Goal: Task Accomplishment & Management: Manage account settings

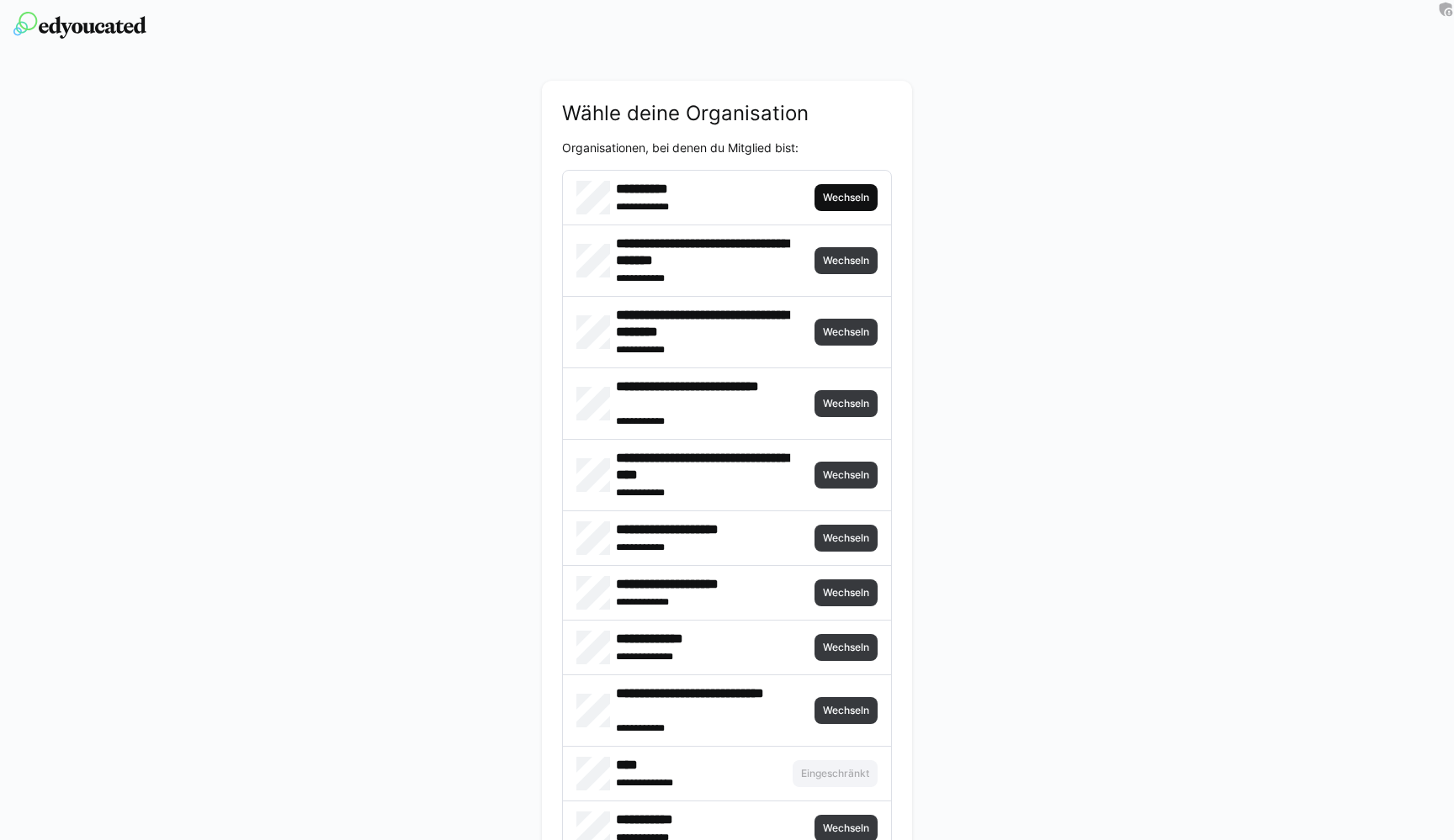
click at [831, 199] on span "Wechseln" at bounding box center [847, 197] width 50 height 13
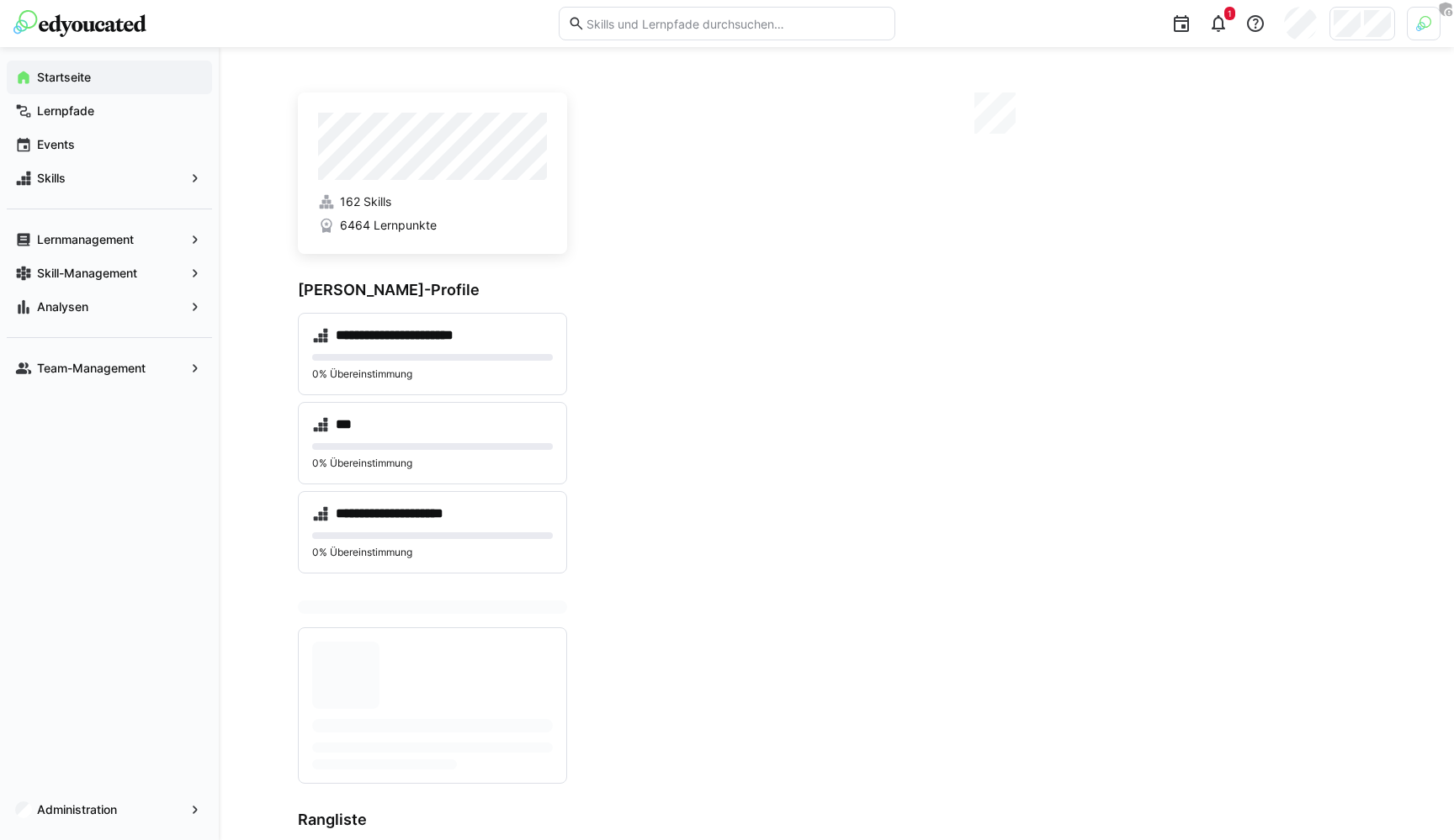
click at [1418, 23] on img at bounding box center [1424, 23] width 15 height 15
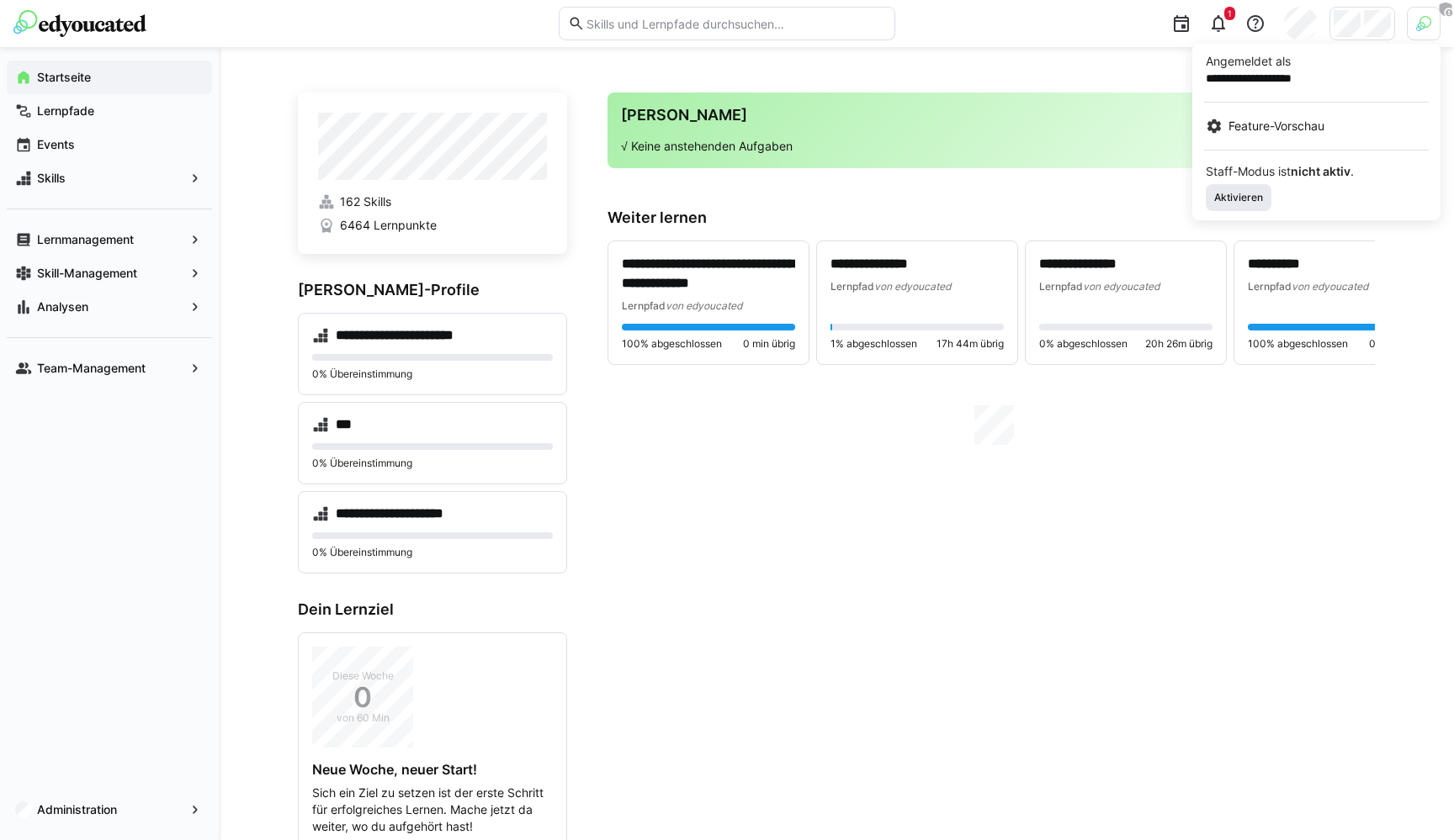
click at [1233, 195] on span "Aktivieren" at bounding box center [1239, 197] width 52 height 13
click at [1123, 64] on div at bounding box center [727, 420] width 1454 height 840
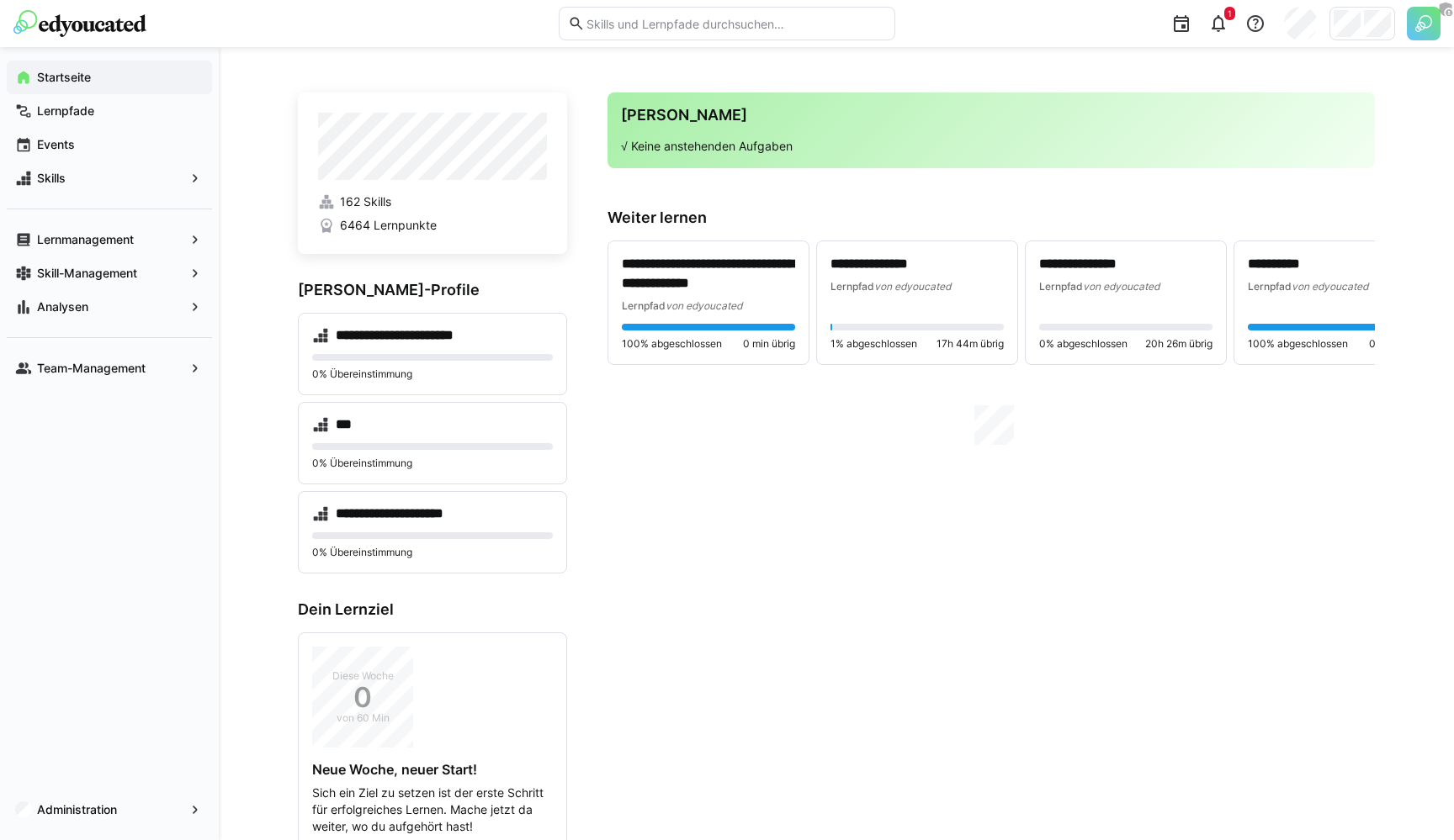
click at [1363, 40] on div "1" at bounding box center [1174, 23] width 533 height 47
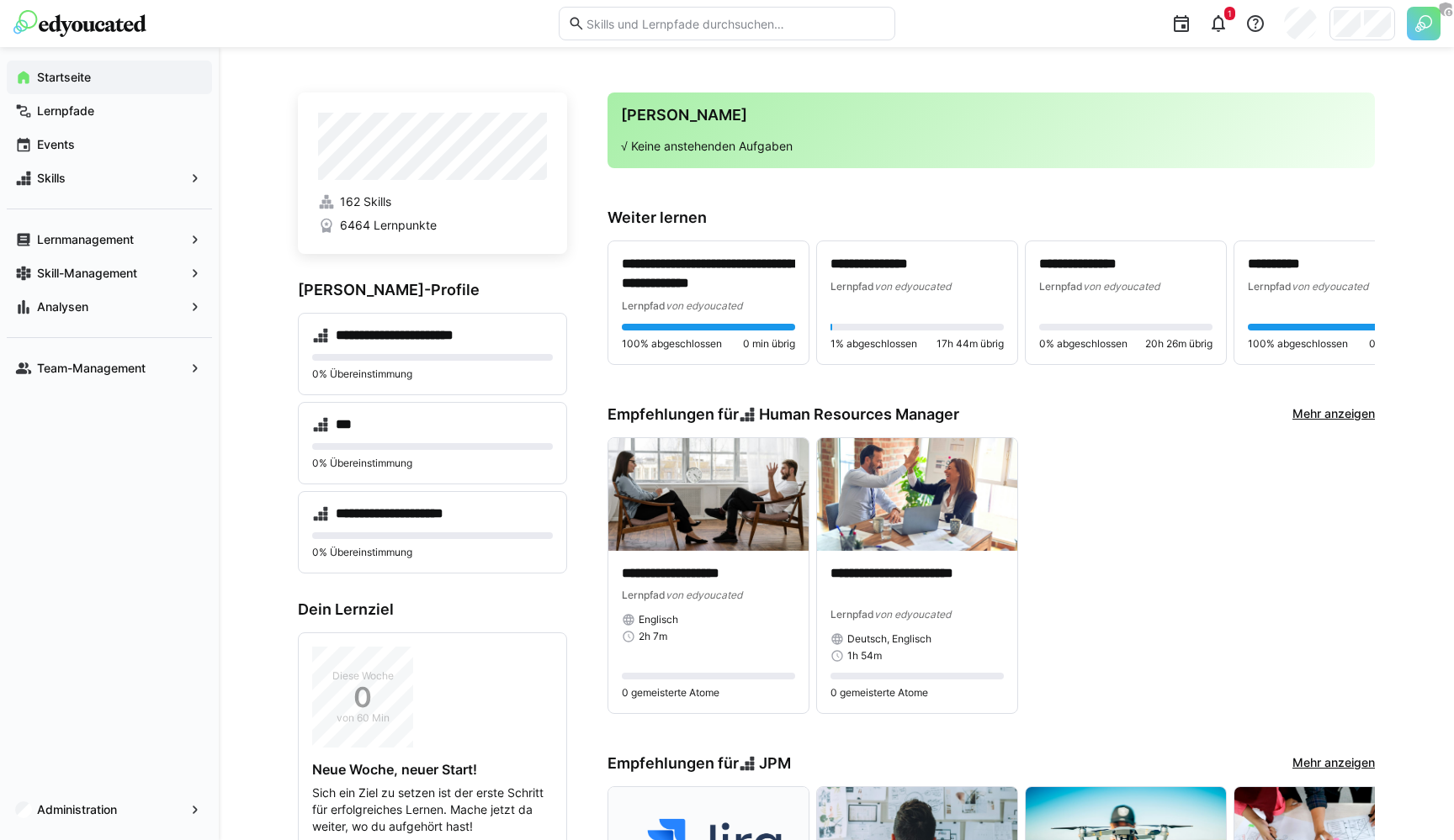
click at [1363, 36] on div at bounding box center [1362, 24] width 65 height 34
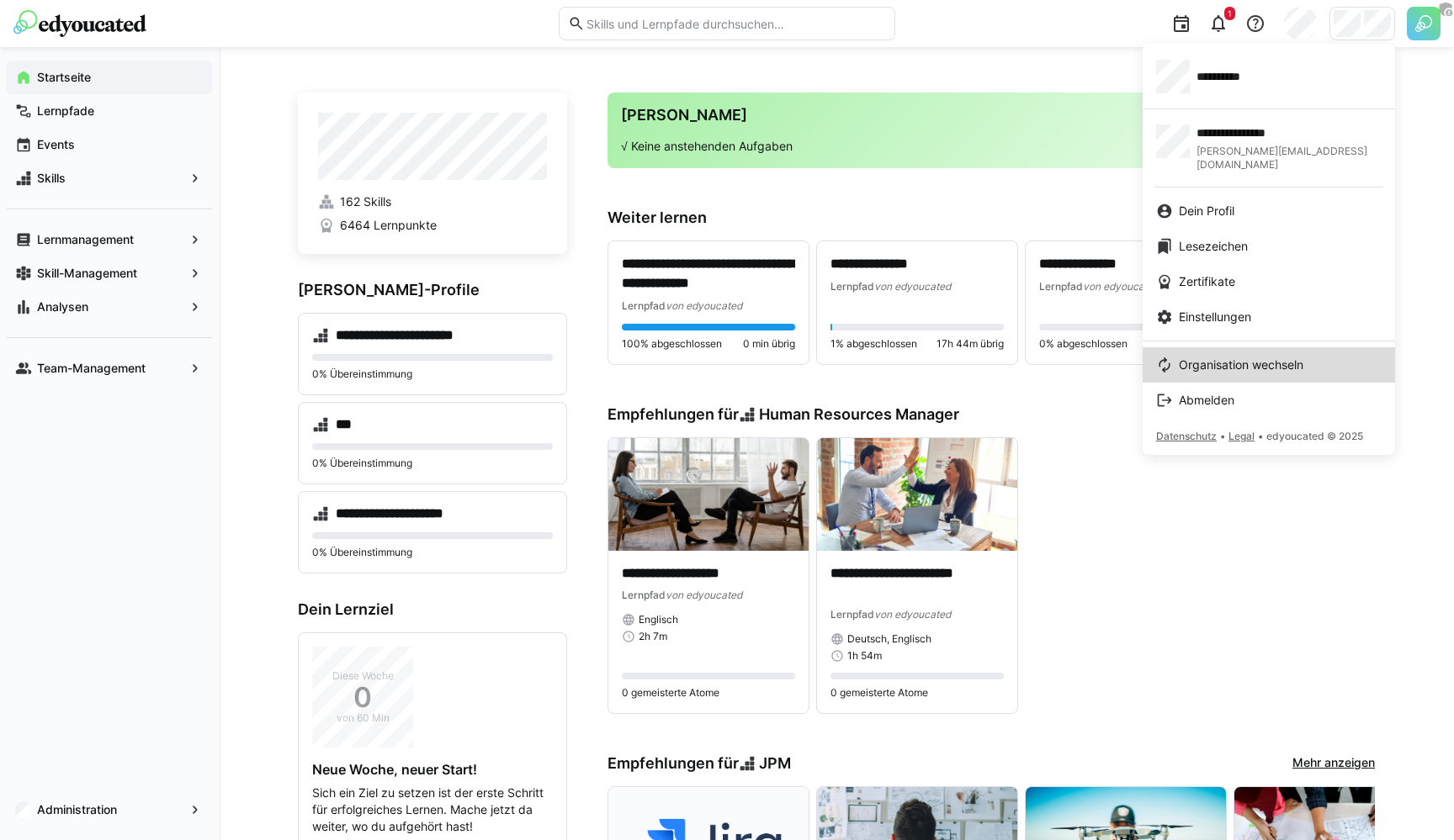
click at [1299, 347] on link "Organisation wechseln" at bounding box center [1268, 365] width 253 height 36
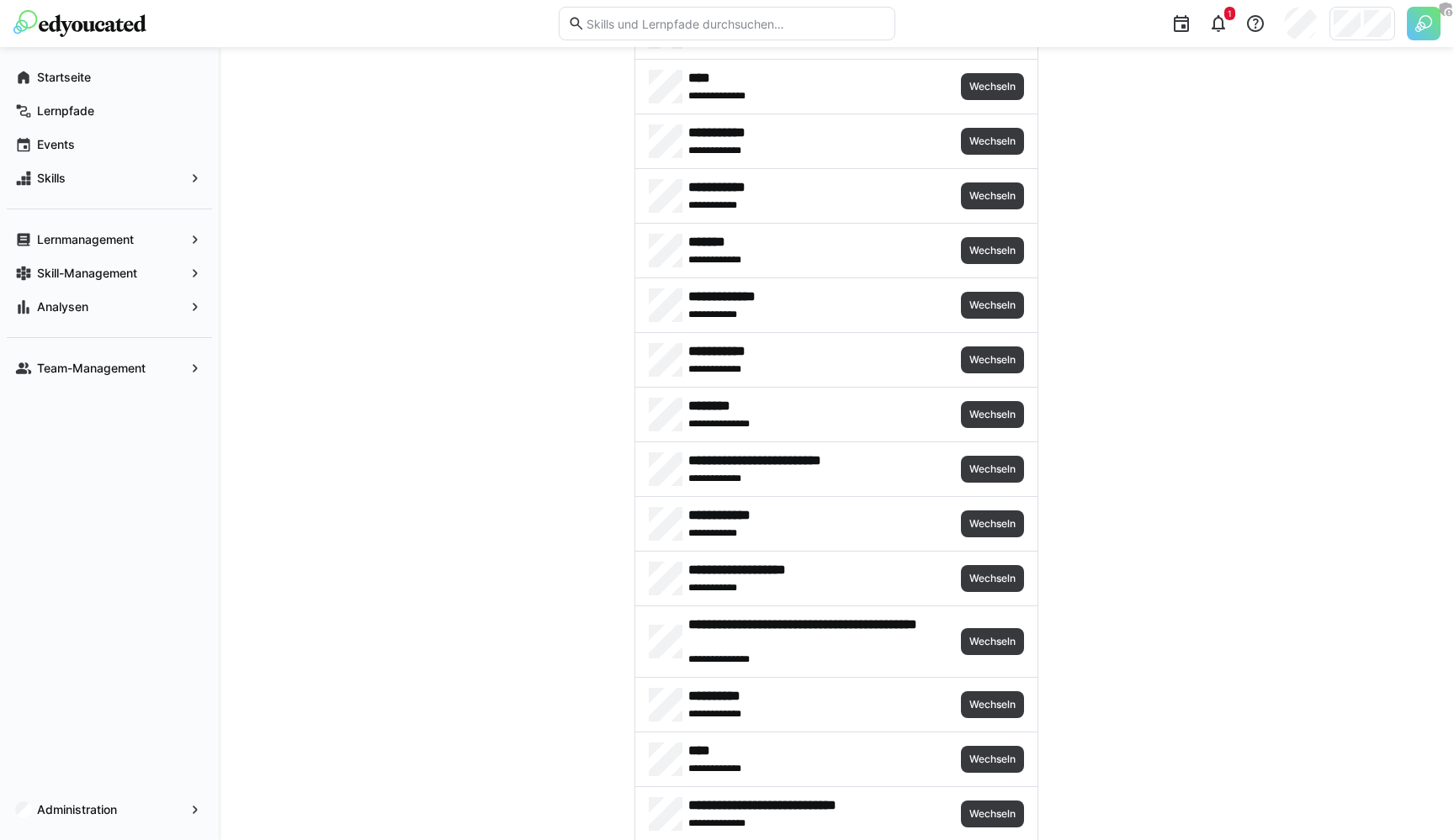
scroll to position [637, 0]
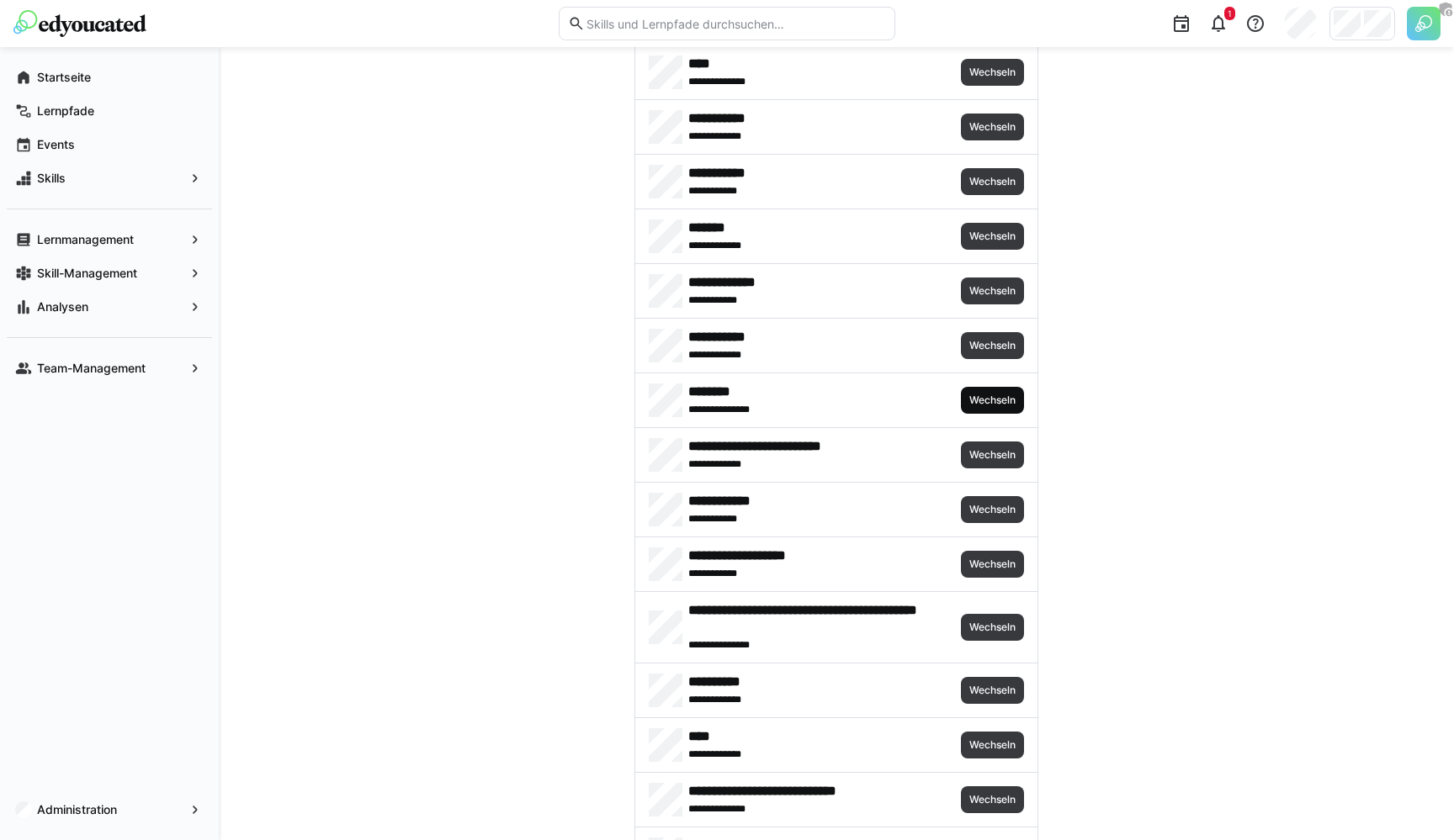
click at [993, 394] on span "Wechseln" at bounding box center [992, 400] width 50 height 13
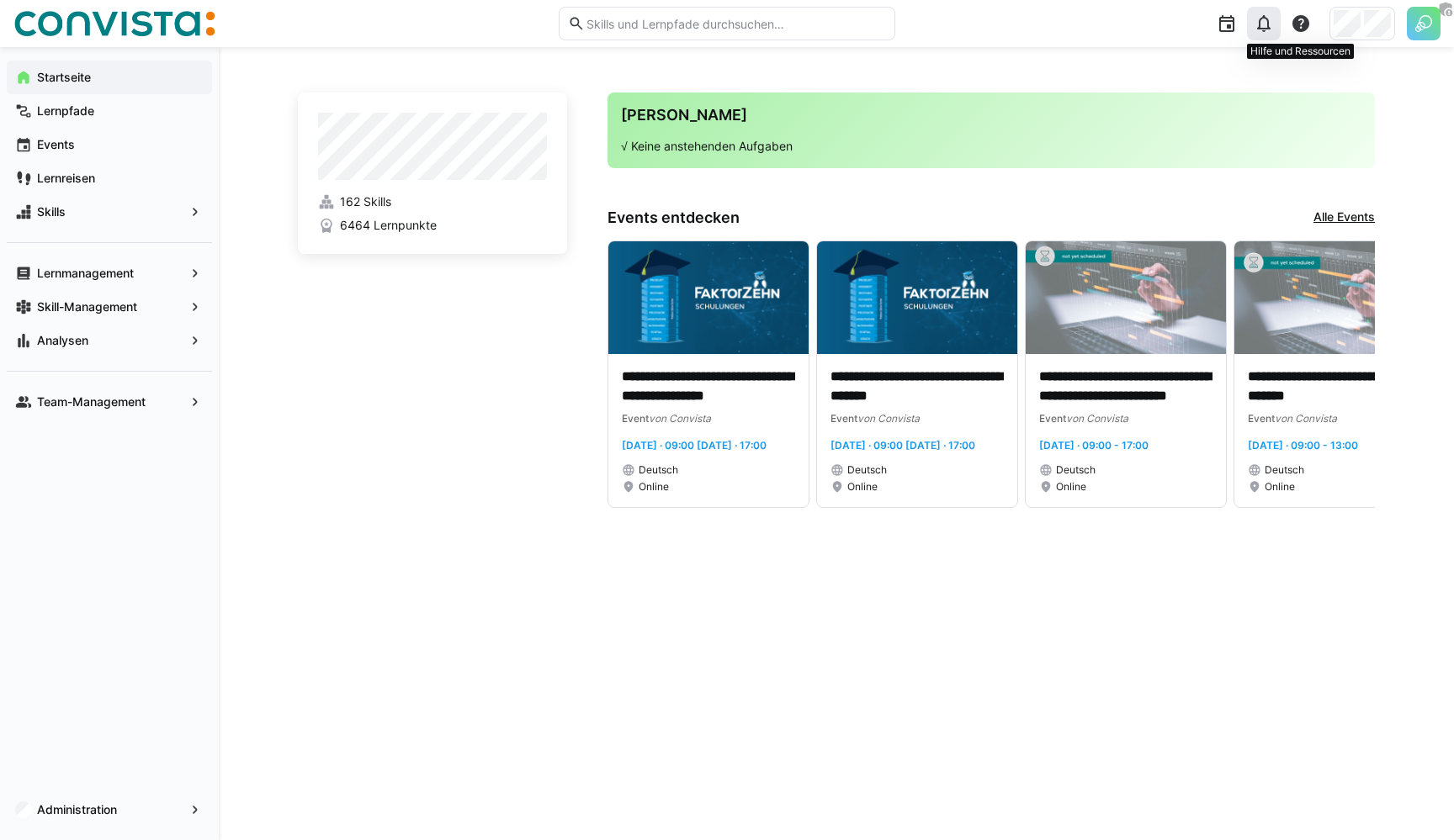
click at [1274, 26] on div at bounding box center [1264, 24] width 34 height 34
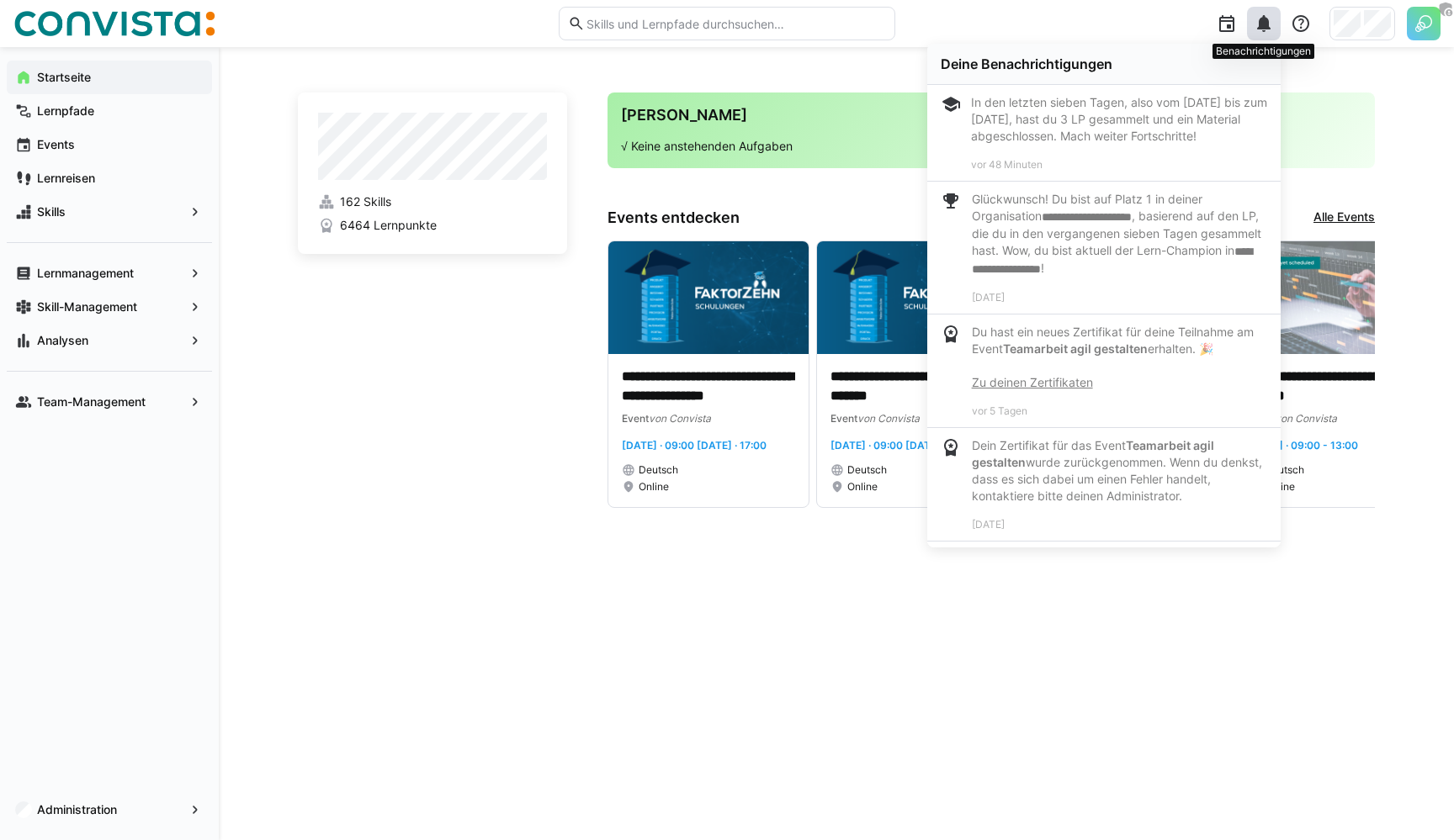
click at [1264, 26] on eds-icon at bounding box center [1264, 23] width 21 height 21
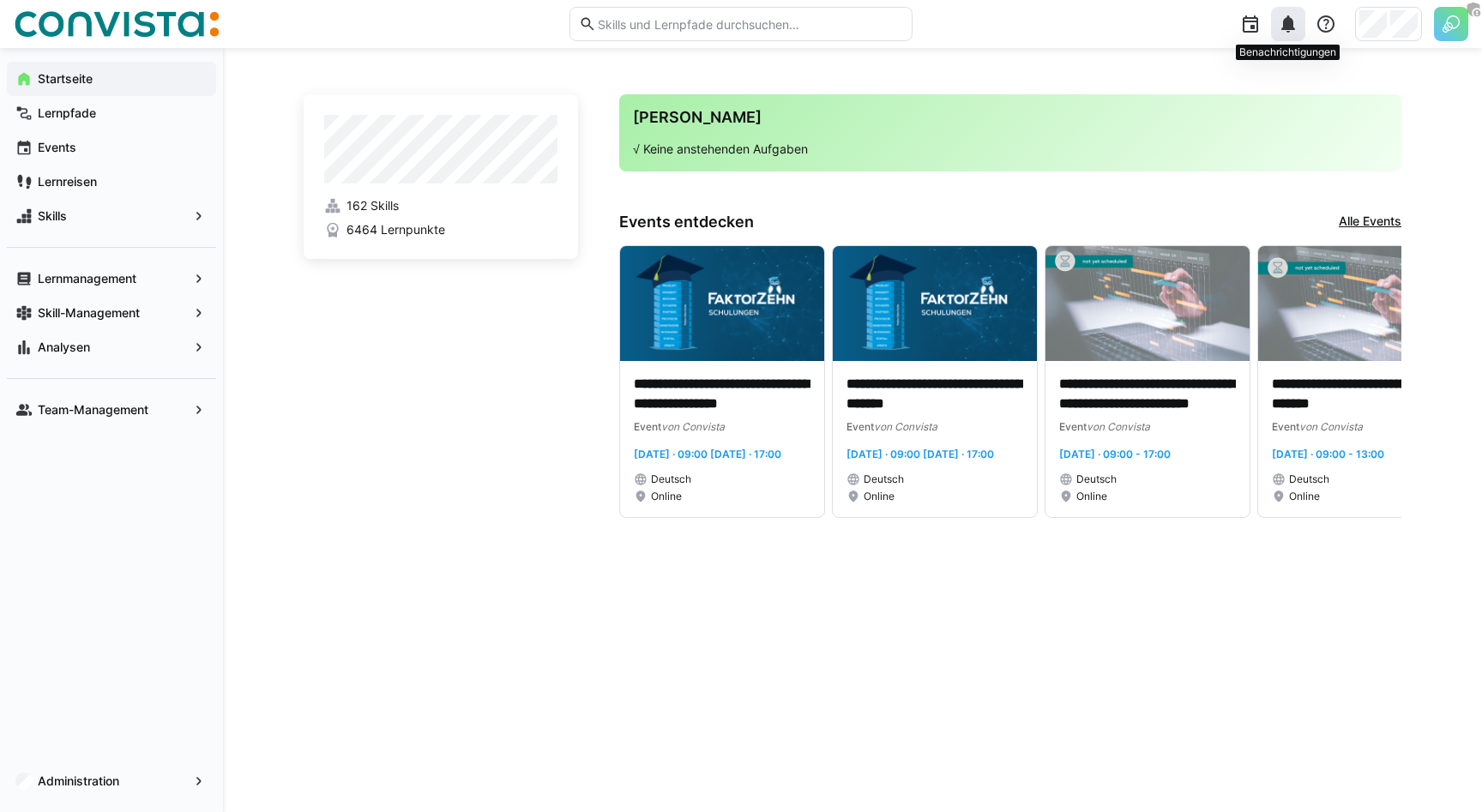
click at [1293, 21] on eds-icon at bounding box center [1288, 24] width 21 height 21
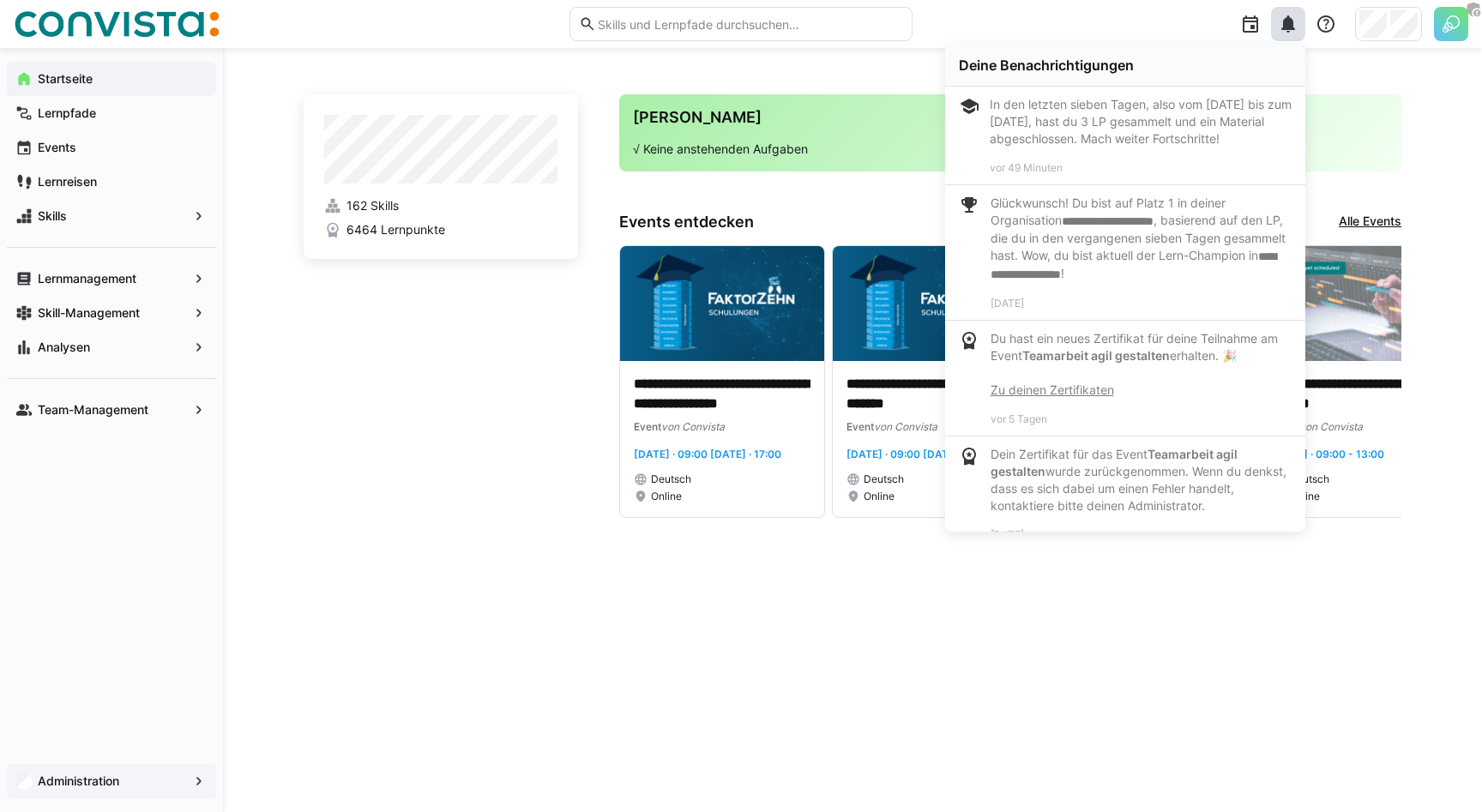
click at [140, 768] on div "Administration" at bounding box center [112, 781] width 209 height 35
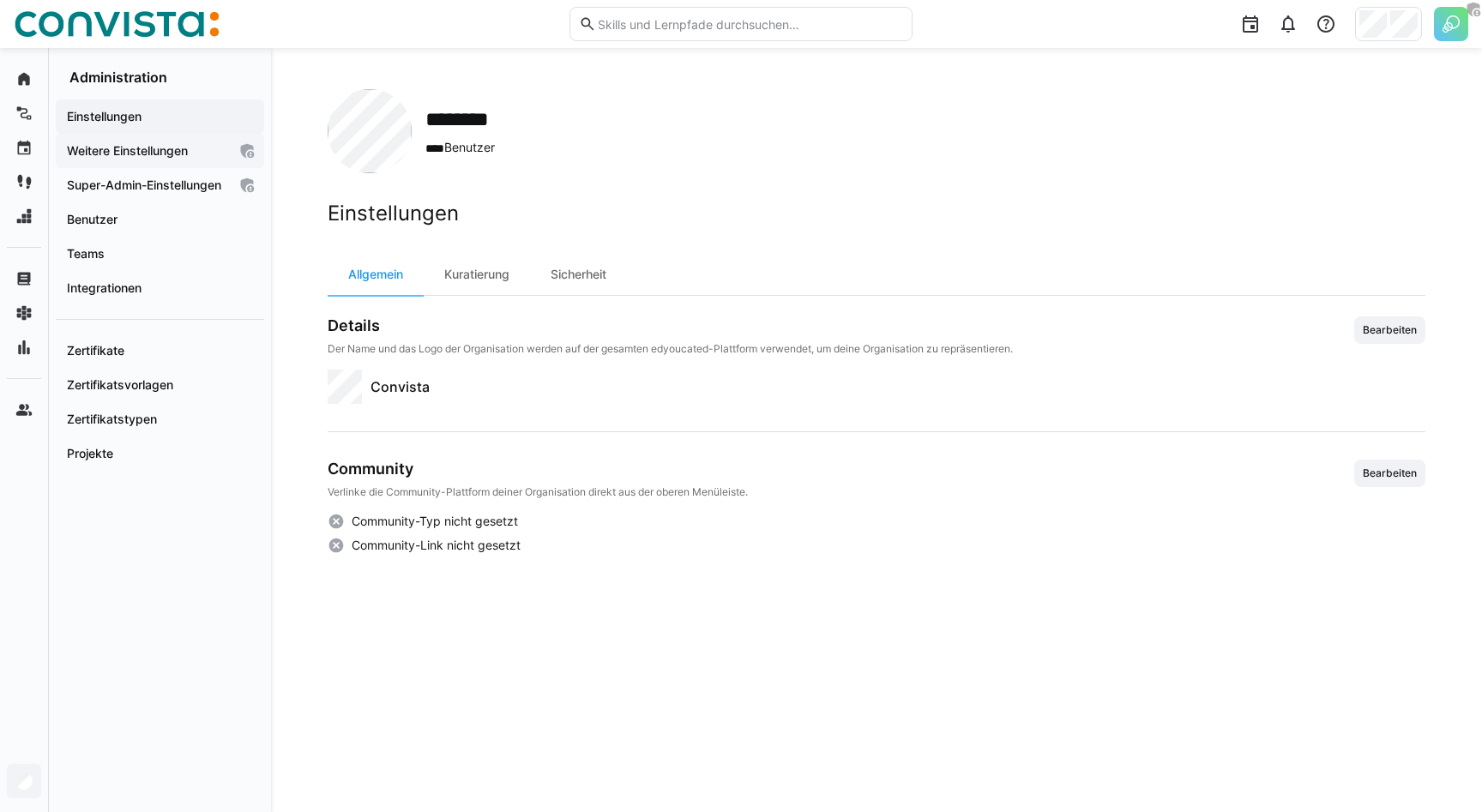
click at [156, 162] on div "Weitere Einstellungen" at bounding box center [159, 151] width 208 height 35
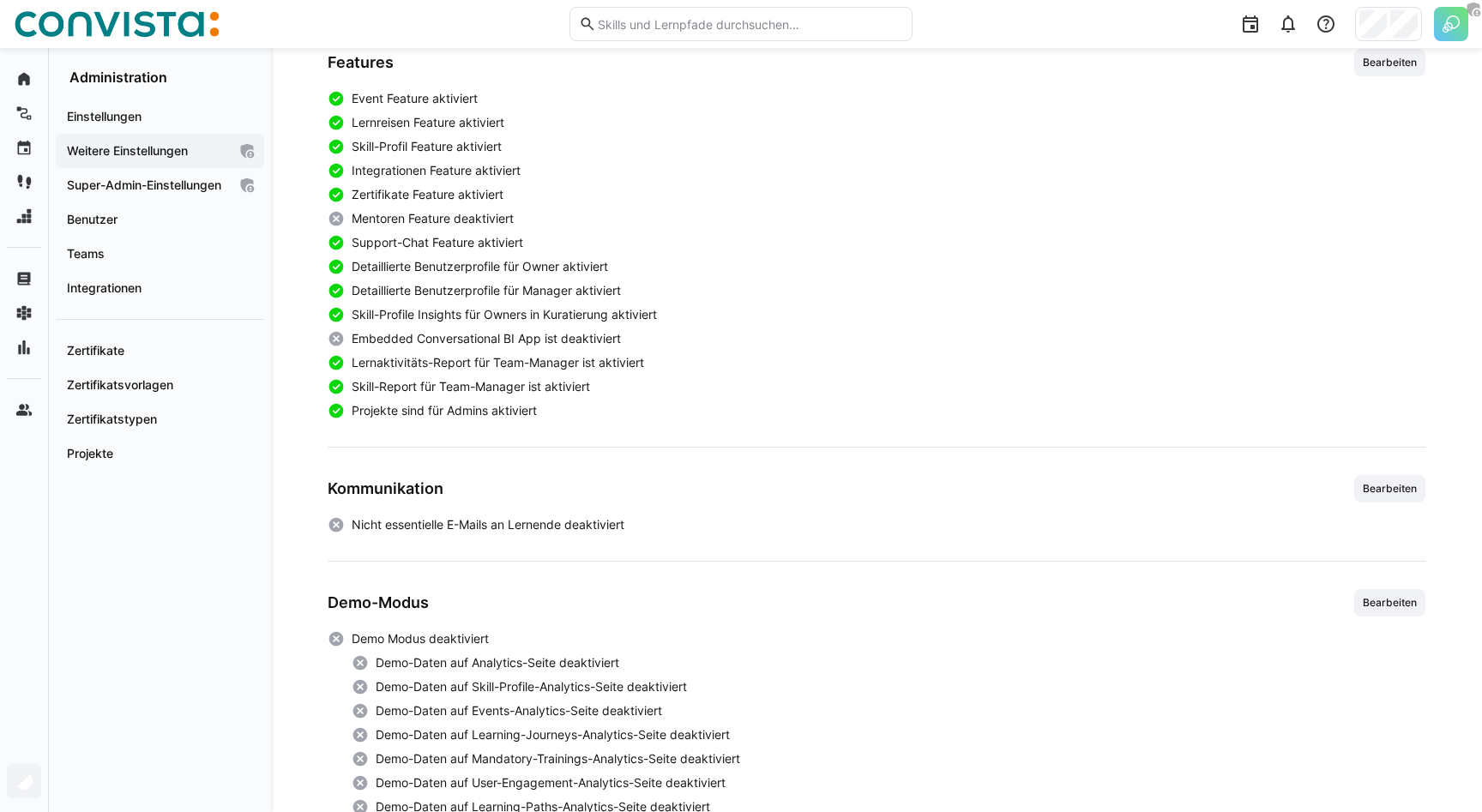
scroll to position [557, 0]
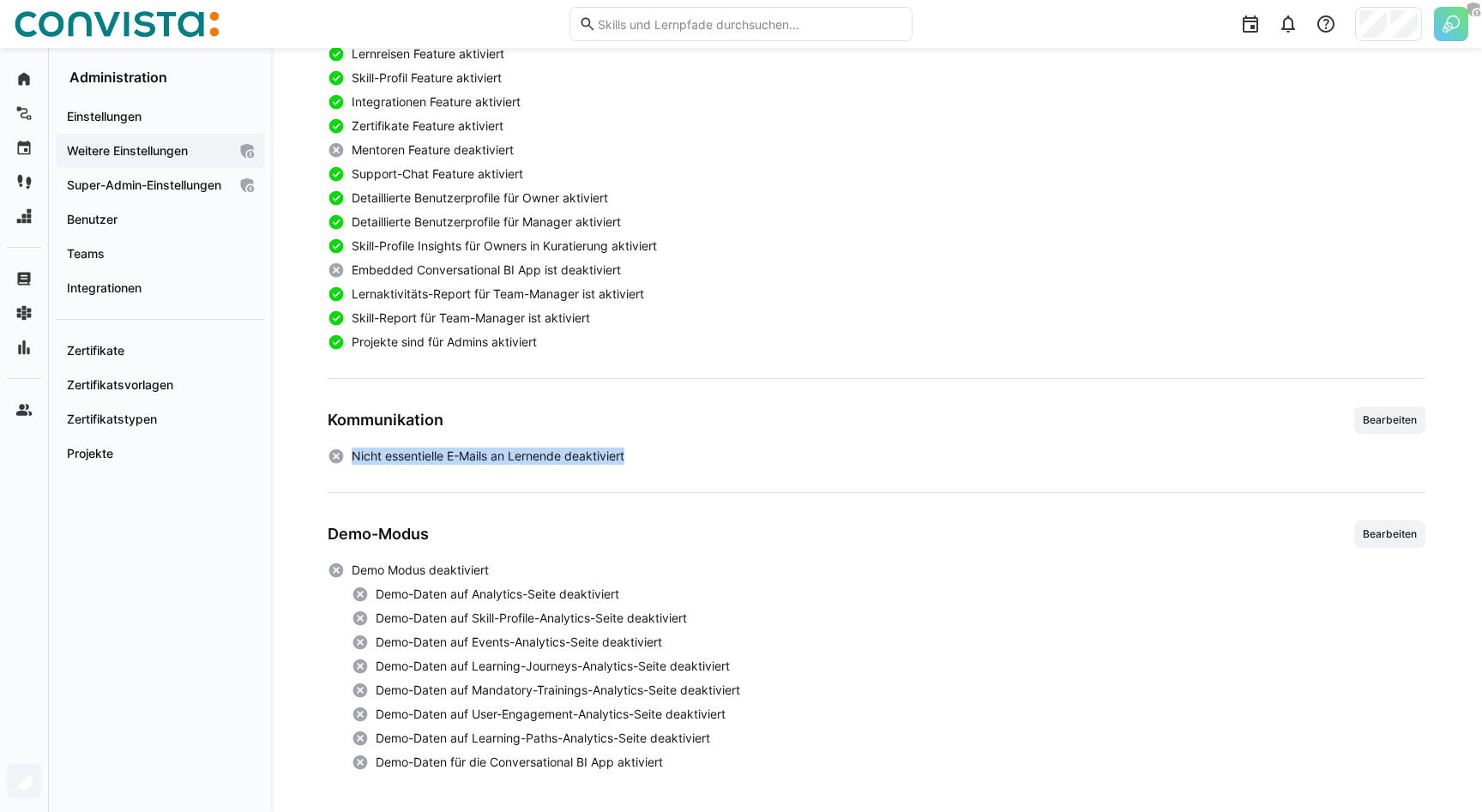
drag, startPoint x: 350, startPoint y: 452, endPoint x: 695, endPoint y: 452, distance: 345.0
click at [695, 452] on app-boolean-value "Nicht essentielle E-Mails an Lernende deaktiviert" at bounding box center [877, 456] width 1098 height 17
click at [678, 453] on app-boolean-value "Nicht essentielle E-Mails an Lernende deaktiviert" at bounding box center [877, 456] width 1098 height 17
drag, startPoint x: 663, startPoint y: 457, endPoint x: 344, endPoint y: 457, distance: 319.0
click at [345, 457] on app-boolean-value "Nicht essentielle E-Mails an Lernende deaktiviert" at bounding box center [877, 456] width 1098 height 17
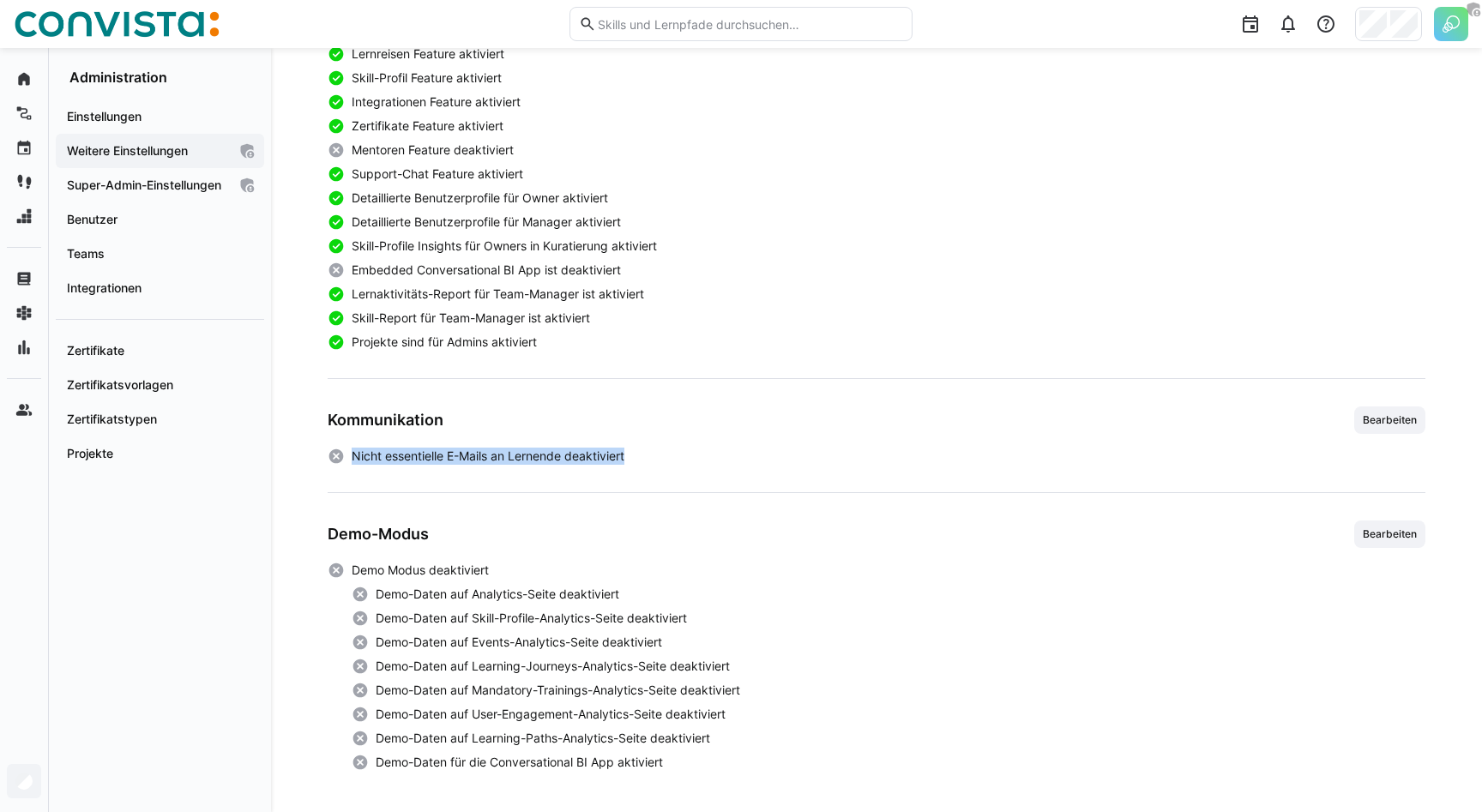
click at [344, 457] on eds-icon at bounding box center [336, 456] width 17 height 17
click at [308, 462] on div "******** **** Benutzer Erweiterte Einstellungen Allgemein Kuratierung Integrati…" at bounding box center [877, 151] width 1211 height 1322
click at [341, 454] on eds-icon at bounding box center [336, 456] width 17 height 17
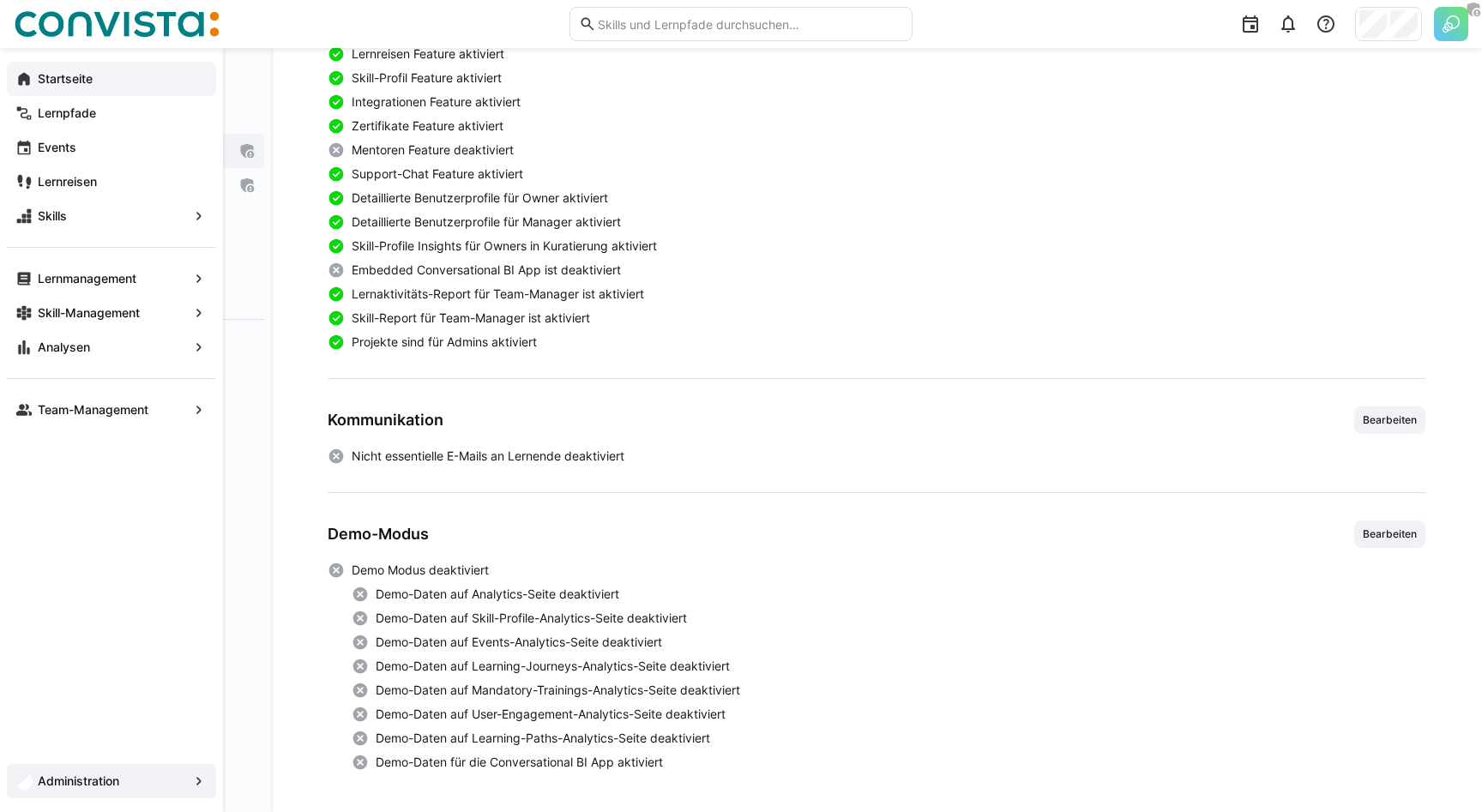
click at [57, 70] on span "Startseite" at bounding box center [121, 78] width 172 height 17
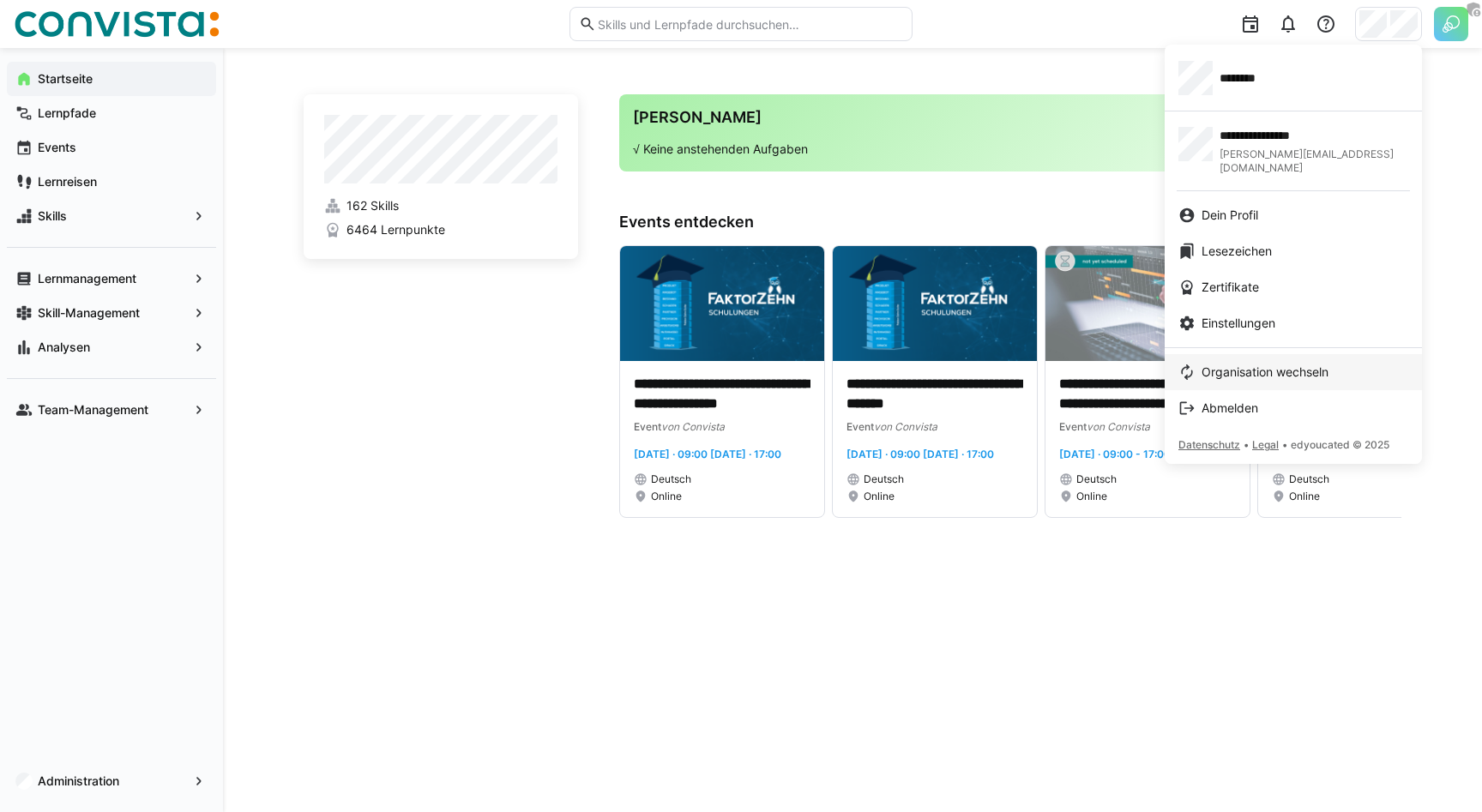
click at [1214, 363] on span "Organisation wechseln" at bounding box center [1264, 371] width 127 height 17
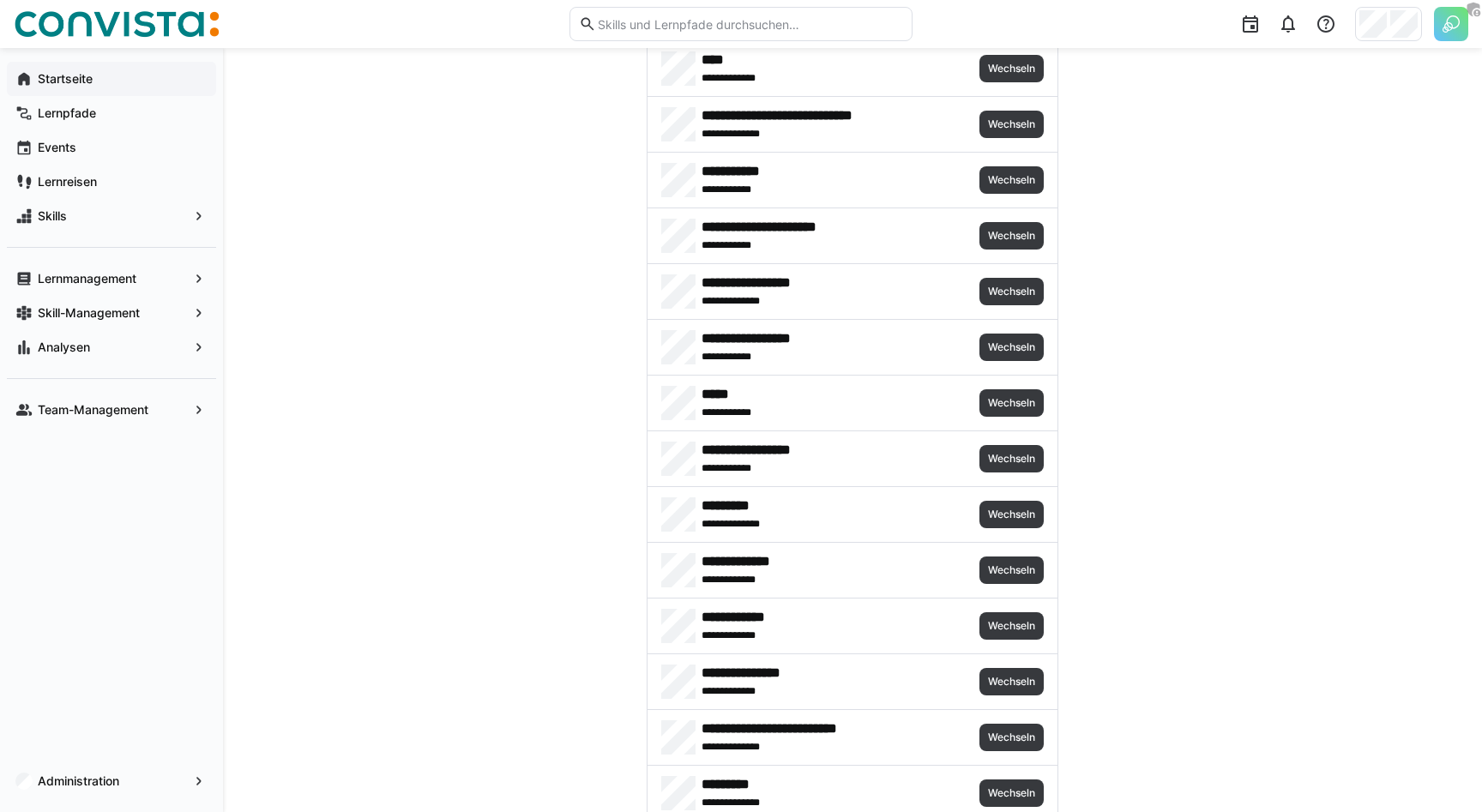
scroll to position [1334, 0]
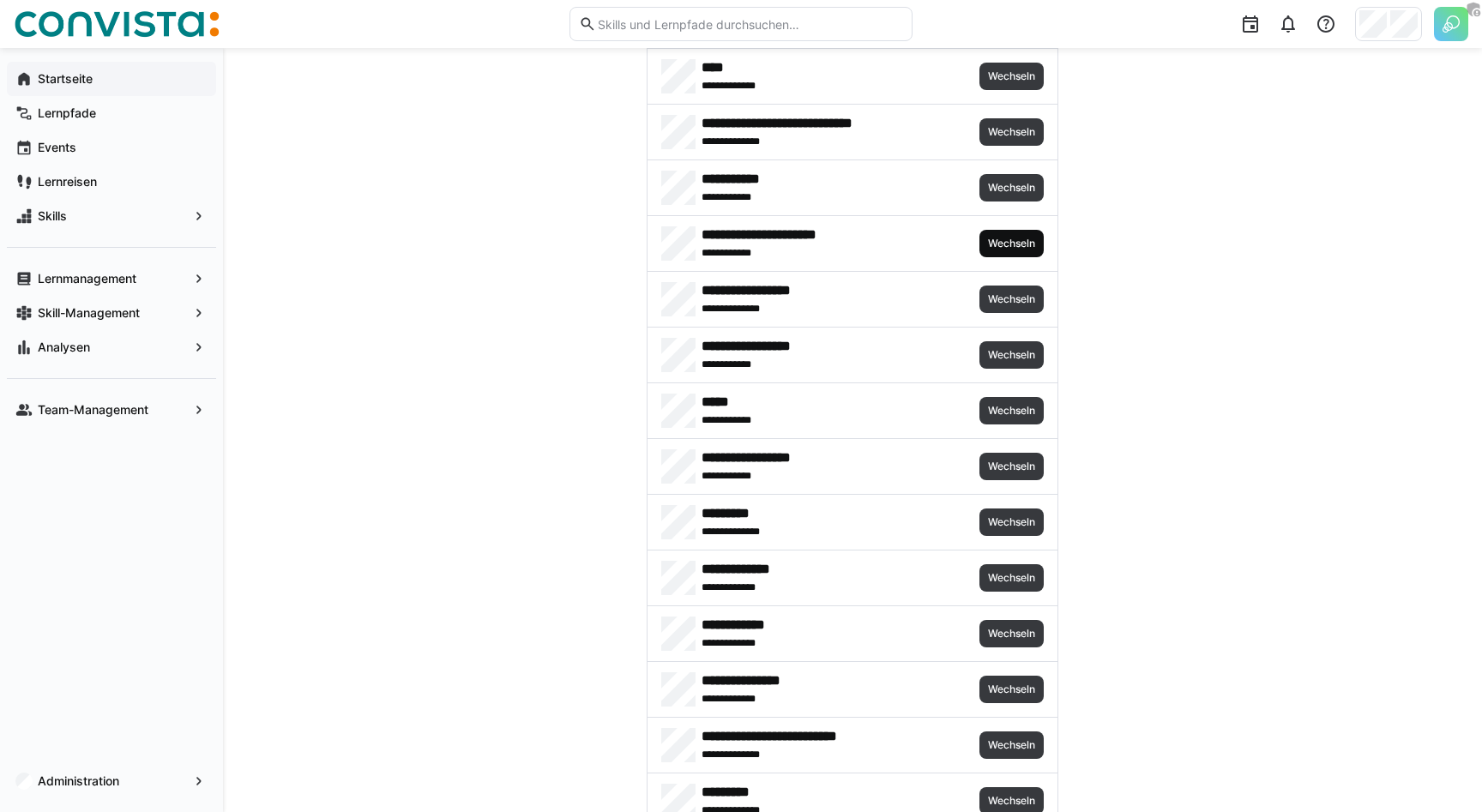
click at [1003, 234] on span "Wechseln" at bounding box center [1011, 243] width 65 height 27
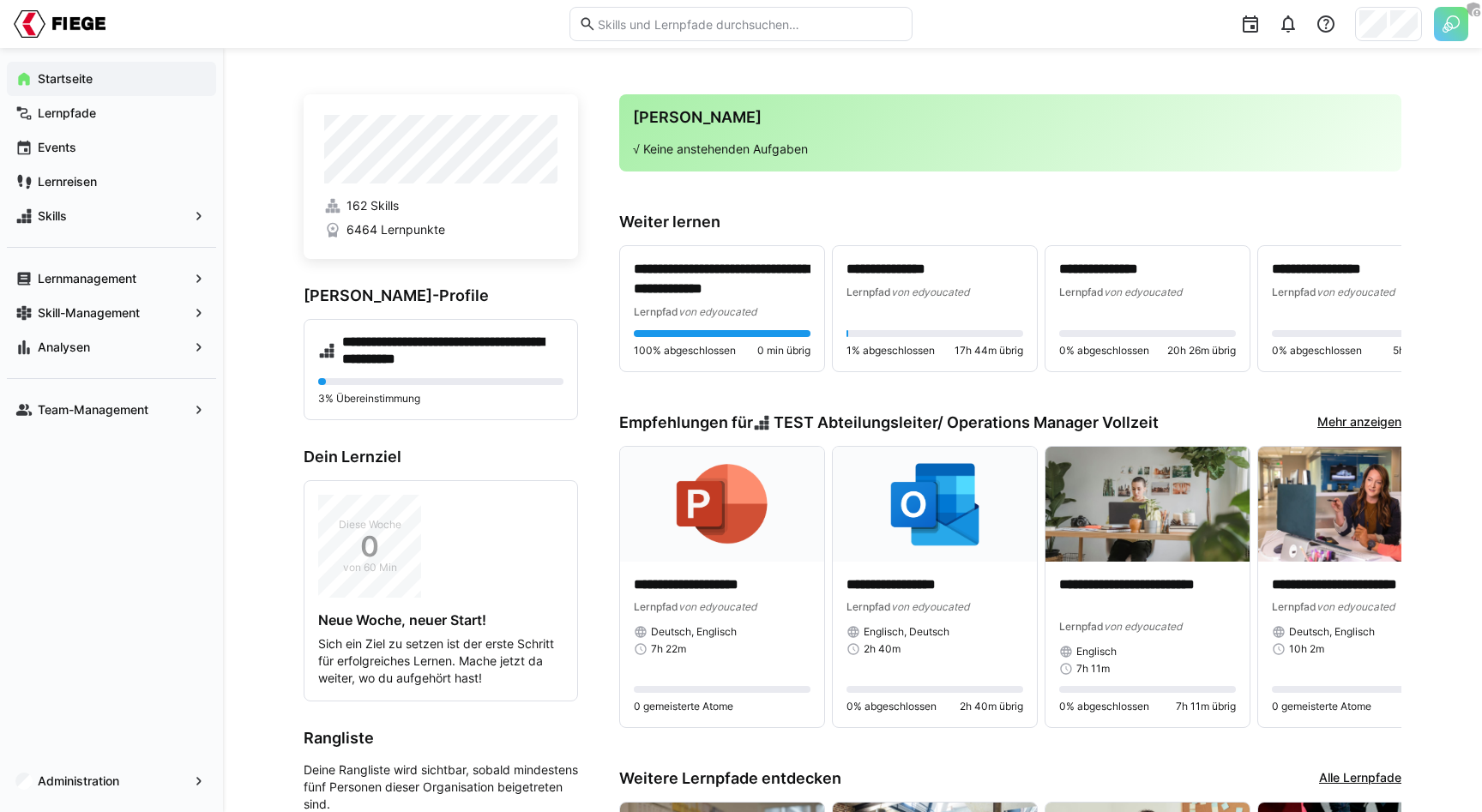
click at [1216, 68] on div "**********" at bounding box center [852, 598] width 1259 height 1101
click at [0, 0] on app-navigation-label "Skill-Management" at bounding box center [0, 0] width 0 height 0
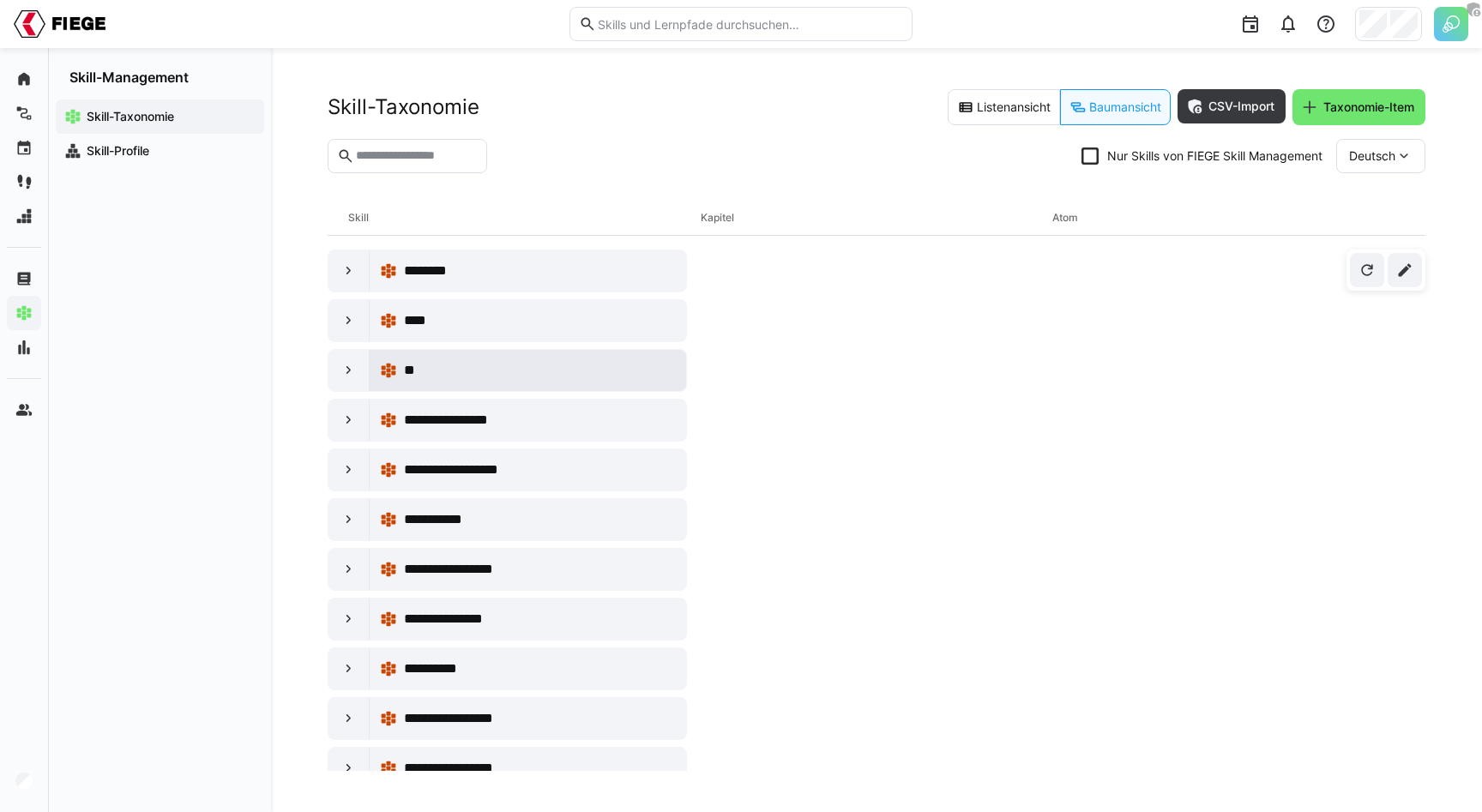
click at [585, 370] on div "**" at bounding box center [540, 370] width 272 height 21
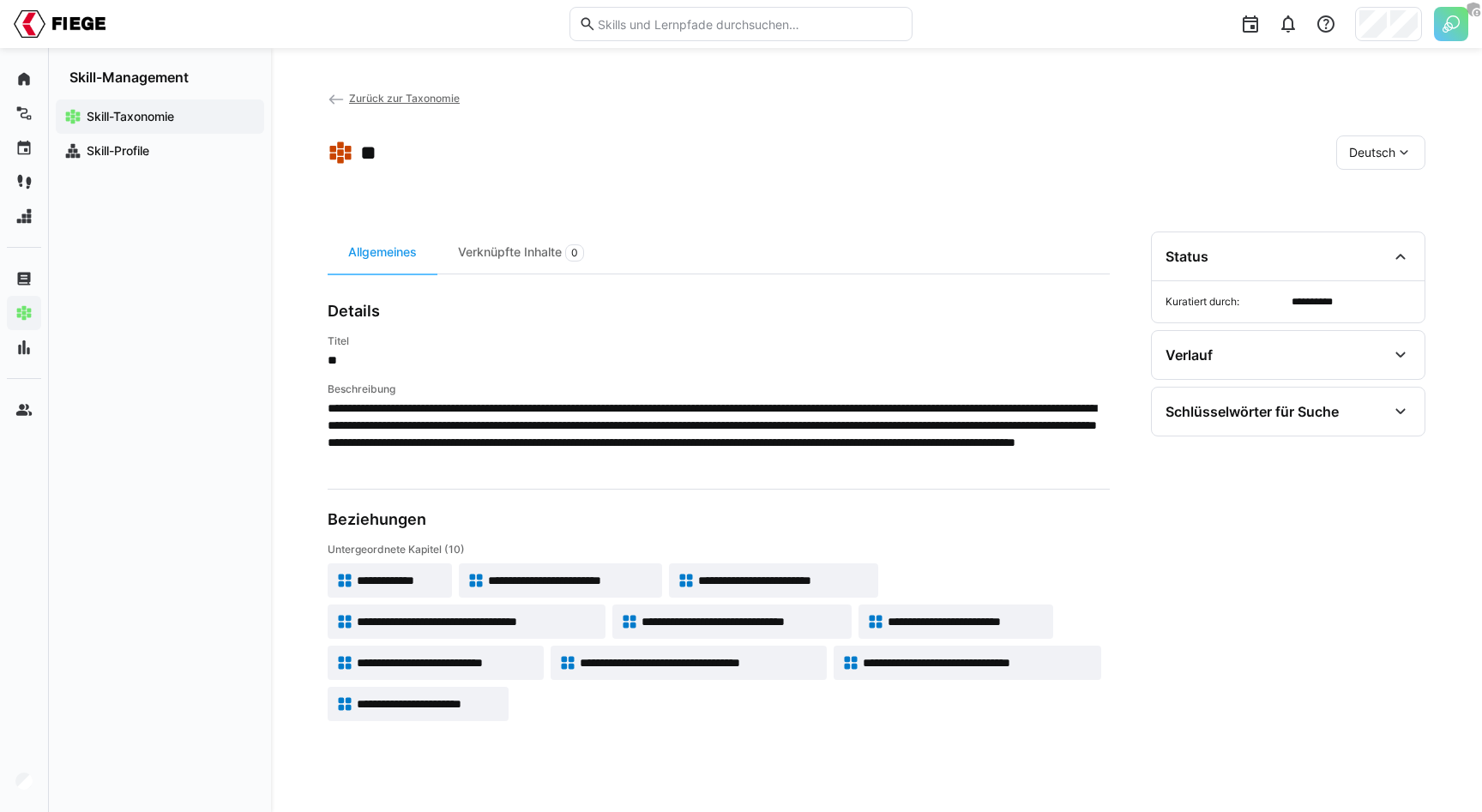
click at [1076, 345] on h4 "Titel" at bounding box center [718, 340] width 782 height 14
click at [351, 96] on span "Zurück zur Taxonomie" at bounding box center [404, 98] width 111 height 13
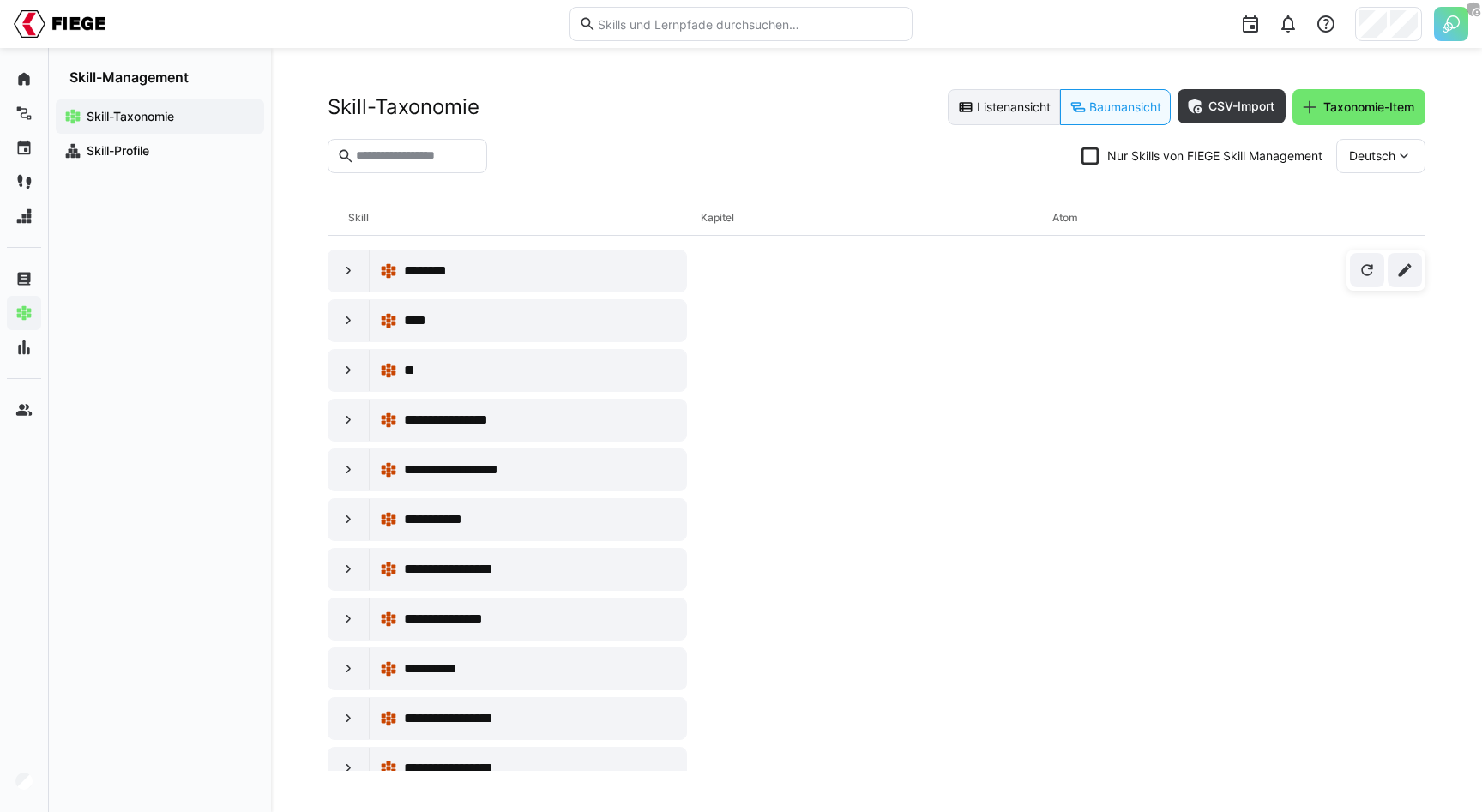
click at [983, 117] on eds-button-option "Listenansicht" at bounding box center [1003, 107] width 112 height 36
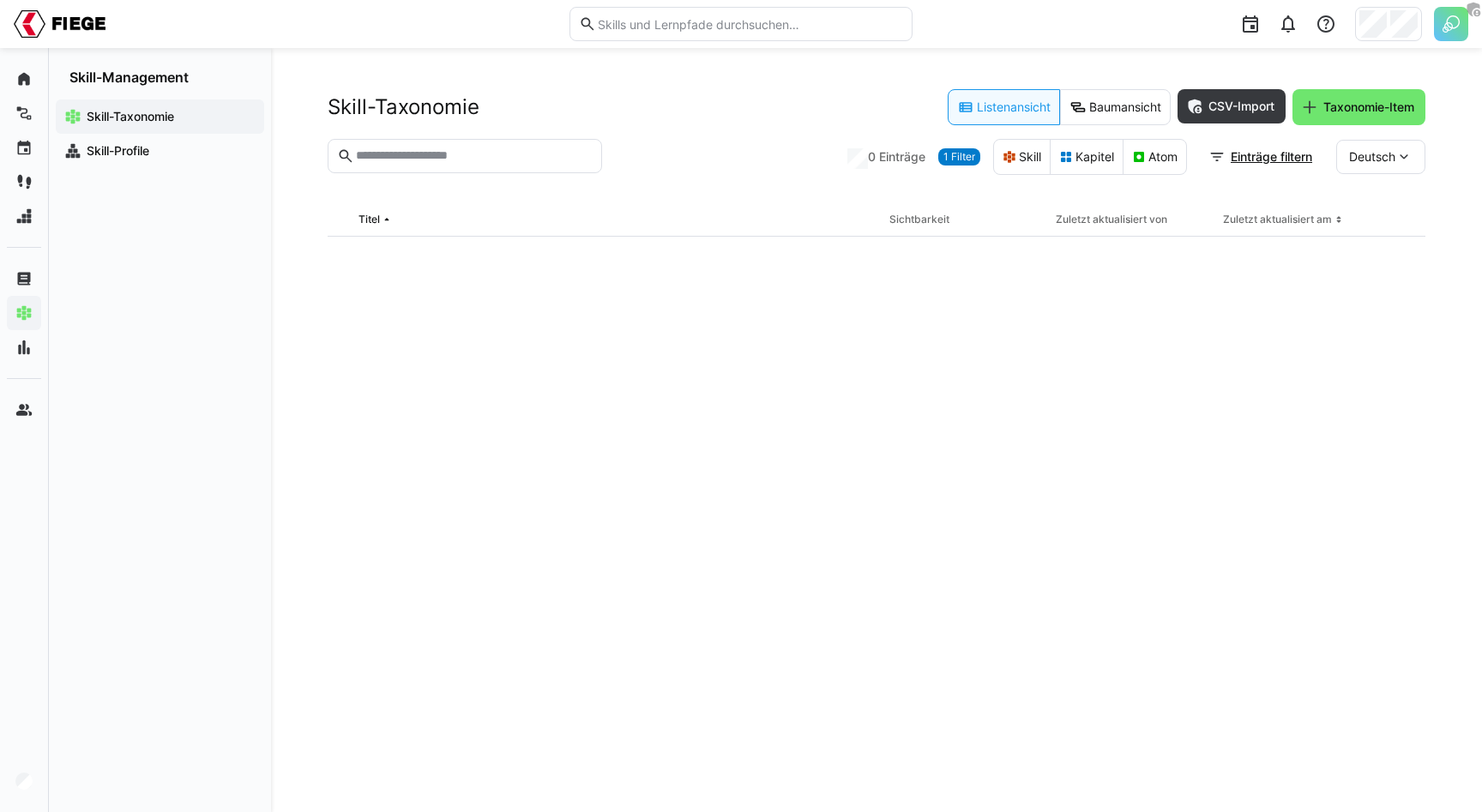
click at [402, 157] on input "text" at bounding box center [473, 156] width 239 height 15
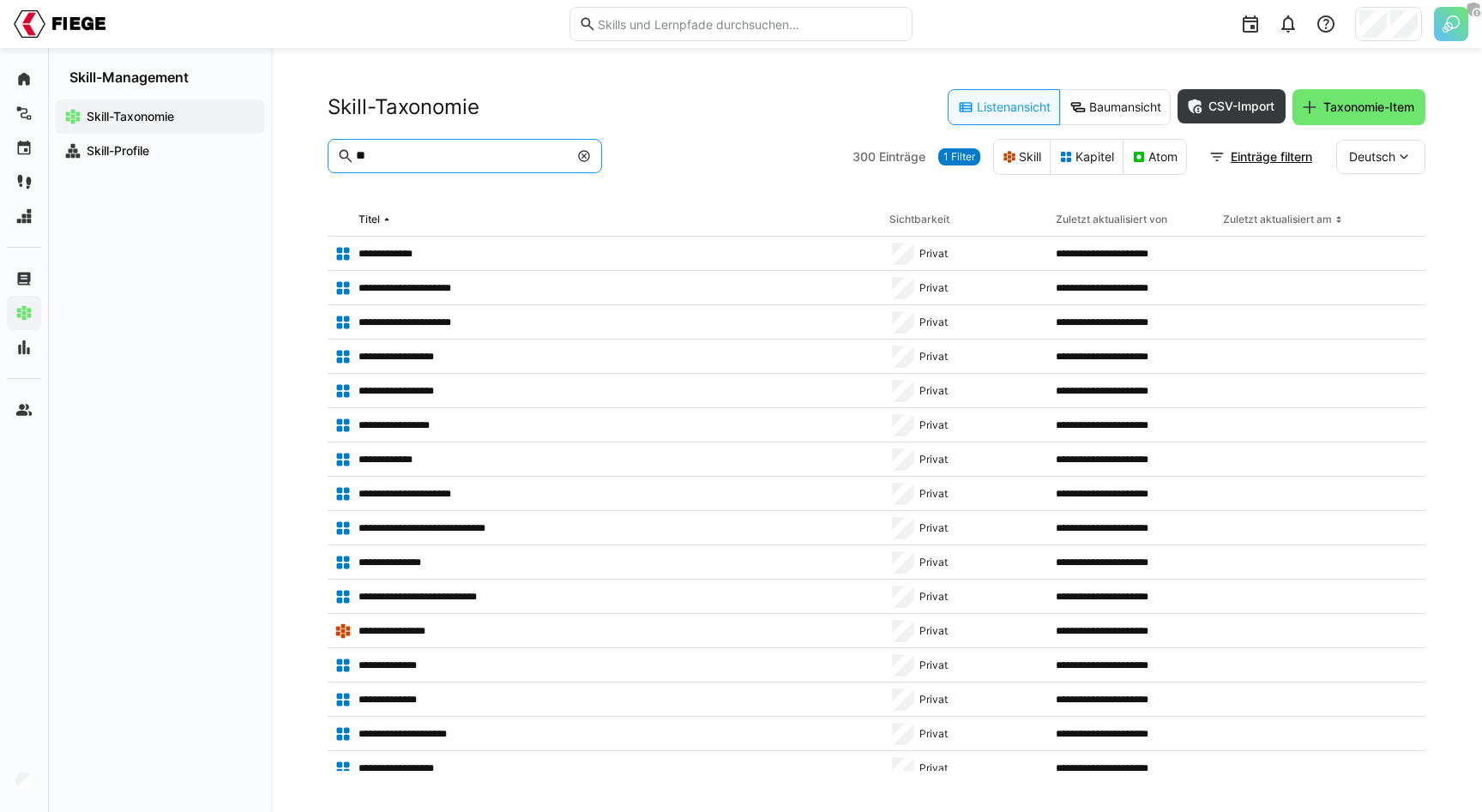
type input "**"
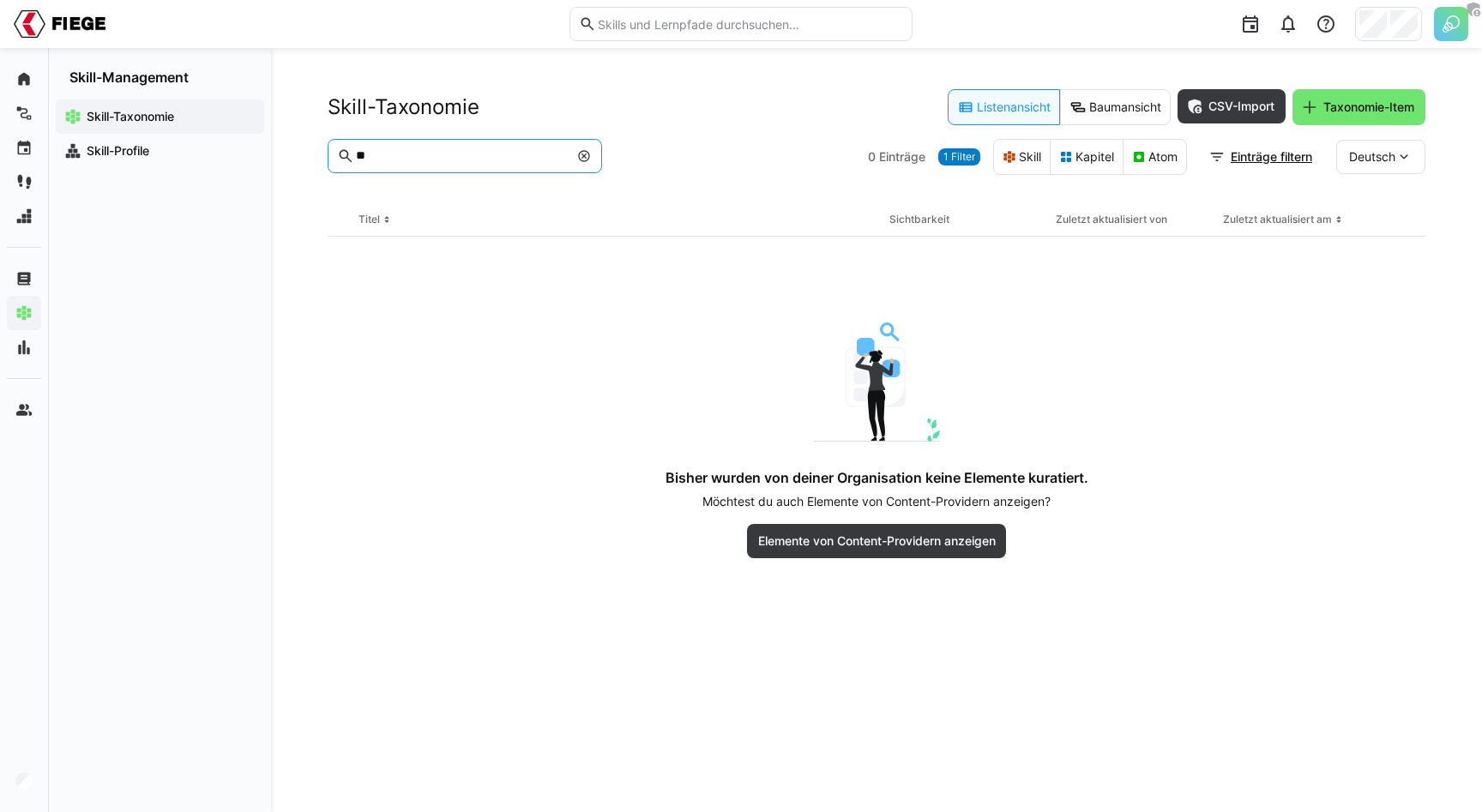
click at [958, 156] on span "1 Filter" at bounding box center [959, 157] width 32 height 14
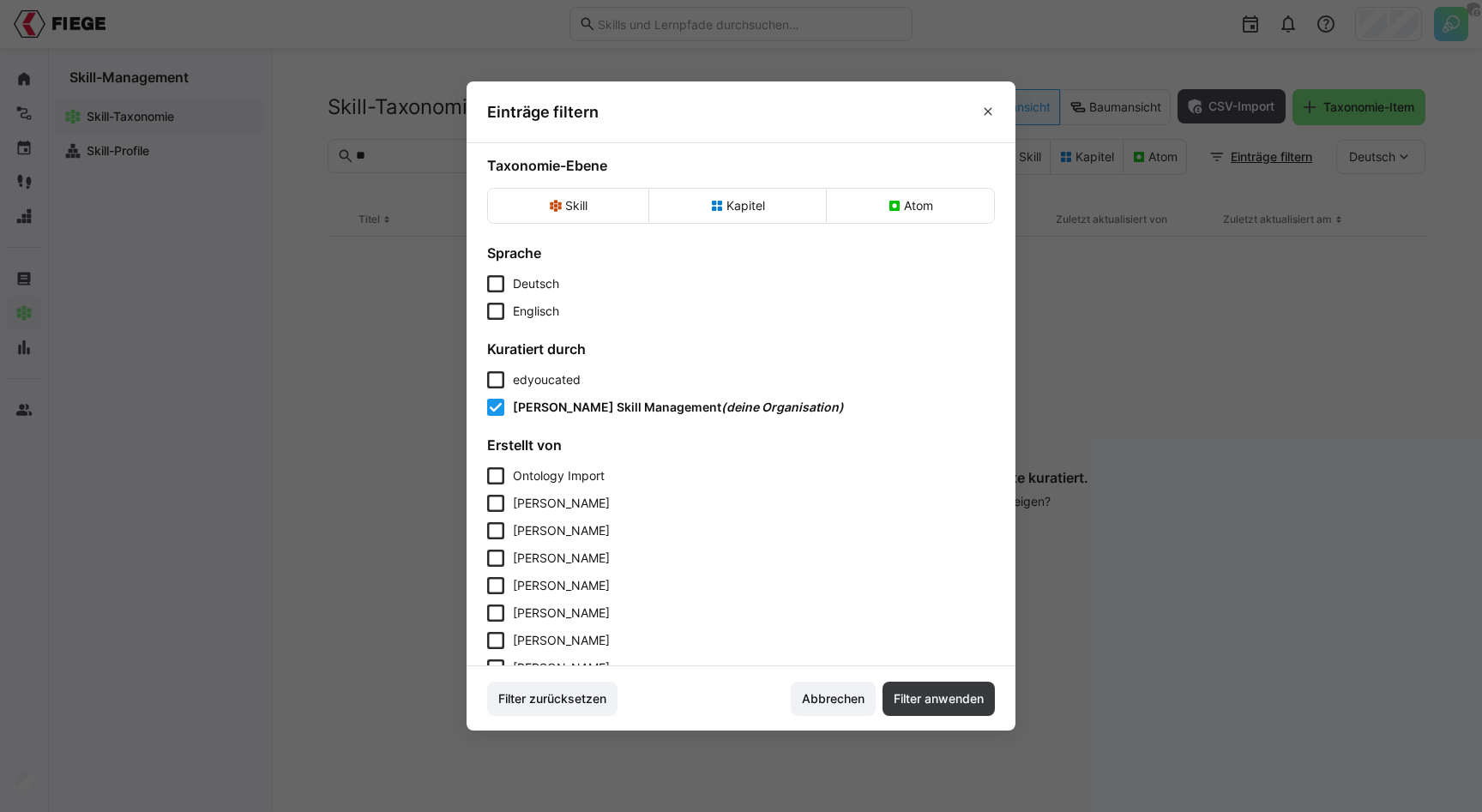
click at [532, 371] on div "edyoucated" at bounding box center [546, 380] width 67 height 17
click at [955, 697] on span "Filter anwenden" at bounding box center [939, 698] width 96 height 17
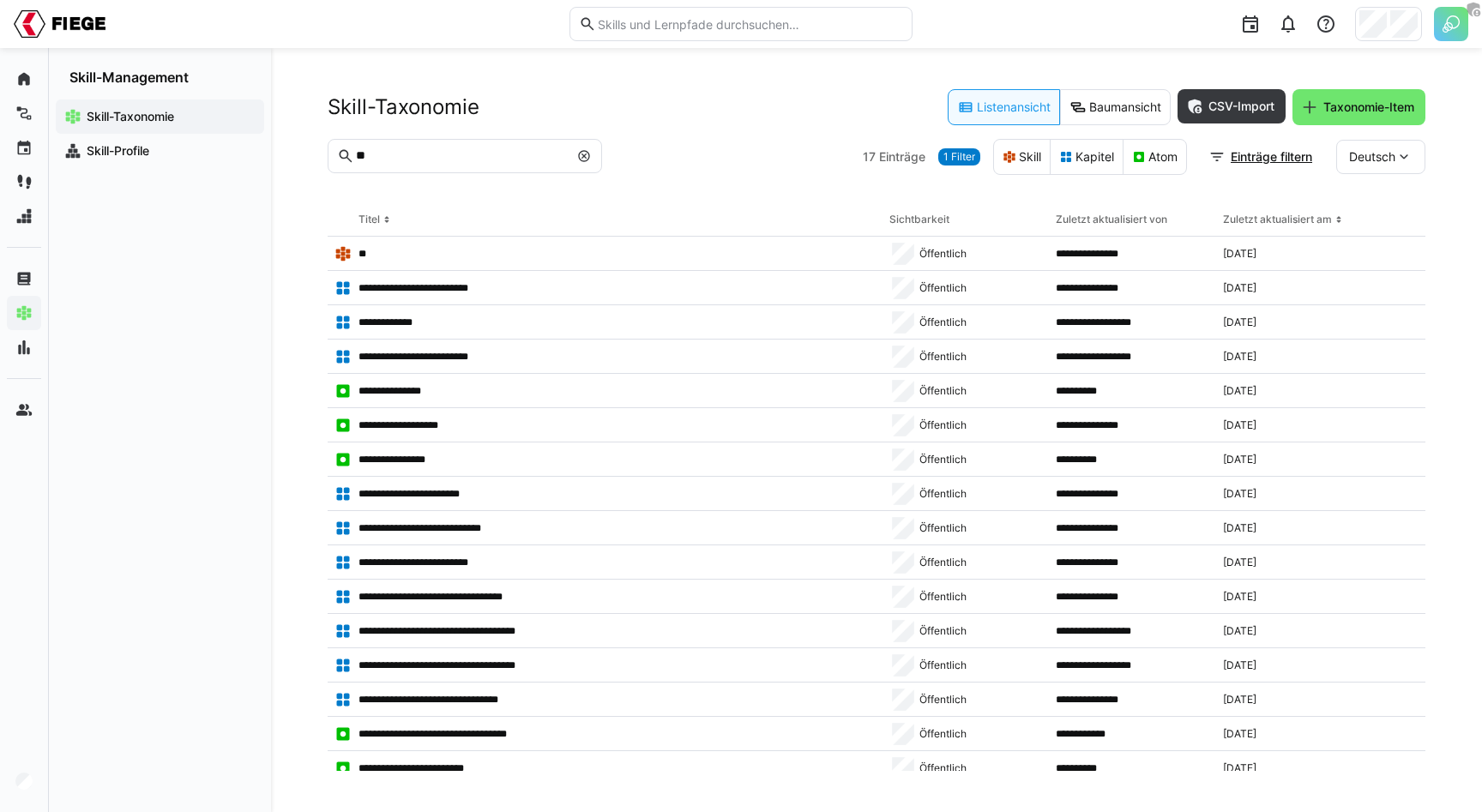
click at [584, 154] on eds-icon at bounding box center [584, 156] width 14 height 14
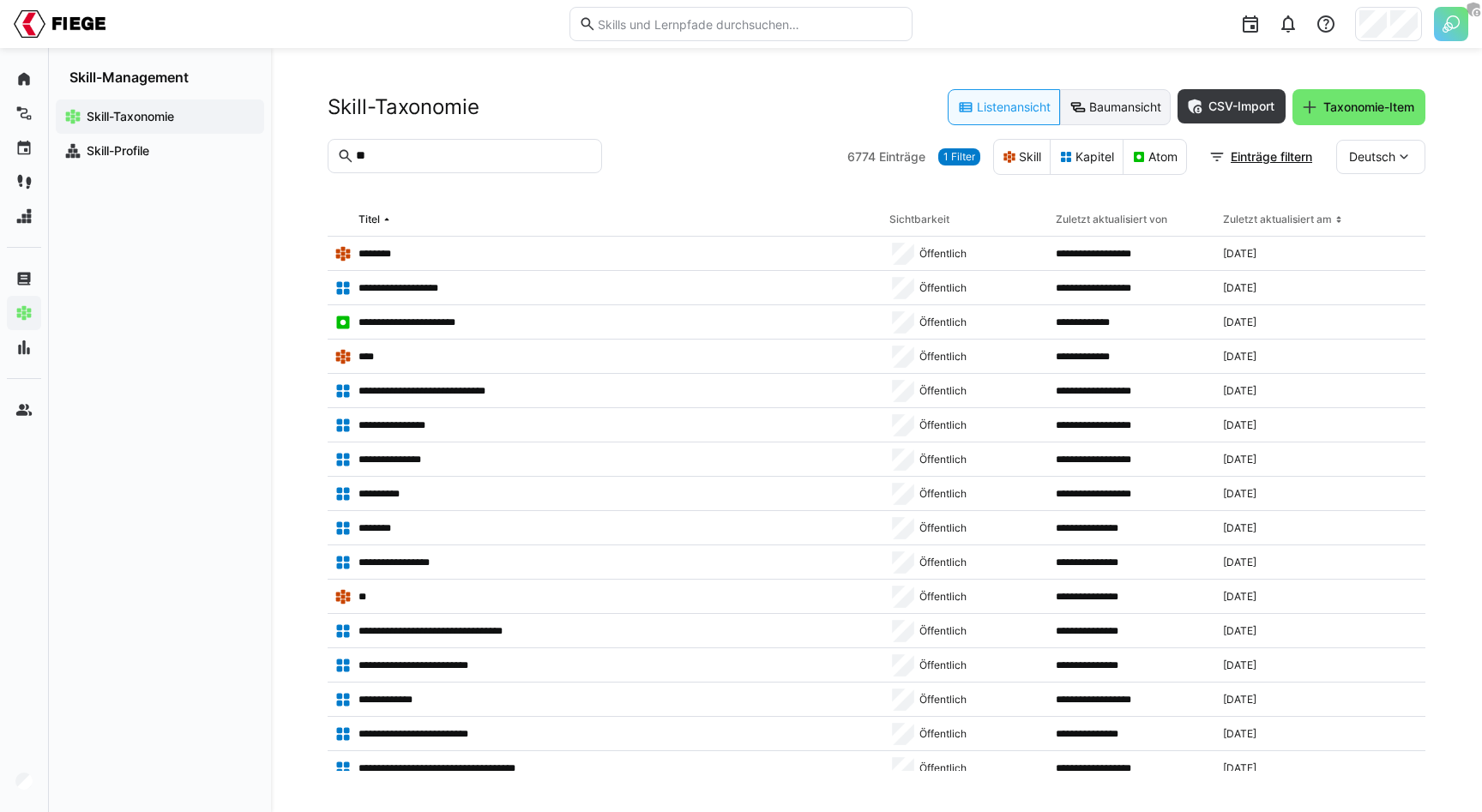
click at [1087, 96] on eds-button-option "Baumansicht" at bounding box center [1115, 107] width 111 height 36
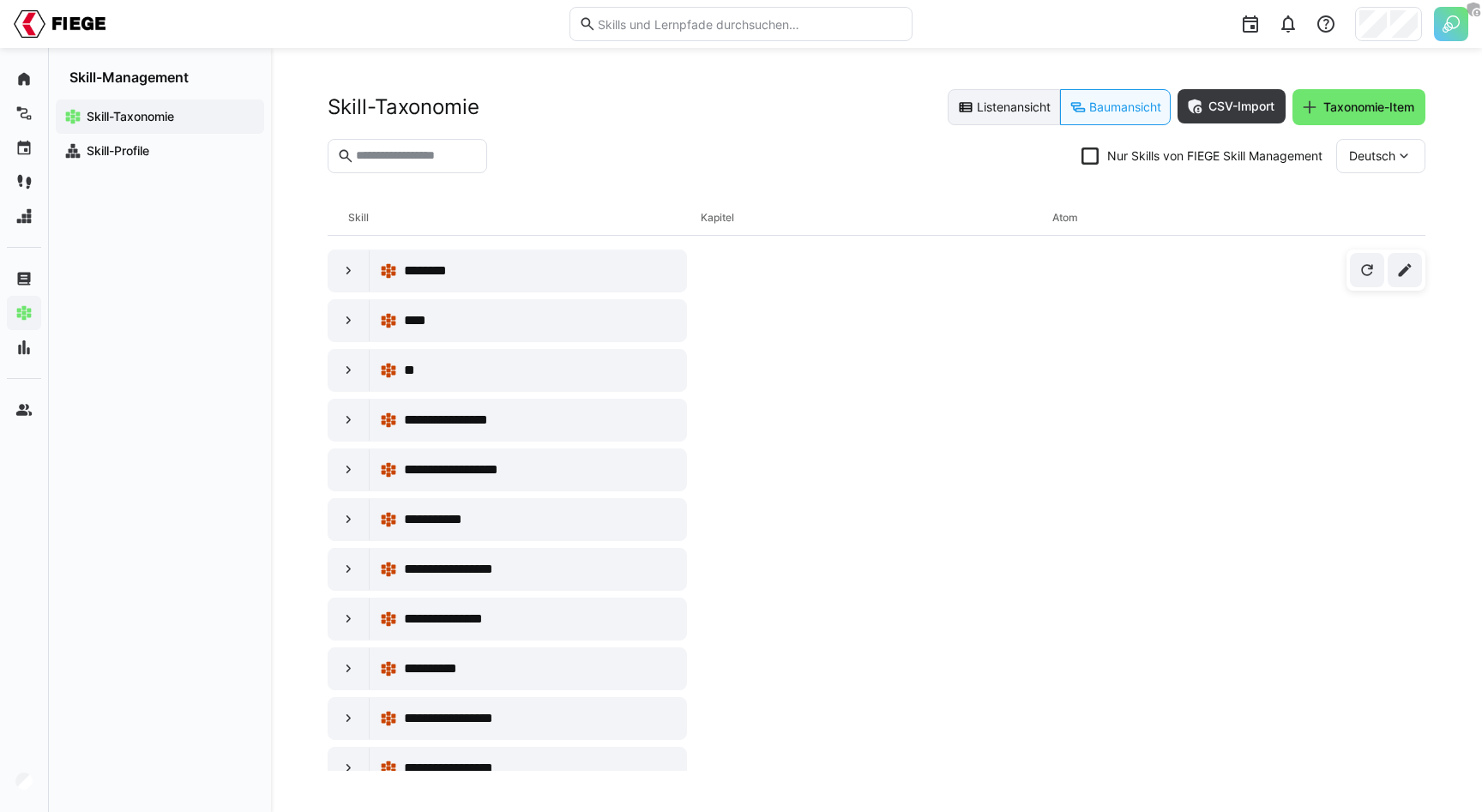
click at [1001, 114] on eds-button-option "Listenansicht" at bounding box center [1003, 107] width 112 height 36
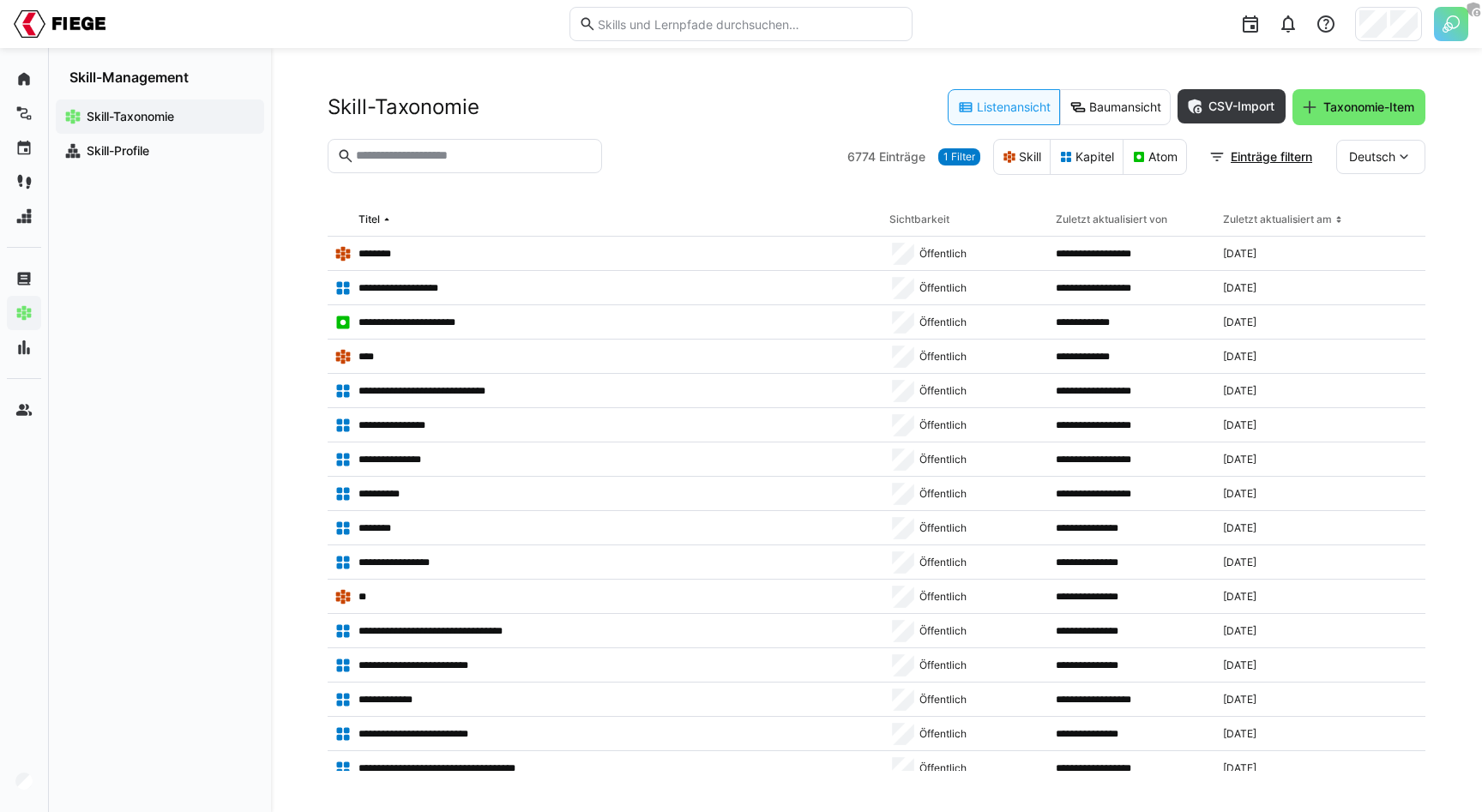
click at [949, 166] on div "6774 Einträge 1 Filter Skill Kapitel Atom Einträge filtern Deutsch" at bounding box center [1136, 157] width 578 height 36
click at [951, 150] on span "1 Filter" at bounding box center [959, 157] width 32 height 14
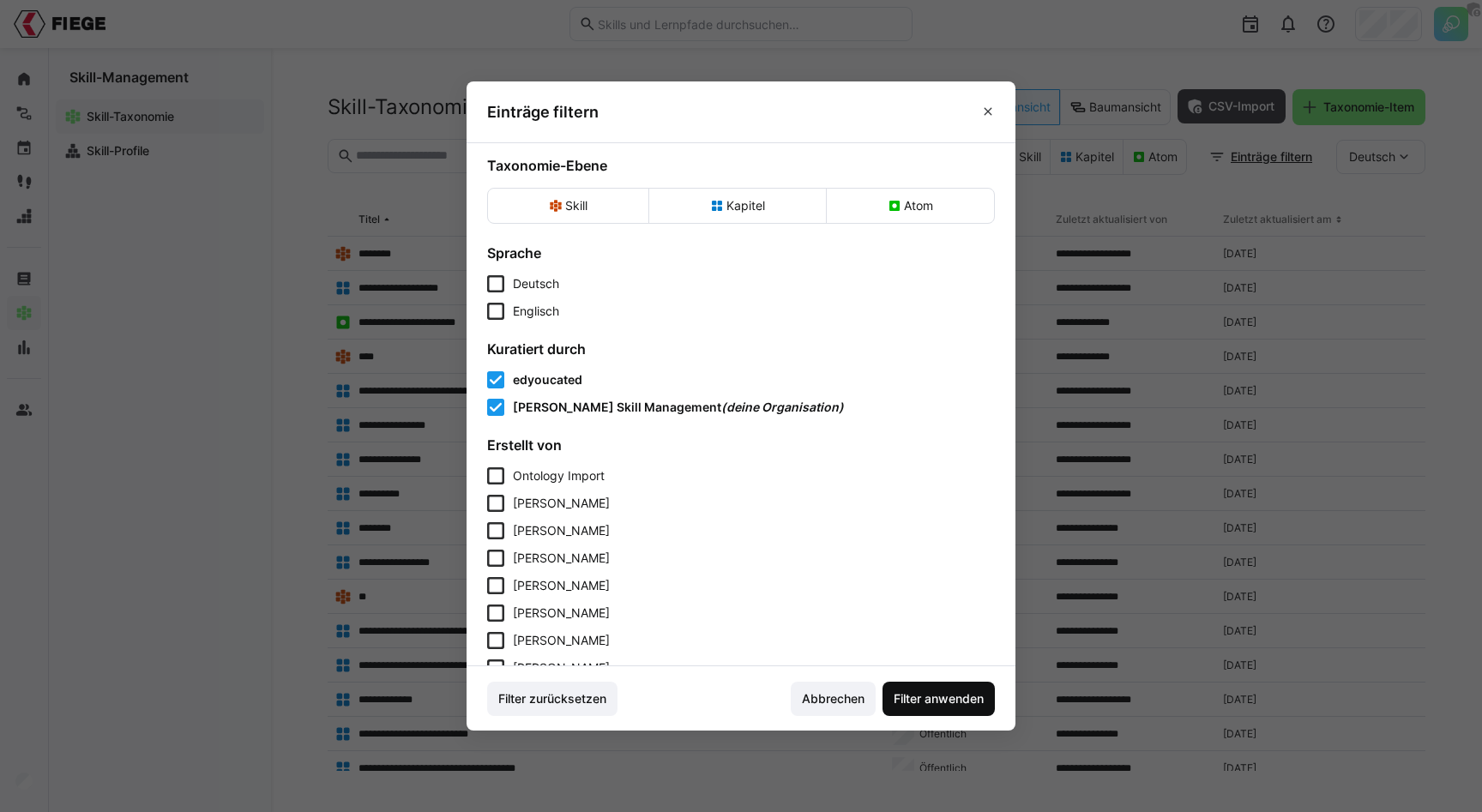
click at [897, 711] on span "Filter anwenden" at bounding box center [938, 699] width 112 height 35
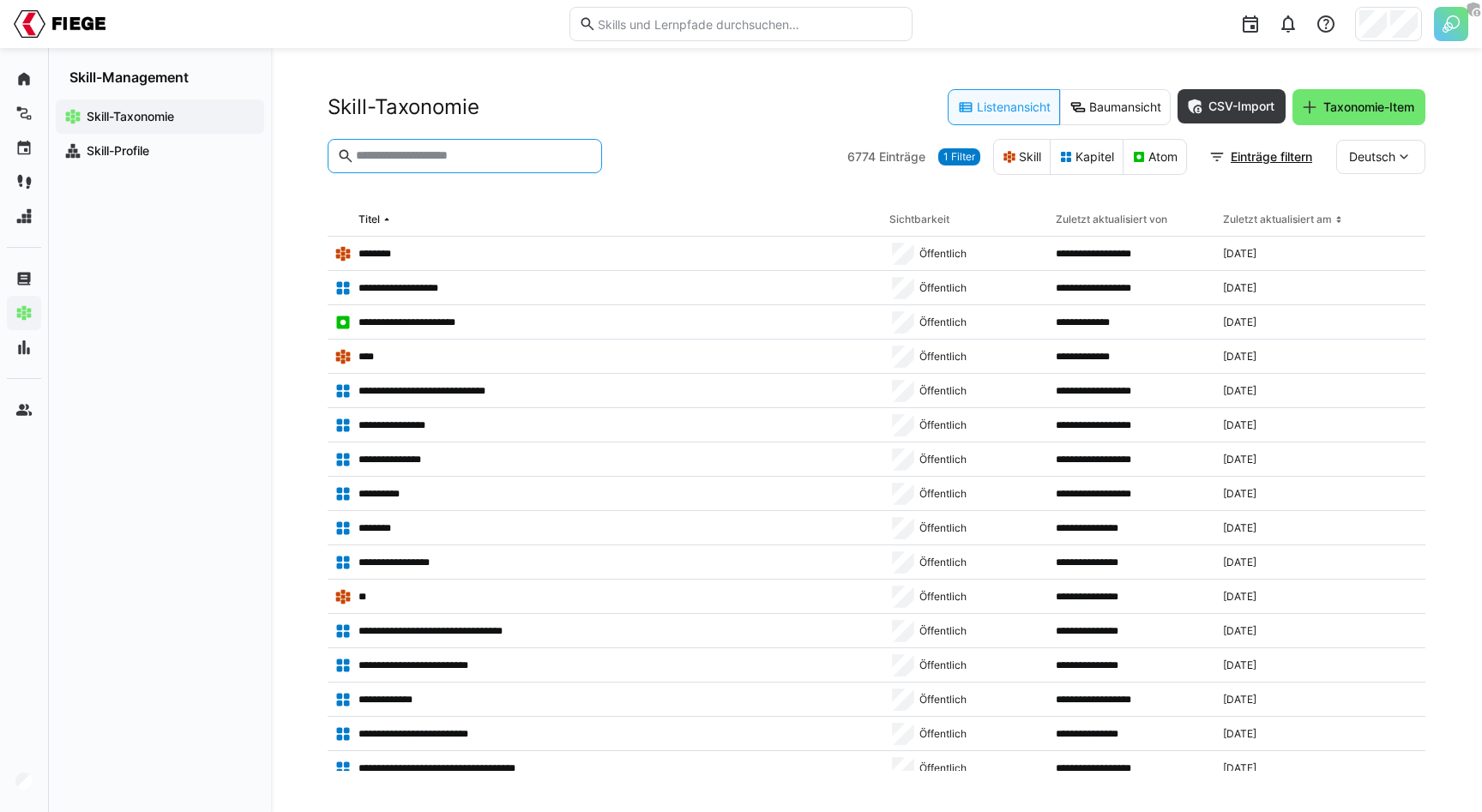
click at [402, 159] on input "text" at bounding box center [473, 156] width 239 height 15
type input "**"
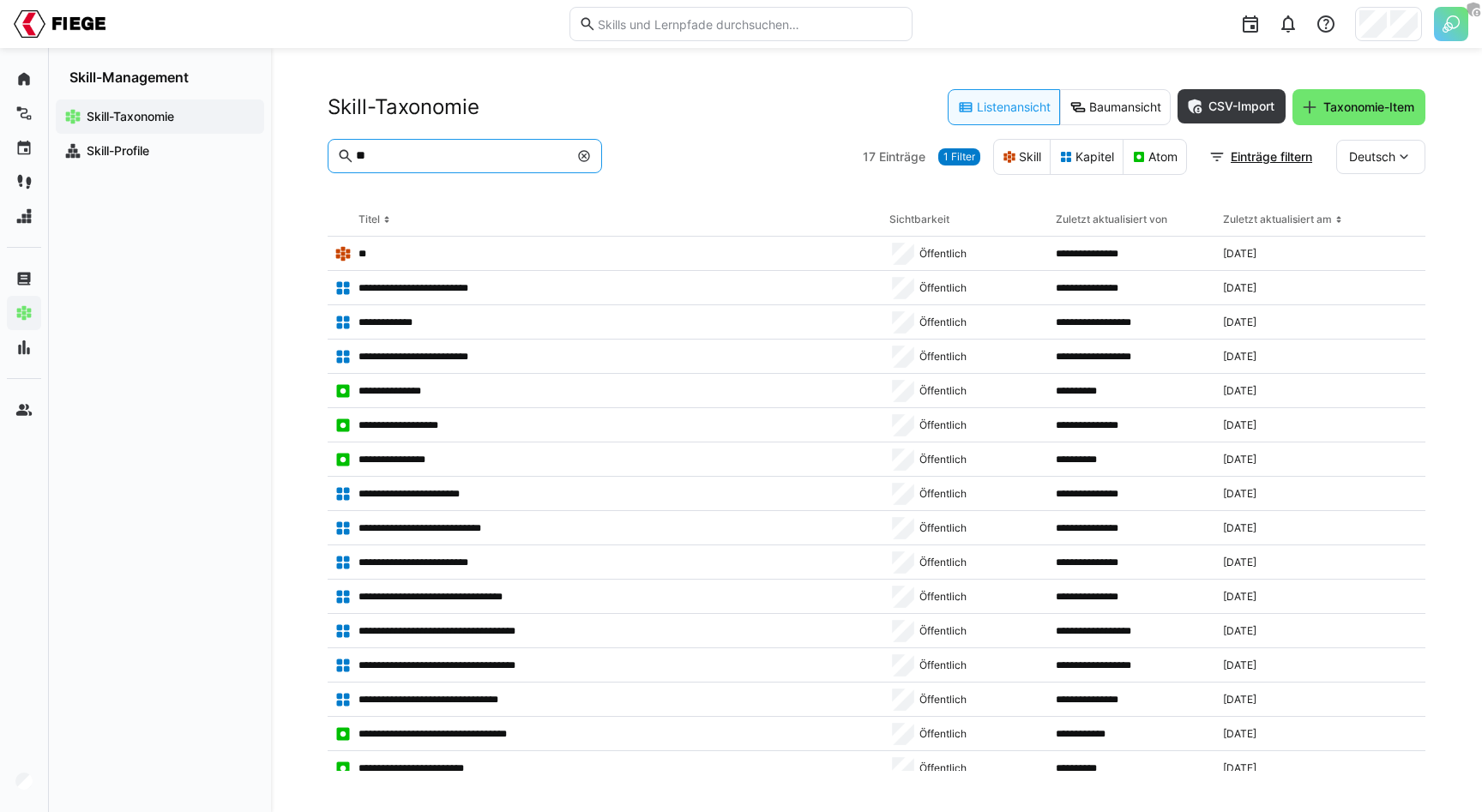
click at [964, 154] on span "1 Filter" at bounding box center [959, 157] width 32 height 14
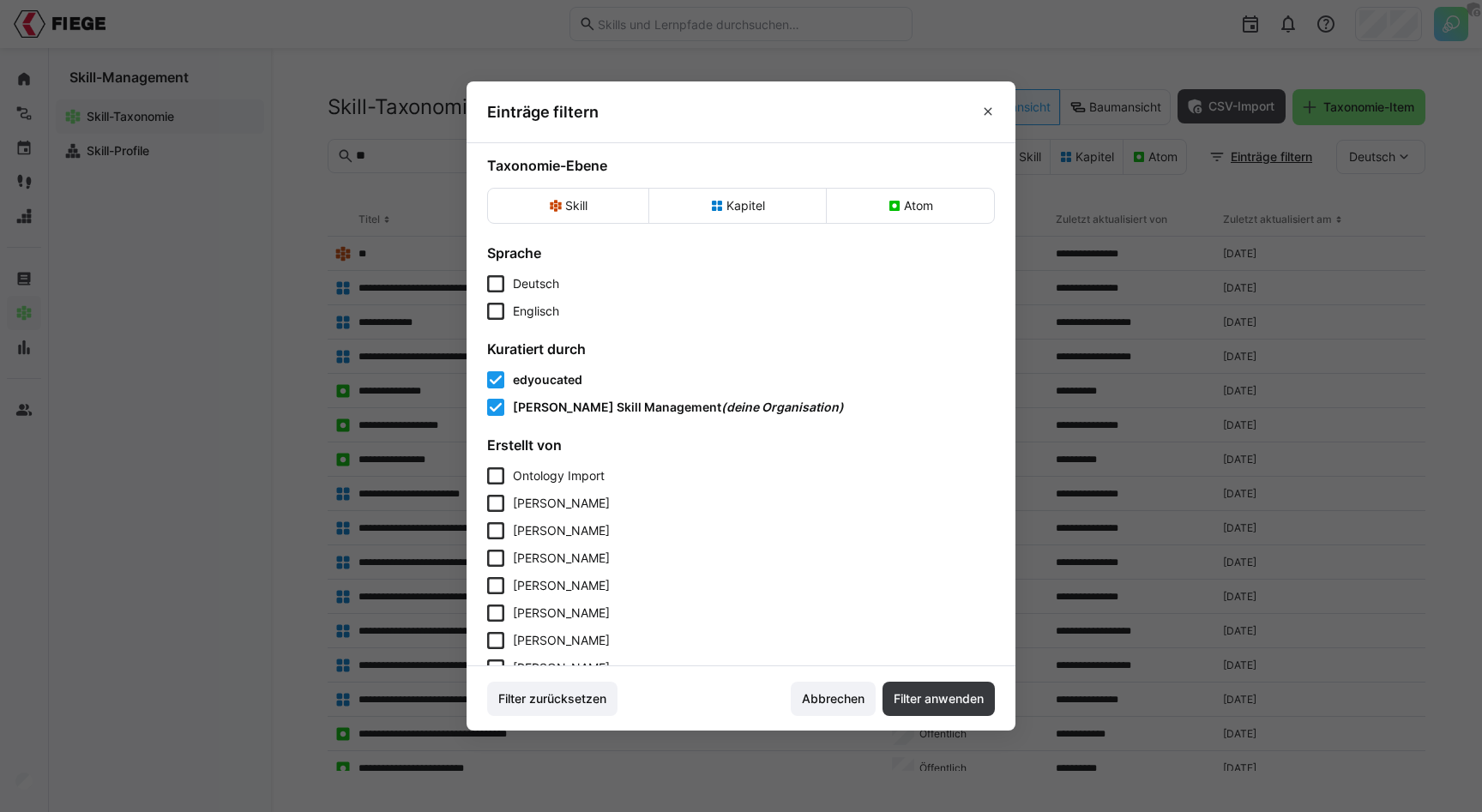
click at [550, 380] on span "edyoucated" at bounding box center [547, 380] width 69 height 15
click at [929, 699] on span "Filter anwenden" at bounding box center [939, 698] width 96 height 17
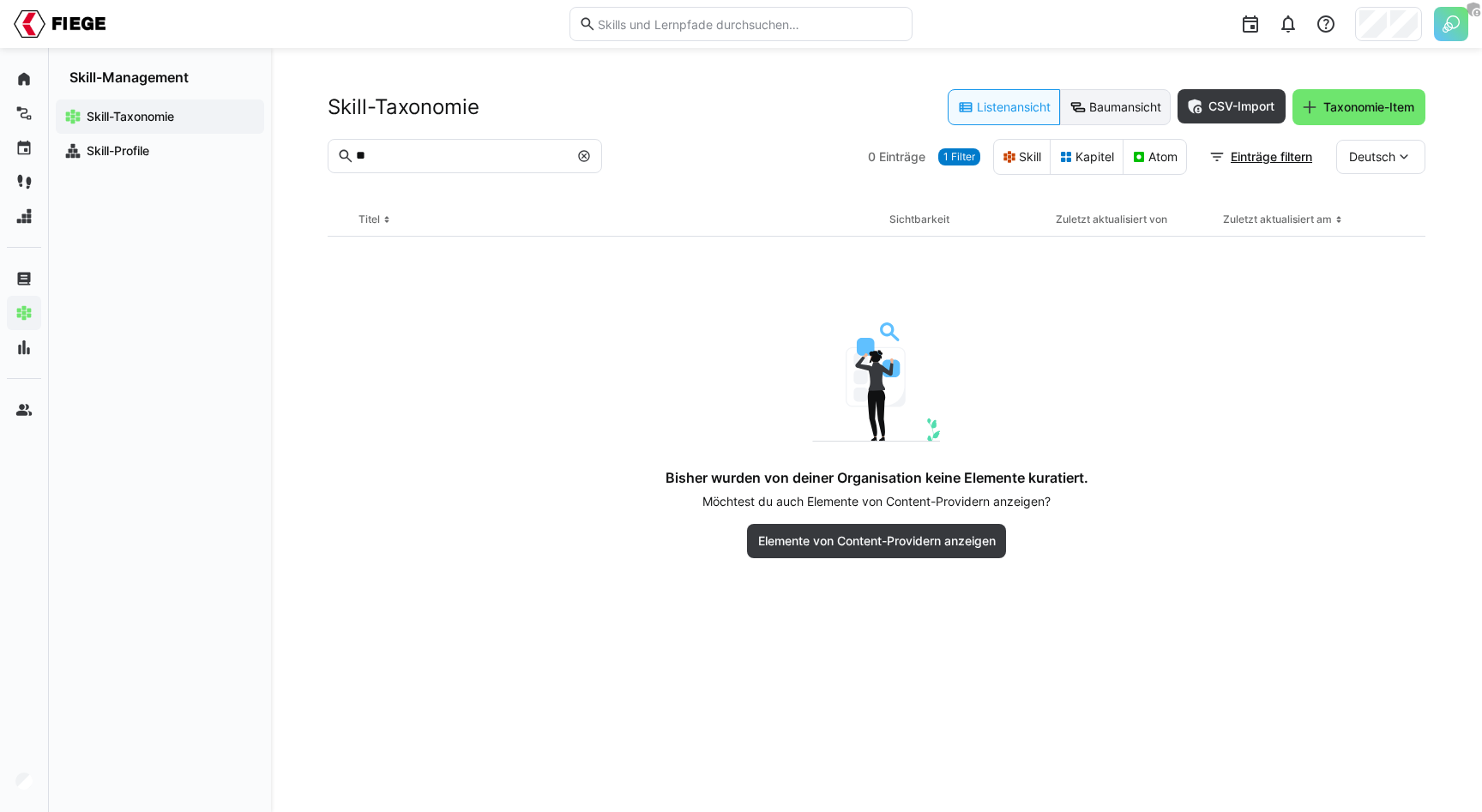
click at [1129, 95] on eds-button-option "Baumansicht" at bounding box center [1115, 107] width 111 height 36
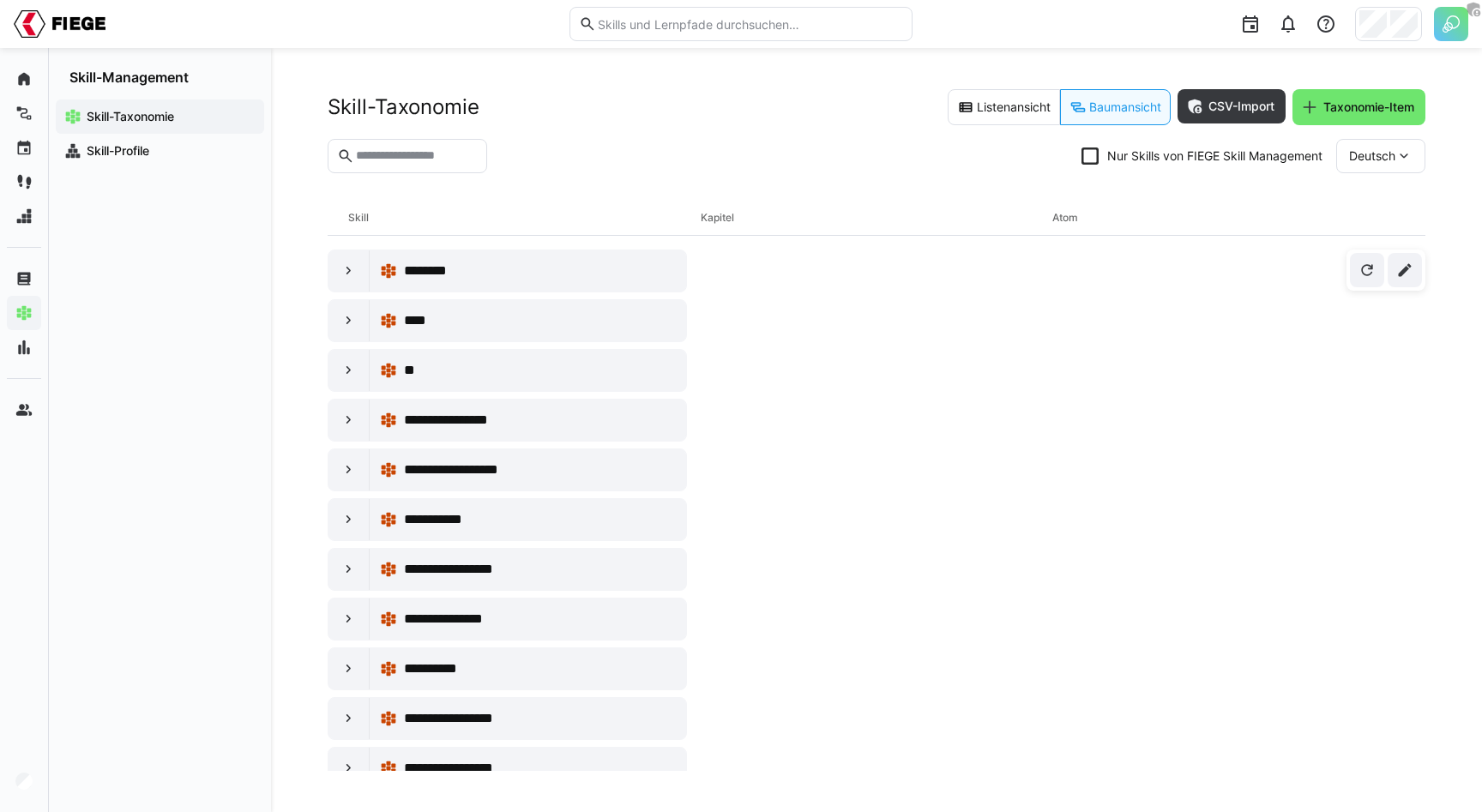
click at [1132, 150] on eds-checkbox "Nur Skills von FIEGE Skill Management" at bounding box center [1202, 156] width 241 height 17
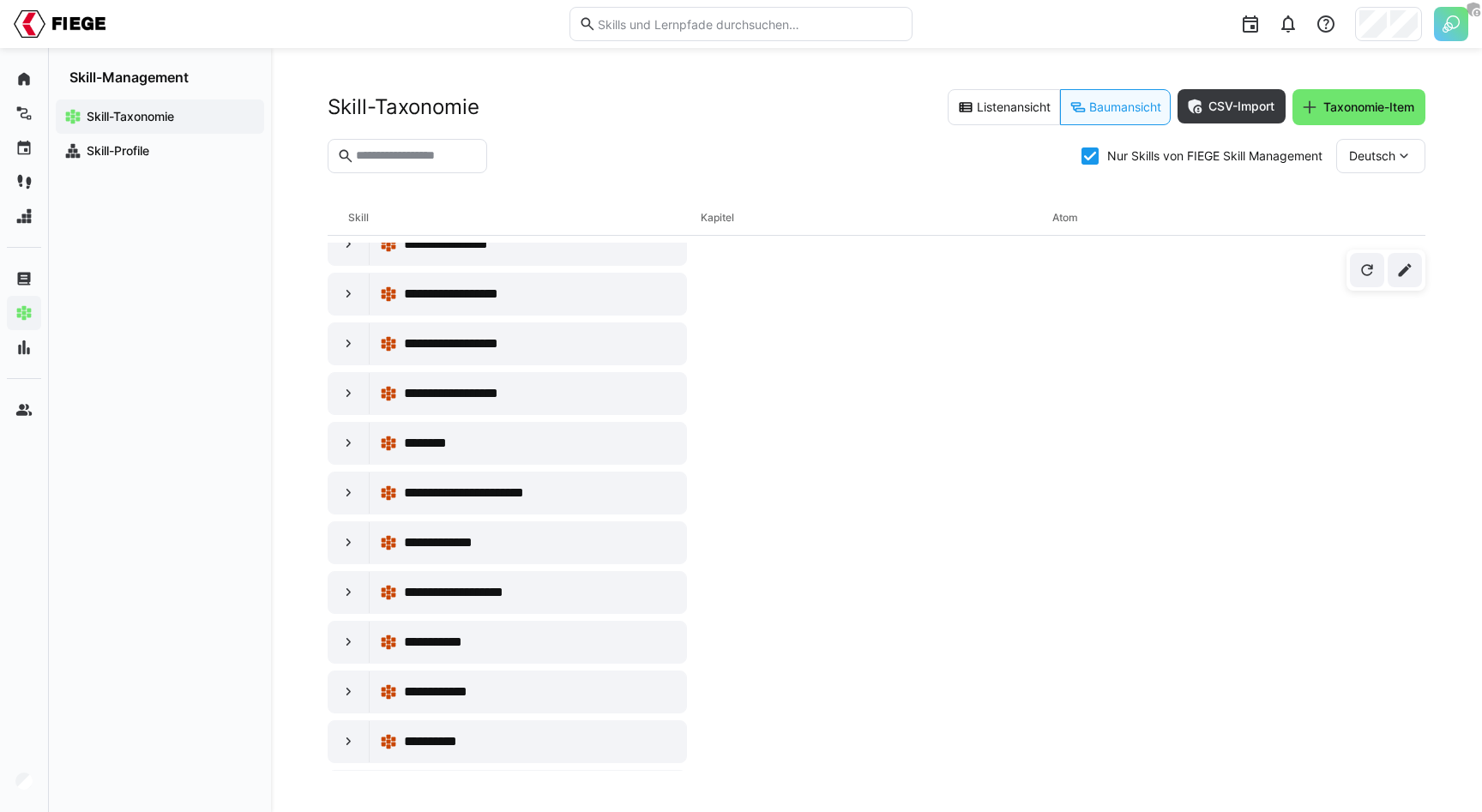
scroll to position [970, 0]
click at [352, 441] on eds-icon at bounding box center [349, 444] width 17 height 17
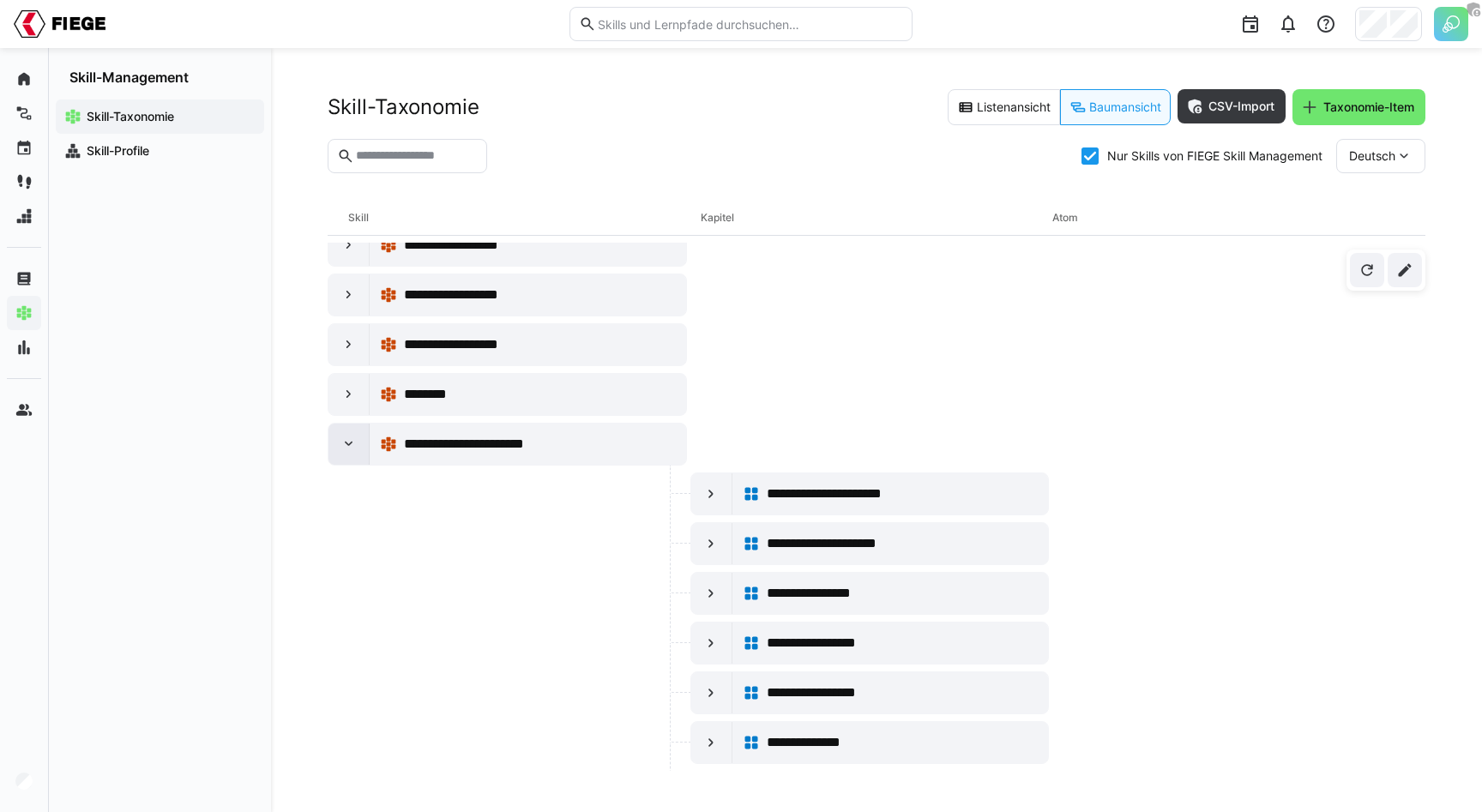
click at [352, 442] on eds-icon at bounding box center [349, 444] width 17 height 17
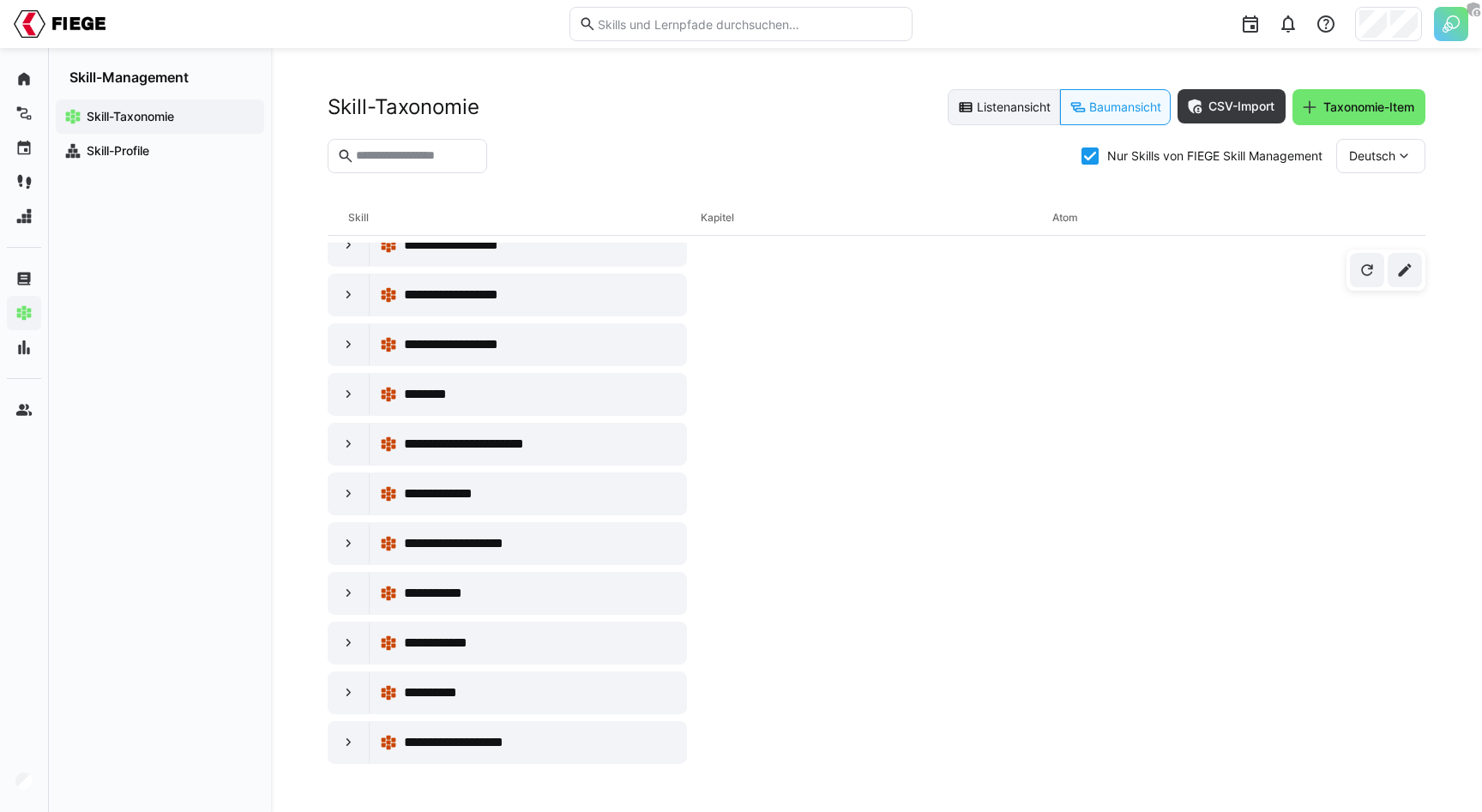
click at [990, 106] on eds-button-option "Listenansicht" at bounding box center [1003, 107] width 112 height 36
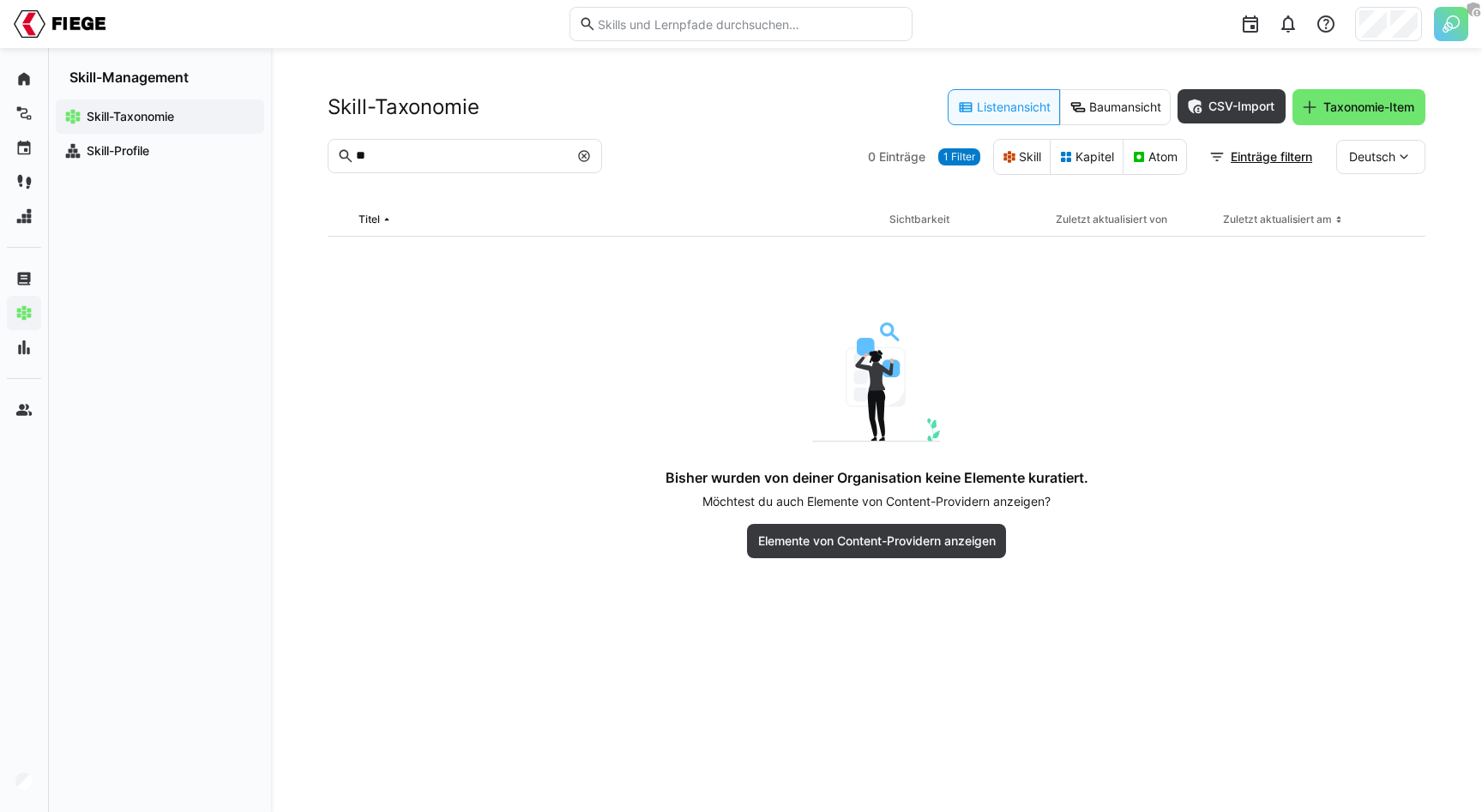
click at [591, 158] on span at bounding box center [584, 156] width 17 height 17
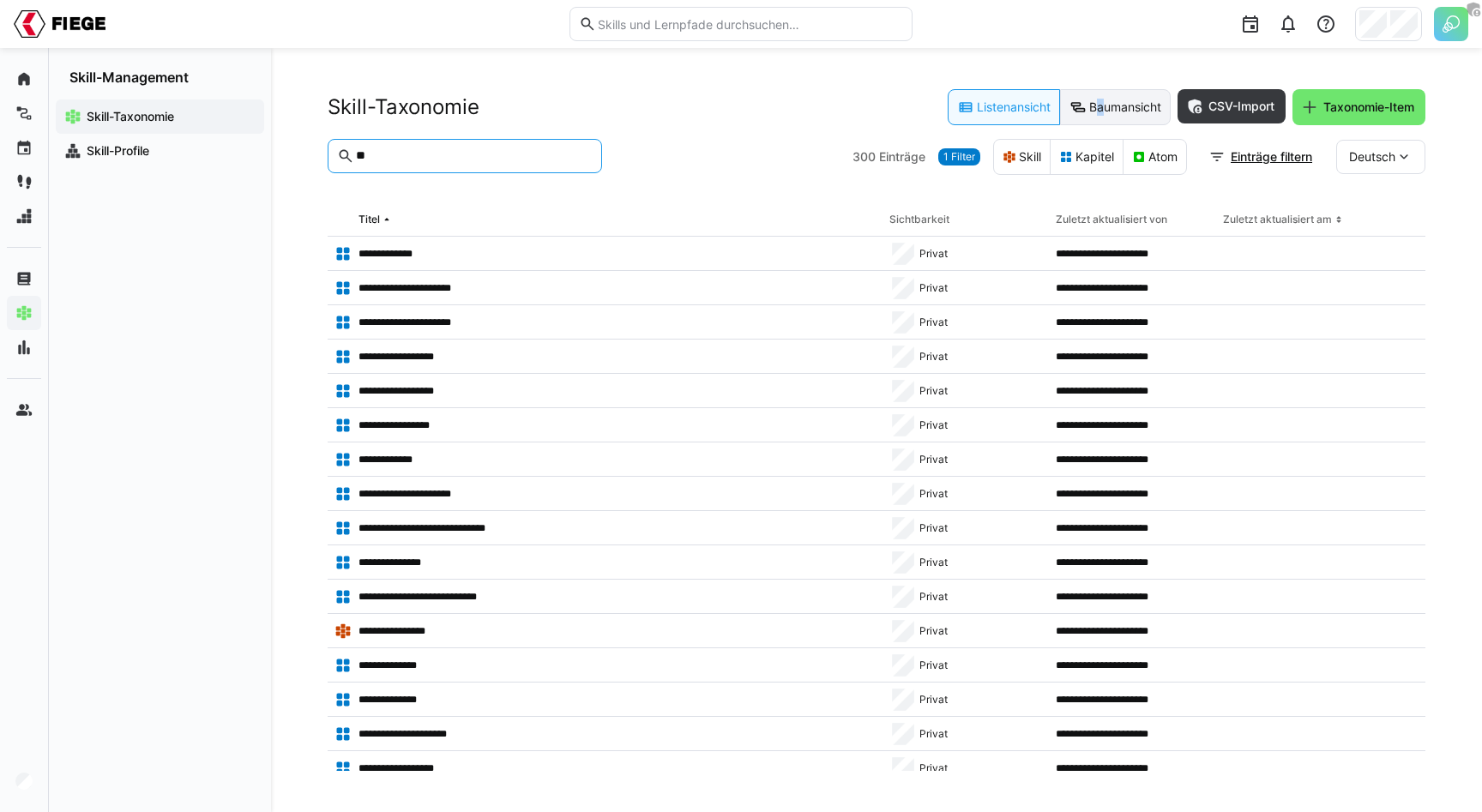
click at [1088, 105] on eds-button-option "Baumansicht" at bounding box center [1115, 107] width 111 height 36
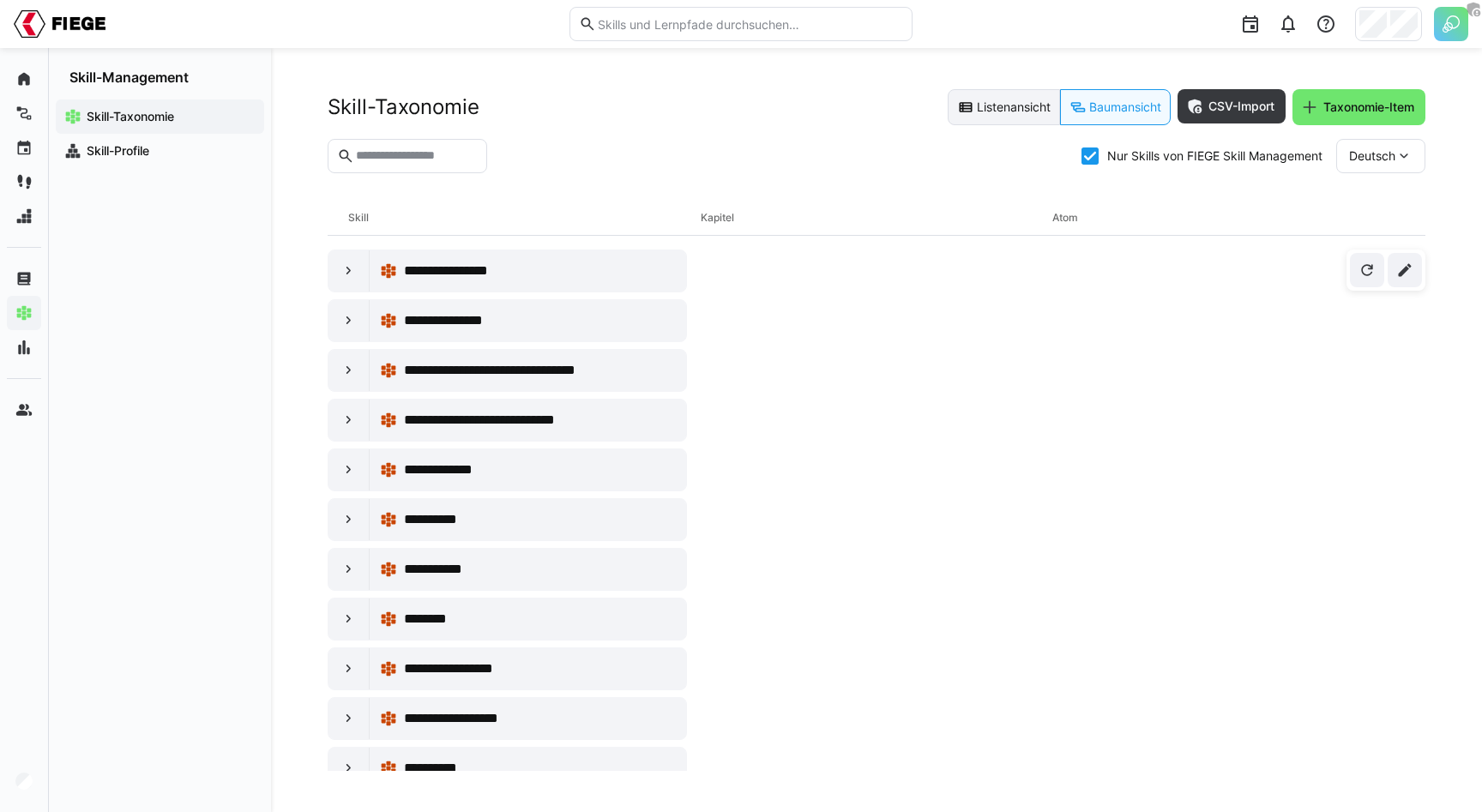
click at [998, 103] on eds-button-option "Listenansicht" at bounding box center [1003, 107] width 112 height 36
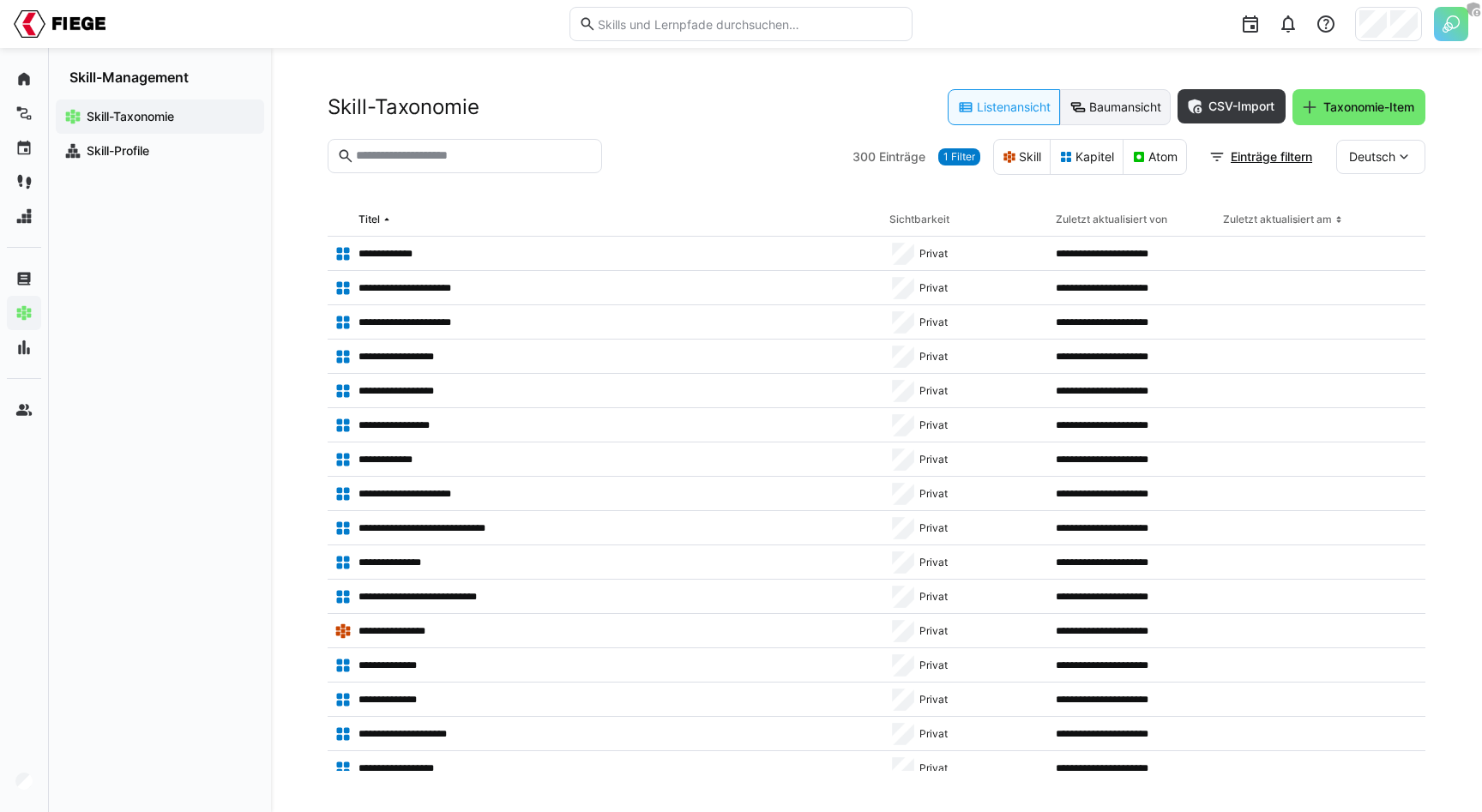
click at [1131, 98] on eds-button-option "Baumansicht" at bounding box center [1115, 107] width 111 height 36
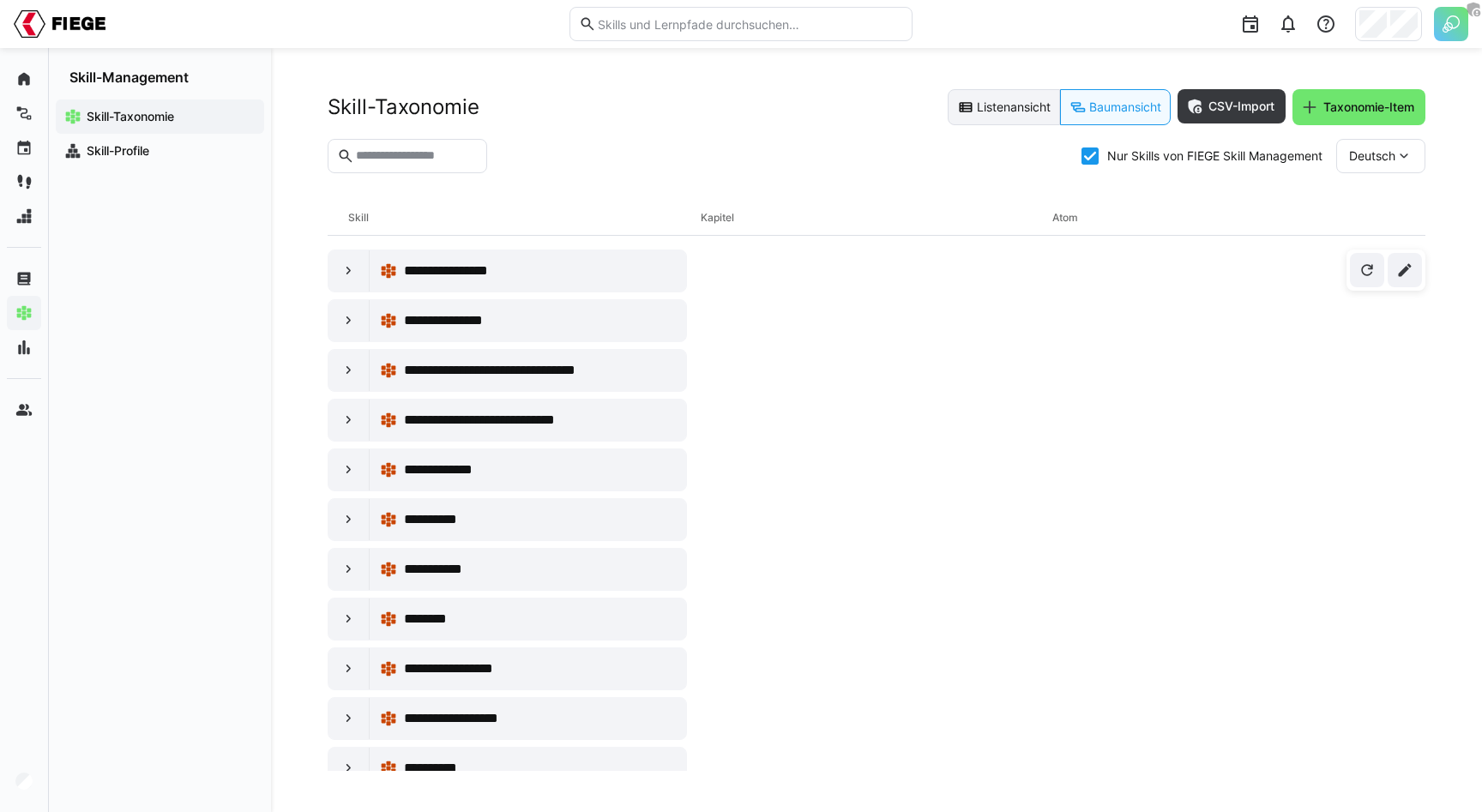
click at [1023, 103] on eds-button-option "Listenansicht" at bounding box center [1003, 107] width 112 height 36
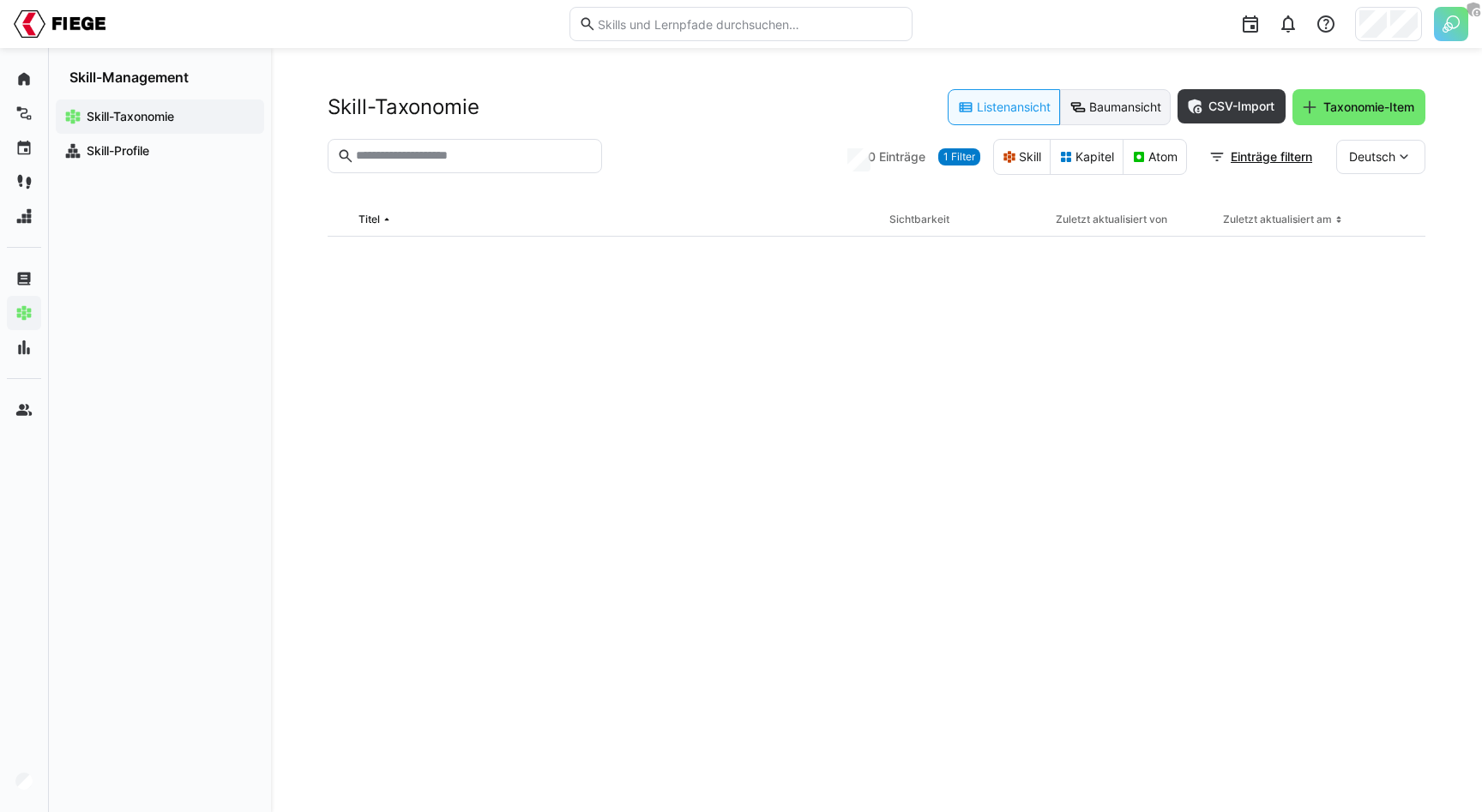
click at [1128, 105] on eds-button-option "Baumansicht" at bounding box center [1115, 107] width 111 height 36
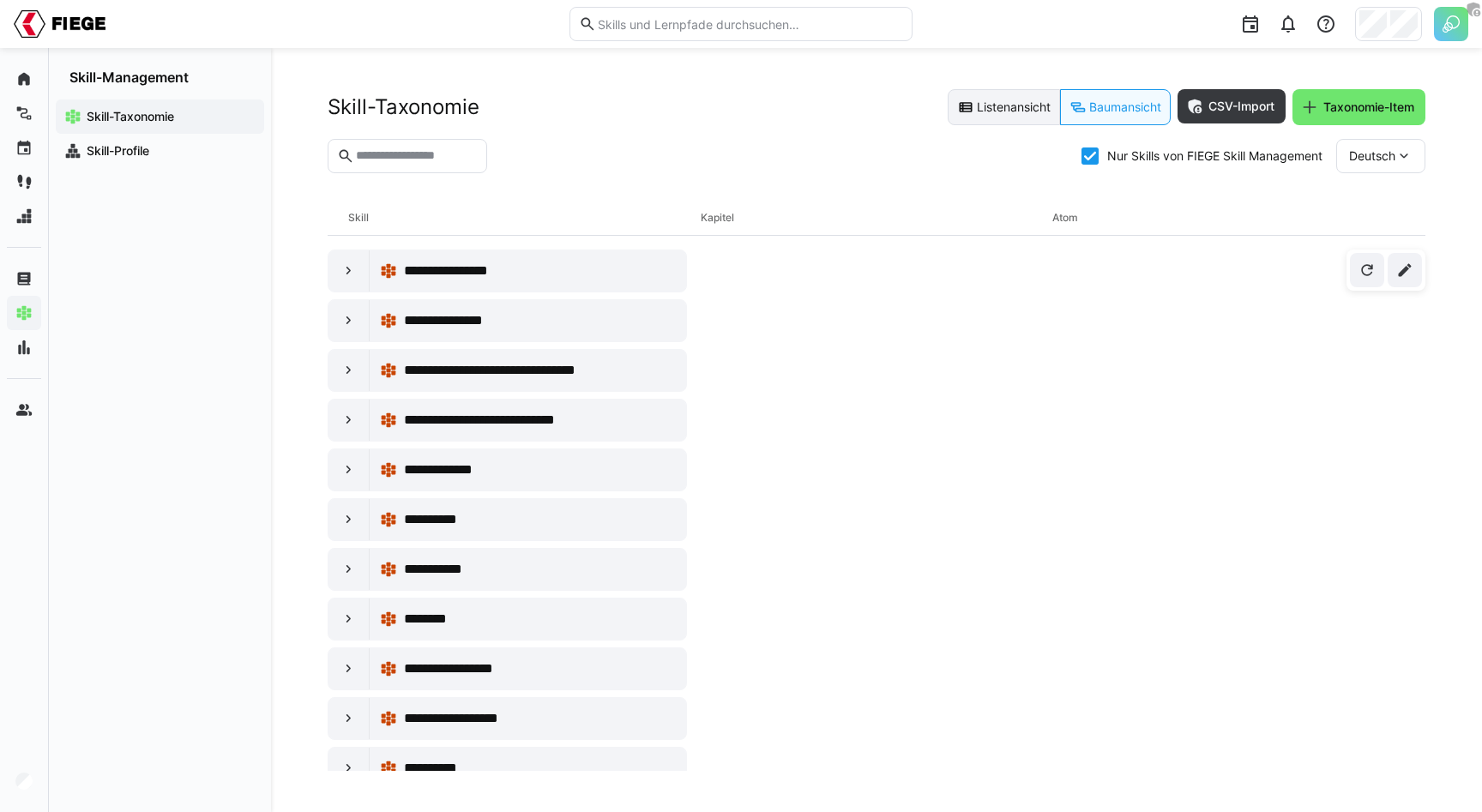
click at [1011, 112] on eds-button-option "Listenansicht" at bounding box center [1003, 107] width 112 height 36
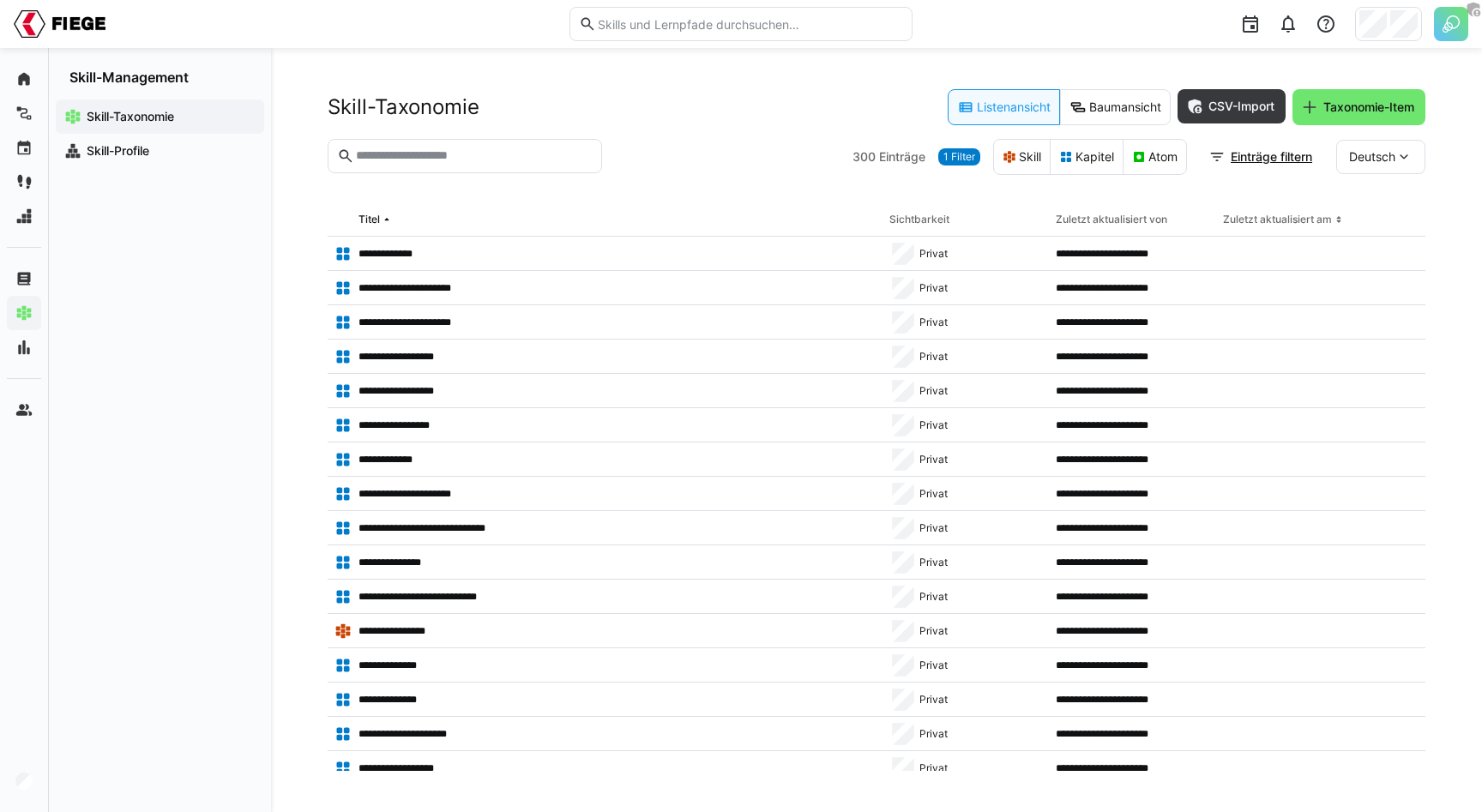
click at [972, 152] on span "1 Filter" at bounding box center [959, 157] width 42 height 17
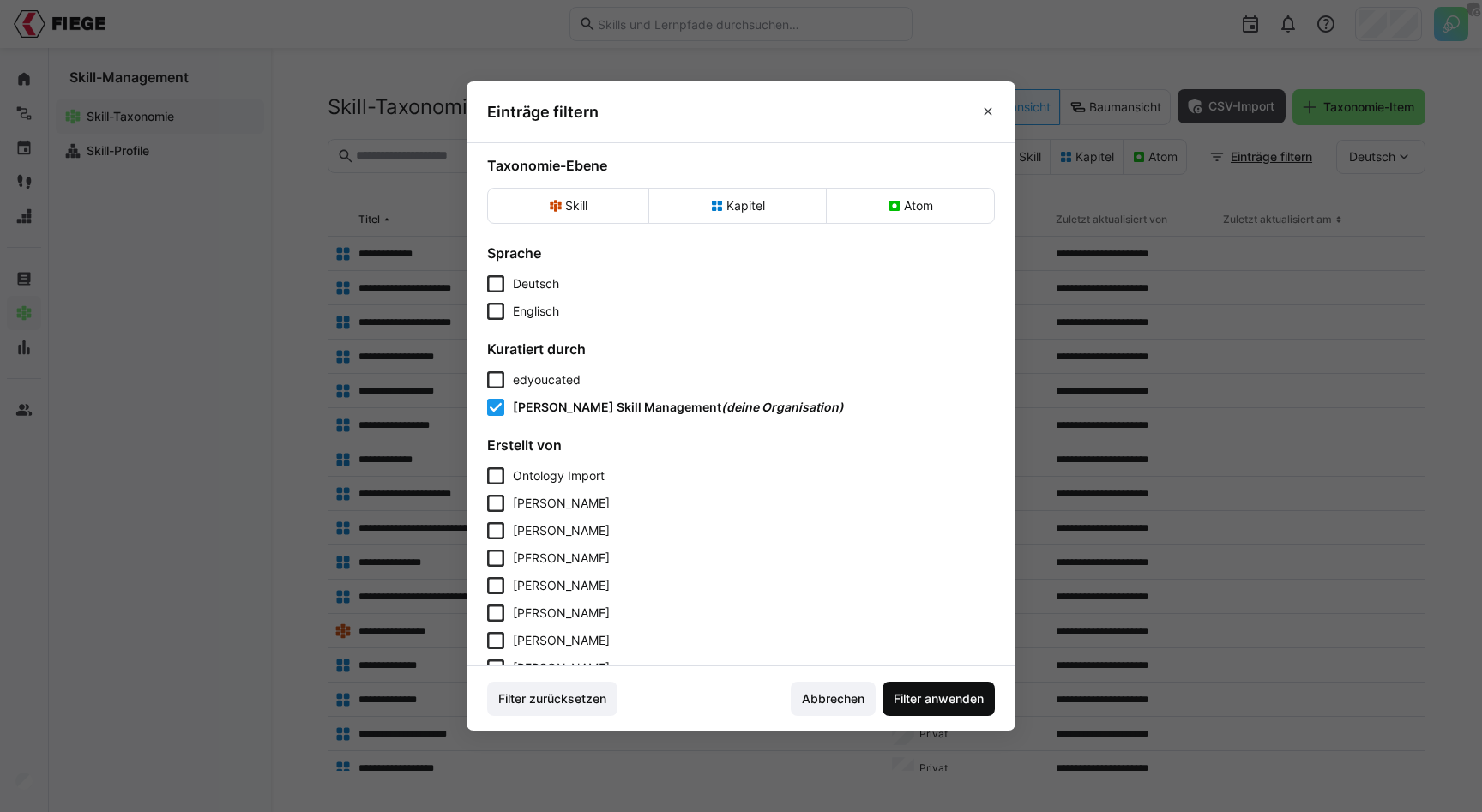
click at [933, 690] on span "Filter anwenden" at bounding box center [939, 698] width 96 height 17
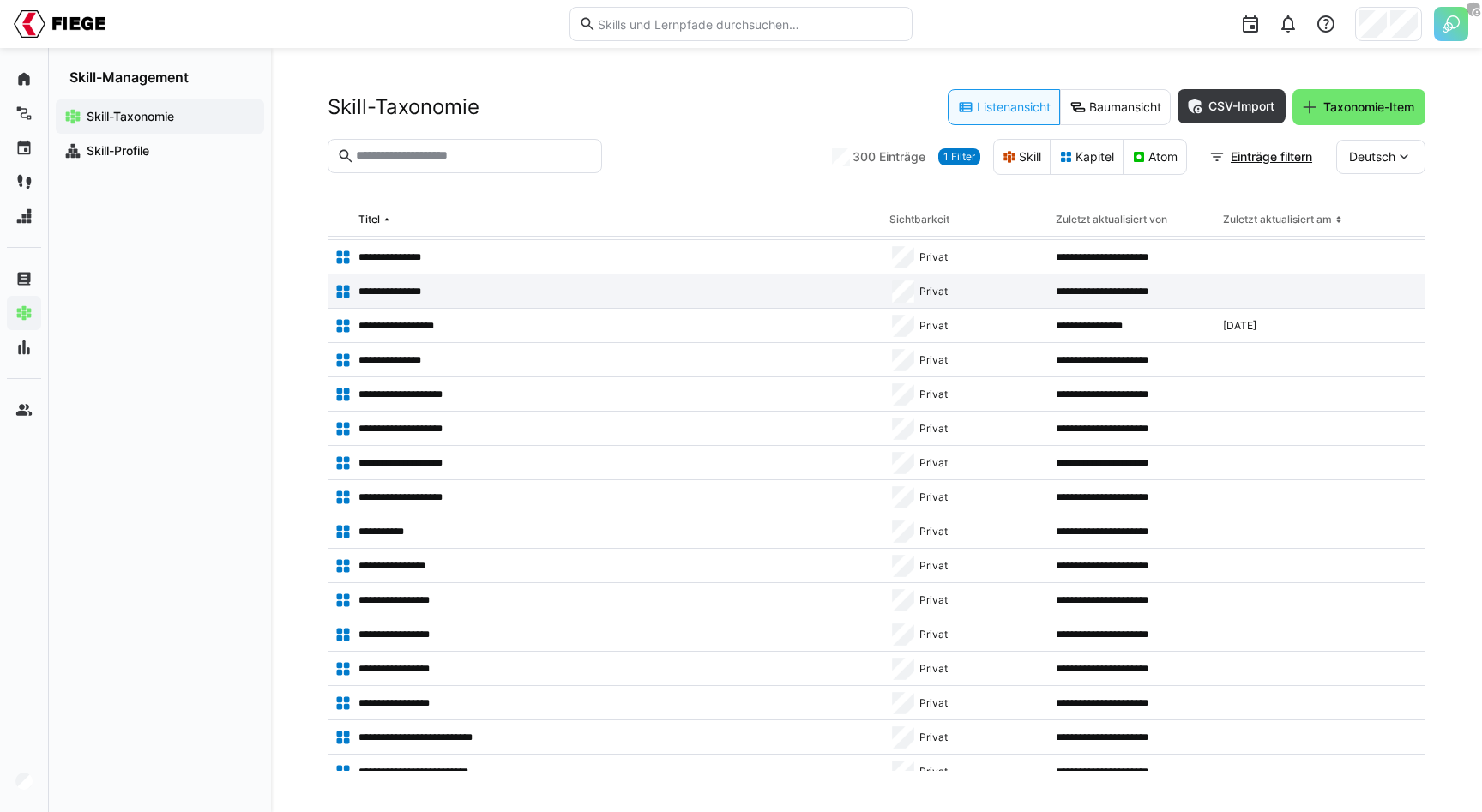
scroll to position [543, 0]
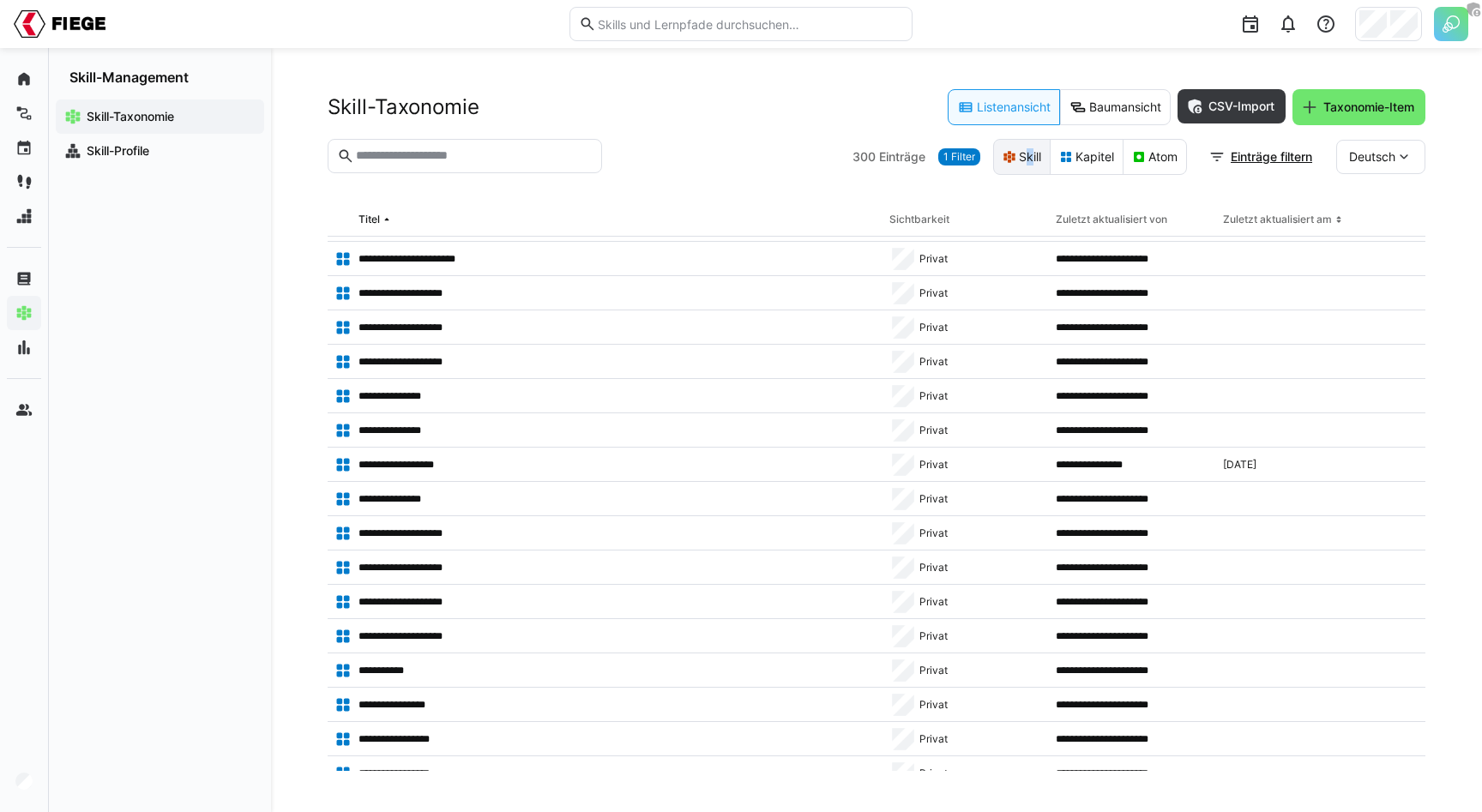
click at [1016, 157] on eds-button-option "Skill" at bounding box center [1021, 157] width 57 height 36
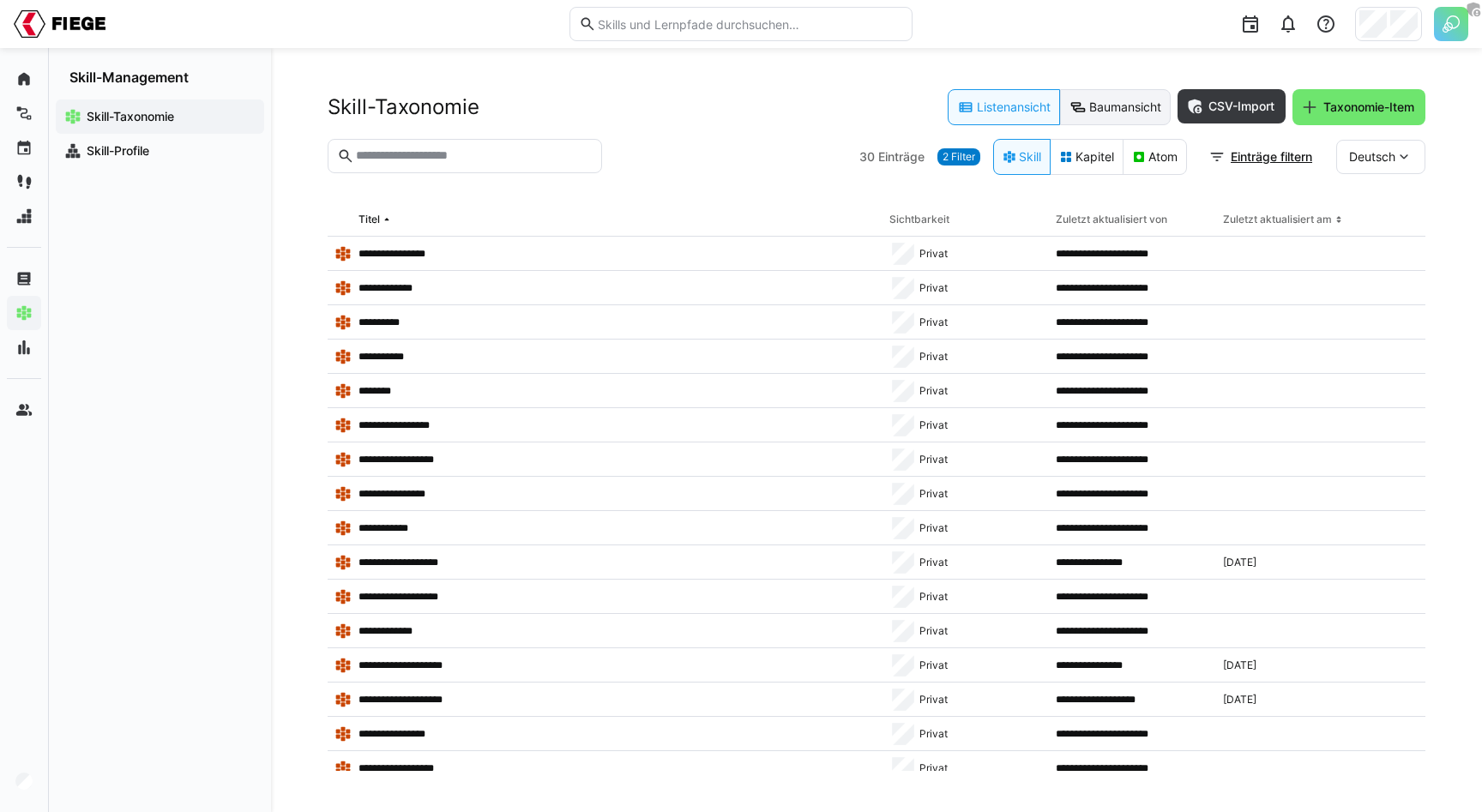
click at [1140, 109] on eds-button-option "Baumansicht" at bounding box center [1115, 107] width 111 height 36
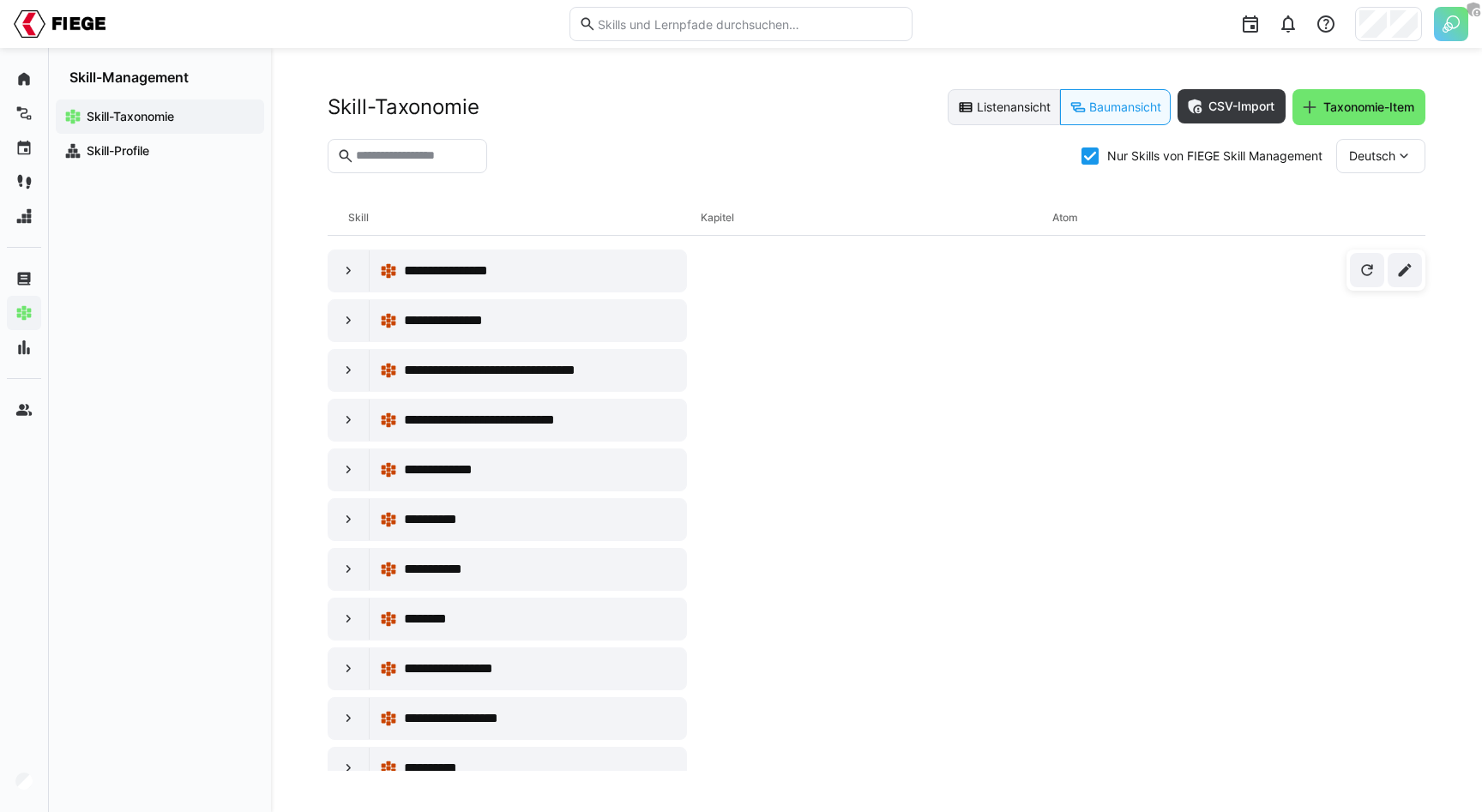
click at [998, 96] on eds-button-option "Listenansicht" at bounding box center [1003, 107] width 112 height 36
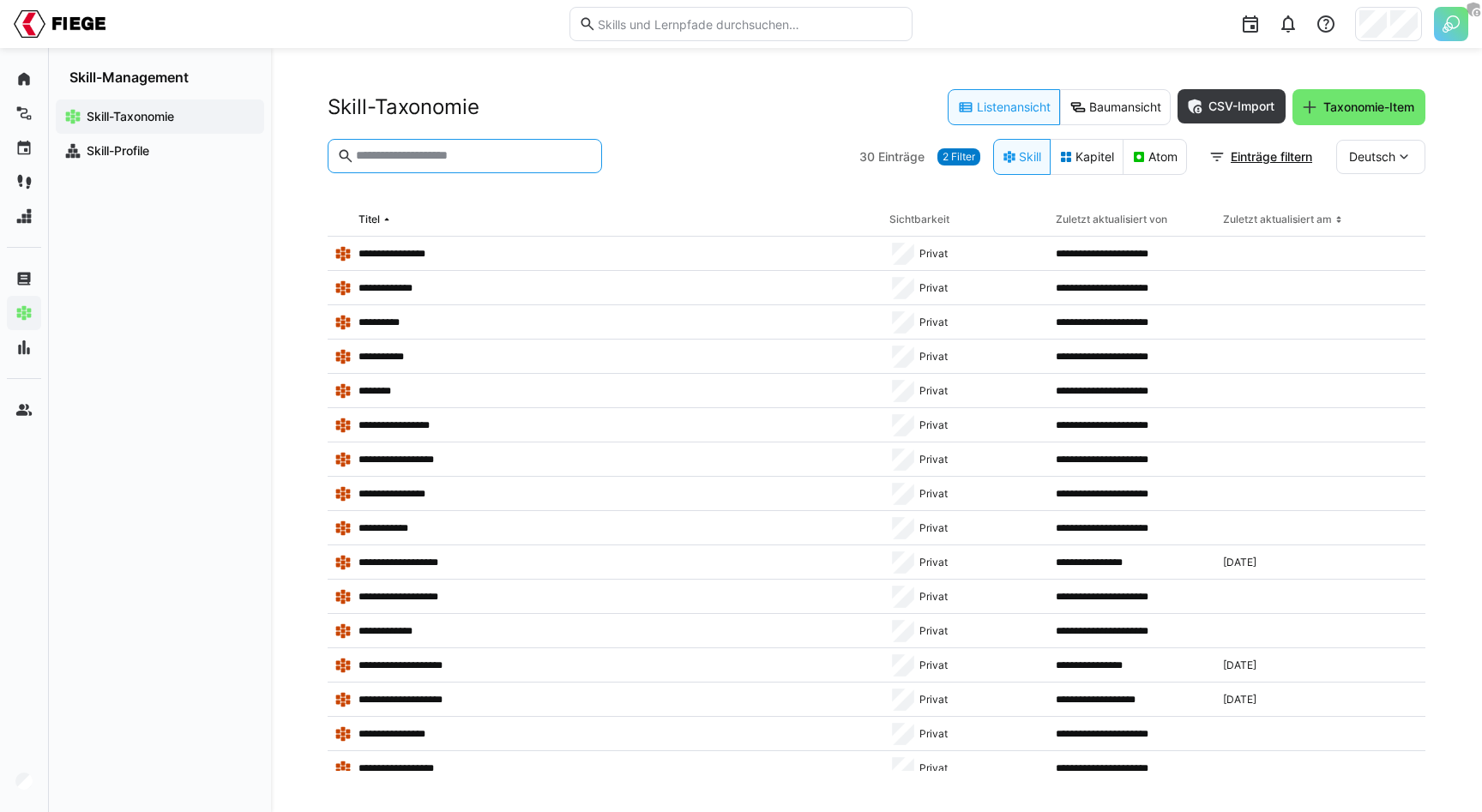
click at [514, 153] on input "text" at bounding box center [473, 156] width 239 height 15
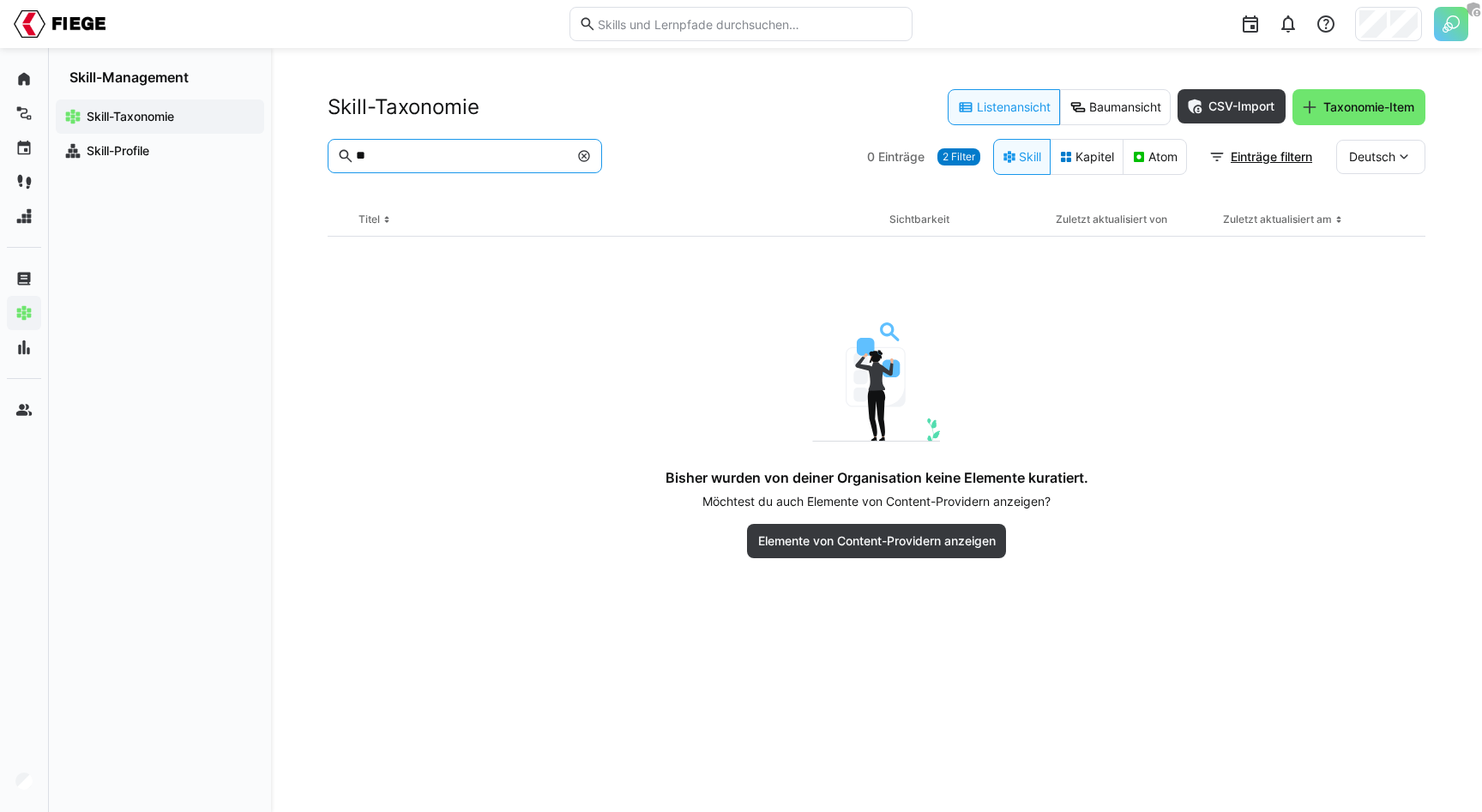
type input "**"
click at [942, 154] on span "2 Filter" at bounding box center [959, 157] width 33 height 14
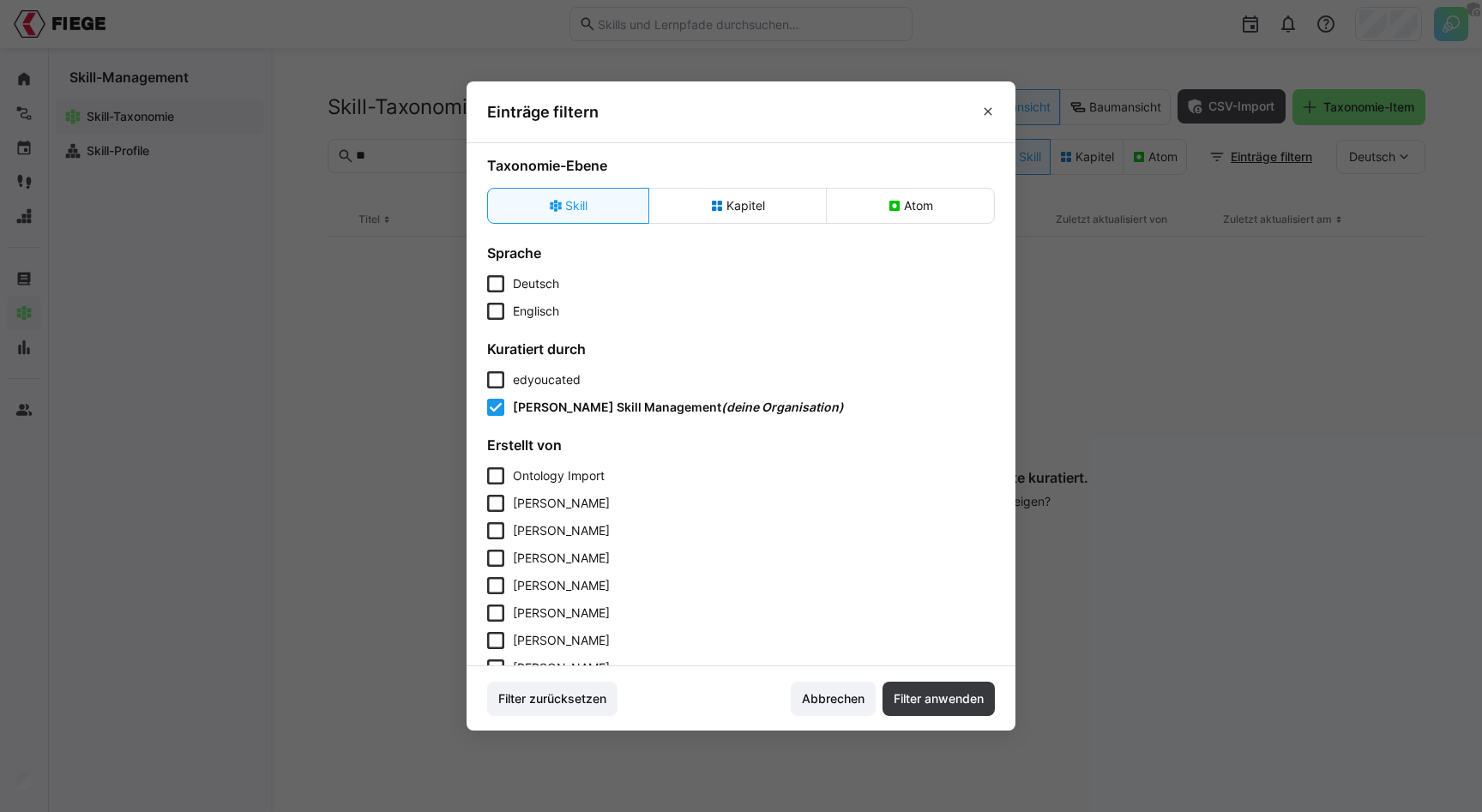
click at [509, 381] on eds-checkbox "edyoucated" at bounding box center [741, 380] width 508 height 17
click at [916, 695] on span "Filter anwenden" at bounding box center [939, 698] width 96 height 17
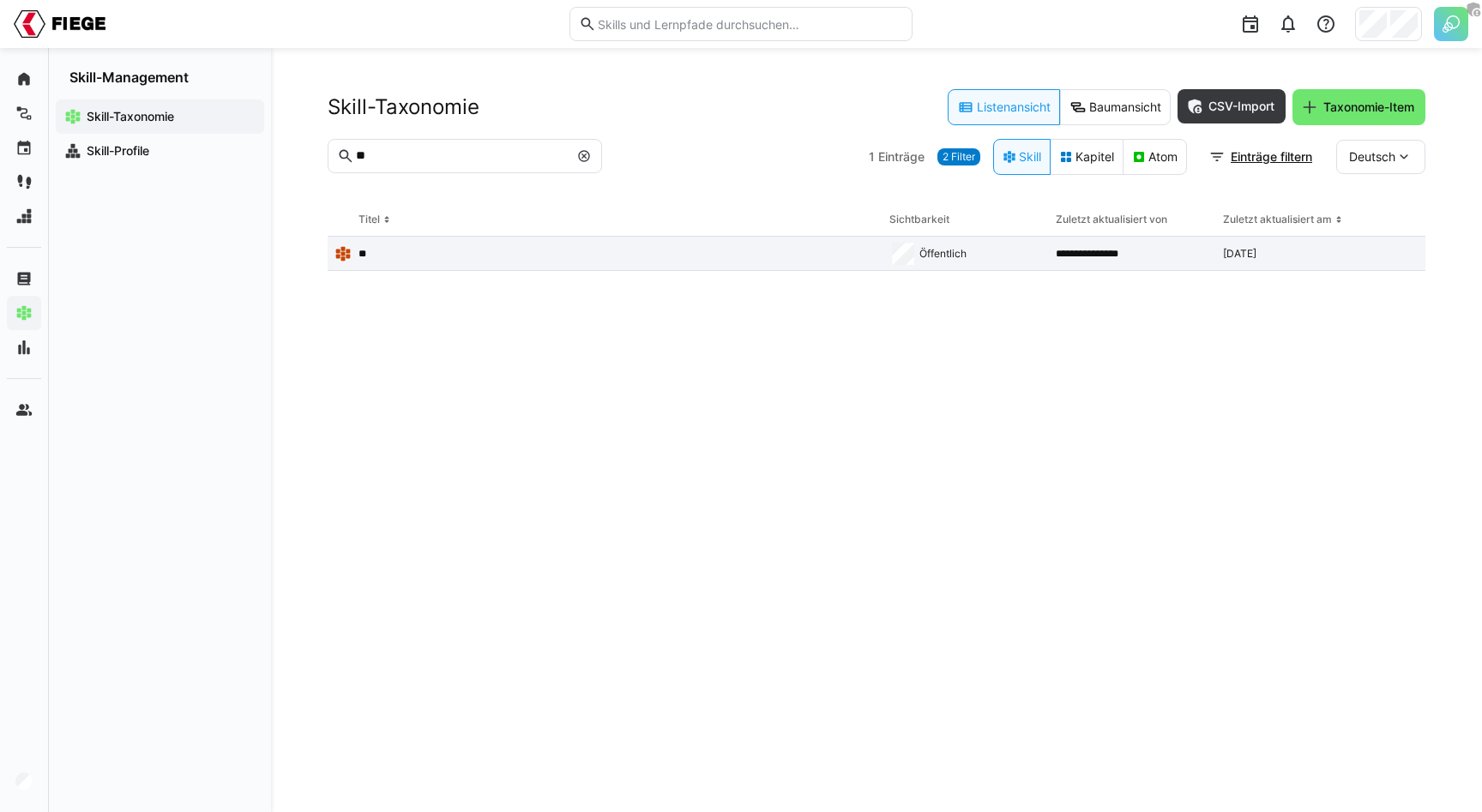
click at [383, 240] on div "**" at bounding box center [605, 254] width 555 height 35
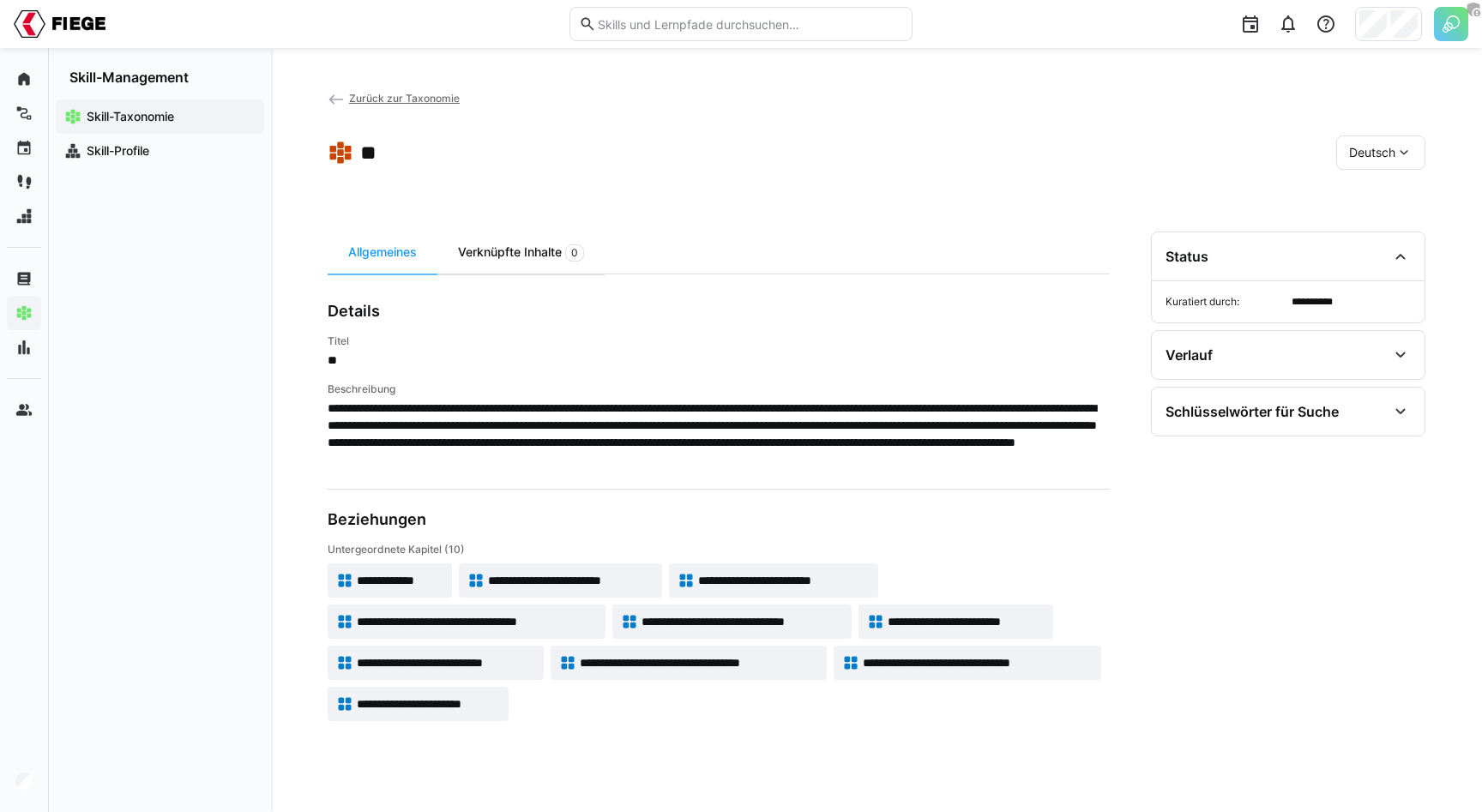
click at [492, 263] on div "Verknüpfte Inhalte 0" at bounding box center [521, 252] width 167 height 42
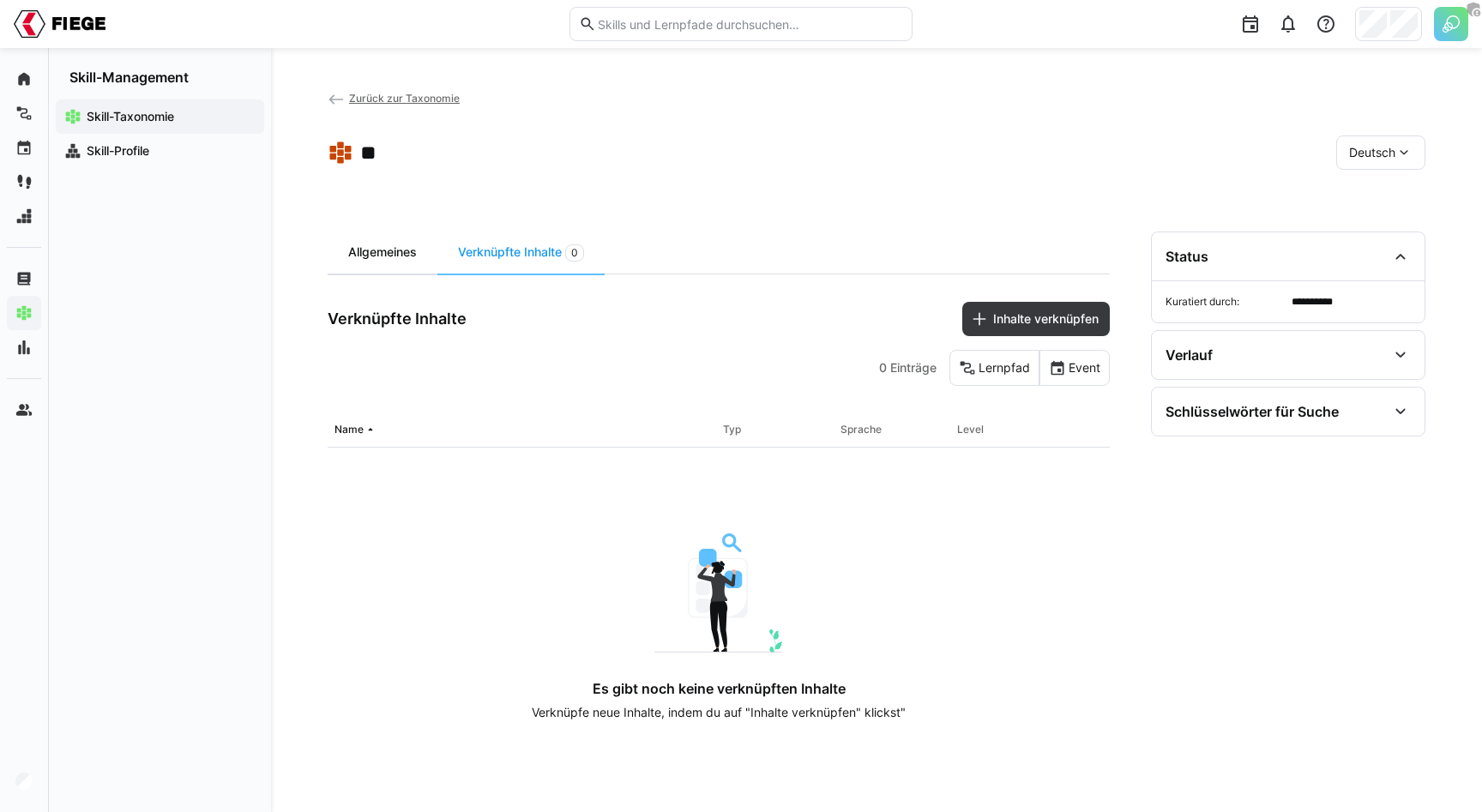
click at [387, 257] on div "Allgemeines" at bounding box center [382, 252] width 110 height 42
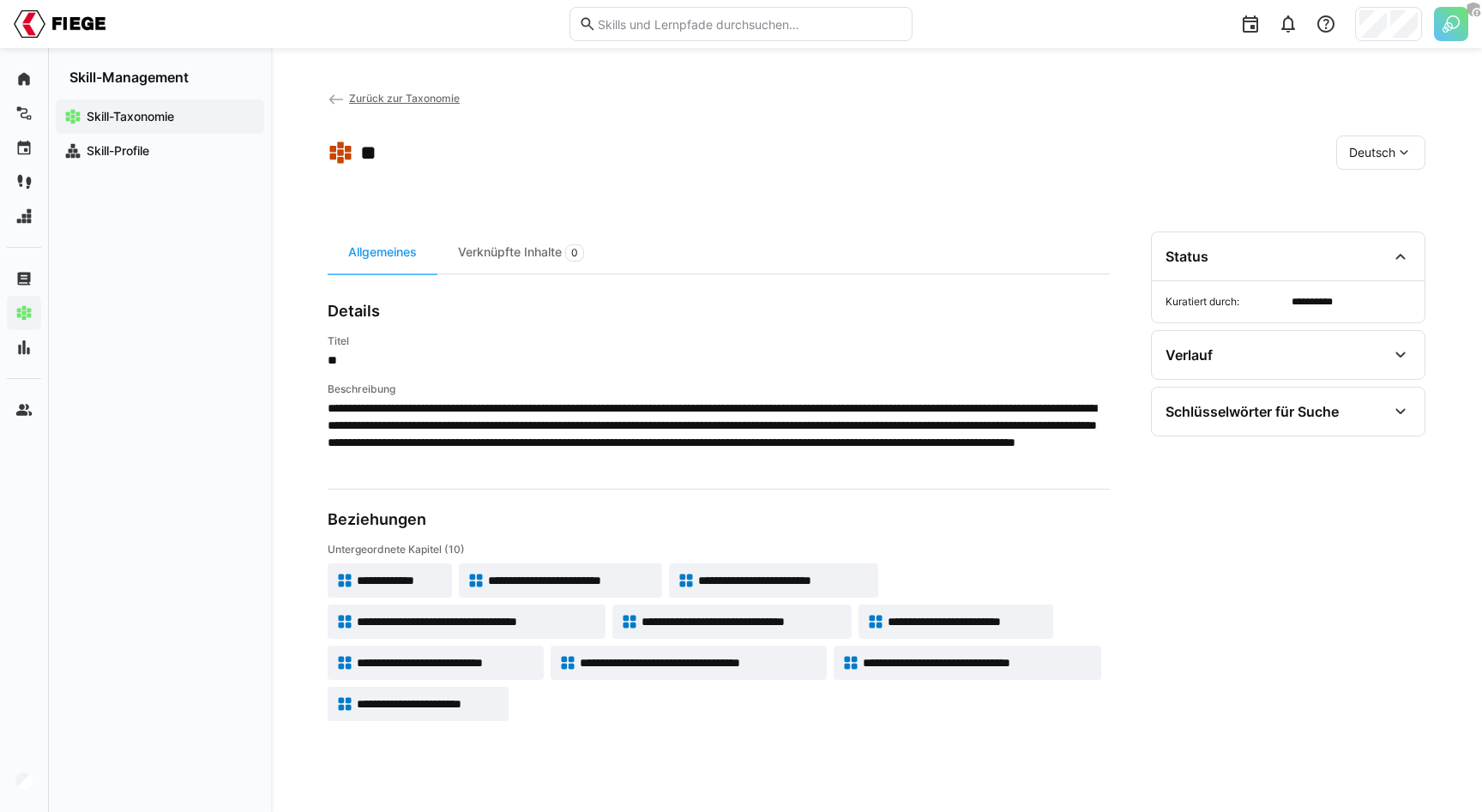
click at [420, 96] on span "Zurück zur Taxonomie" at bounding box center [404, 98] width 111 height 13
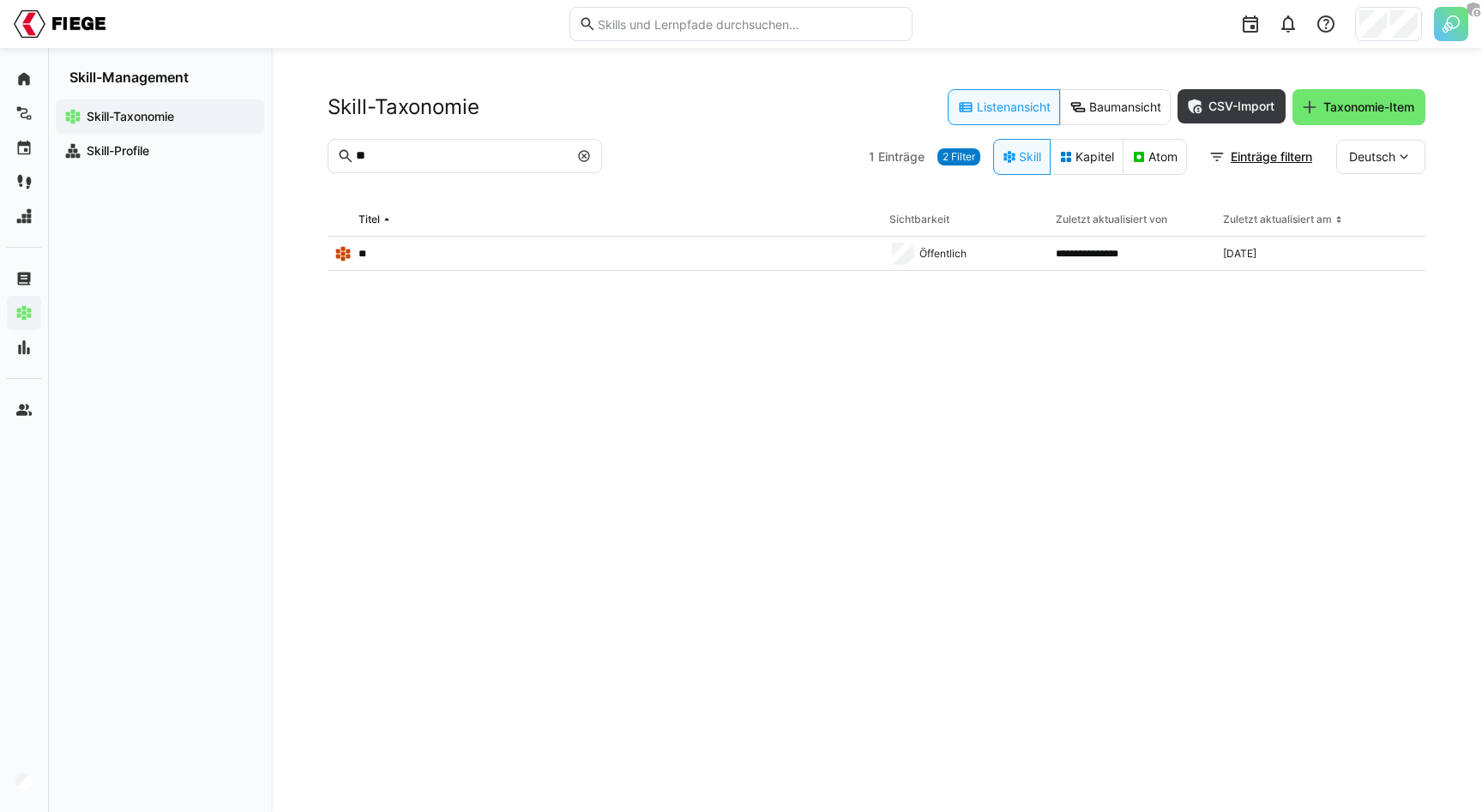
click at [584, 156] on eds-icon at bounding box center [584, 156] width 14 height 14
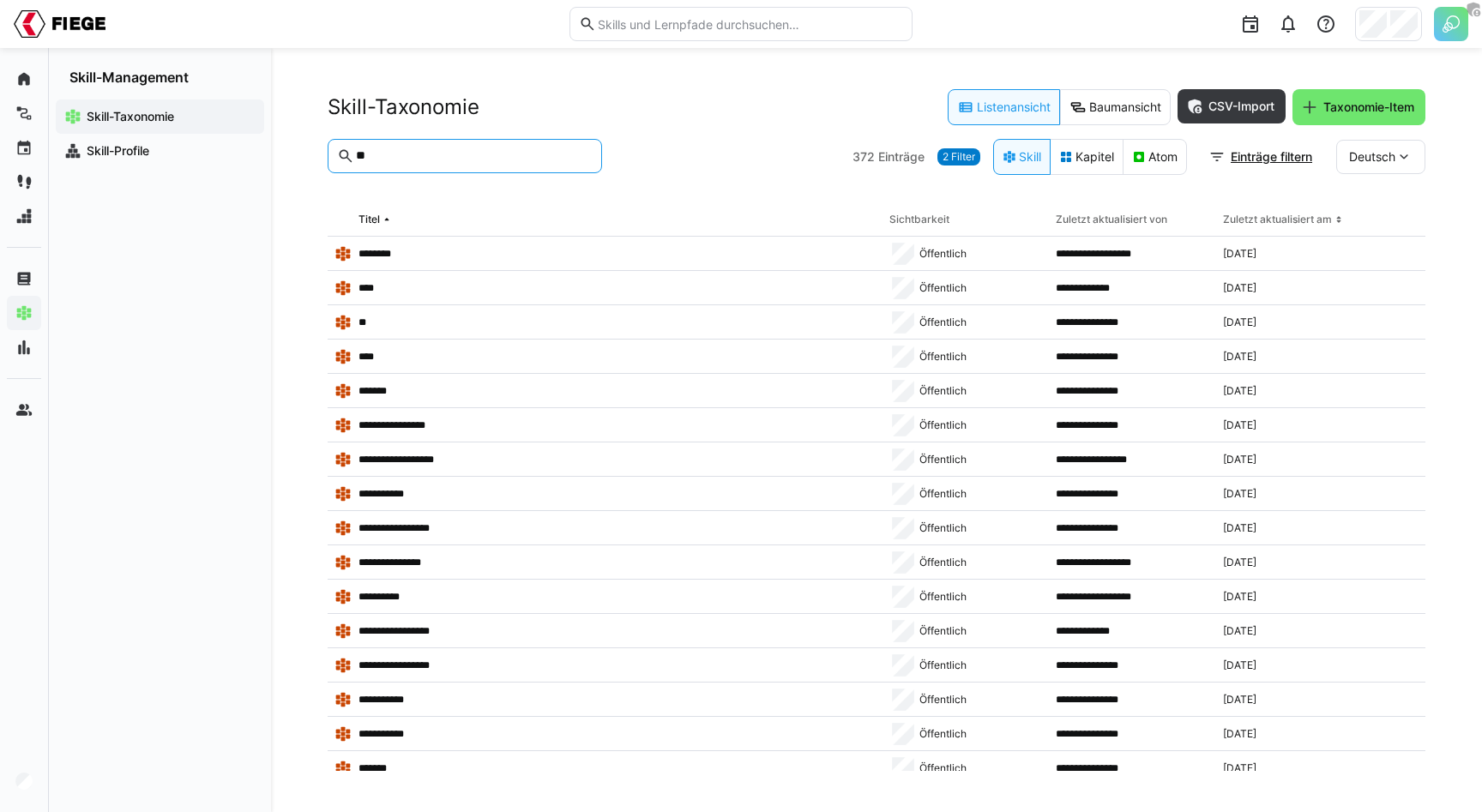
click at [665, 141] on div at bounding box center [727, 157] width 237 height 36
click at [944, 159] on span "2 Filter" at bounding box center [959, 157] width 33 height 14
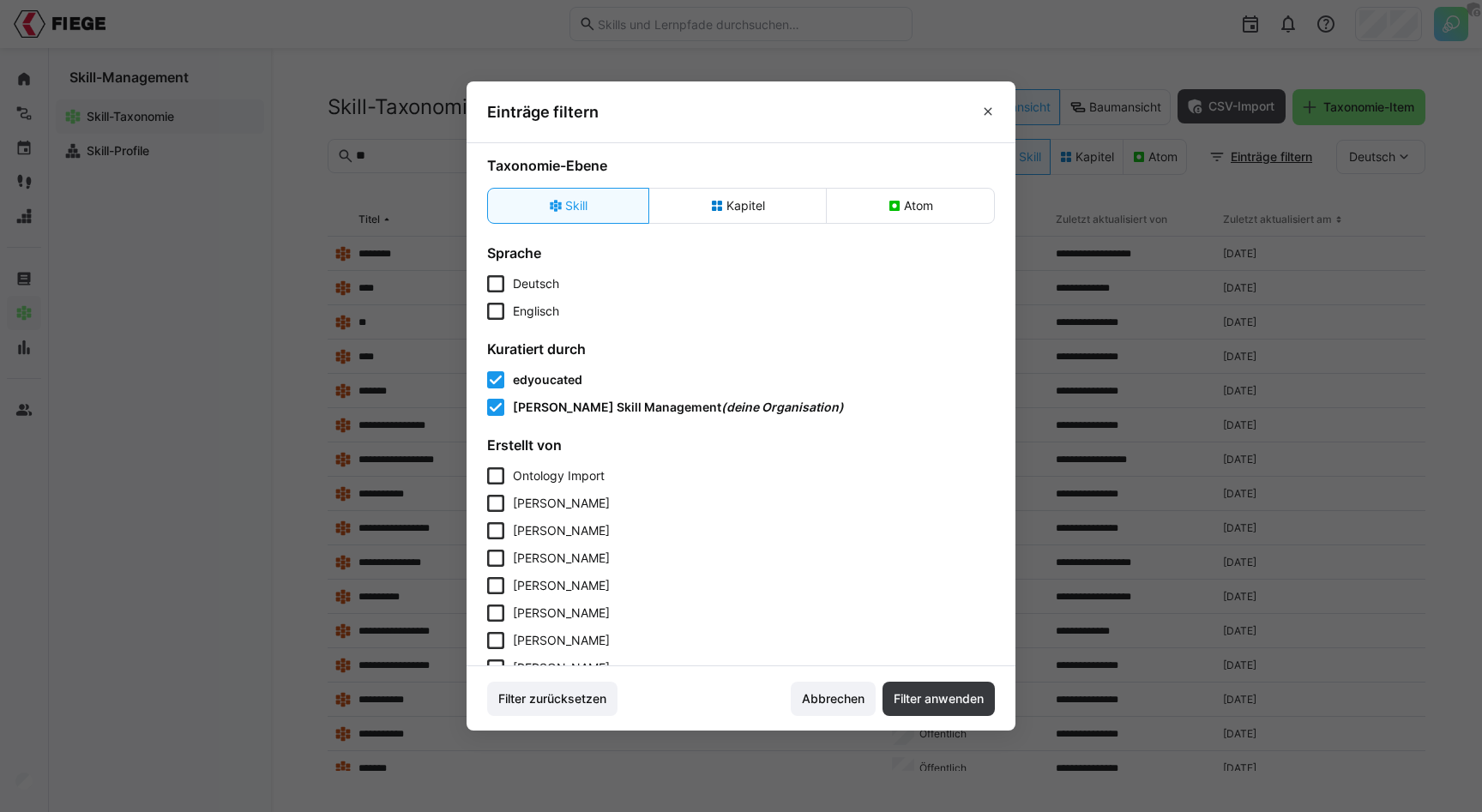
click at [550, 373] on span "edyoucated" at bounding box center [547, 380] width 69 height 15
click at [927, 689] on span "Filter anwenden" at bounding box center [938, 699] width 112 height 35
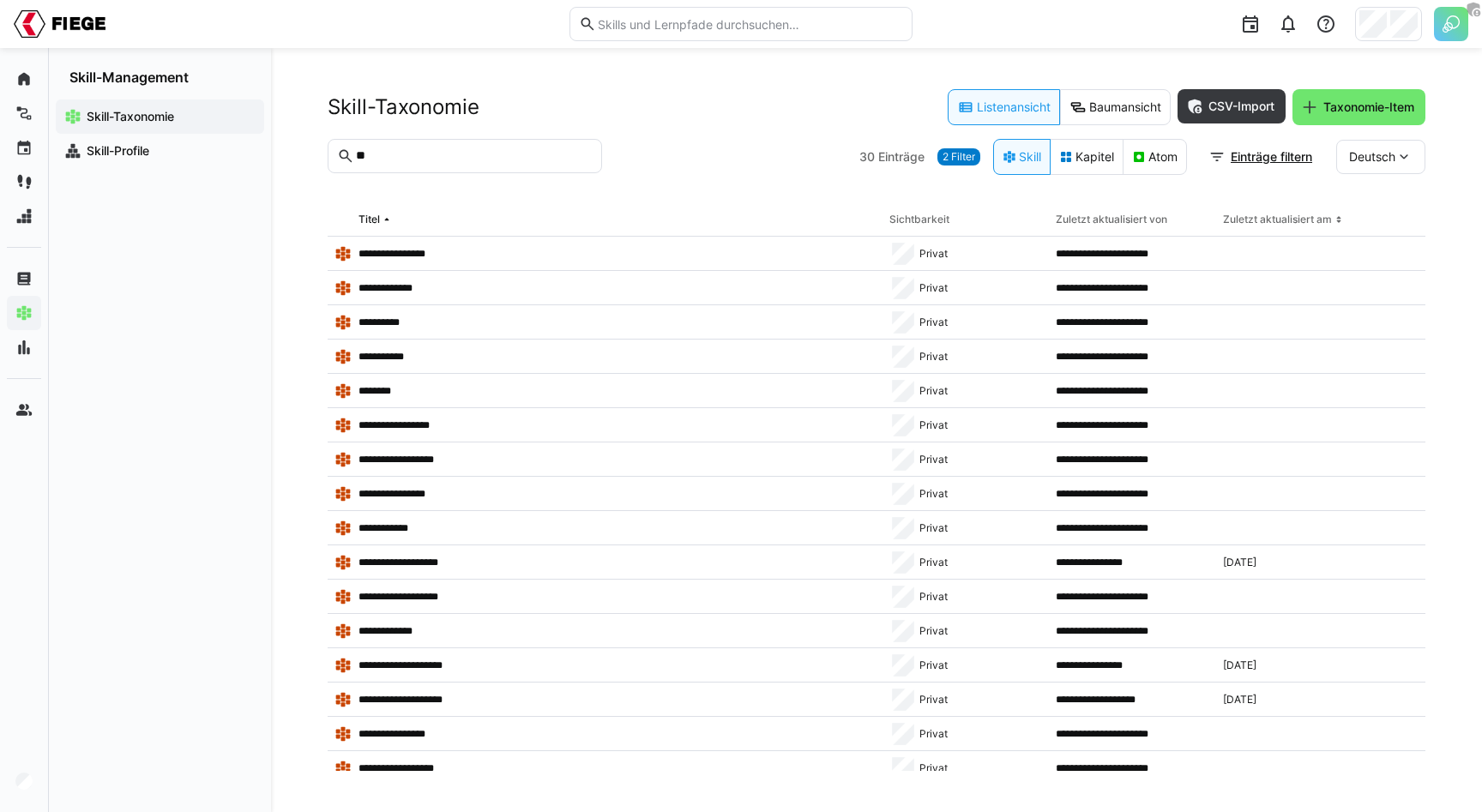
click at [699, 98] on div "Skill-Taxonomie Listenansicht Baumansicht CSV-Import Taxonomie-Item" at bounding box center [877, 107] width 1098 height 36
click at [424, 107] on h2 "Skill-Taxonomie" at bounding box center [403, 107] width 152 height 25
click at [417, 107] on h2 "Skill-Taxonomie" at bounding box center [403, 107] width 152 height 25
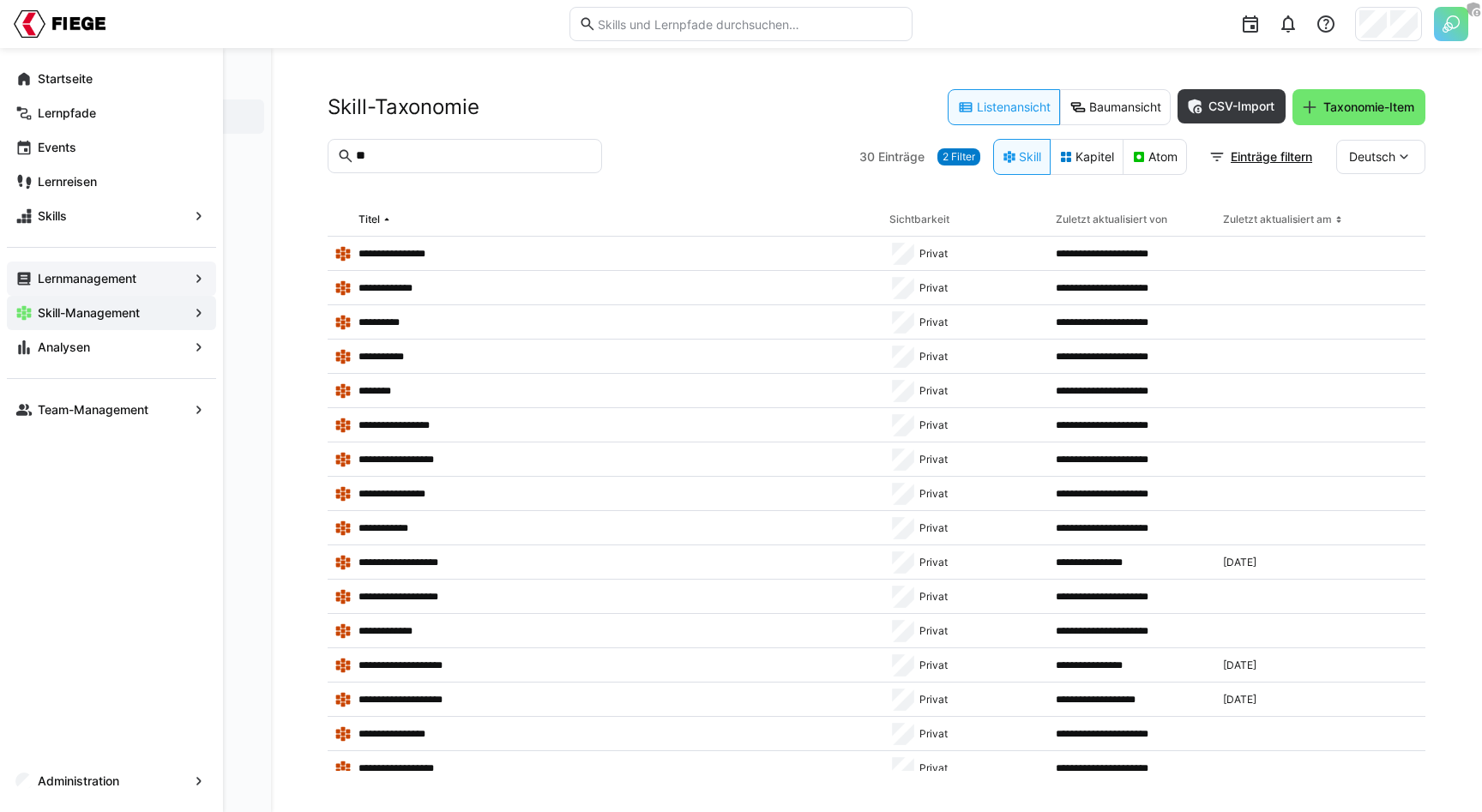
click at [23, 282] on eds-icon at bounding box center [24, 279] width 17 height 17
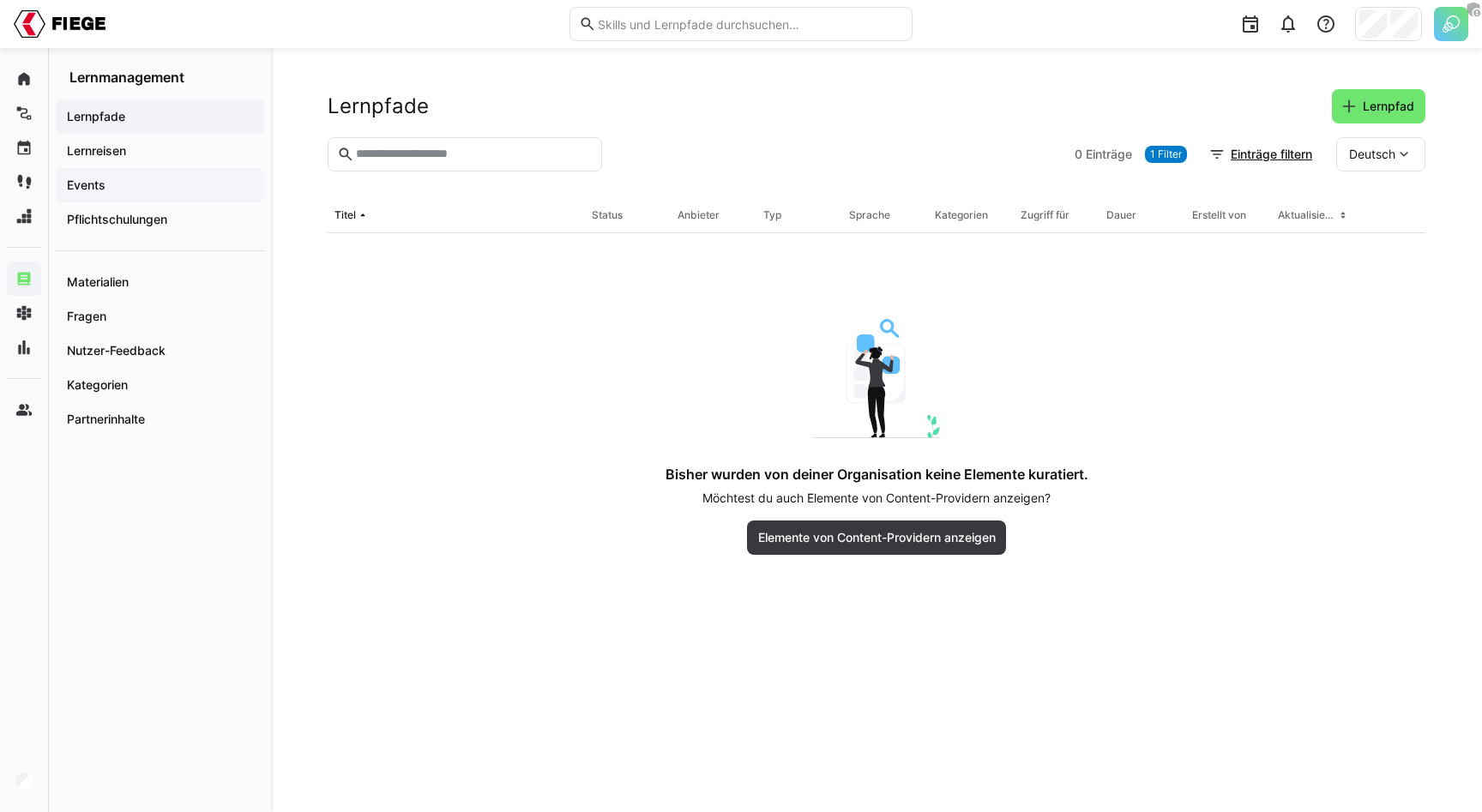
click at [119, 172] on div "Events" at bounding box center [159, 186] width 208 height 35
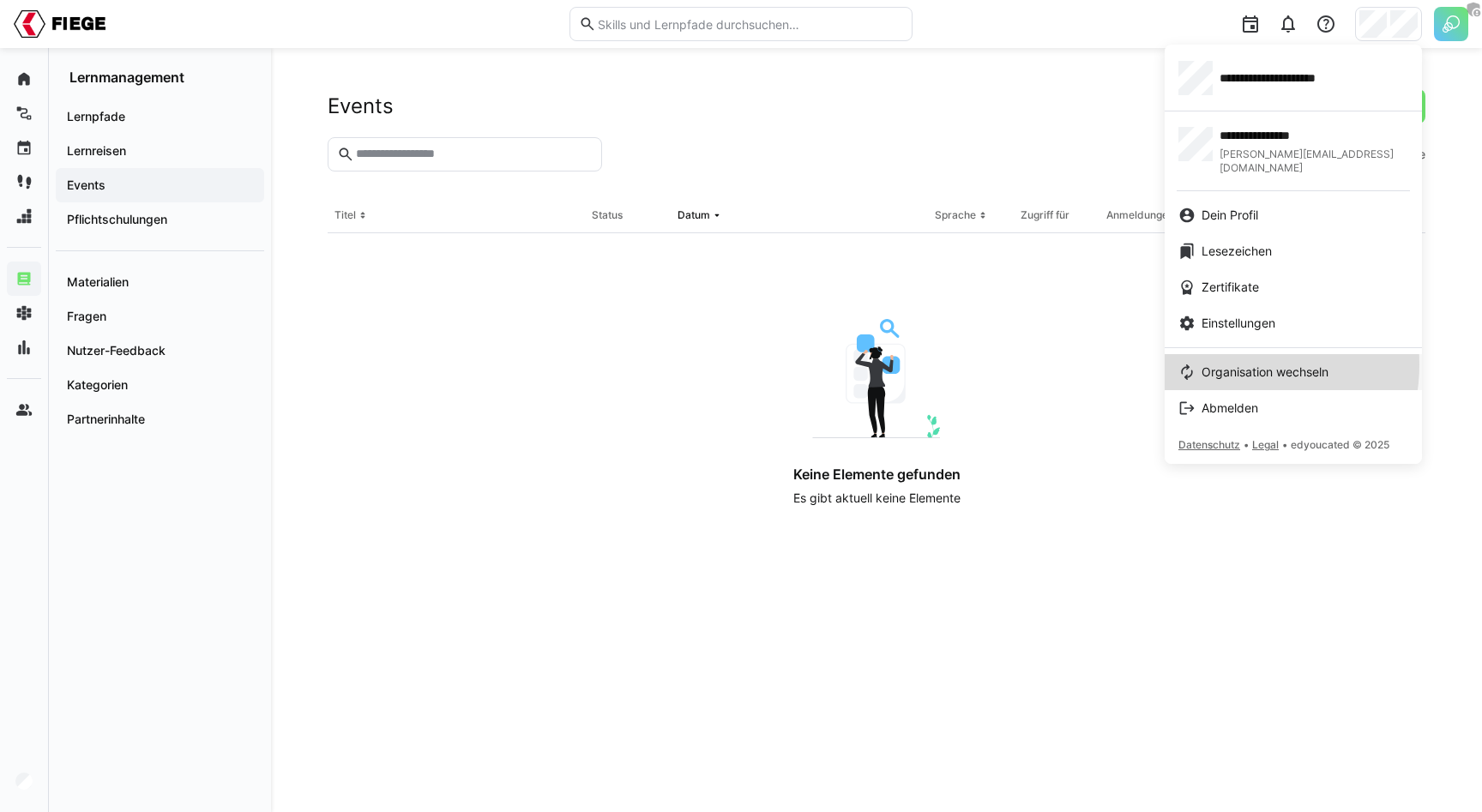
click at [1231, 363] on span "Organisation wechseln" at bounding box center [1264, 371] width 127 height 17
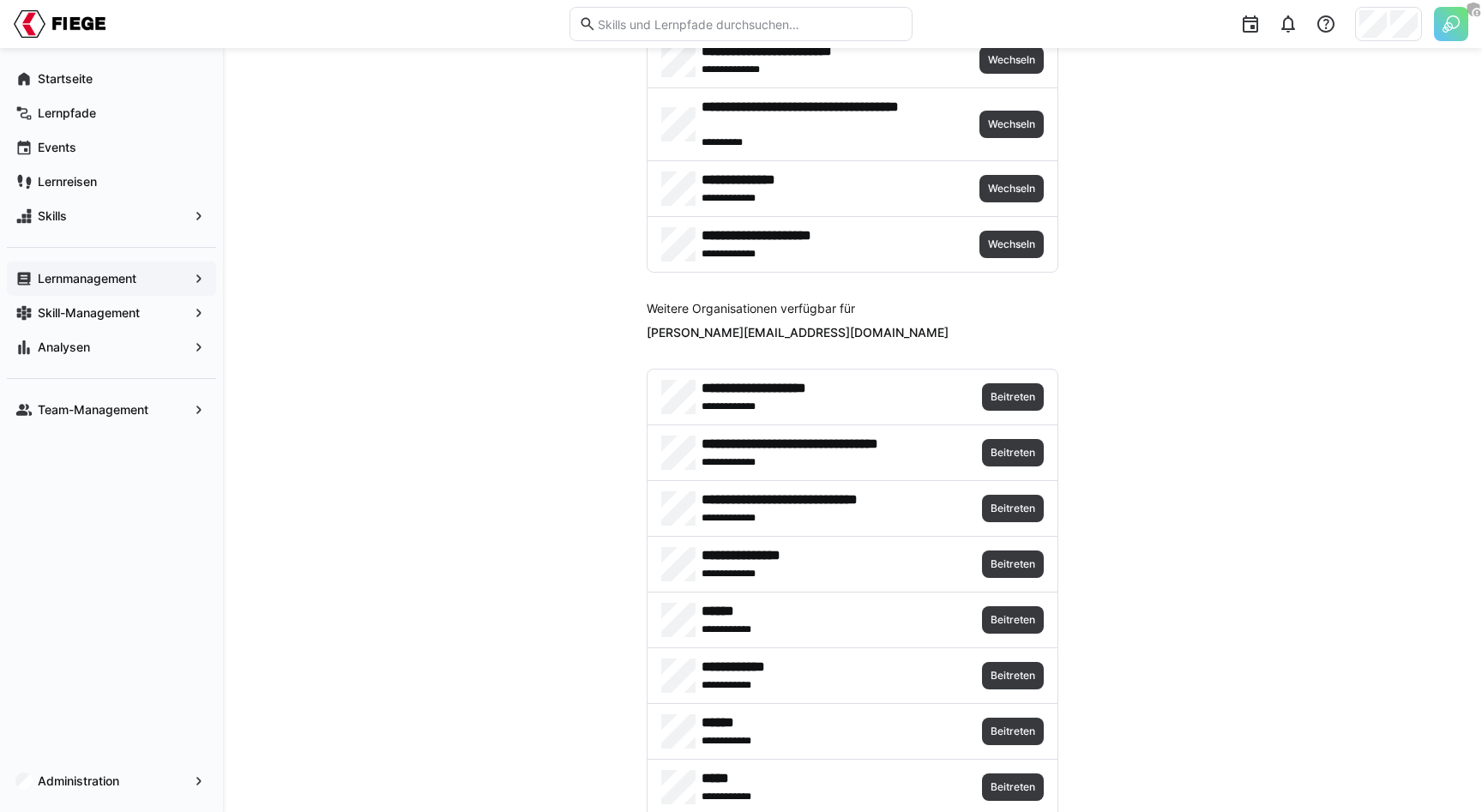
scroll to position [4207, 0]
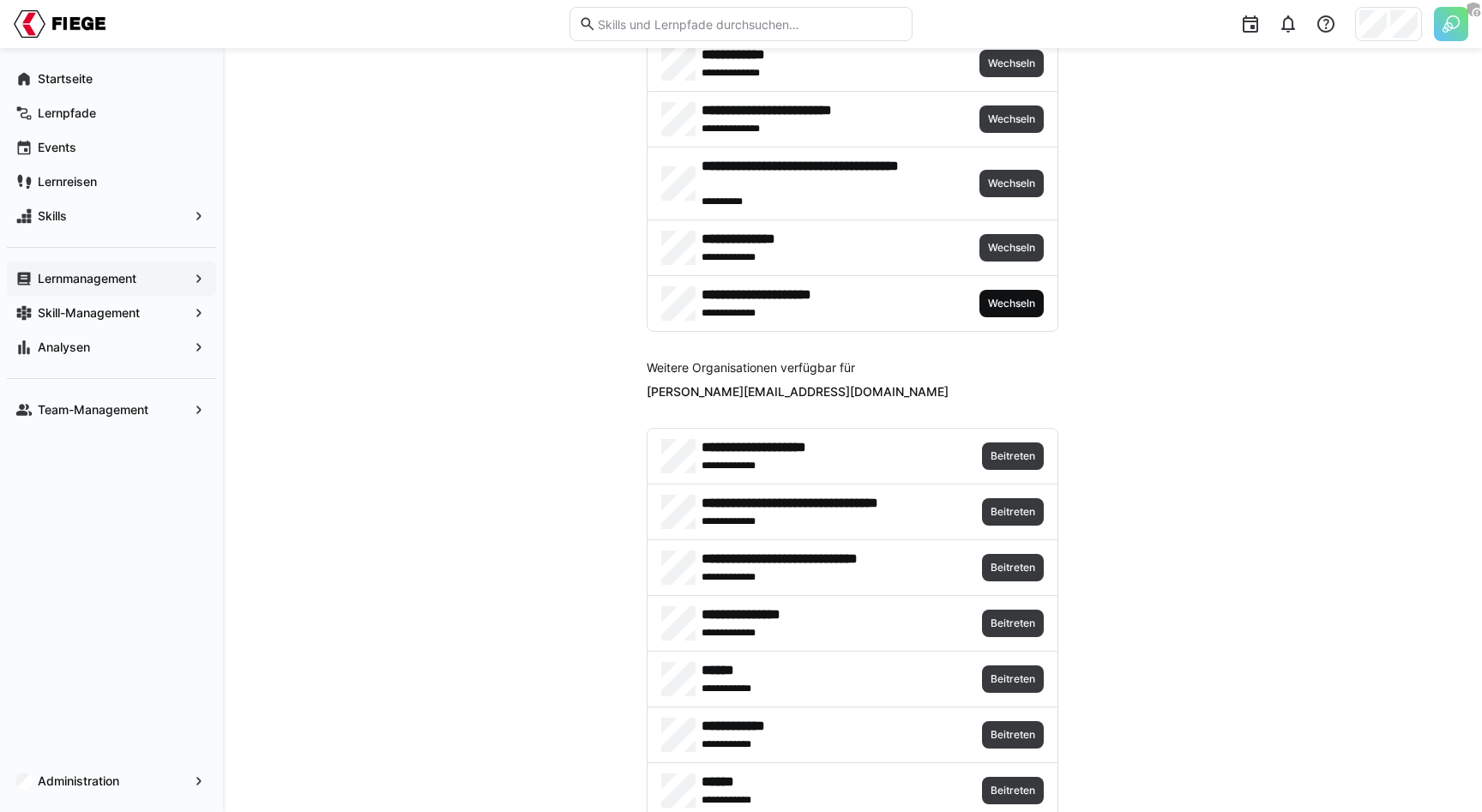
click at [1003, 315] on span "Wechseln" at bounding box center [1011, 303] width 65 height 27
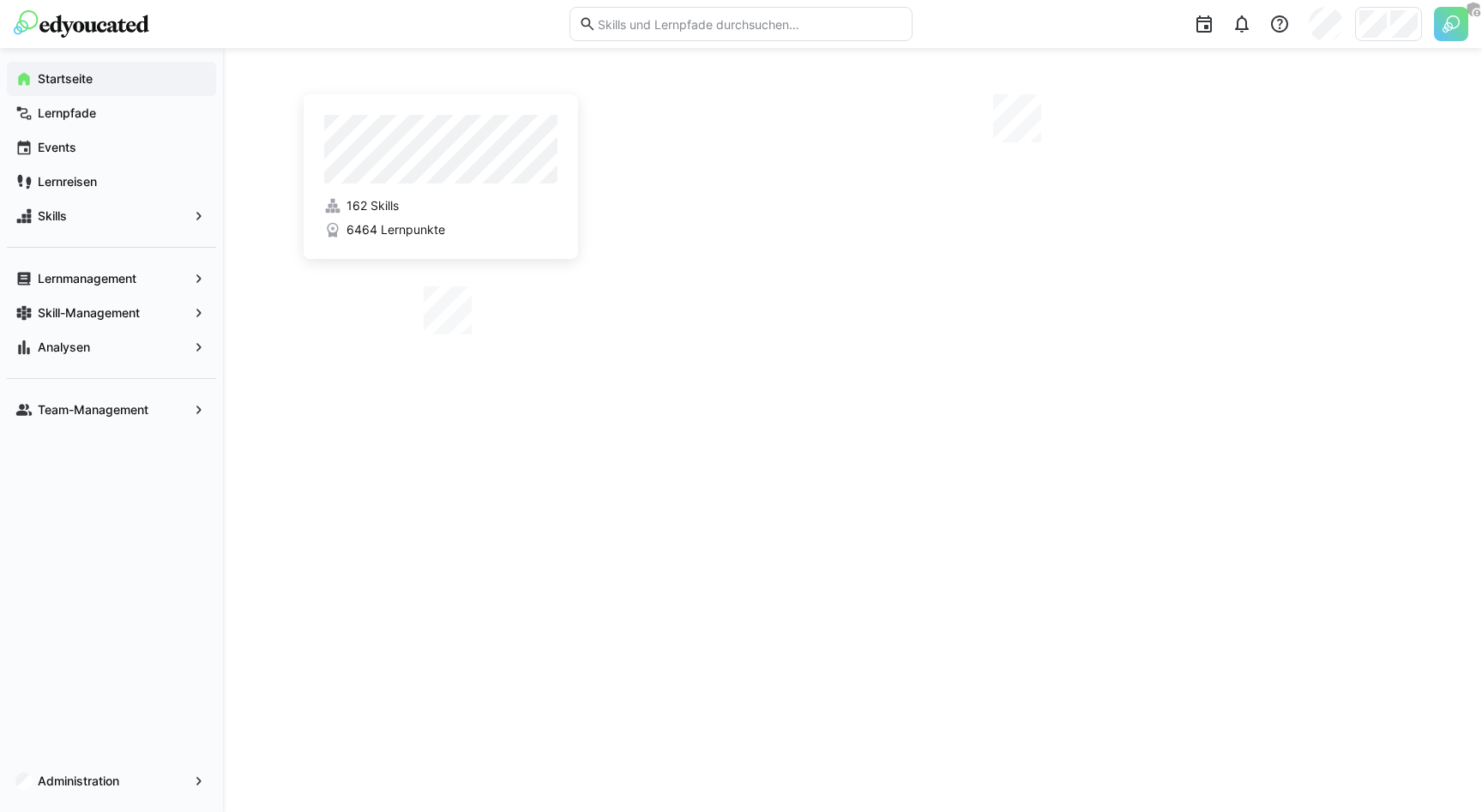
click at [261, 244] on div "162 Skills 6464 Lernpunkte" at bounding box center [852, 430] width 1259 height 764
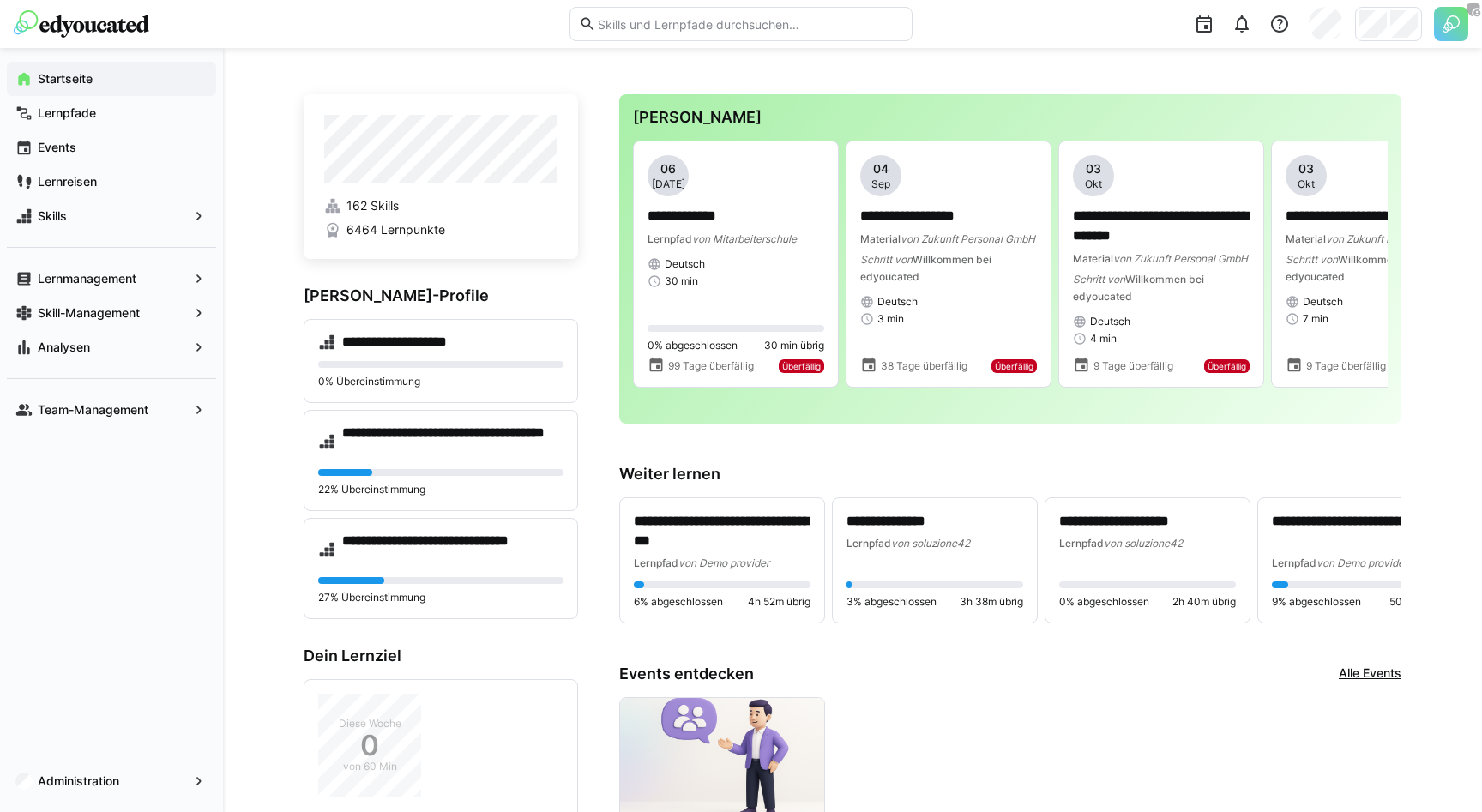
click at [1389, 34] on div at bounding box center [1388, 25] width 66 height 35
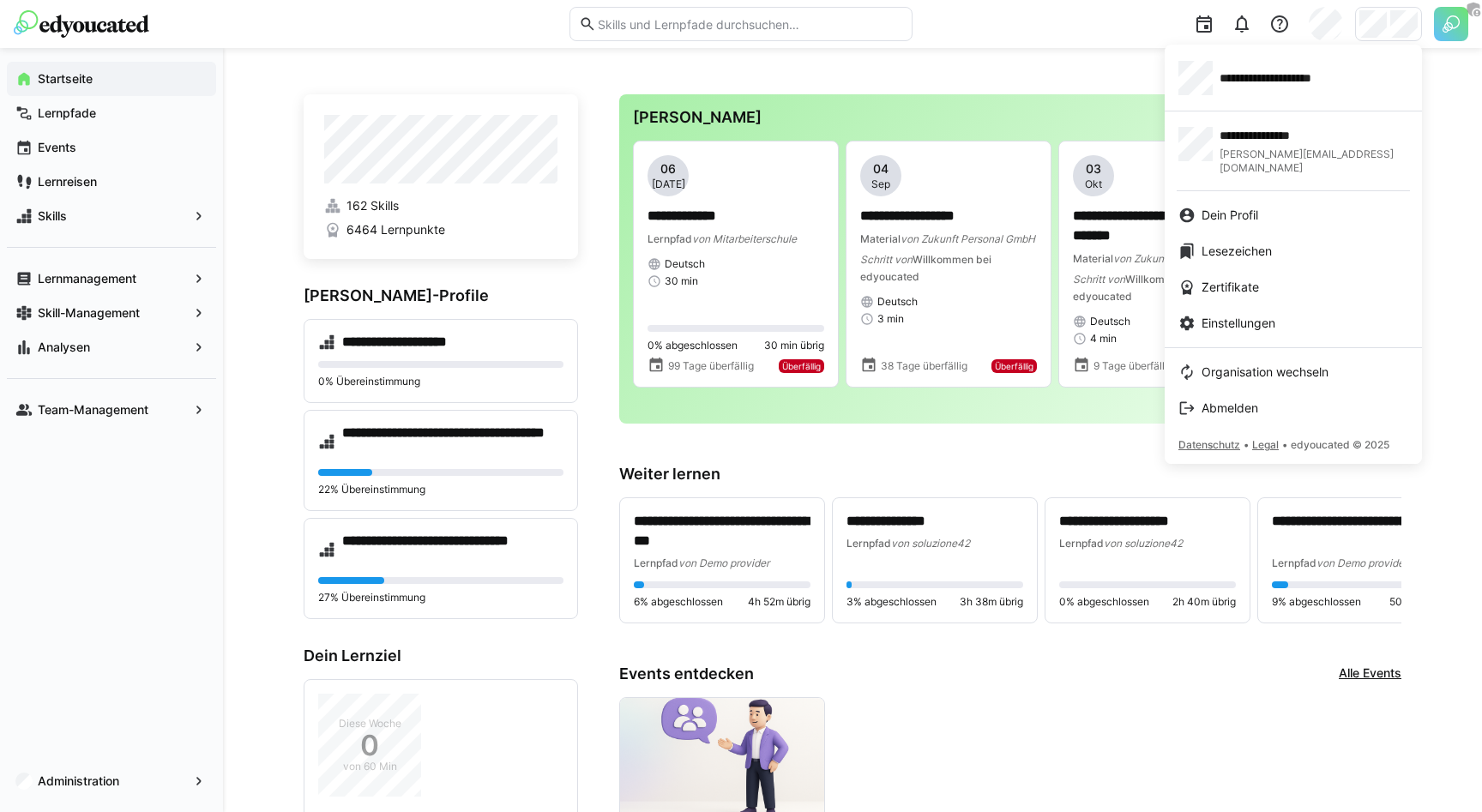
click at [1389, 34] on div at bounding box center [741, 406] width 1482 height 812
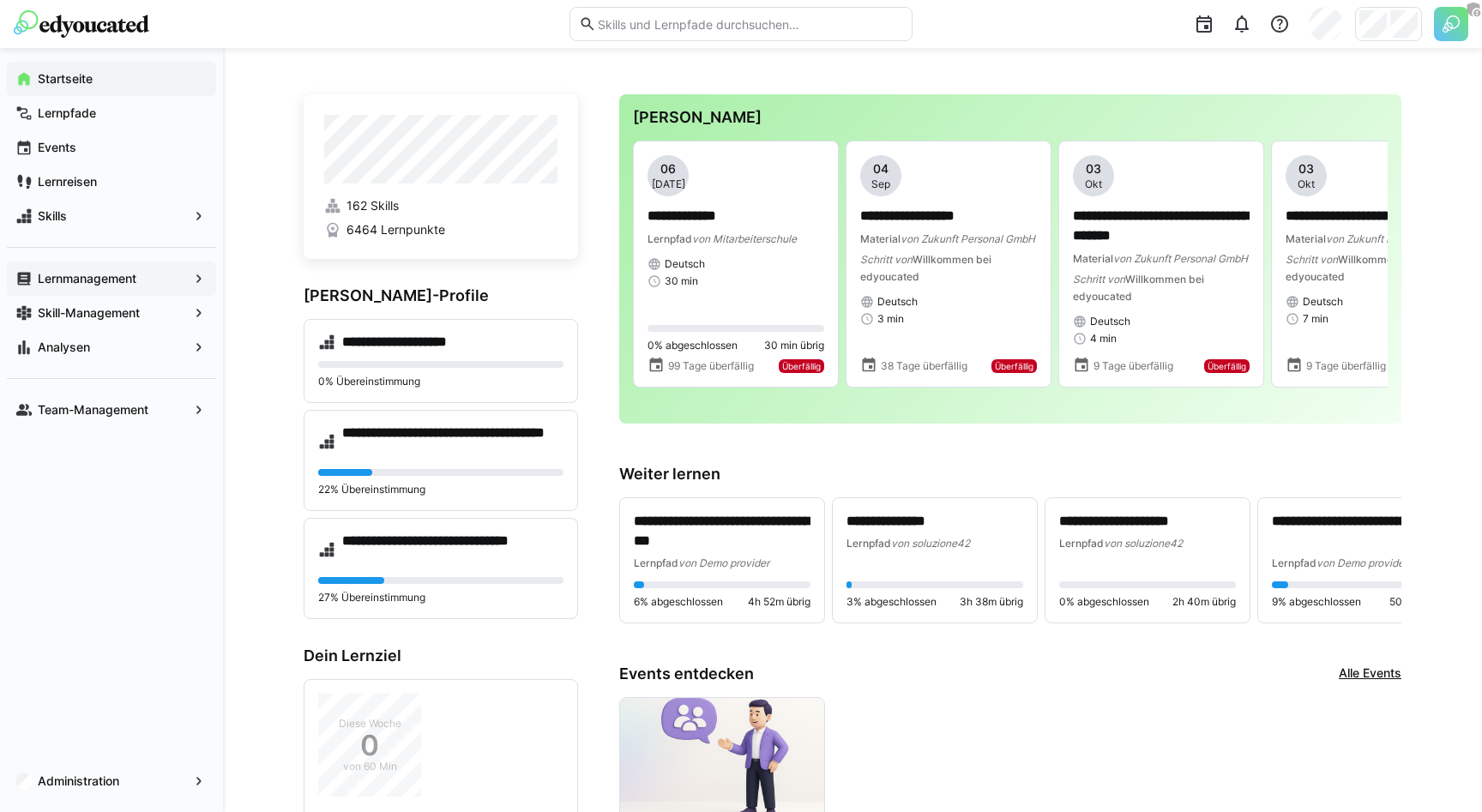
click at [0, 0] on app-navigation-label "Lernmanagement" at bounding box center [0, 0] width 0 height 0
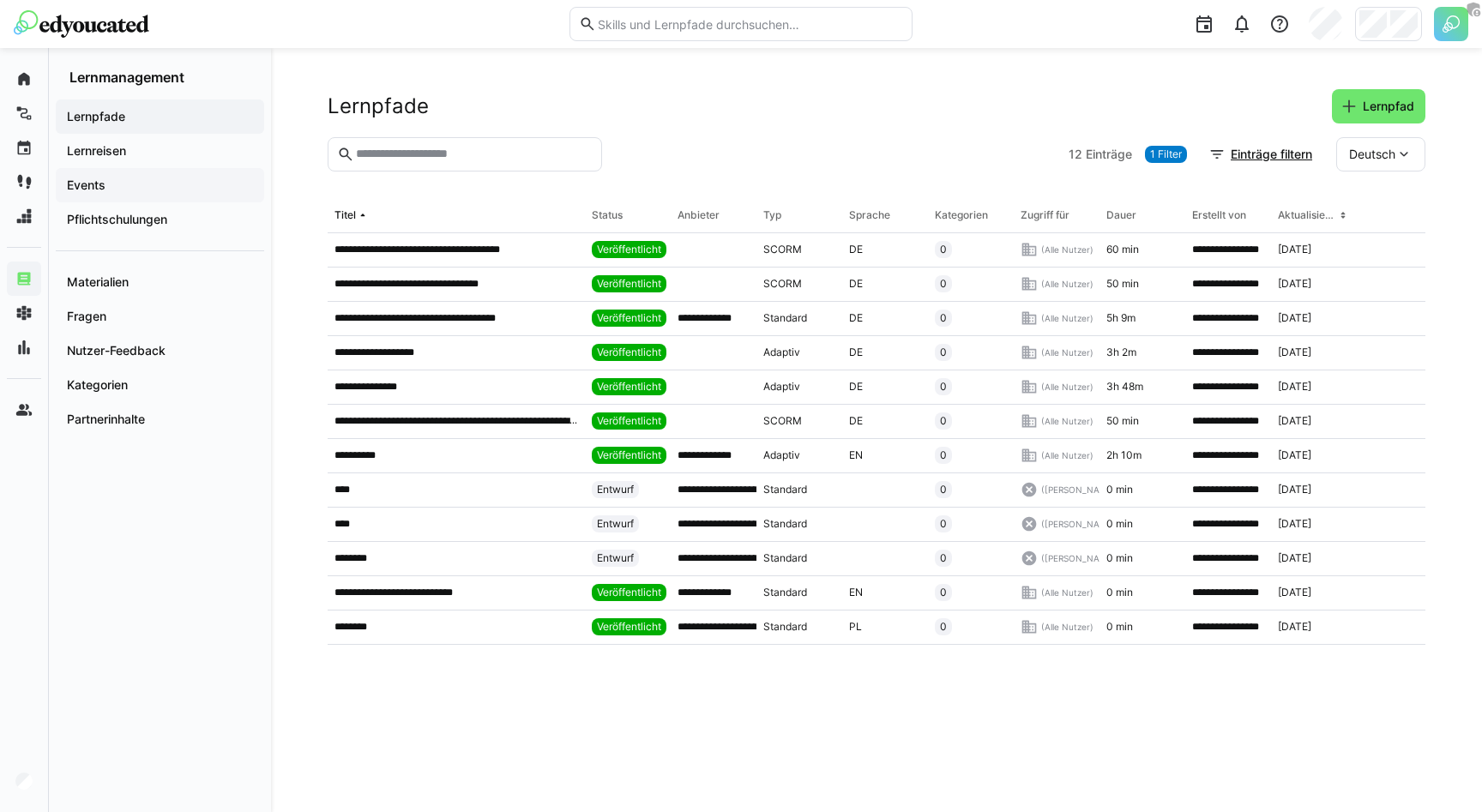
click at [101, 170] on div "Events" at bounding box center [159, 186] width 208 height 35
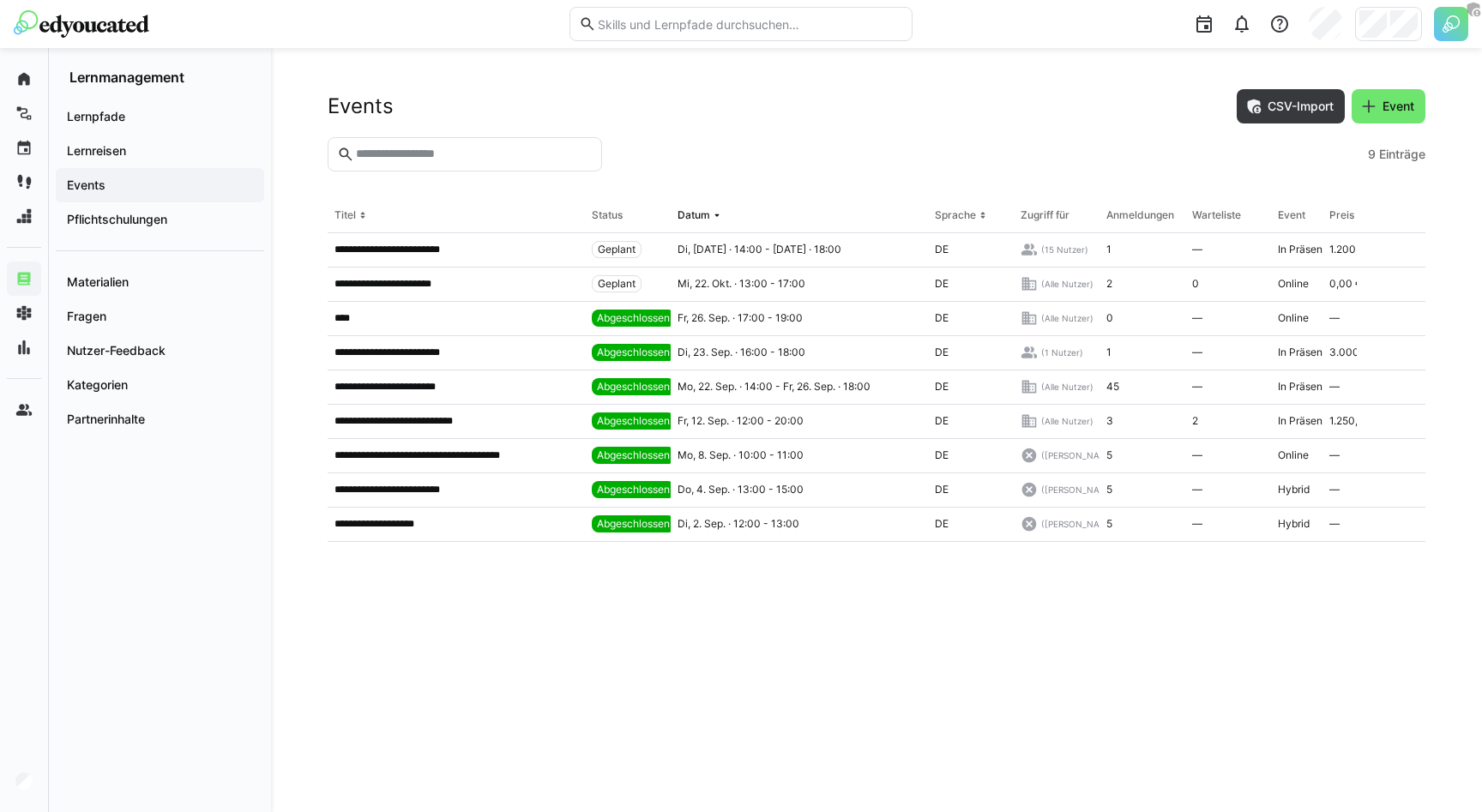
click at [685, 134] on header "Events CSV-Import Event" at bounding box center [877, 113] width 1098 height 48
click at [1051, 94] on div "Events CSV-Import Event" at bounding box center [877, 107] width 1098 height 35
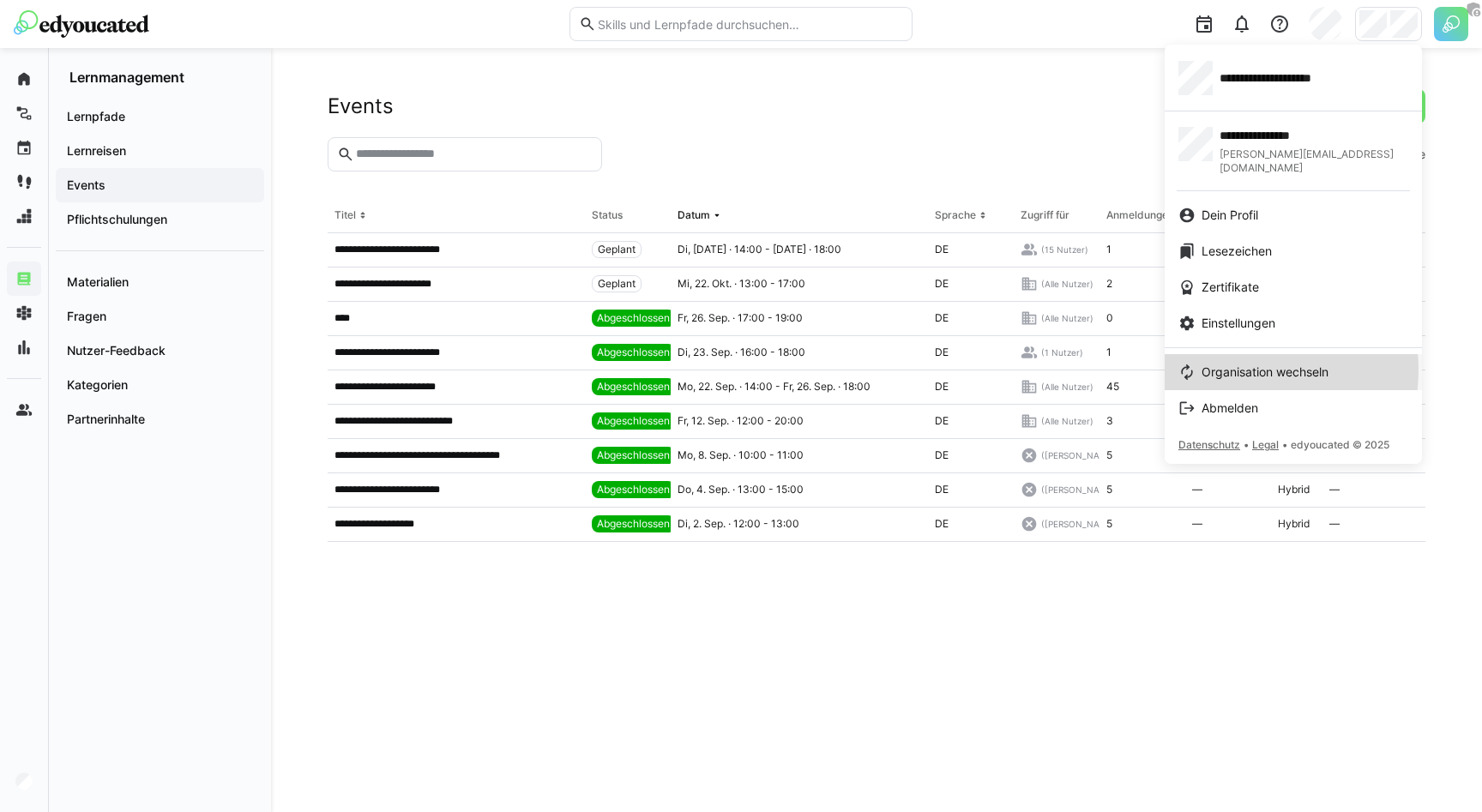
click at [1225, 363] on span "Organisation wechseln" at bounding box center [1264, 371] width 127 height 17
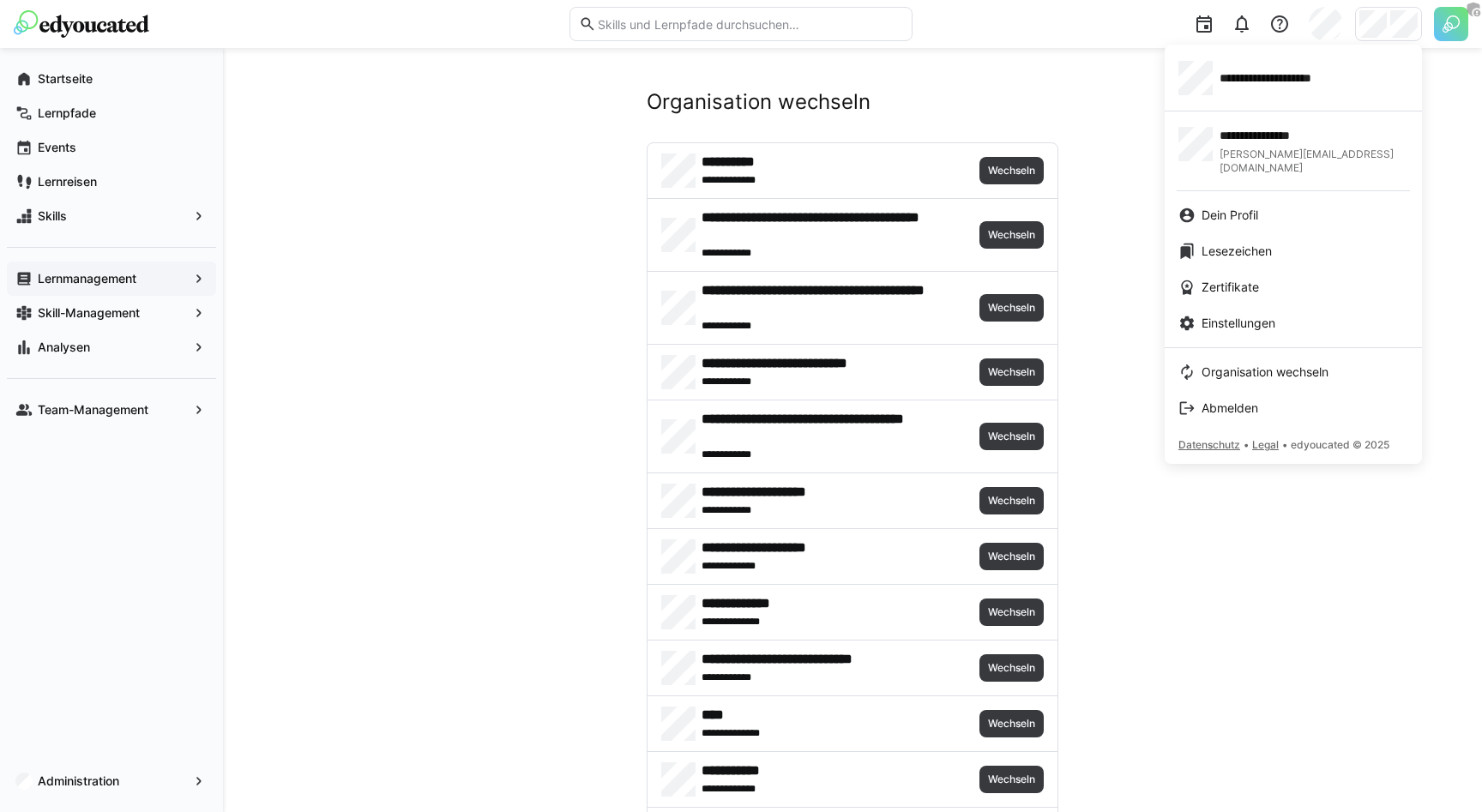
click at [1011, 115] on div at bounding box center [741, 406] width 1482 height 812
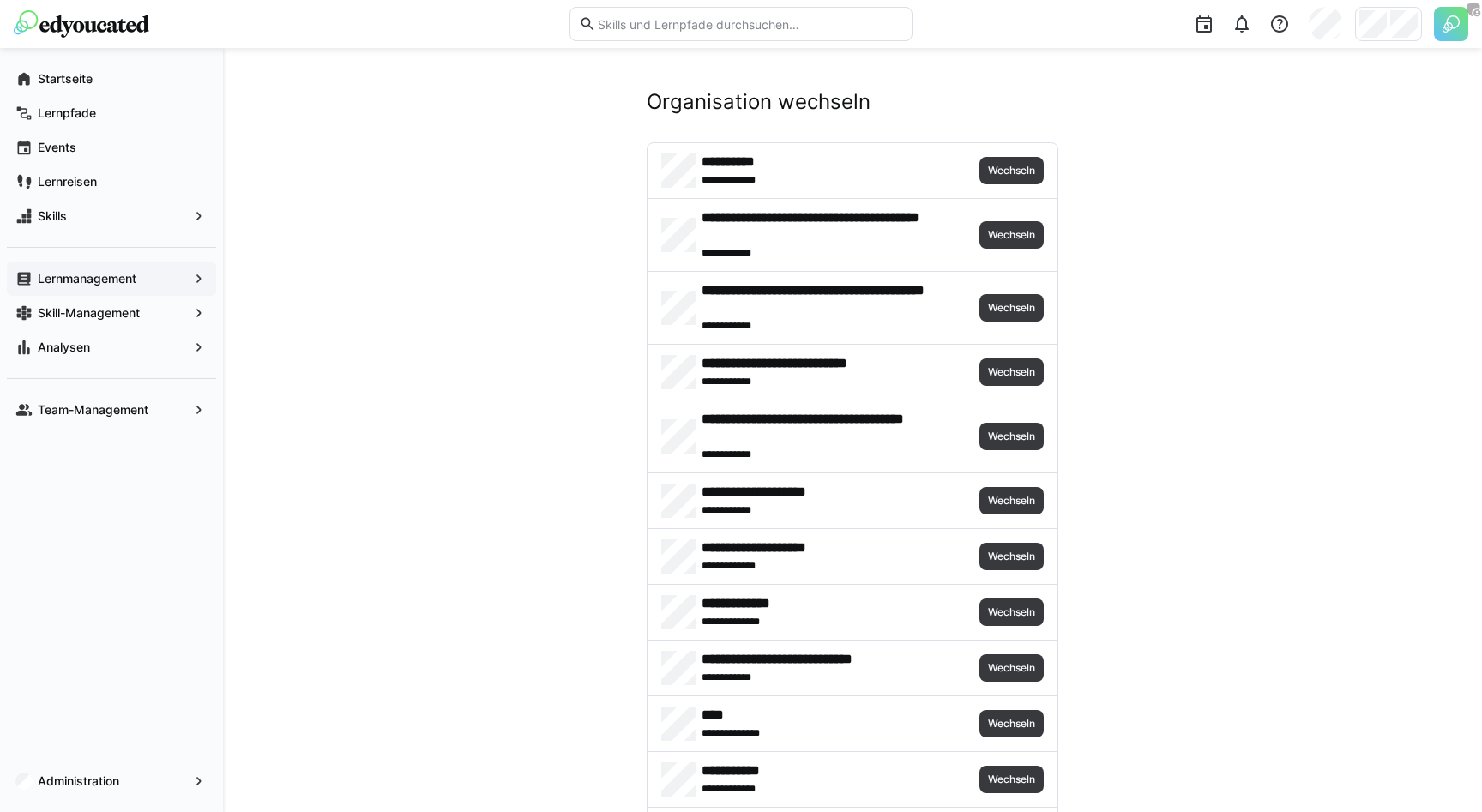
click at [1442, 29] on img at bounding box center [1451, 25] width 35 height 35
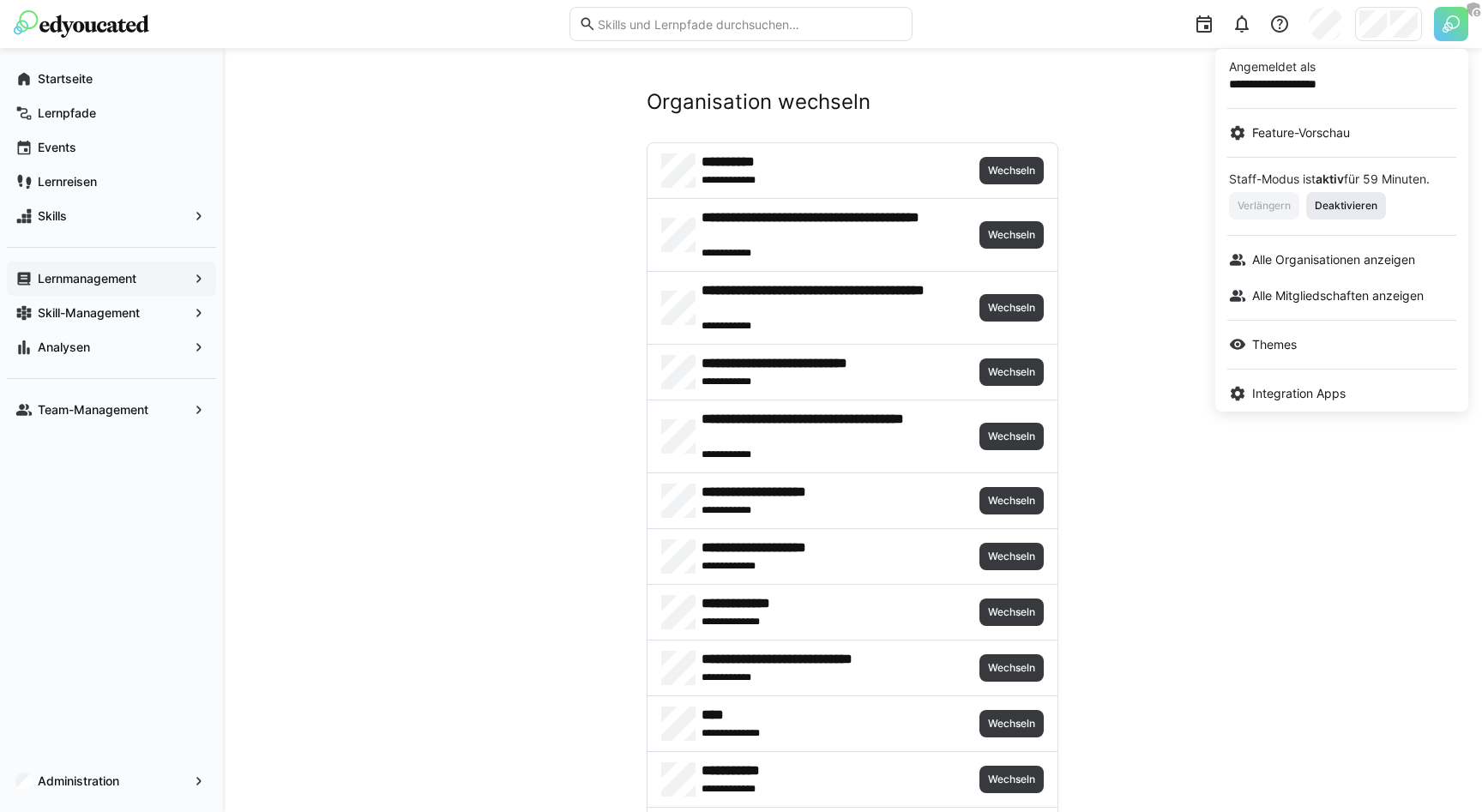
click at [1325, 213] on span "Deaktivieren" at bounding box center [1346, 206] width 80 height 27
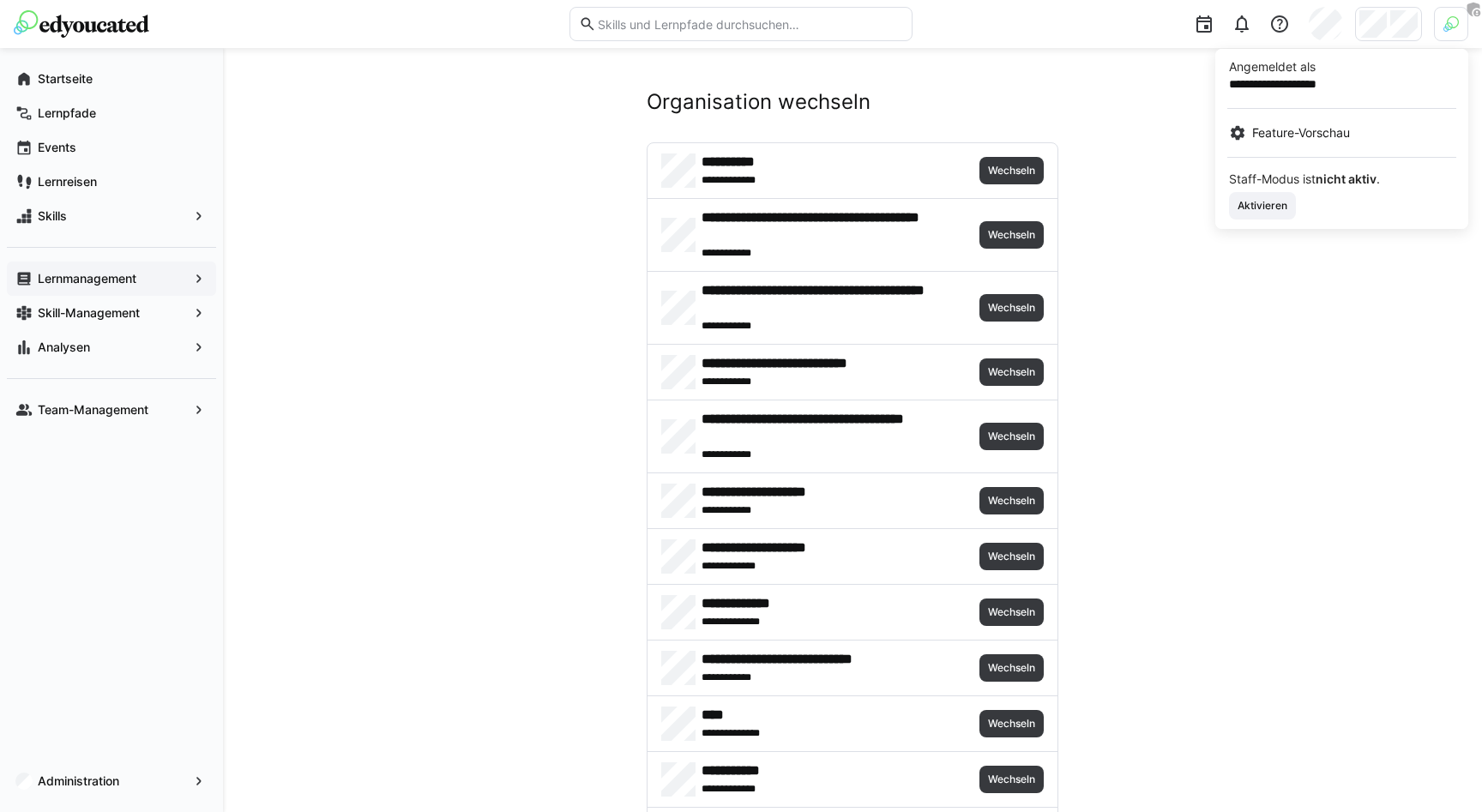
click at [1143, 117] on div at bounding box center [741, 406] width 1482 height 812
click at [936, 91] on h2 "Organisation wechseln" at bounding box center [852, 102] width 411 height 25
click at [52, 34] on img at bounding box center [81, 24] width 136 height 27
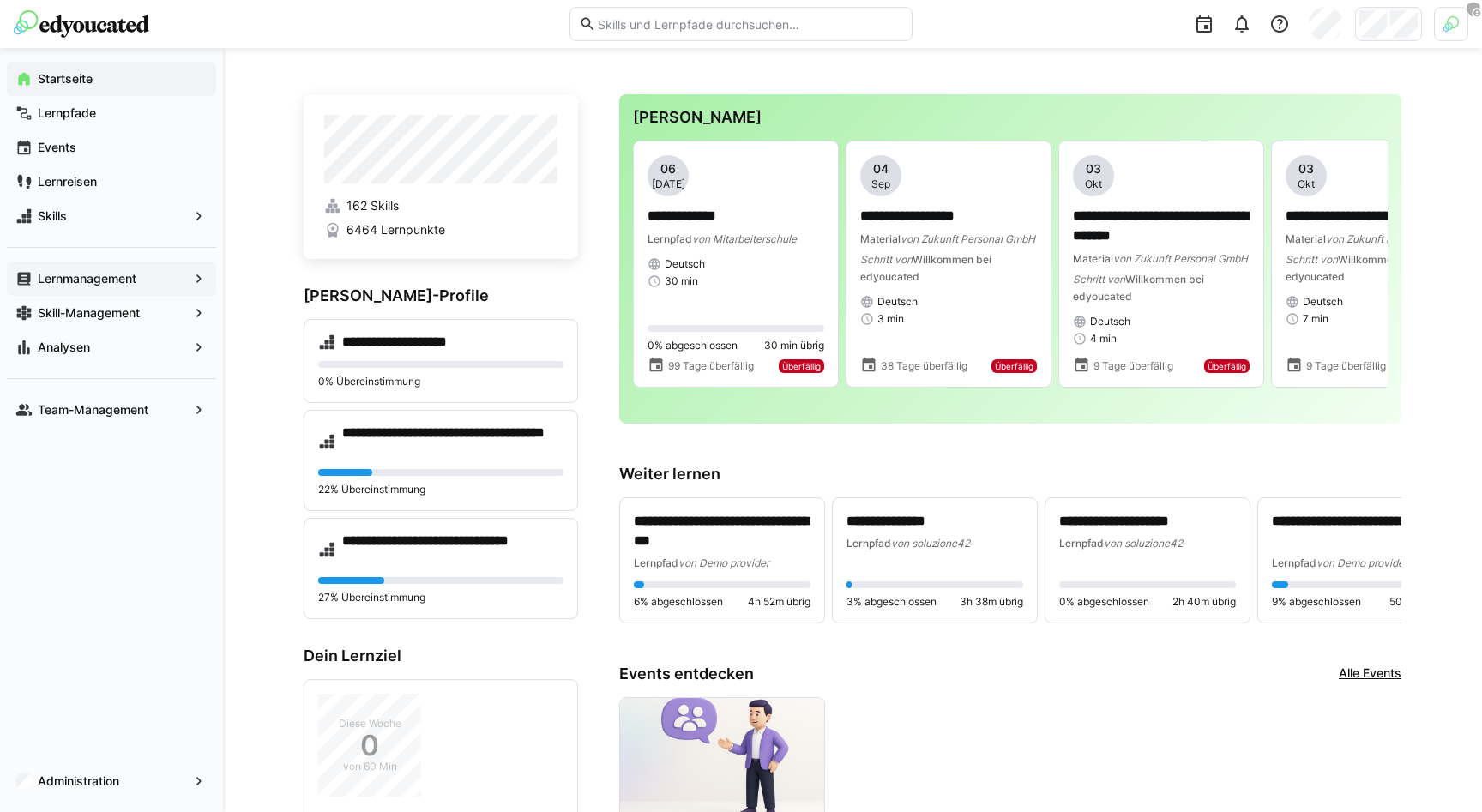
click at [1133, 46] on div at bounding box center [1196, 24] width 543 height 48
click at [1459, 29] on div at bounding box center [1451, 25] width 35 height 35
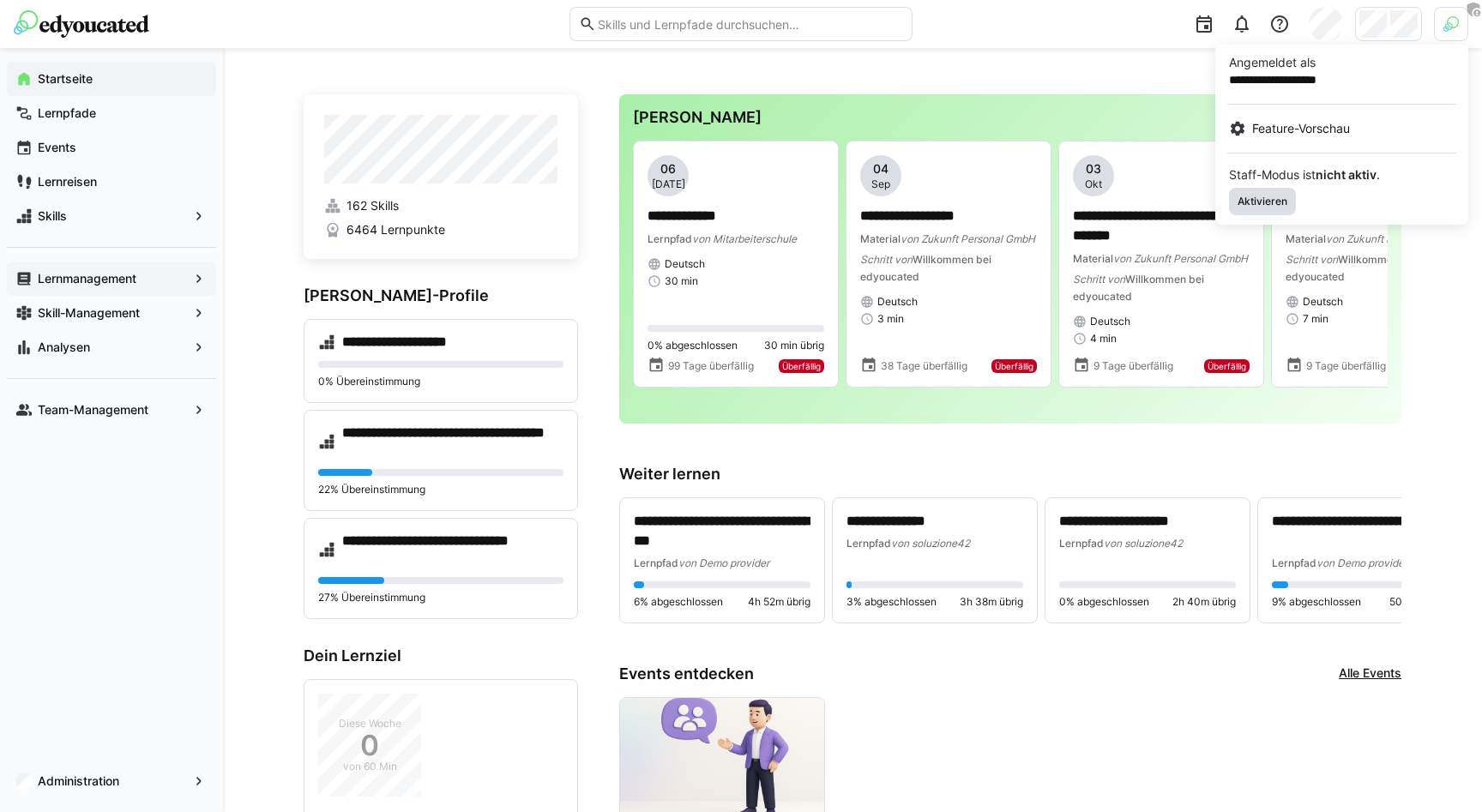
click at [1264, 209] on span "Aktivieren" at bounding box center [1262, 201] width 66 height 27
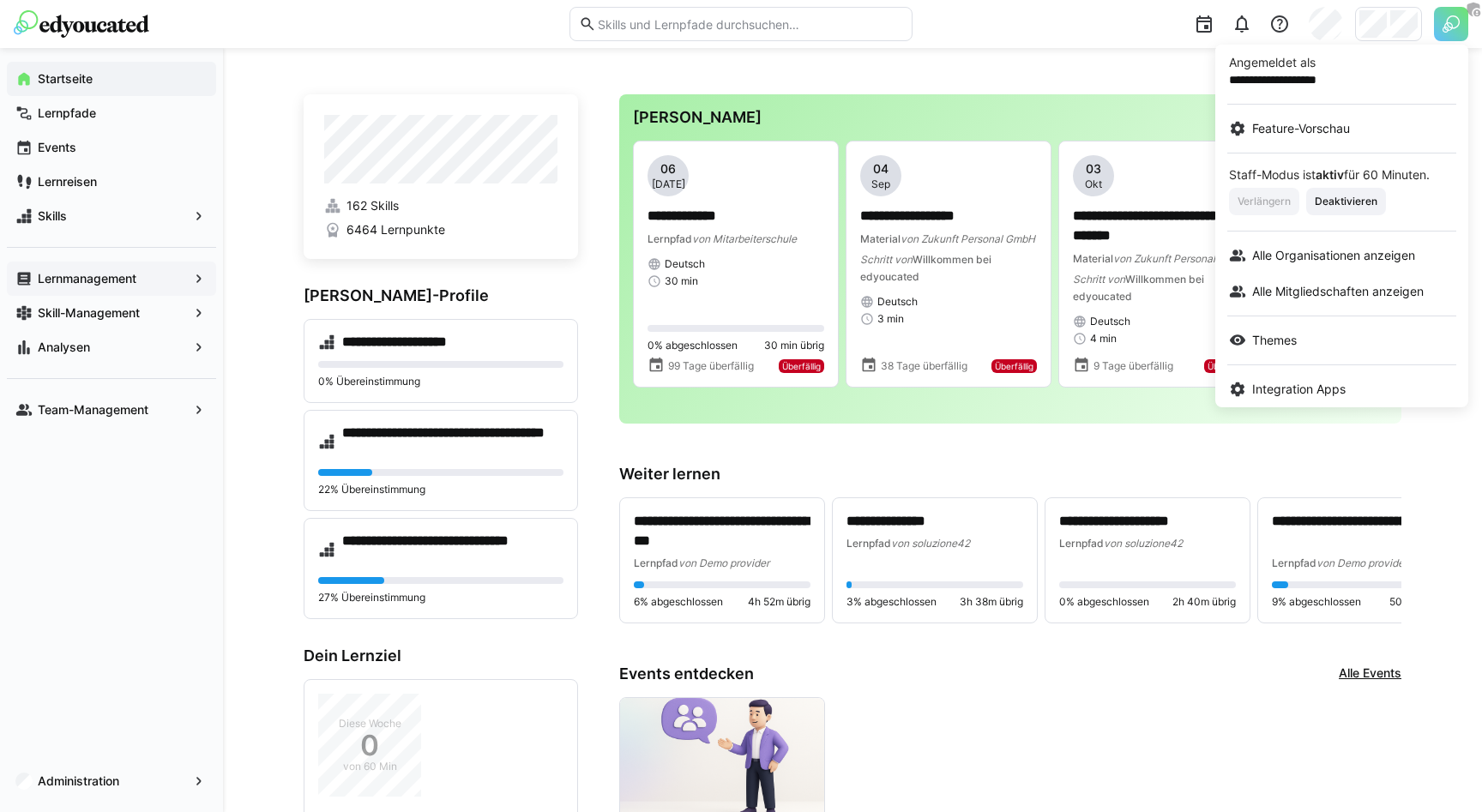
click at [1374, 29] on div at bounding box center [741, 406] width 1482 height 812
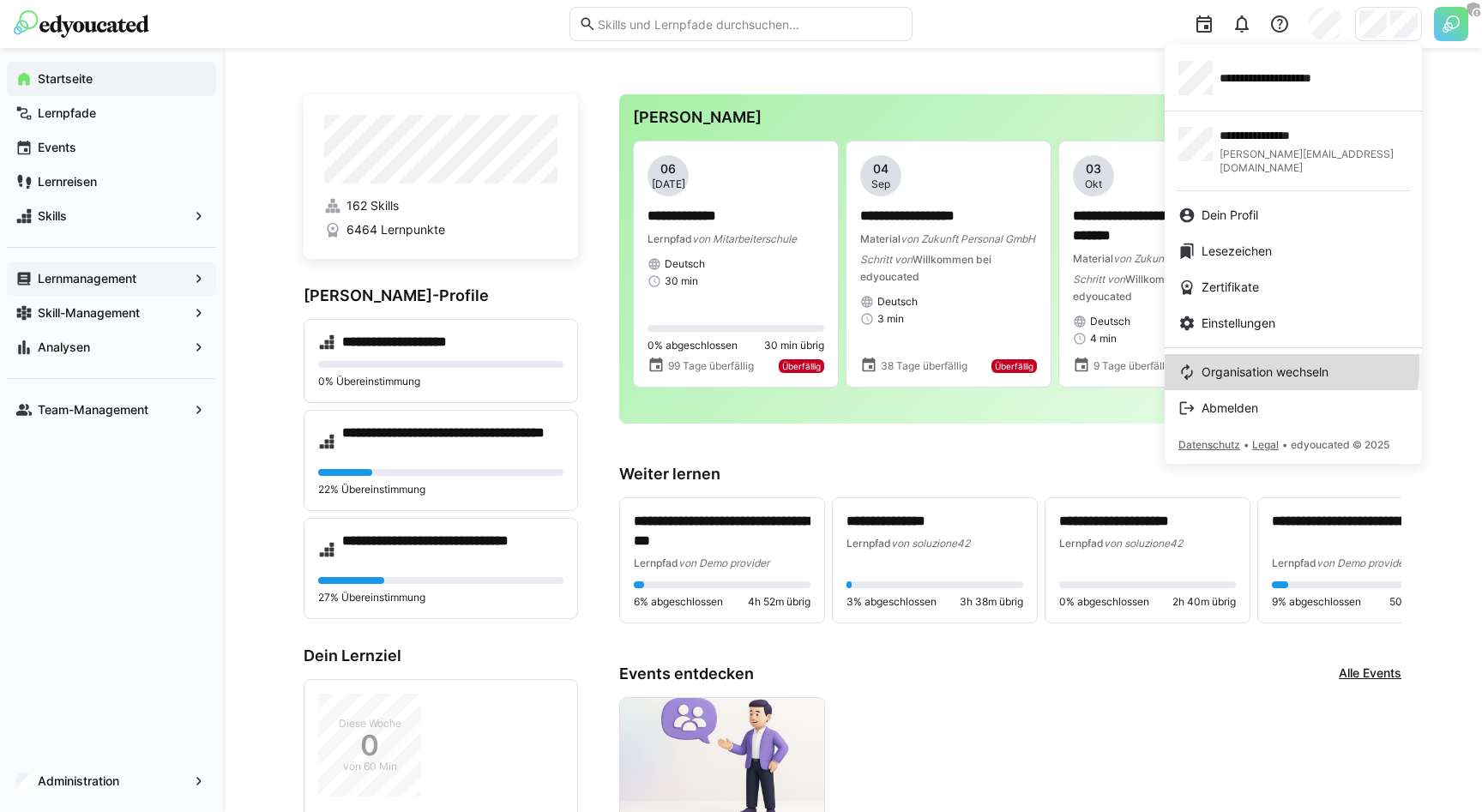
click at [1263, 363] on span "Organisation wechseln" at bounding box center [1264, 371] width 127 height 17
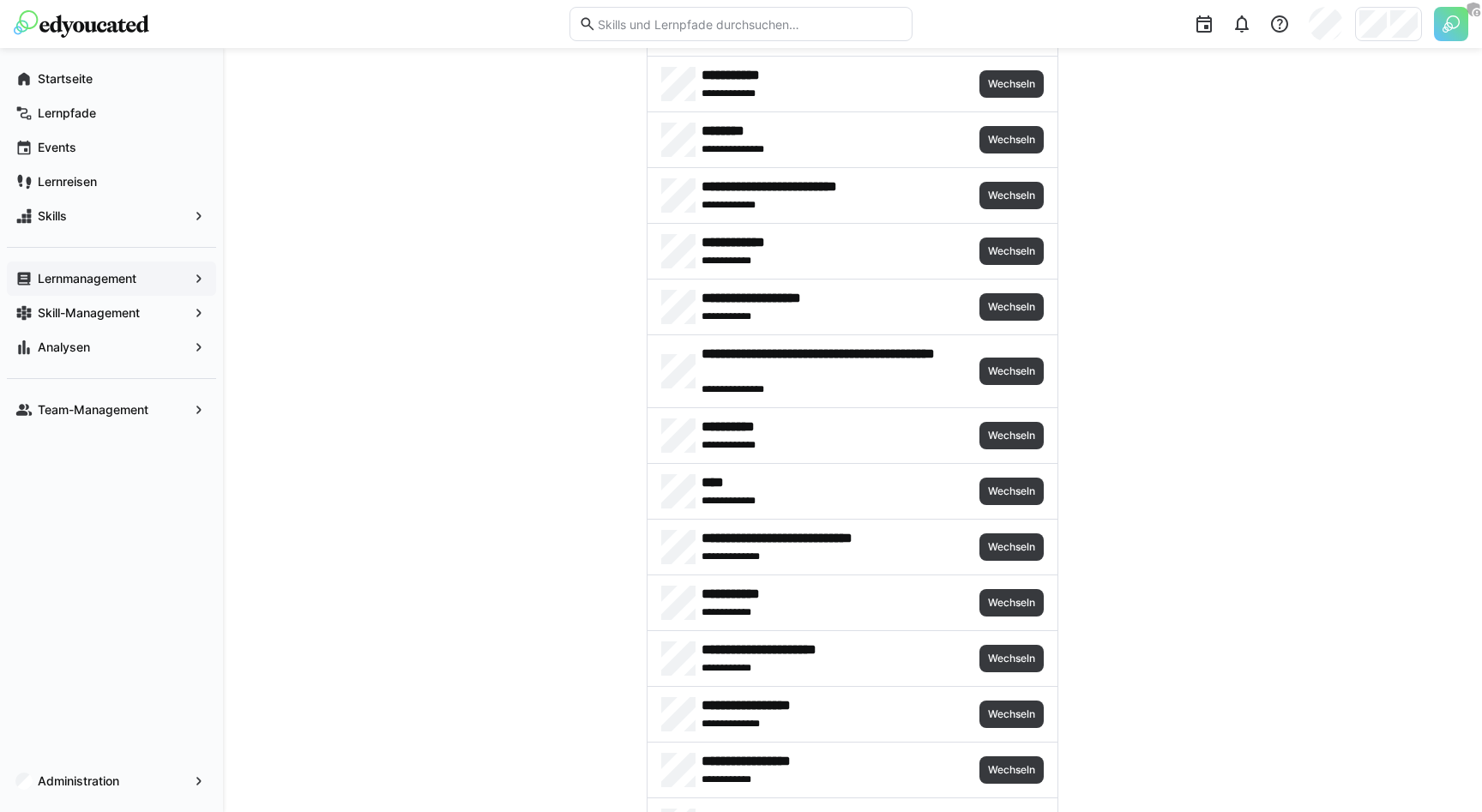
scroll to position [917, 0]
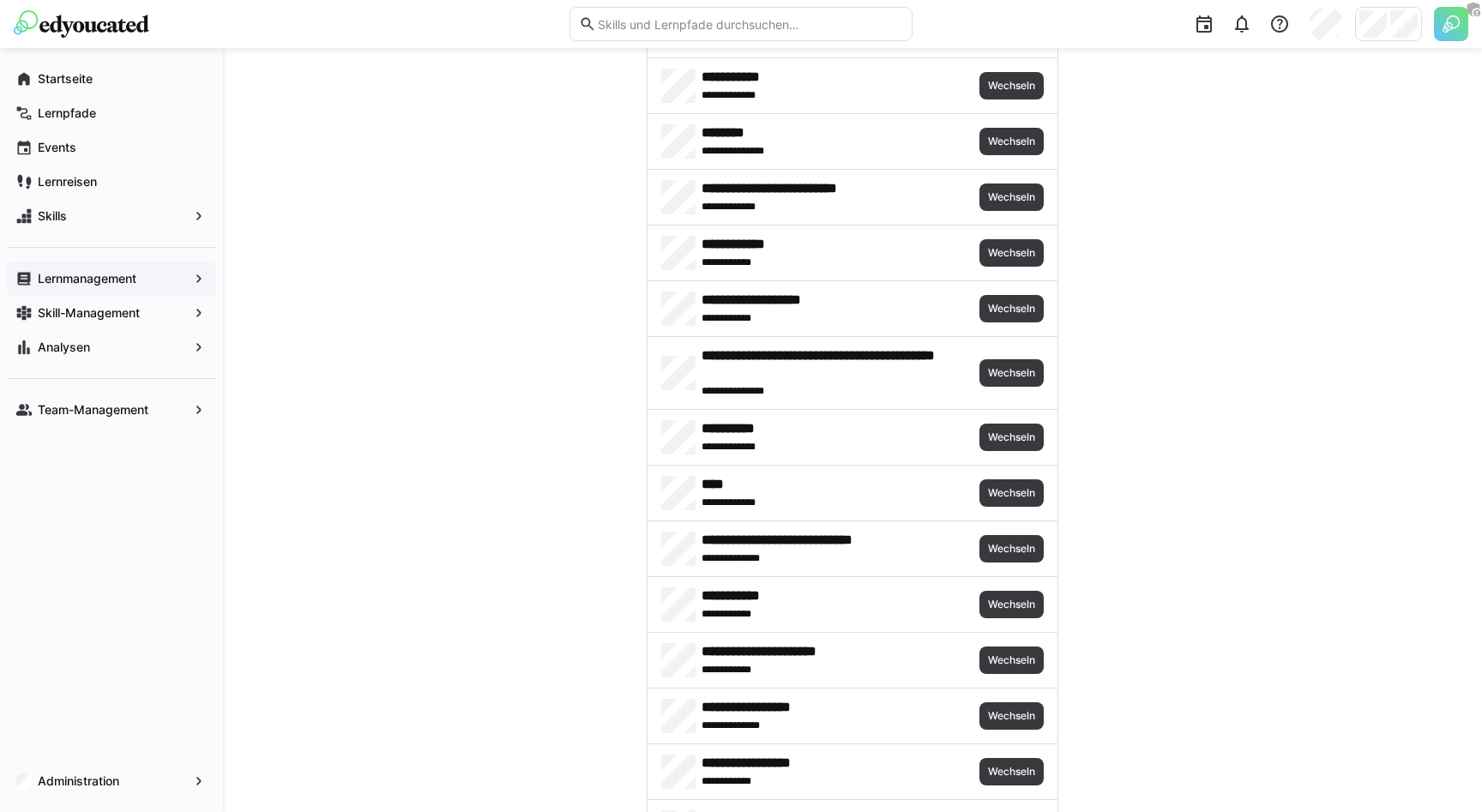
click at [105, 295] on div "Lernmanagement" at bounding box center [112, 279] width 209 height 35
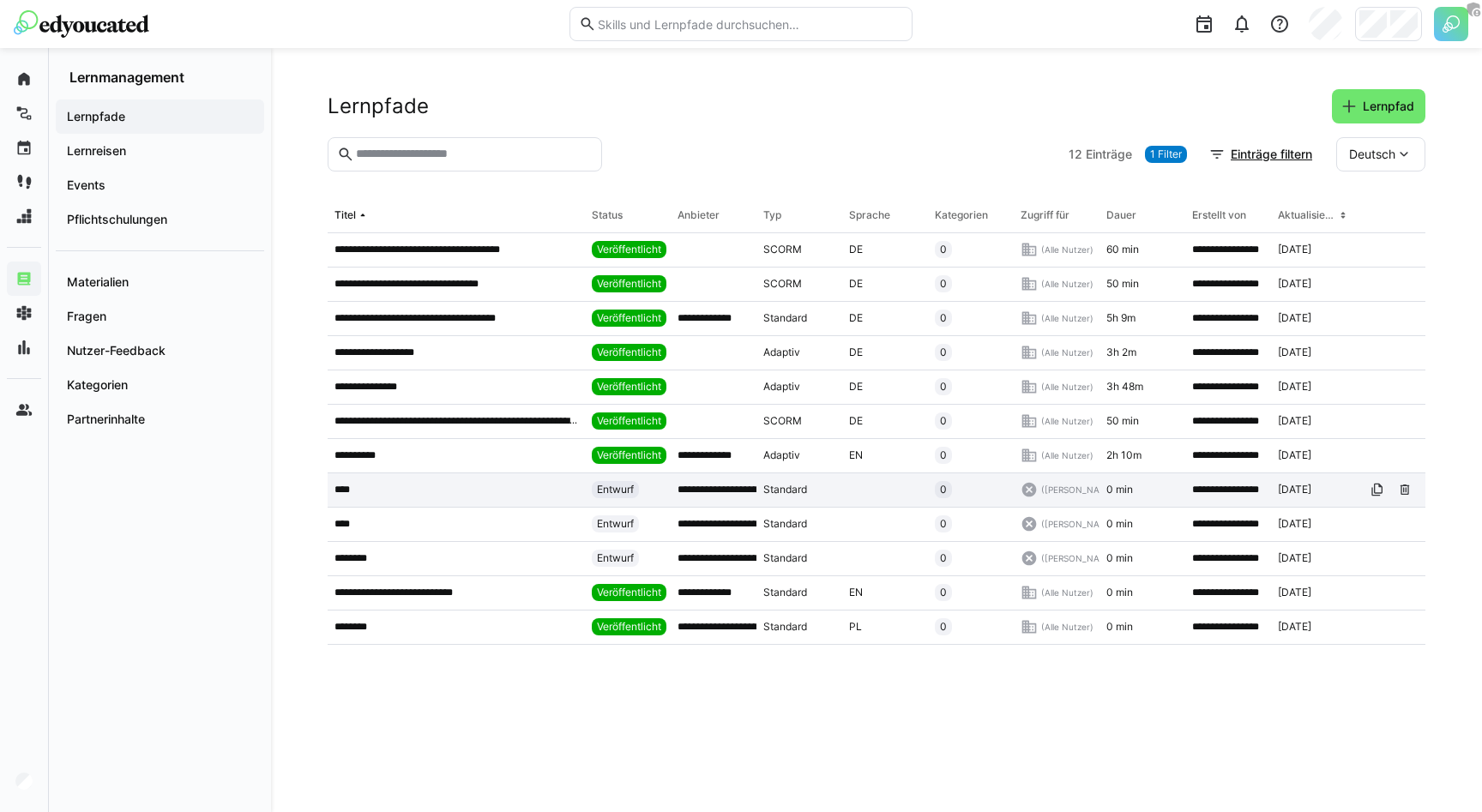
click at [462, 492] on app-table-first-column "****" at bounding box center [456, 489] width 244 height 14
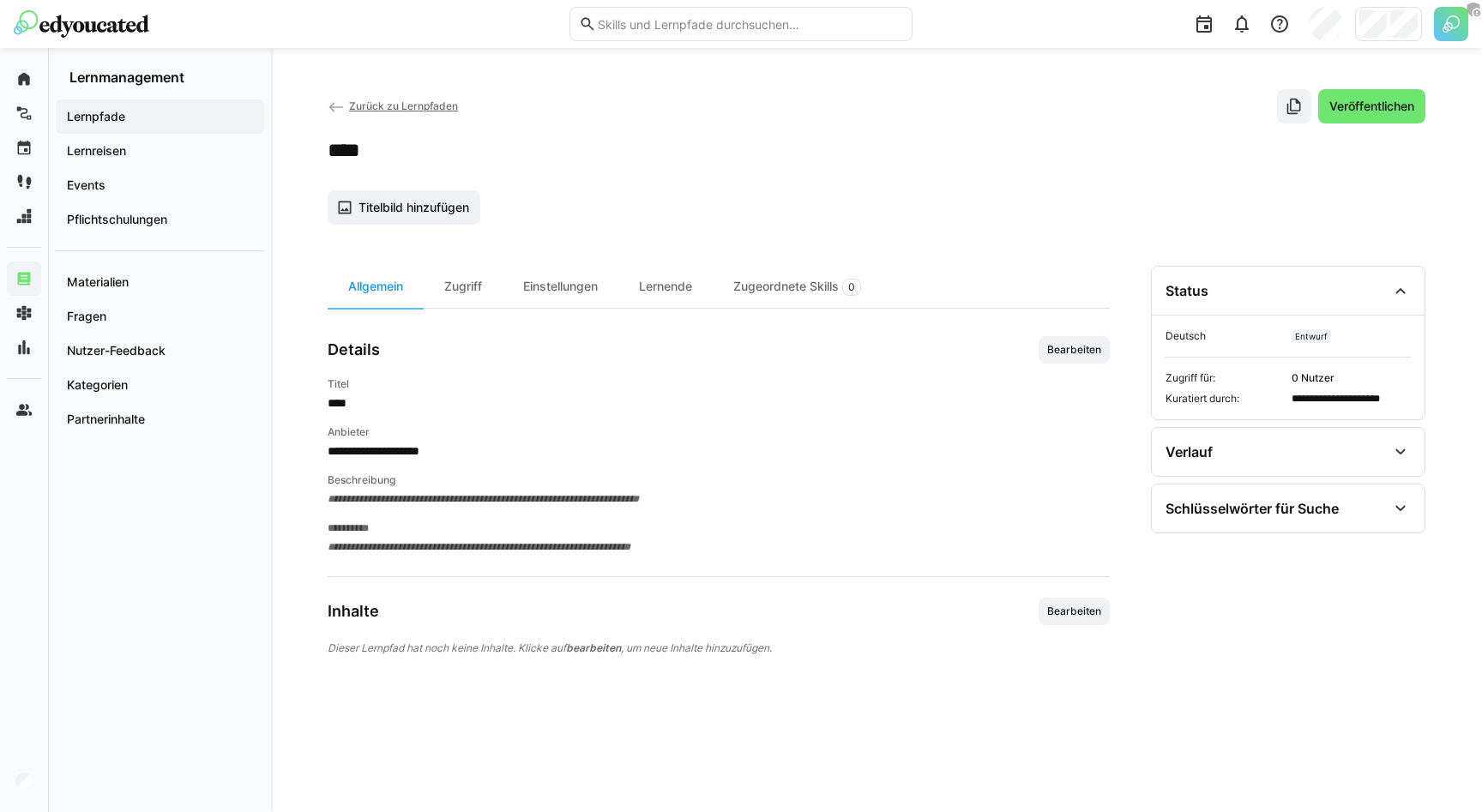
click at [834, 151] on div "****" at bounding box center [877, 150] width 1098 height 25
click at [1096, 350] on span "Bearbeiten" at bounding box center [1073, 350] width 57 height 14
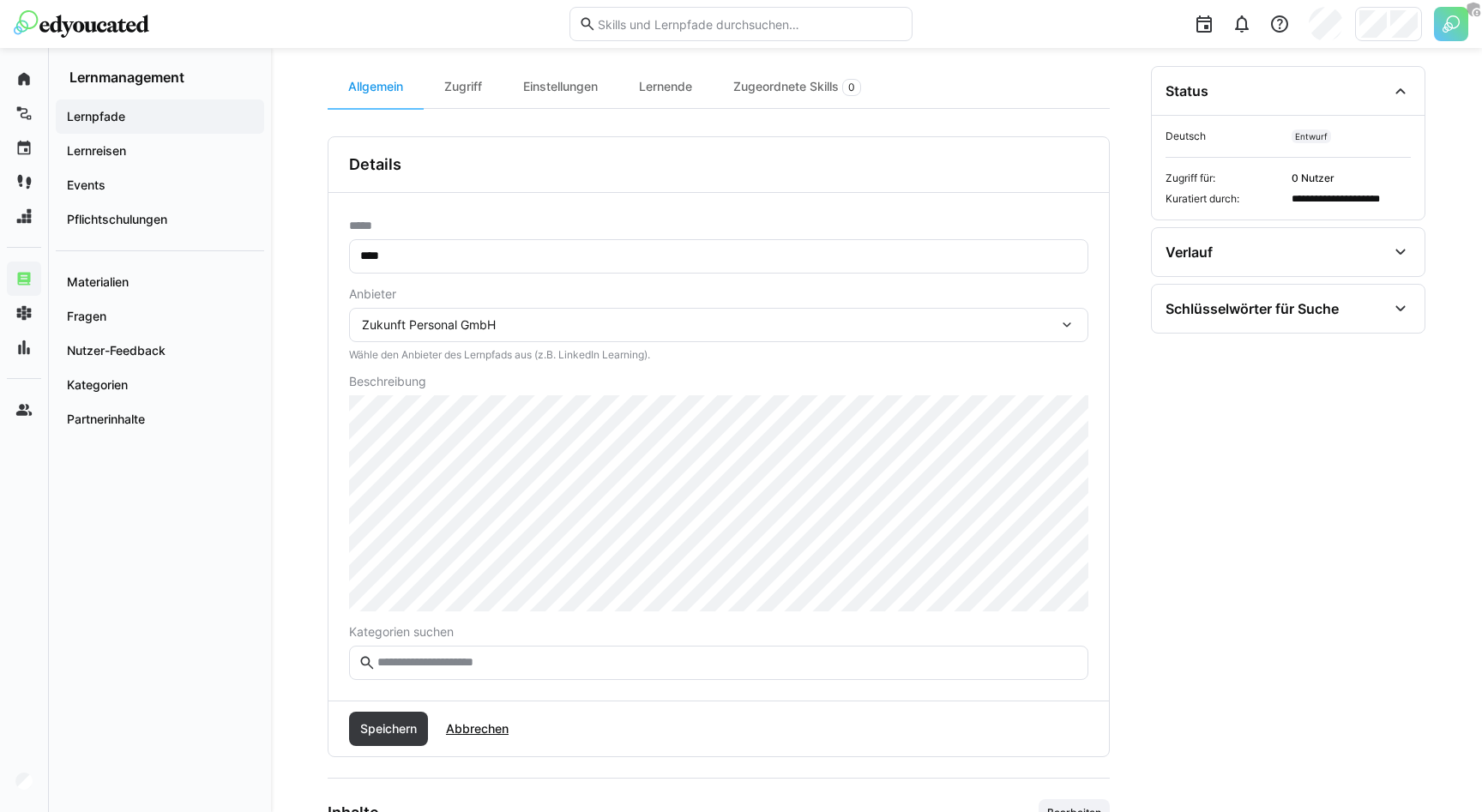
scroll to position [204, 0]
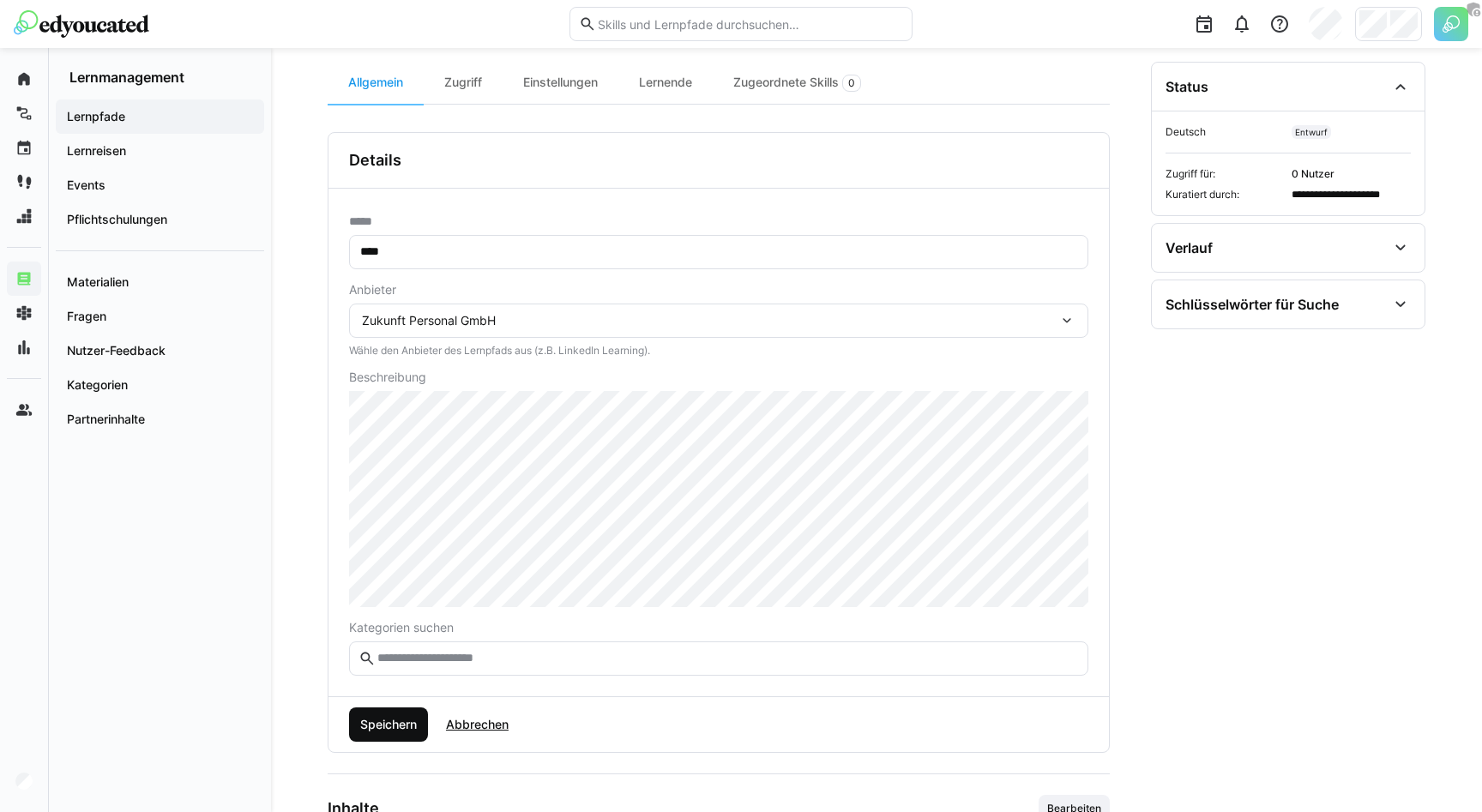
click at [401, 726] on span "Speichern" at bounding box center [389, 725] width 62 height 17
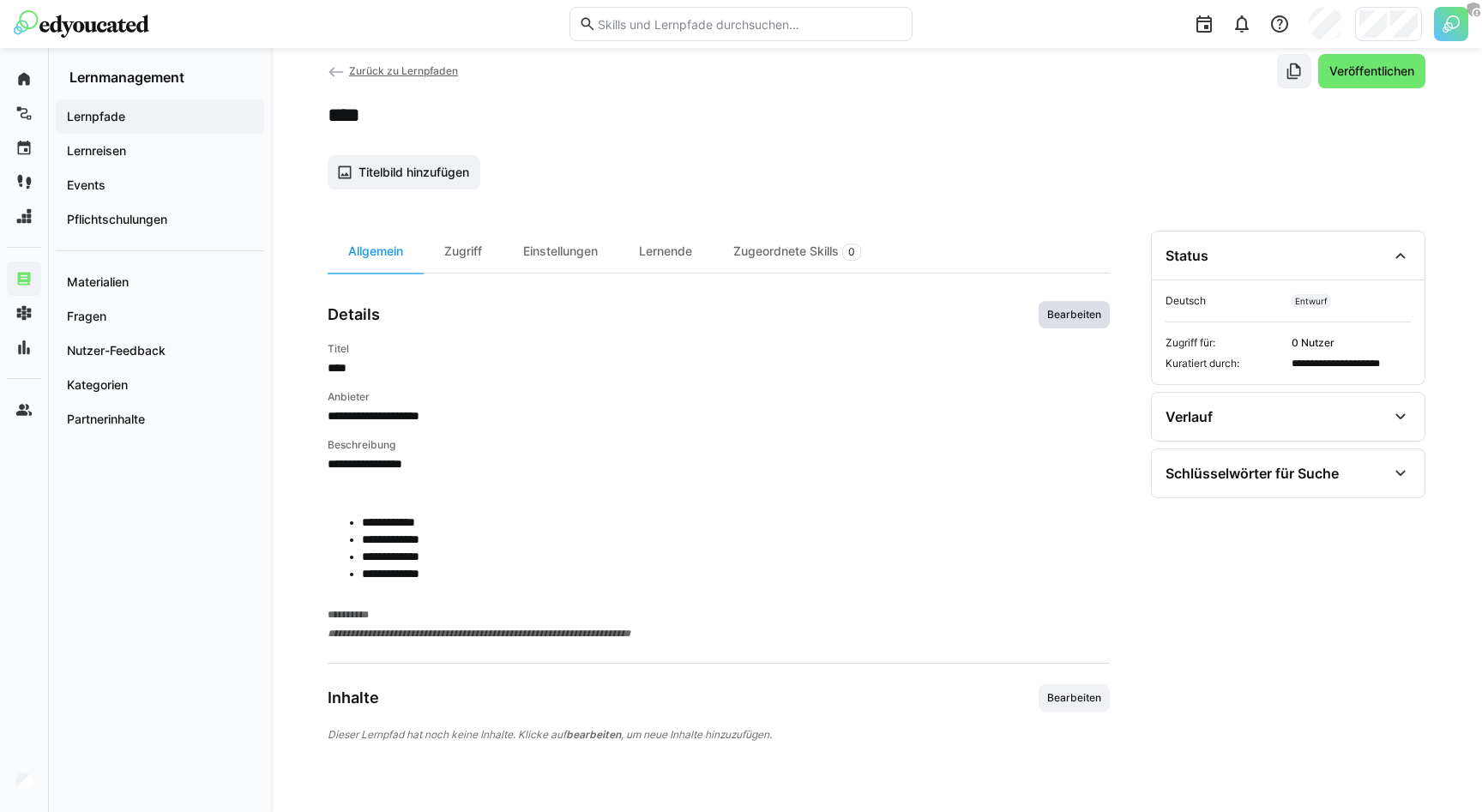
click at [1060, 306] on span "Bearbeiten" at bounding box center [1074, 315] width 71 height 27
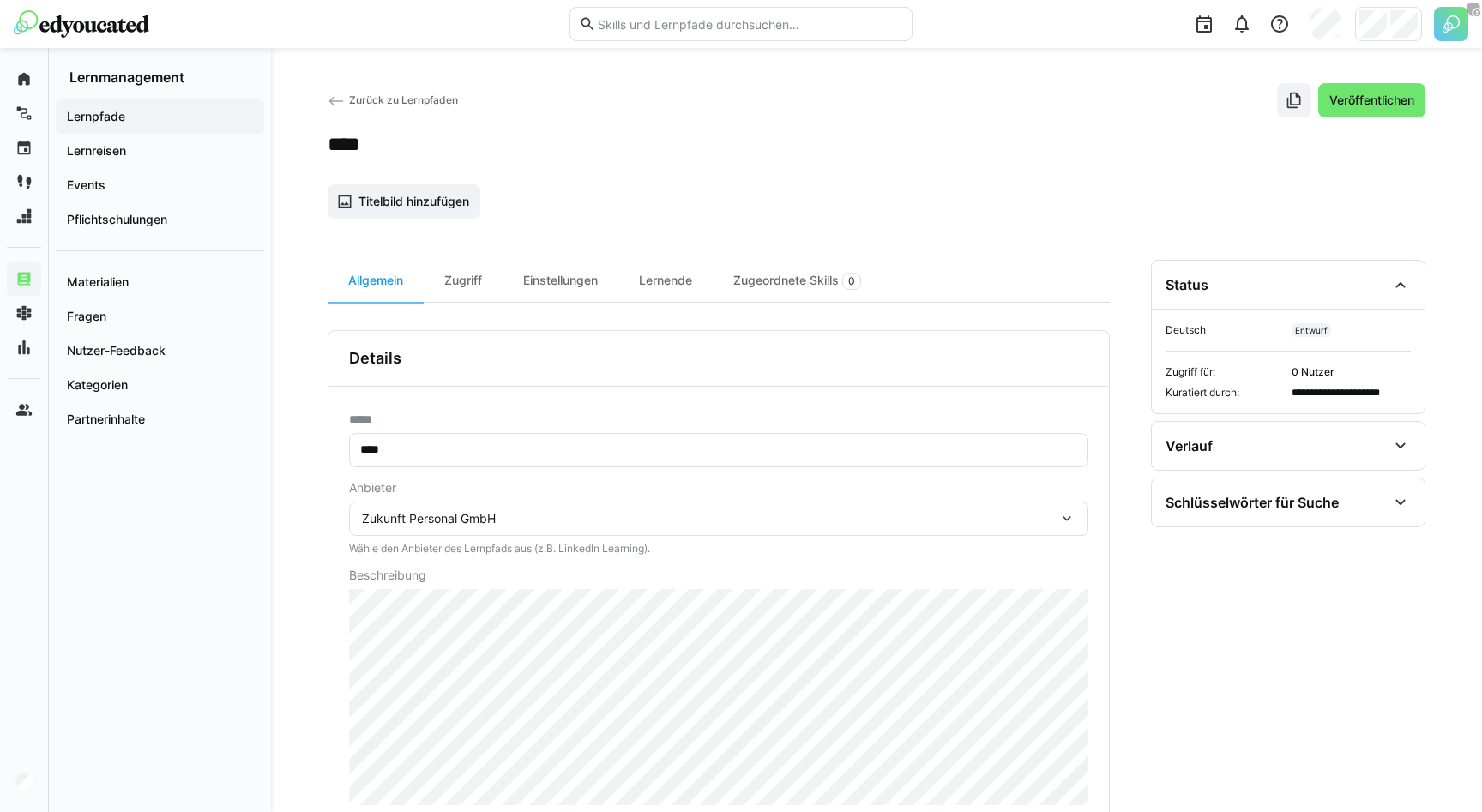
scroll to position [0, 0]
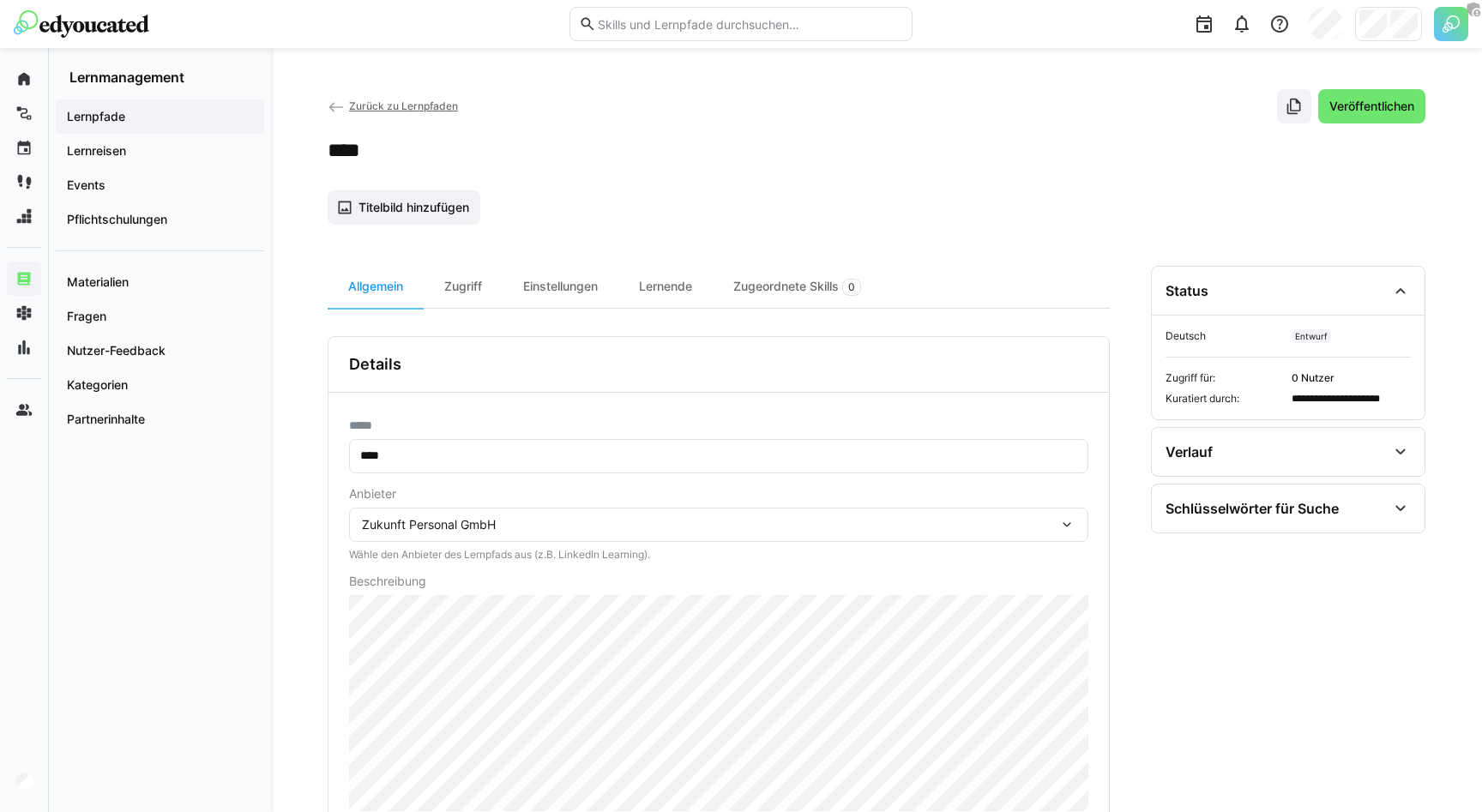
click at [363, 139] on h2 "****" at bounding box center [349, 150] width 42 height 25
click at [185, 272] on div "Materialien" at bounding box center [159, 282] width 208 height 35
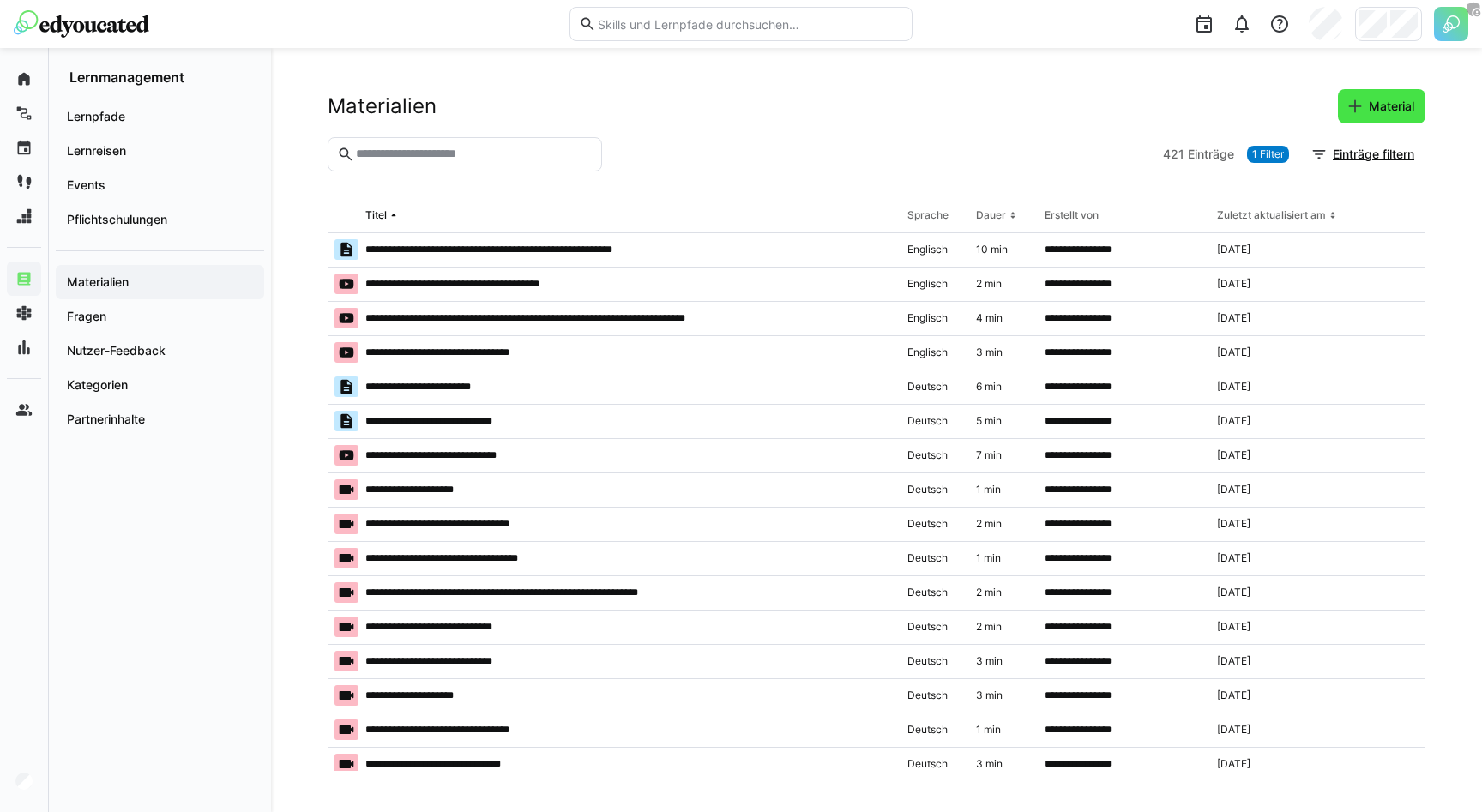
click at [1359, 106] on eds-icon at bounding box center [1355, 106] width 17 height 17
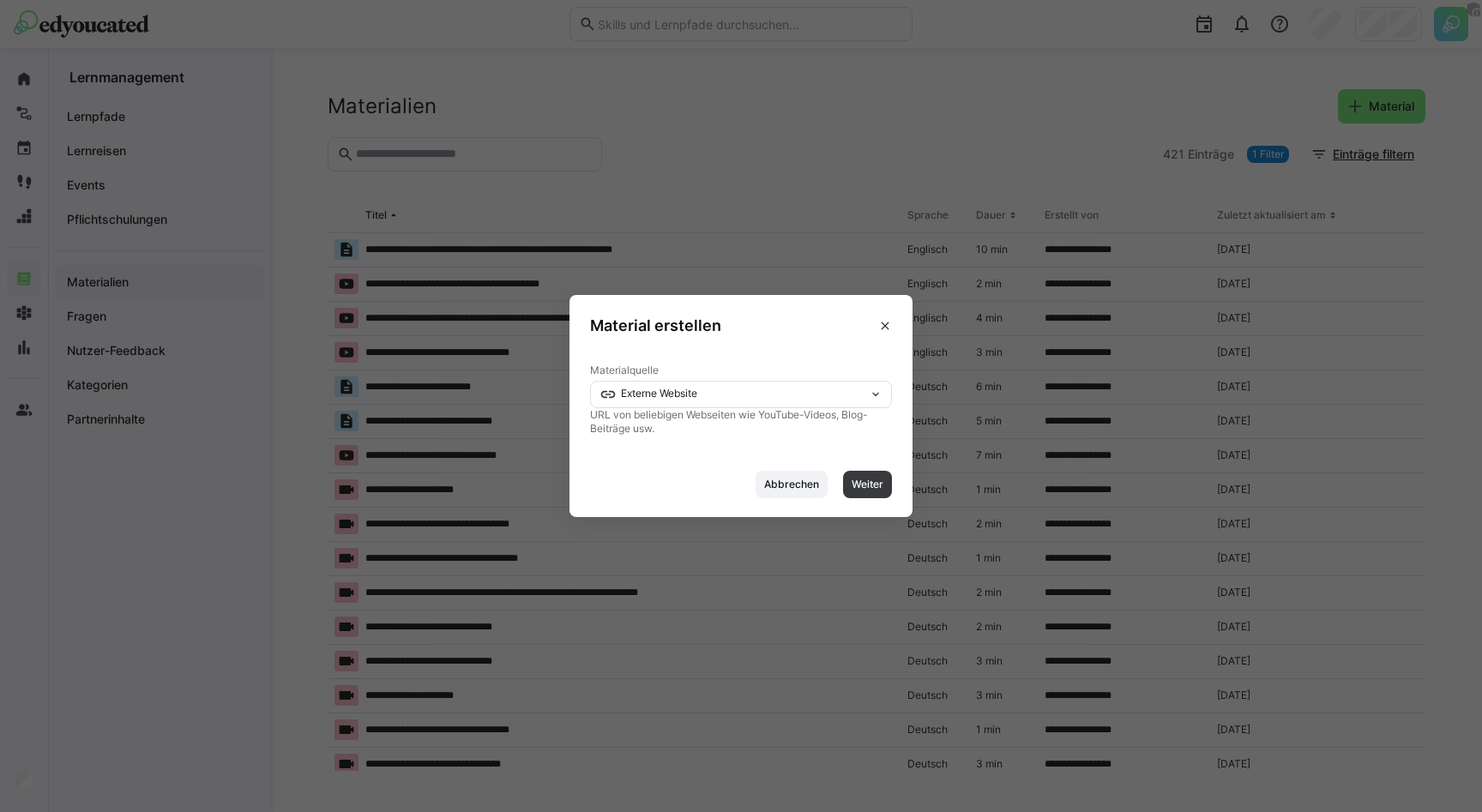
click at [677, 395] on span "Externe Website" at bounding box center [659, 393] width 76 height 13
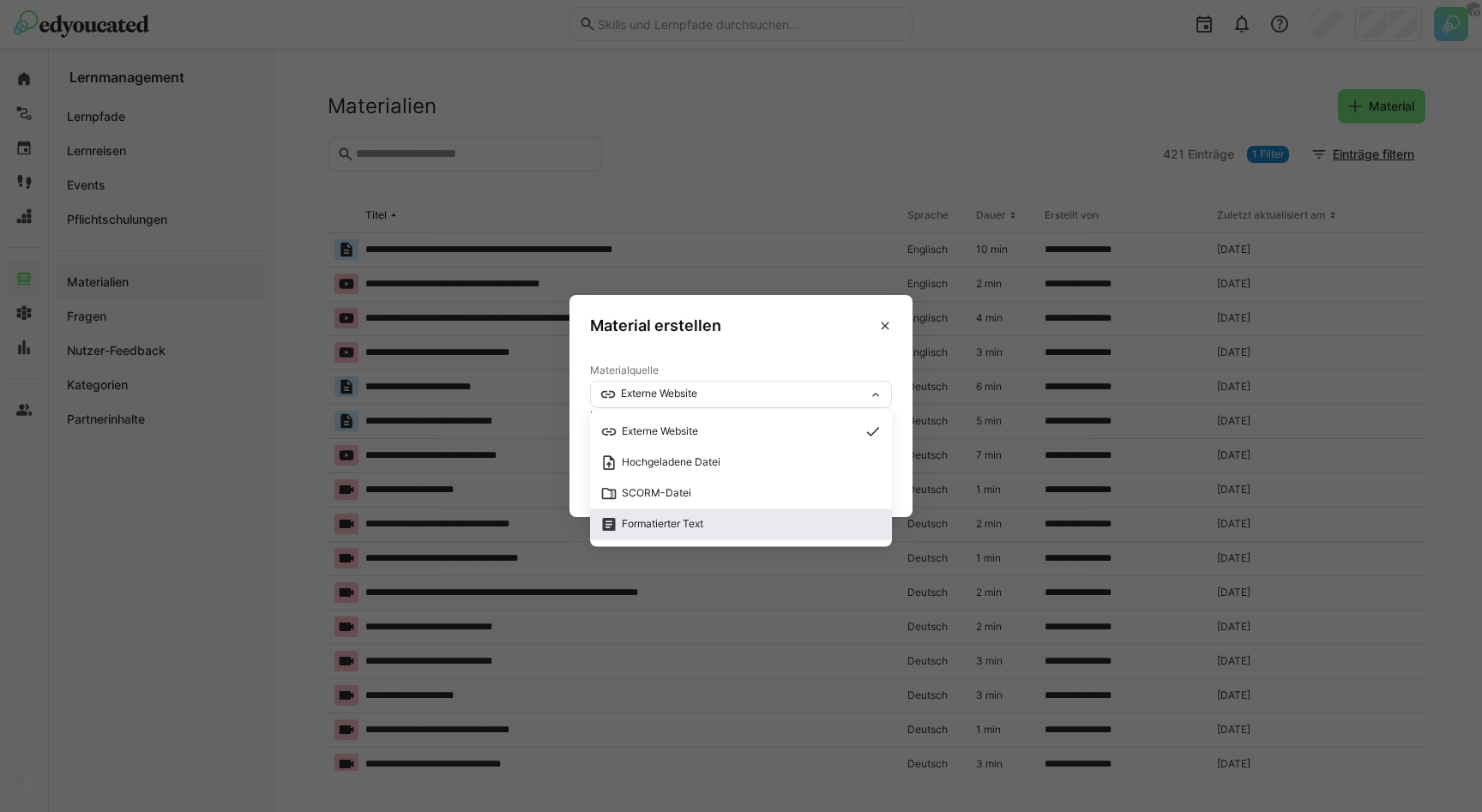
click at [663, 518] on span "Formatierter Text" at bounding box center [663, 523] width 82 height 13
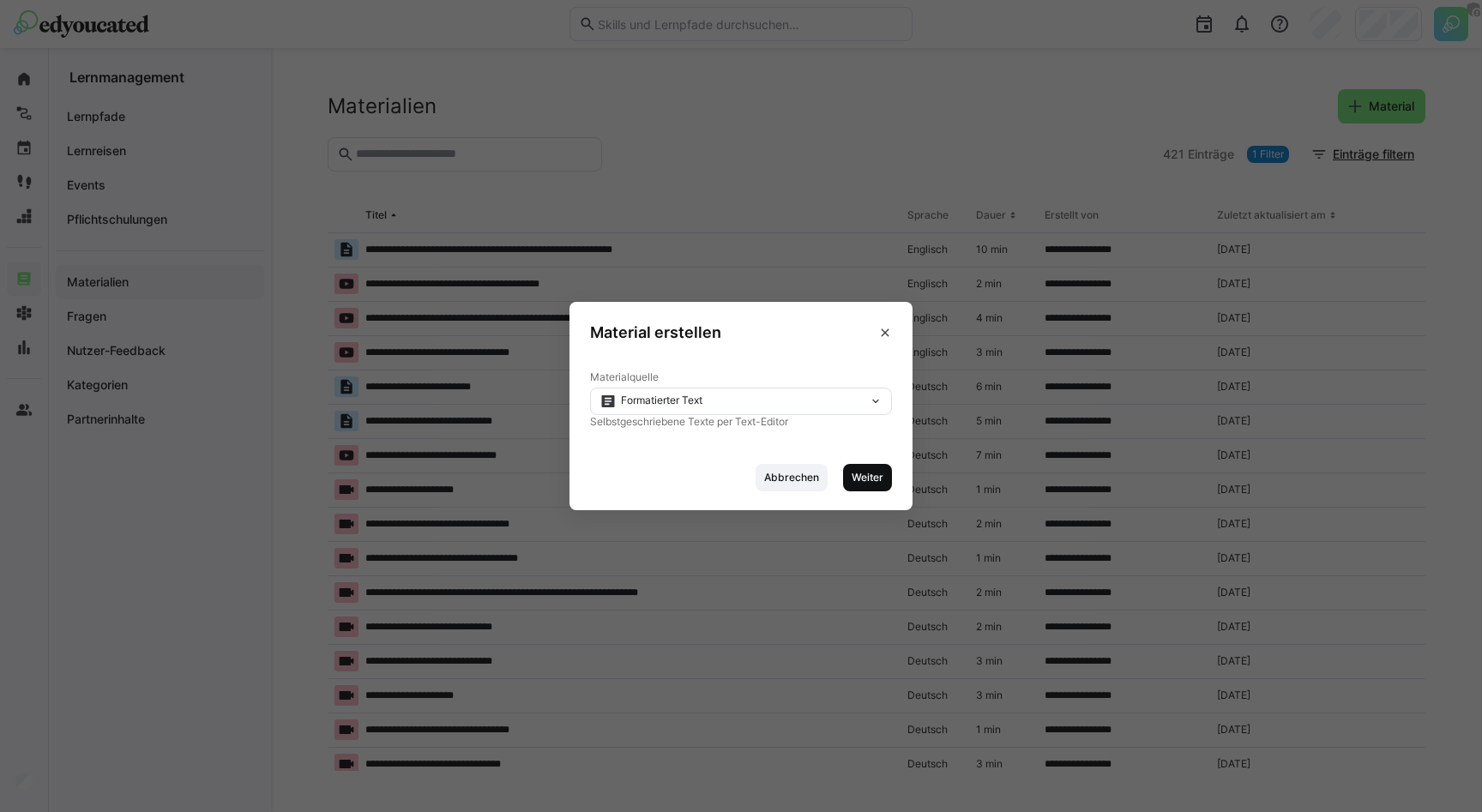
click at [865, 467] on span "Weiter" at bounding box center [868, 478] width 49 height 27
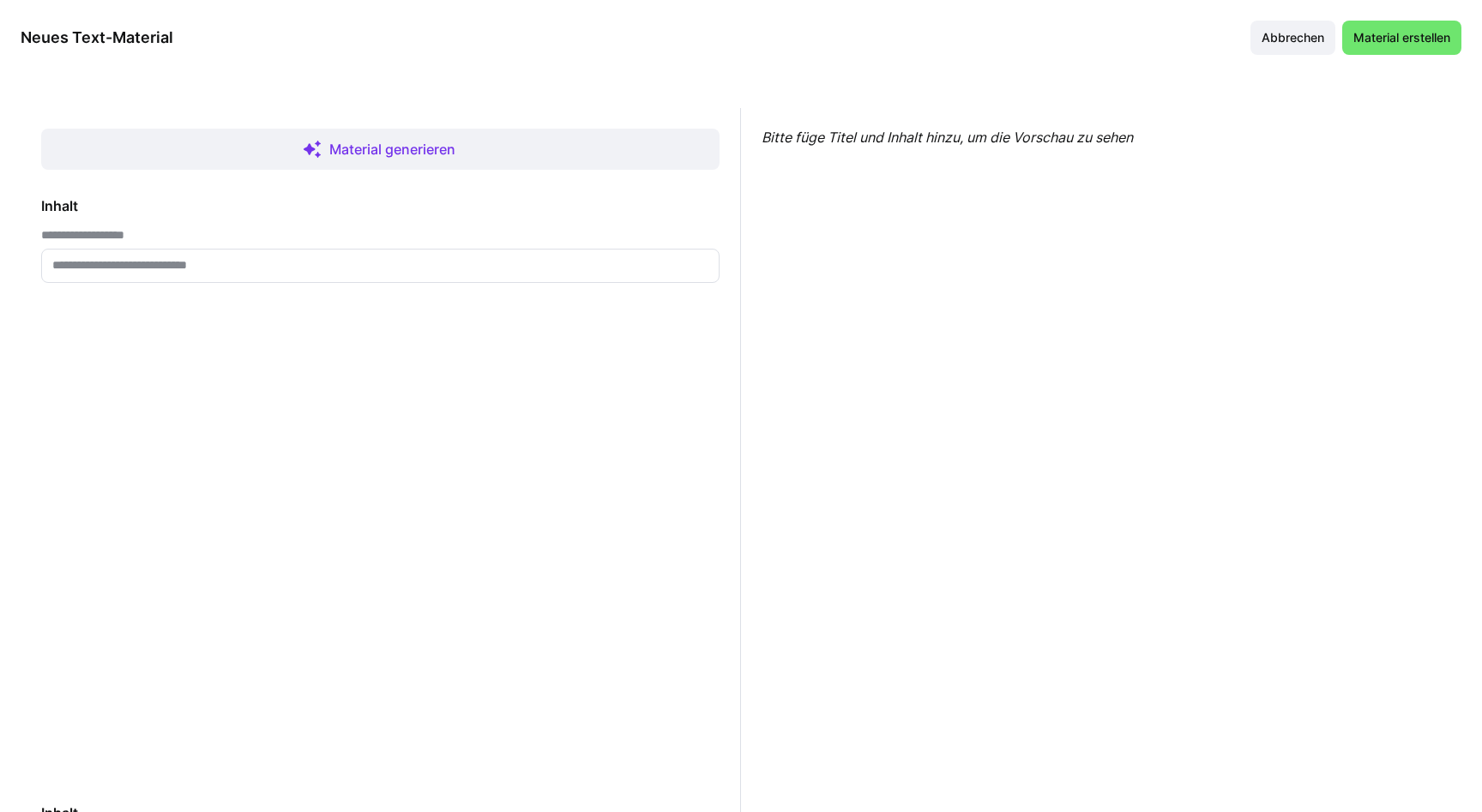
click at [167, 269] on input "text" at bounding box center [381, 266] width 659 height 15
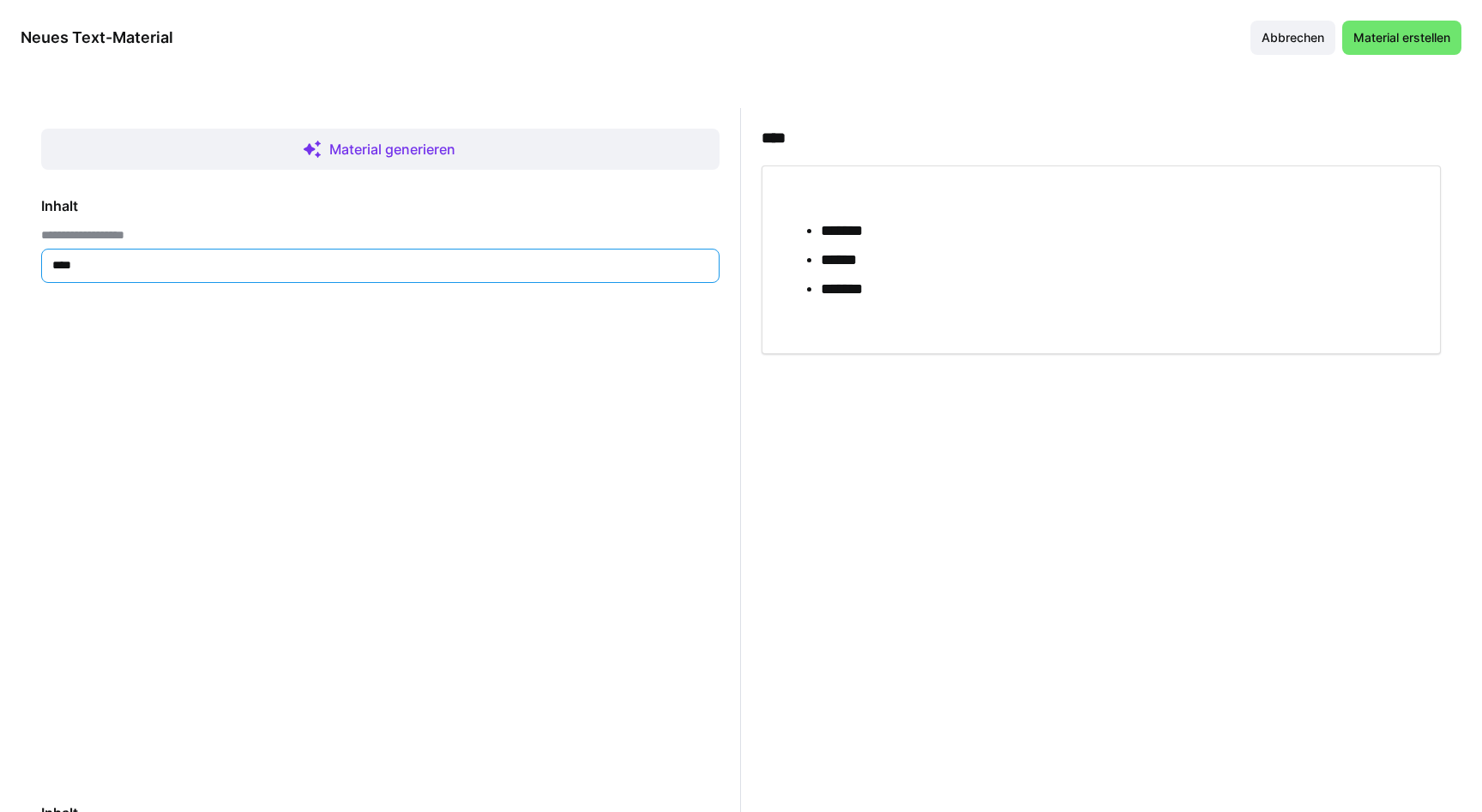
type input "****"
click at [218, 240] on div "**********" at bounding box center [380, 235] width 678 height 14
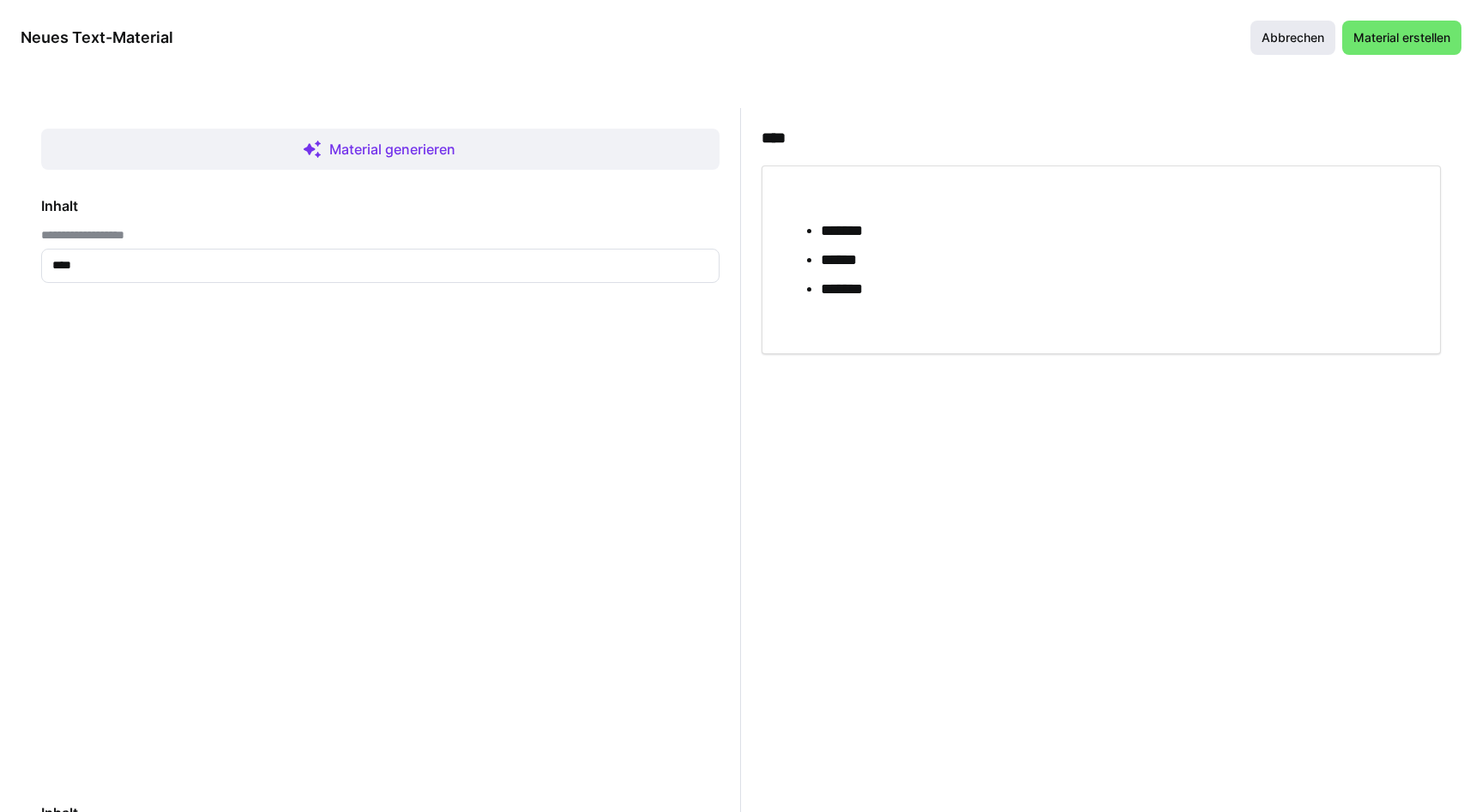
click at [1260, 37] on span "Abbrechen" at bounding box center [1293, 37] width 67 height 17
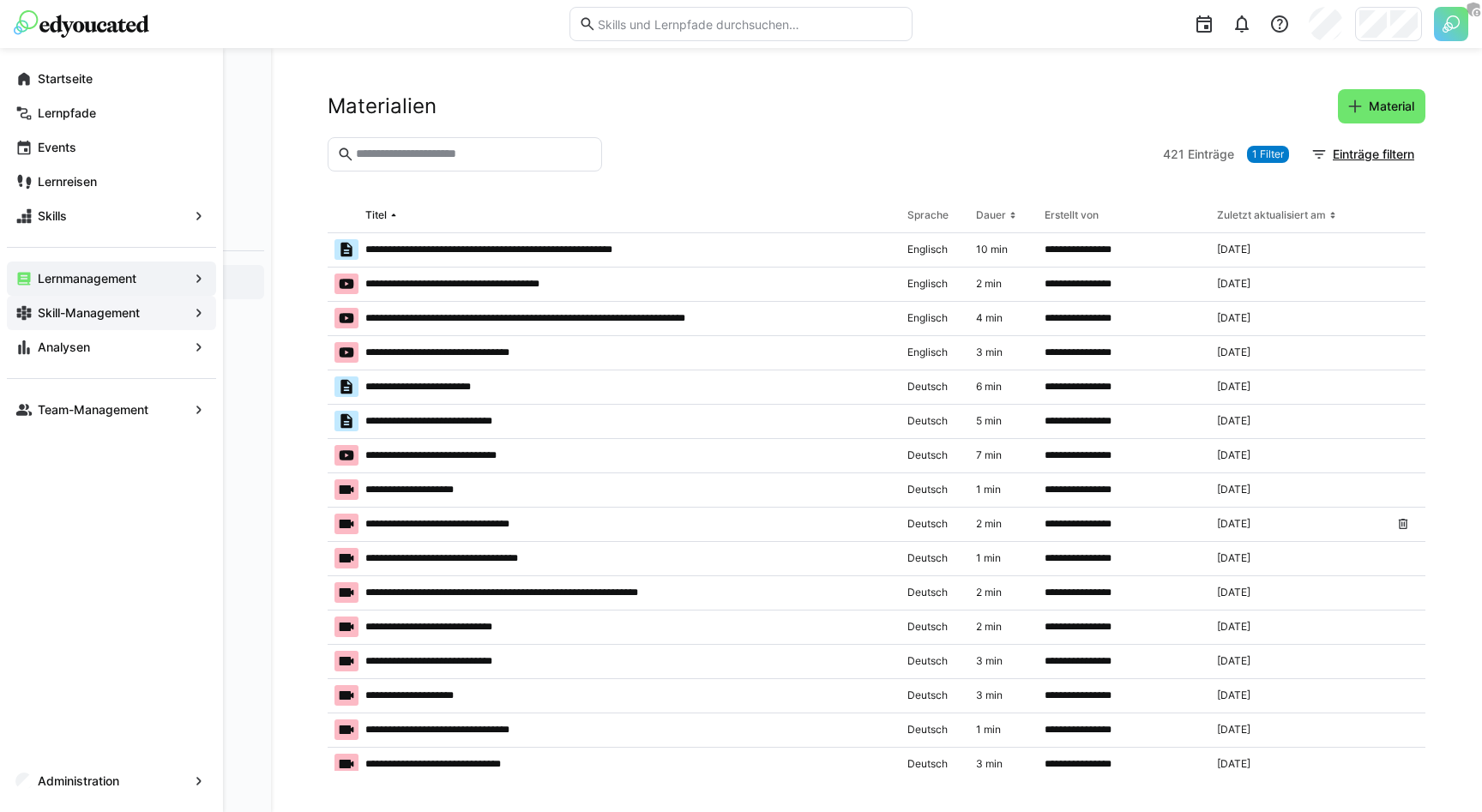
click at [29, 314] on eds-icon at bounding box center [24, 312] width 17 height 17
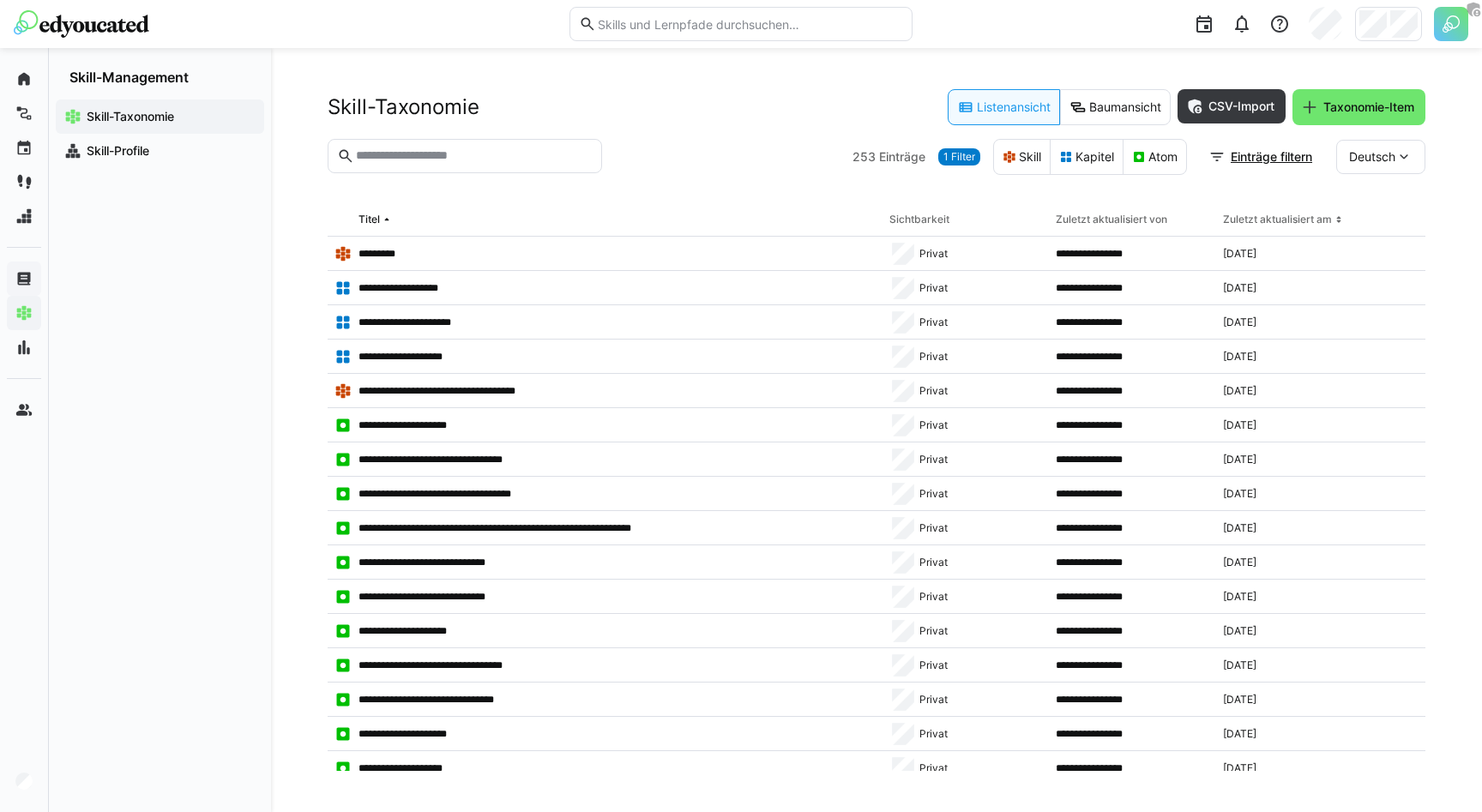
click at [658, 155] on div at bounding box center [727, 157] width 237 height 36
click at [1138, 110] on eds-button-option "Baumansicht" at bounding box center [1115, 107] width 111 height 36
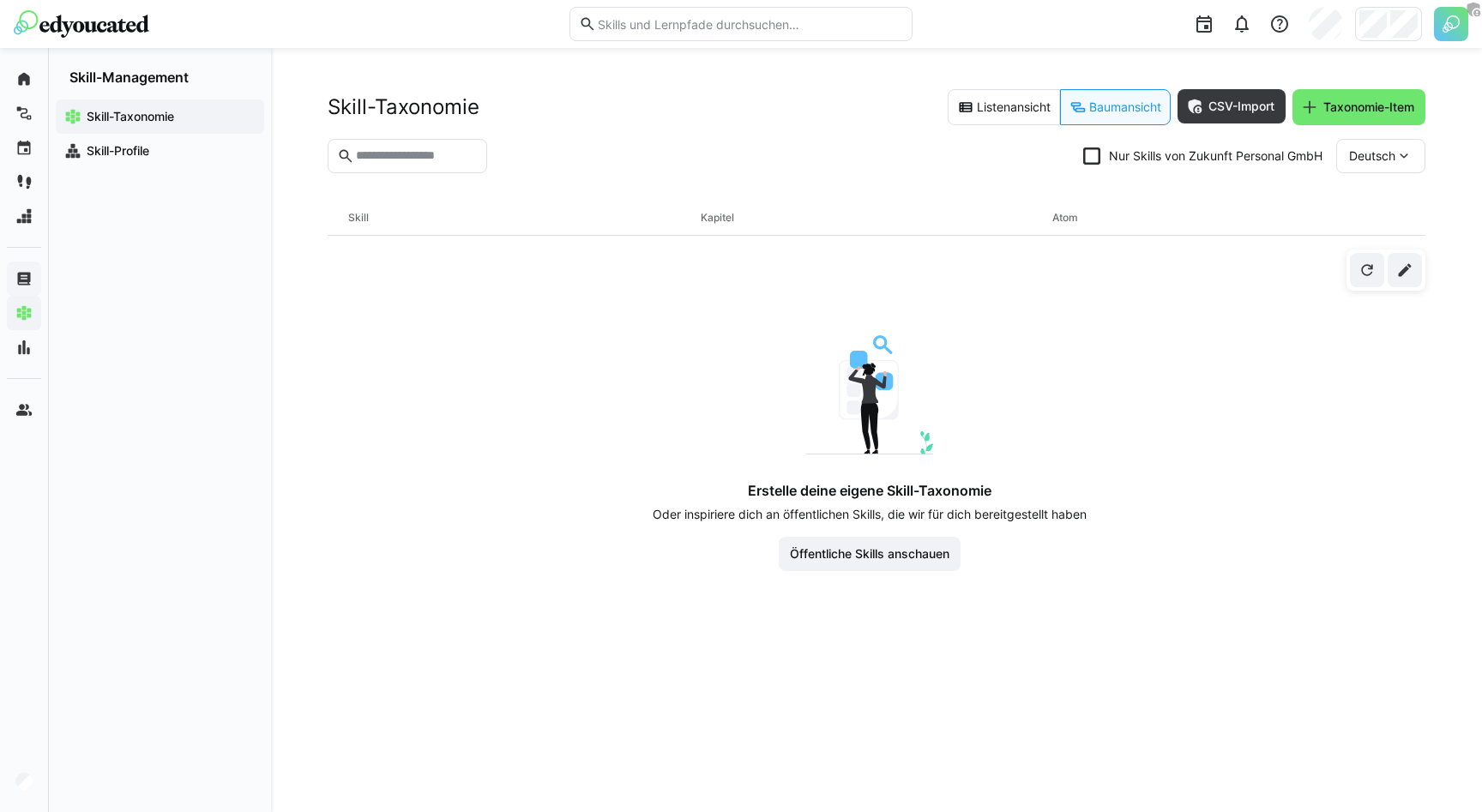
click at [1161, 148] on eds-checkbox "Nur Skills von Zukunft Personal GmbH" at bounding box center [1203, 156] width 239 height 17
click at [1134, 156] on eds-checkbox "Nur Skills von Zukunft Personal GmbH" at bounding box center [1203, 156] width 239 height 17
click at [930, 151] on section "Nur Skills von Zukunft Personal GmbH Deutsch" at bounding box center [877, 163] width 1098 height 48
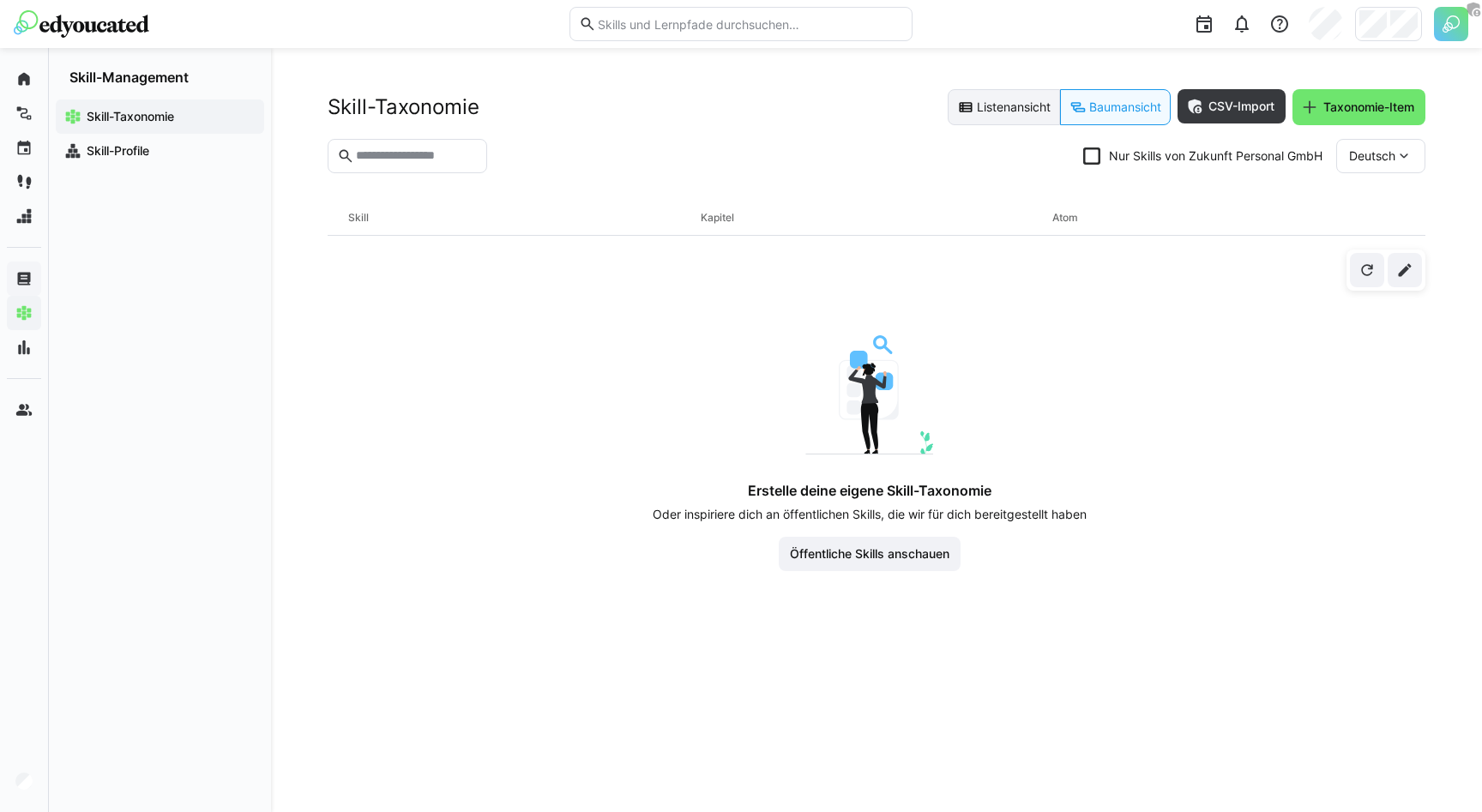
click at [998, 117] on eds-button-option "Listenansicht" at bounding box center [1003, 107] width 112 height 36
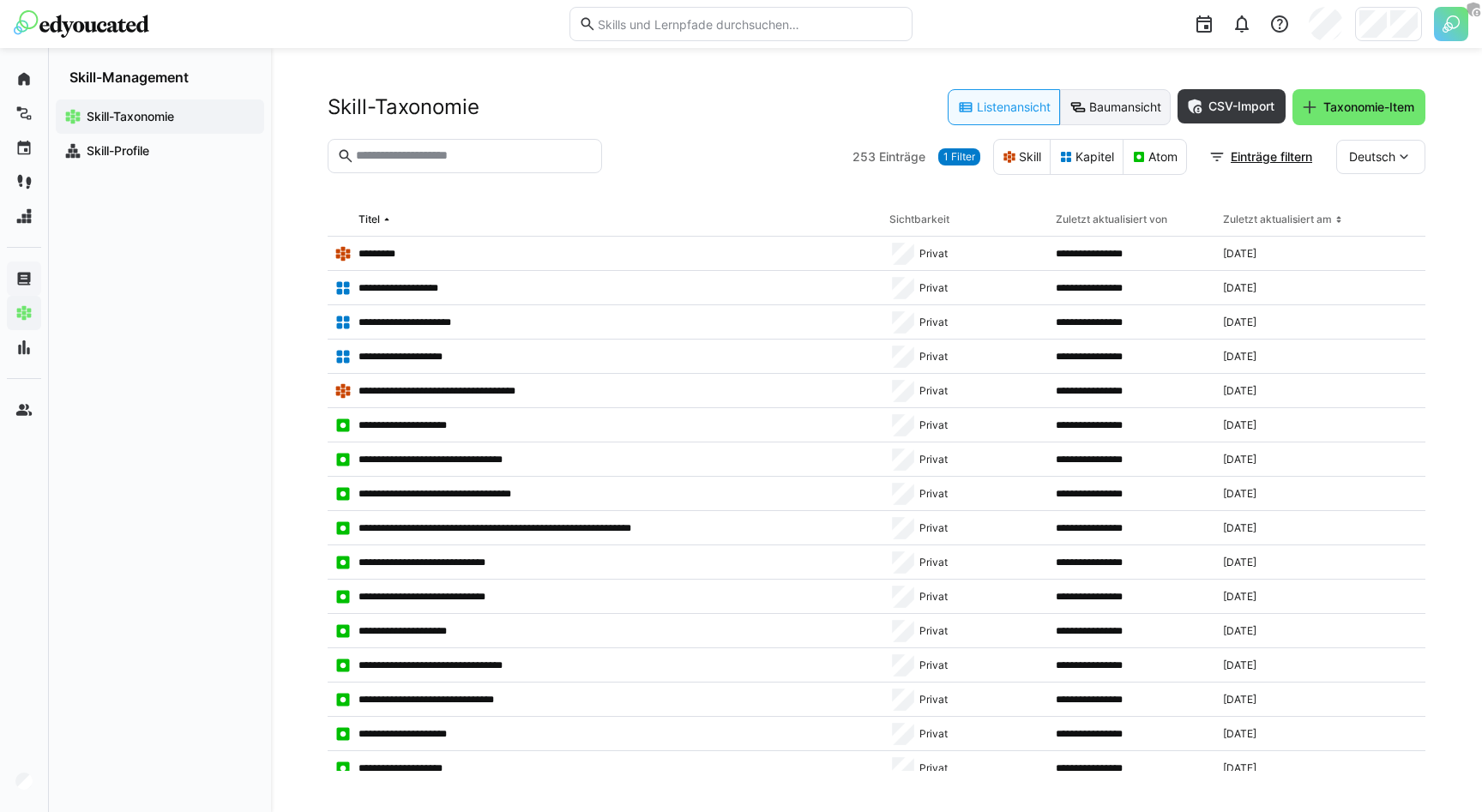
click at [1088, 101] on eds-button-option "Baumansicht" at bounding box center [1115, 107] width 111 height 36
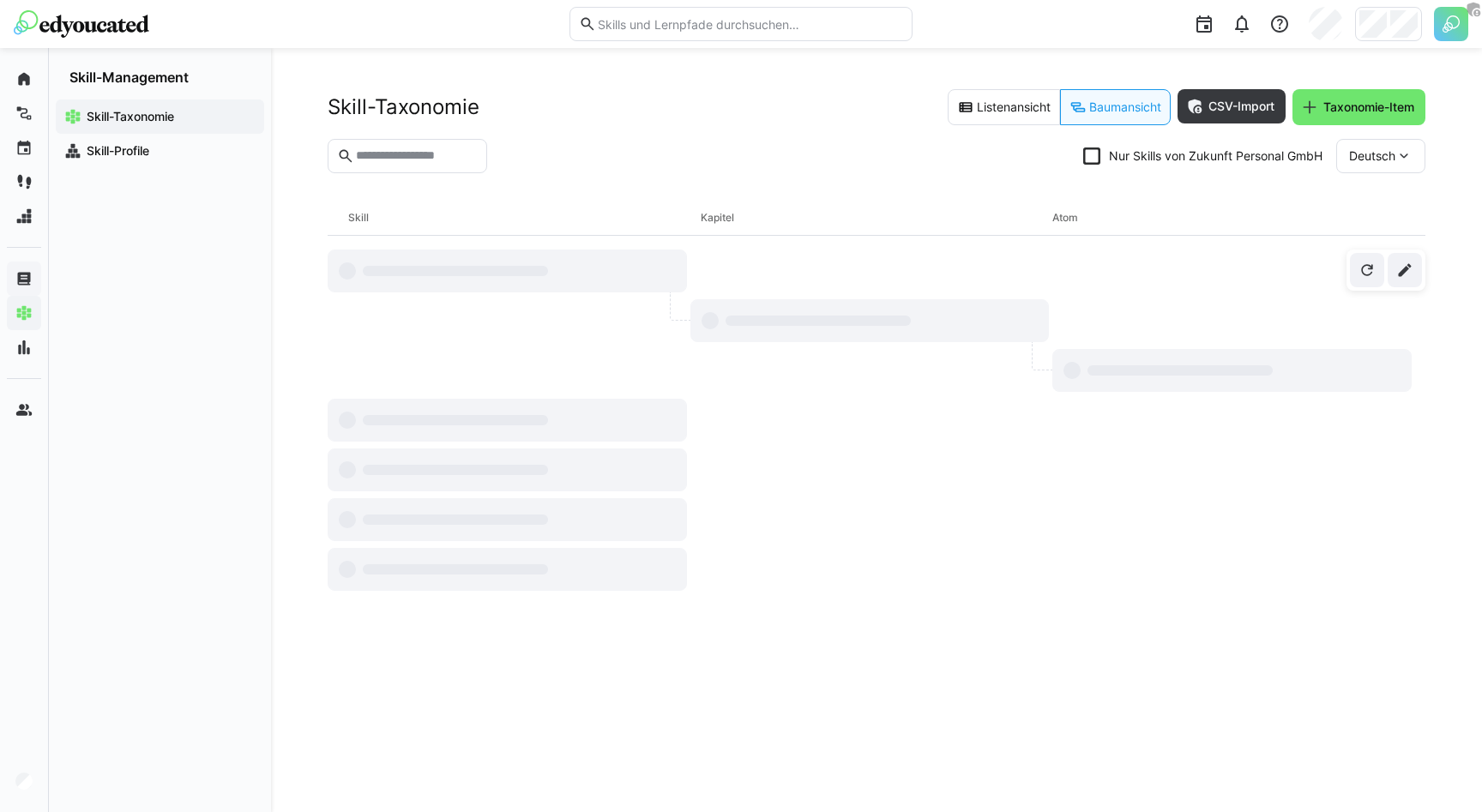
click at [1128, 154] on eds-checkbox "Nur Skills von Zukunft Personal GmbH" at bounding box center [1203, 156] width 239 height 17
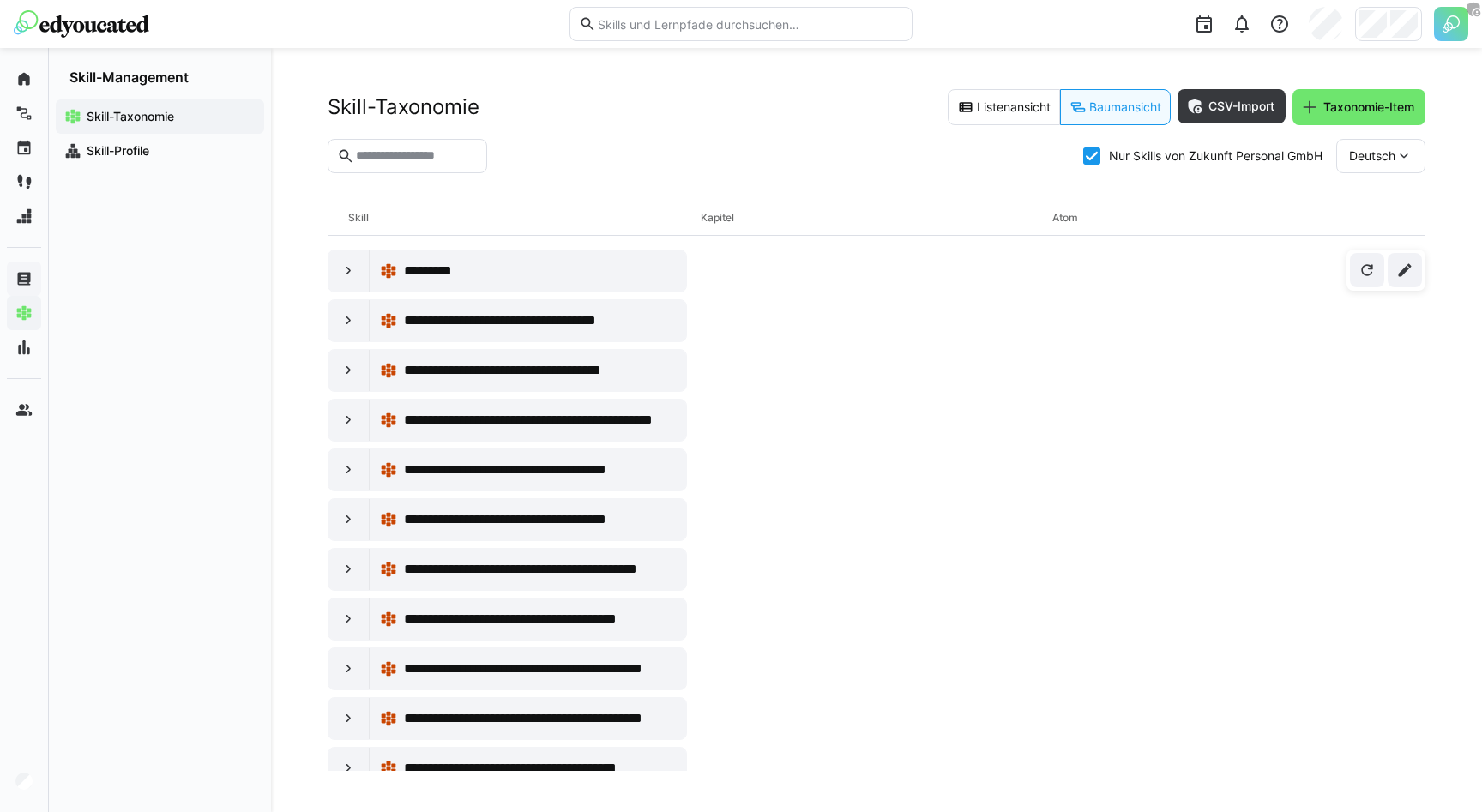
click at [1128, 154] on eds-checkbox "Nur Skills von Zukunft Personal GmbH" at bounding box center [1203, 156] width 239 height 17
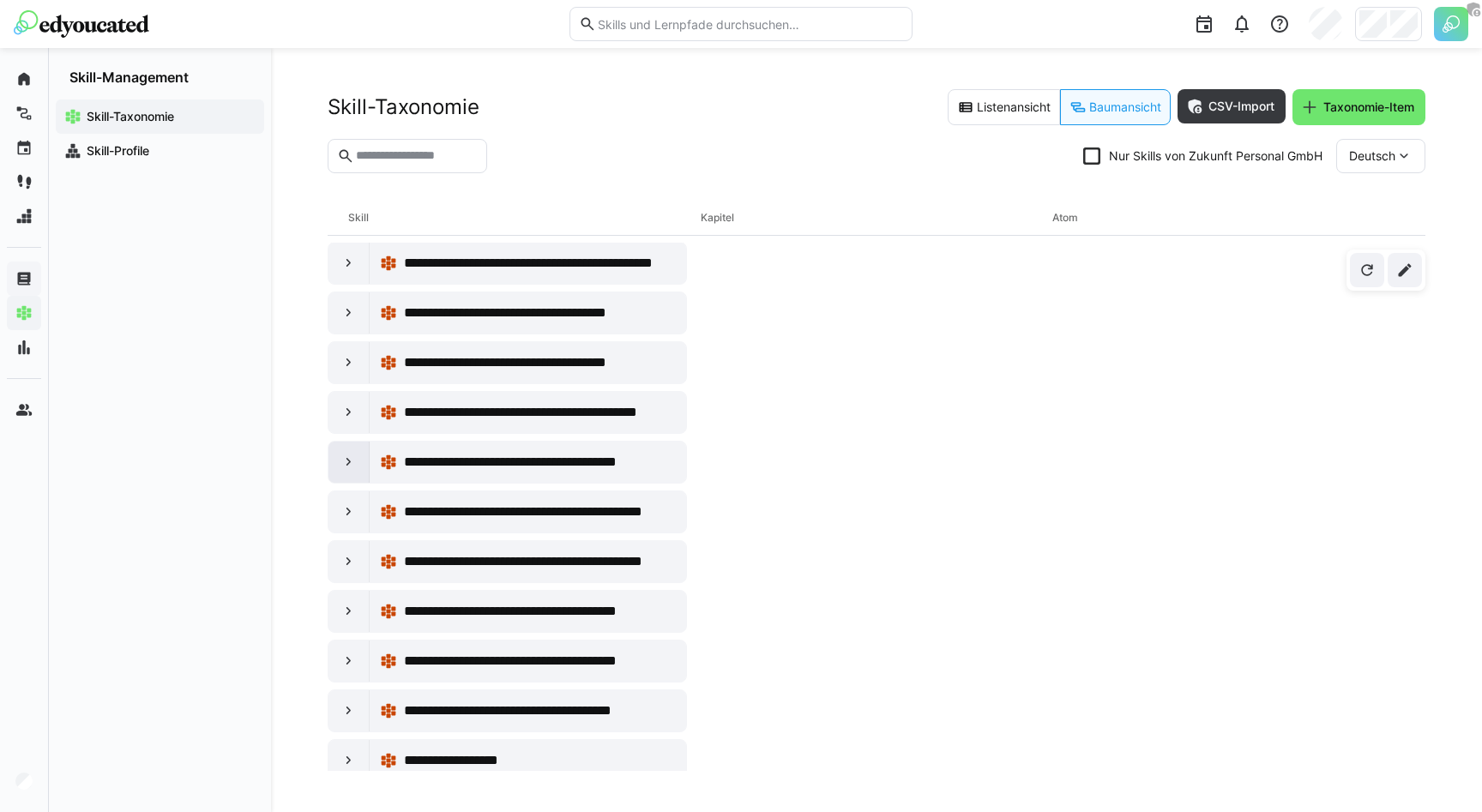
click at [358, 476] on div at bounding box center [349, 462] width 41 height 41
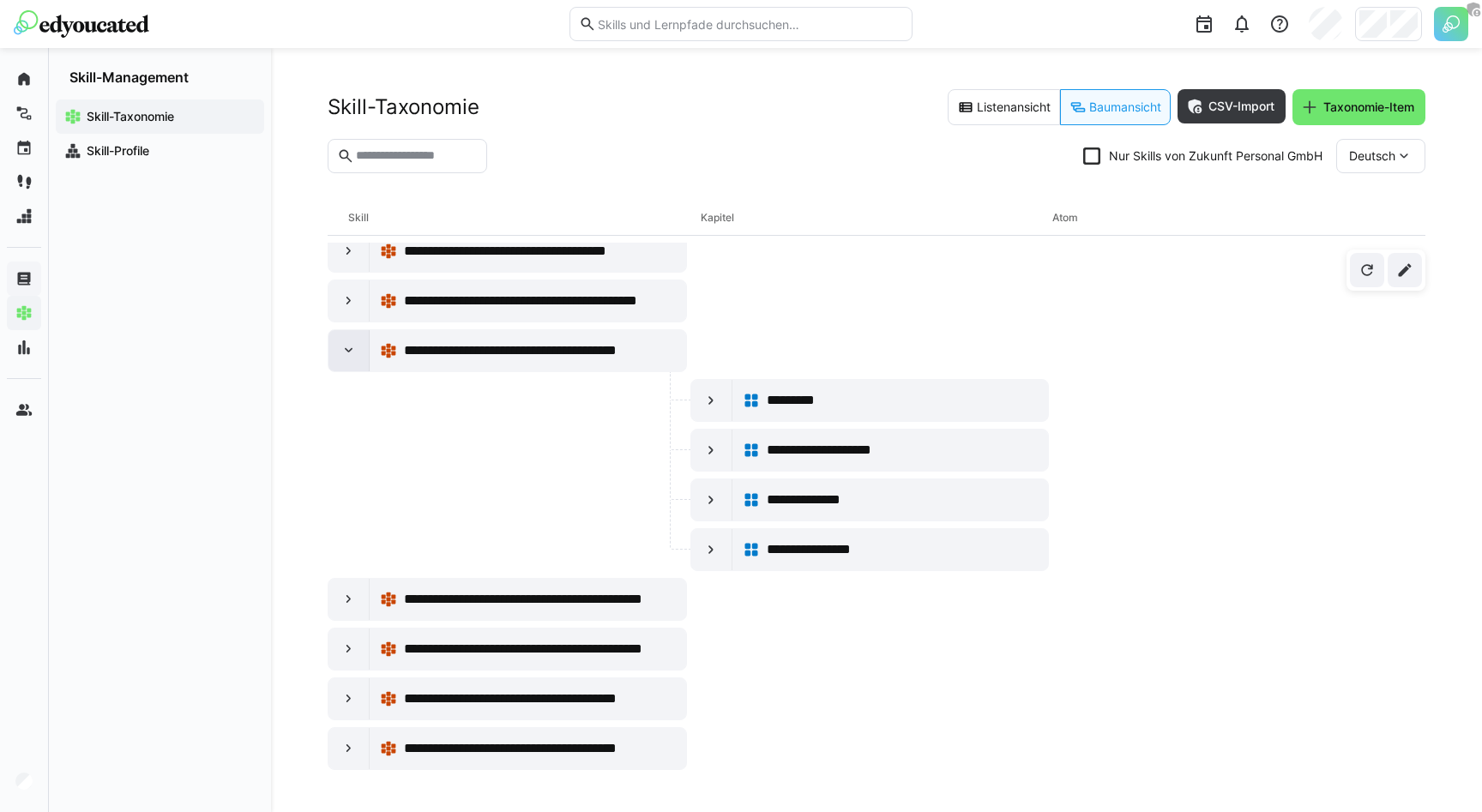
scroll to position [259, 0]
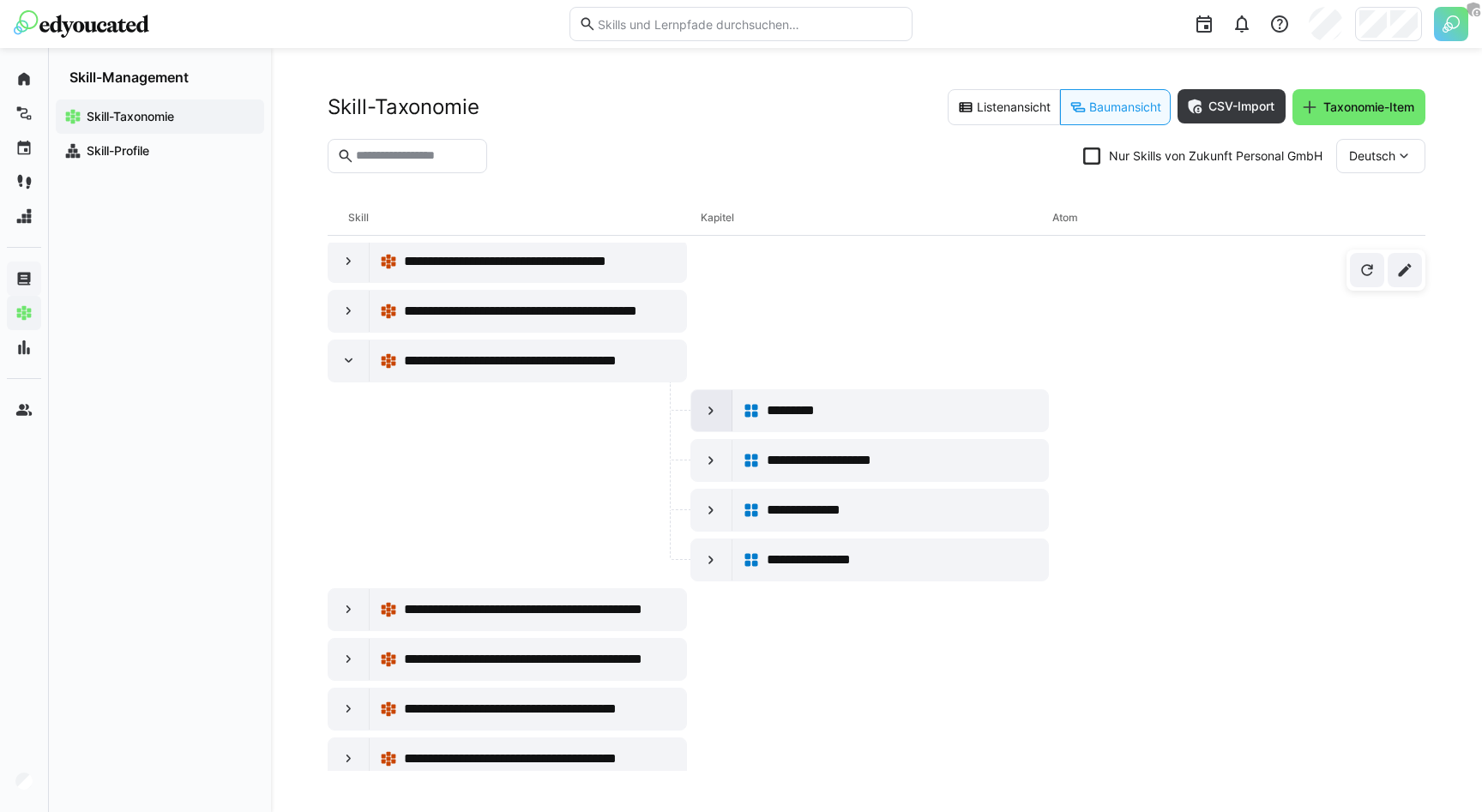
click at [711, 412] on eds-icon at bounding box center [711, 411] width 17 height 17
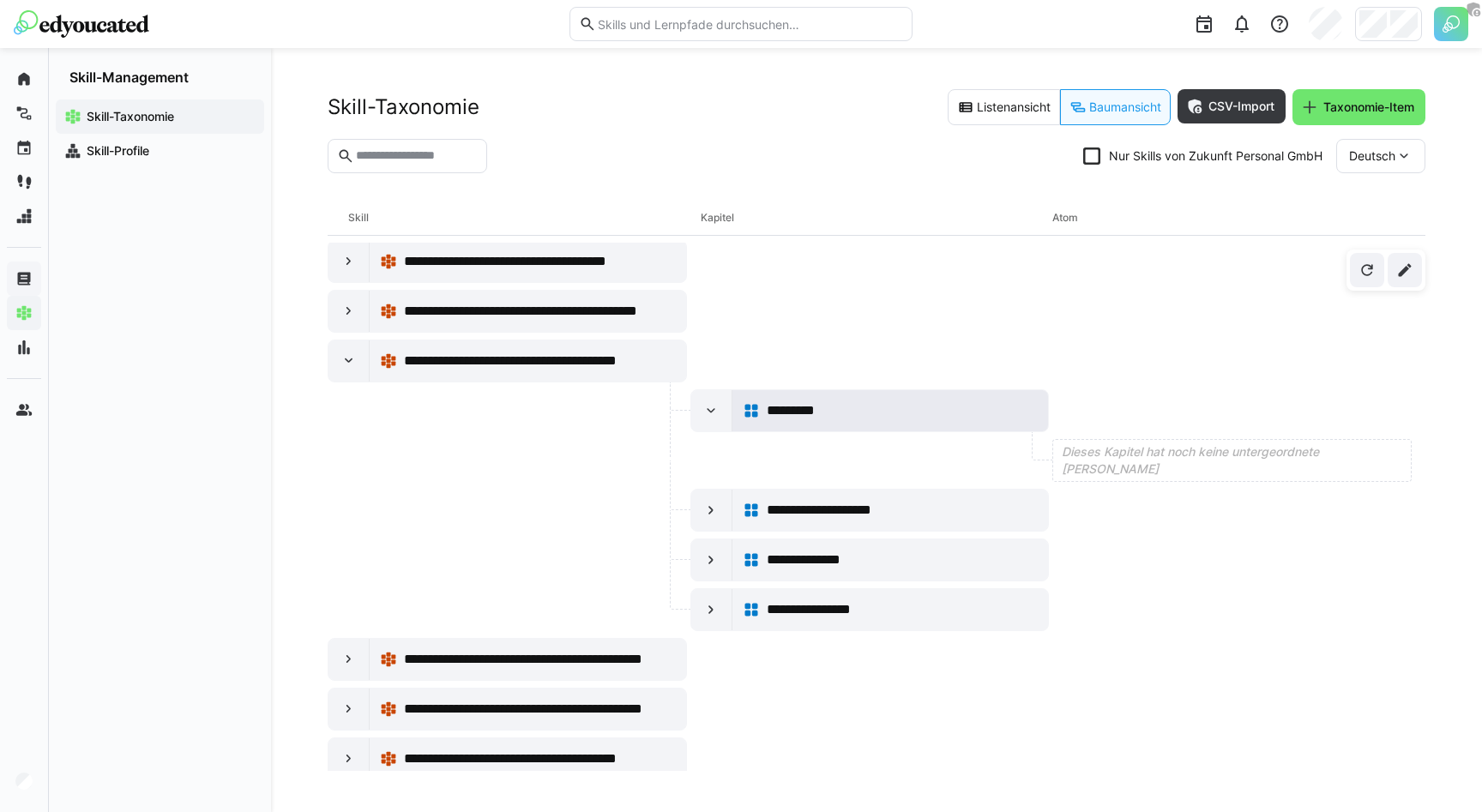
click at [840, 403] on div "*********" at bounding box center [902, 411] width 272 height 21
click at [0, 0] on app-navigation-label "Skill-Profile" at bounding box center [0, 0] width 0 height 0
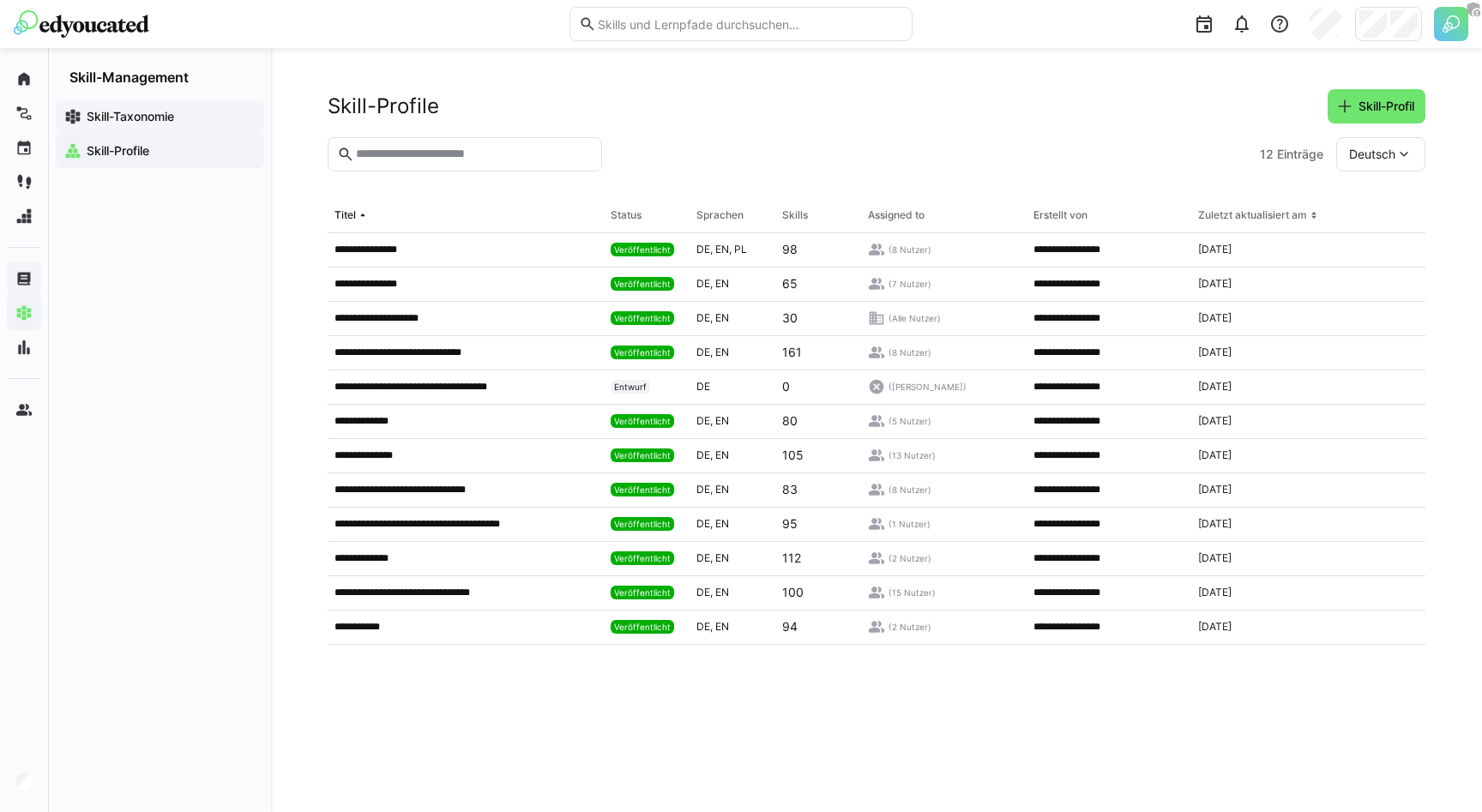
click at [0, 0] on app-navigation-label "Skill-Taxonomie" at bounding box center [0, 0] width 0 height 0
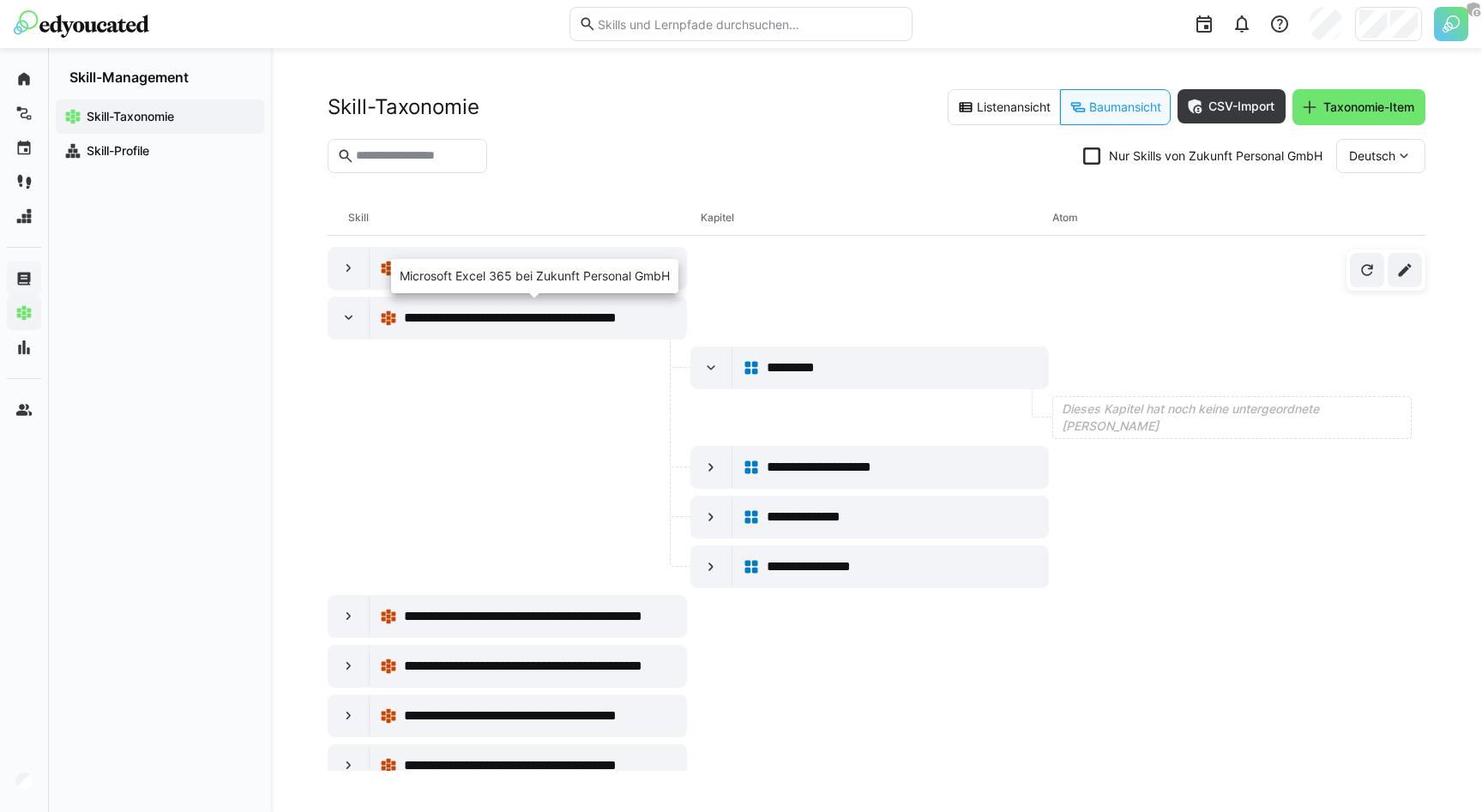
scroll to position [311, 0]
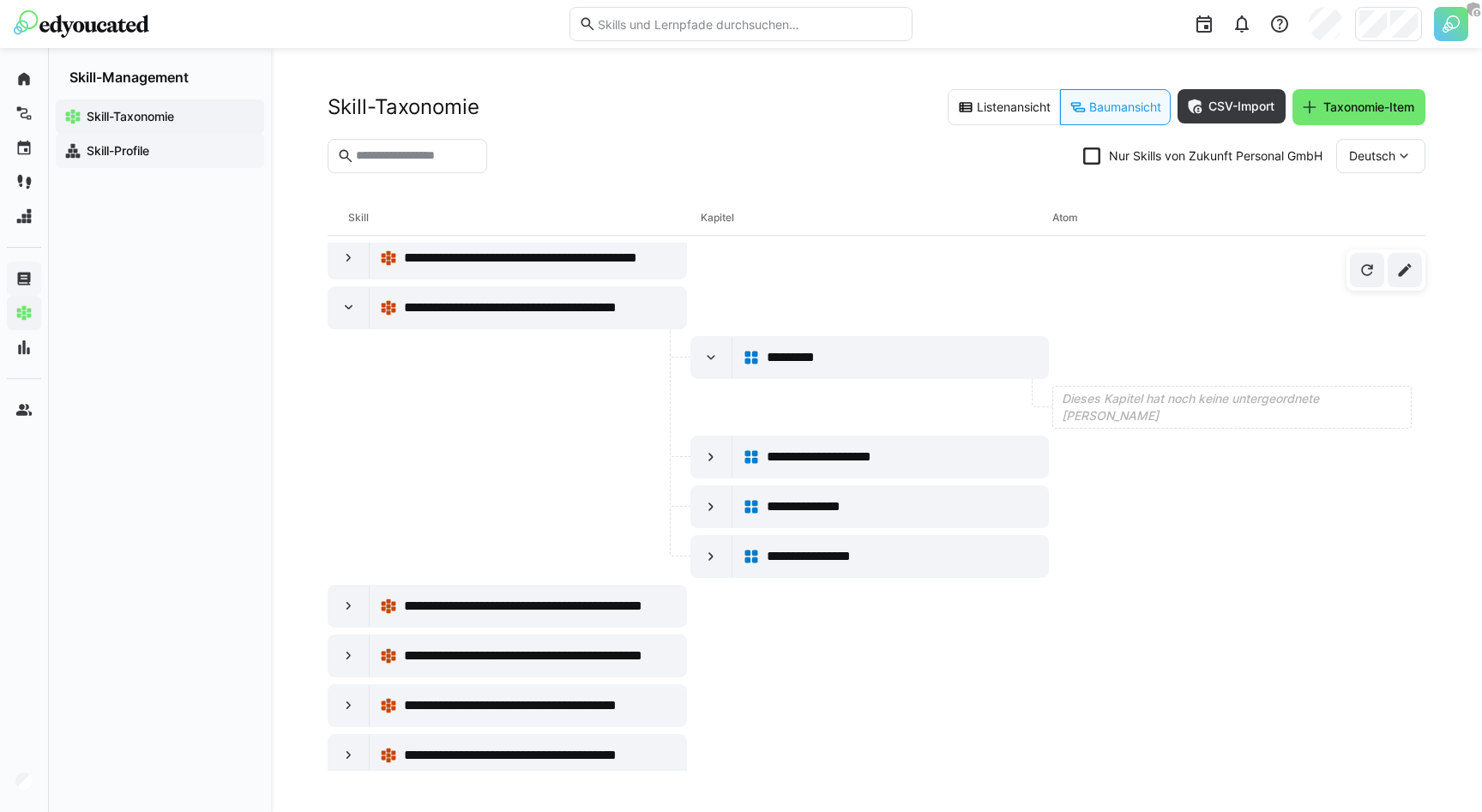
click at [157, 152] on span "Skill-Profile" at bounding box center [169, 150] width 171 height 17
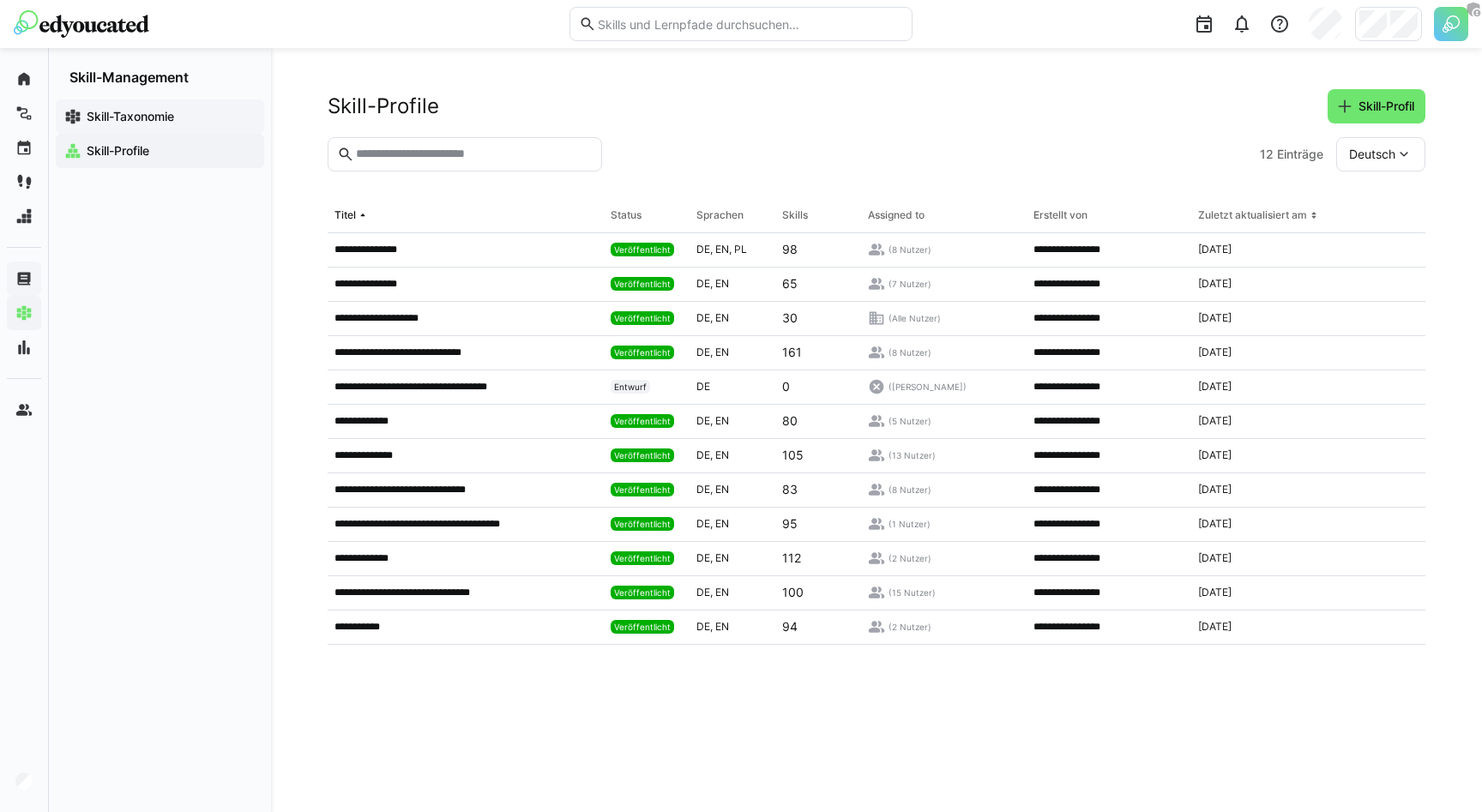
click at [160, 101] on div "Skill-Taxonomie" at bounding box center [159, 117] width 208 height 35
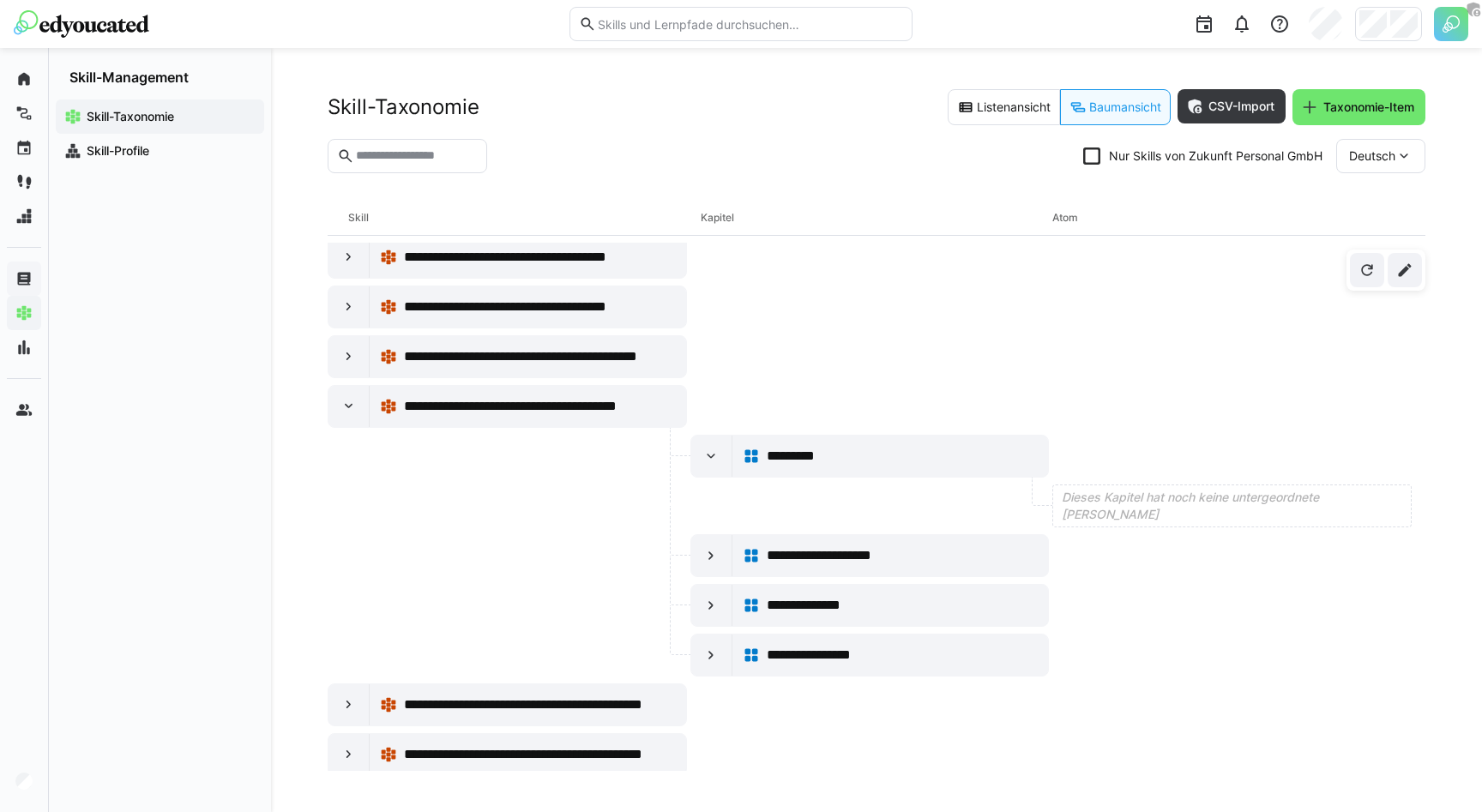
scroll to position [363, 0]
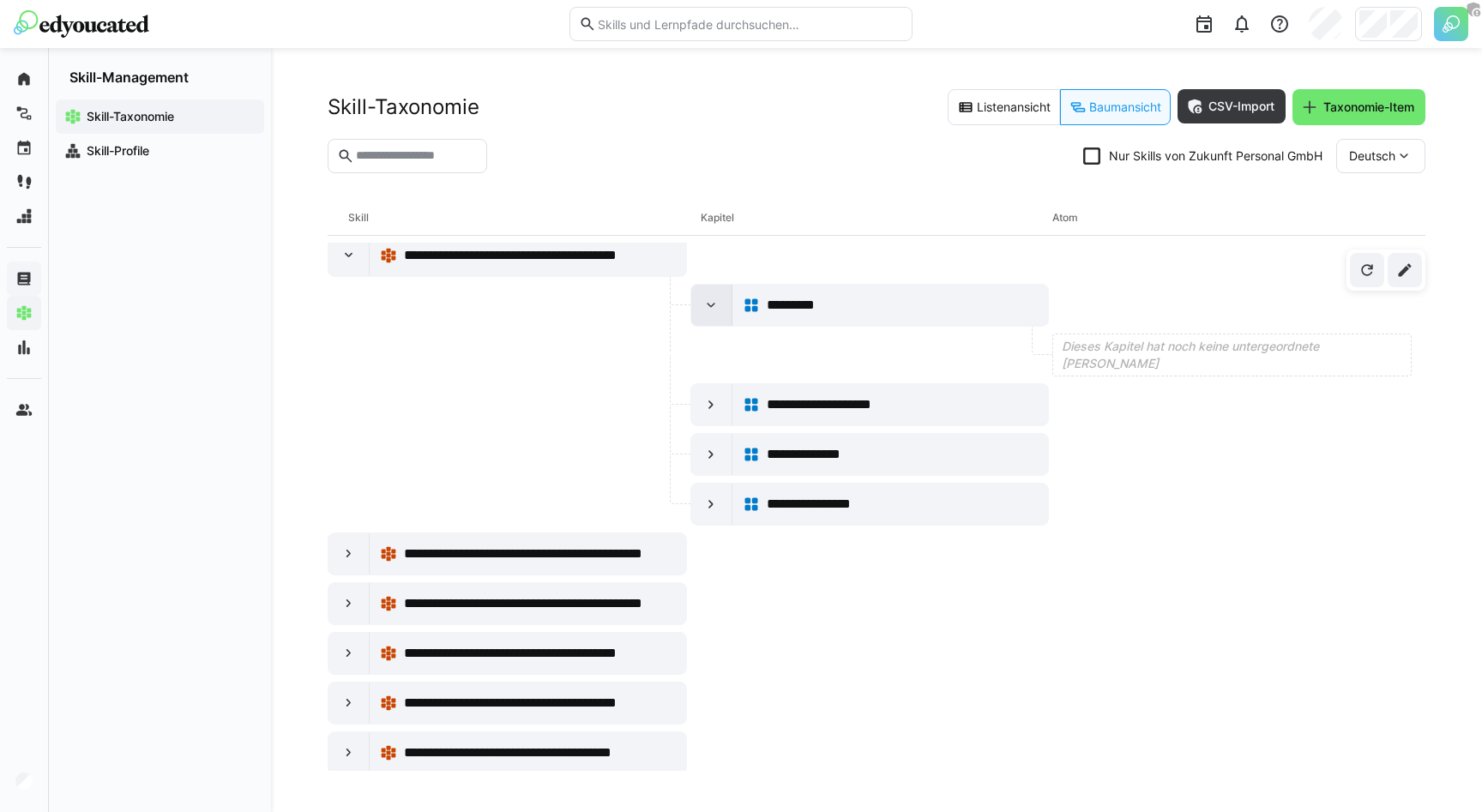
click at [711, 303] on eds-icon at bounding box center [711, 305] width 17 height 17
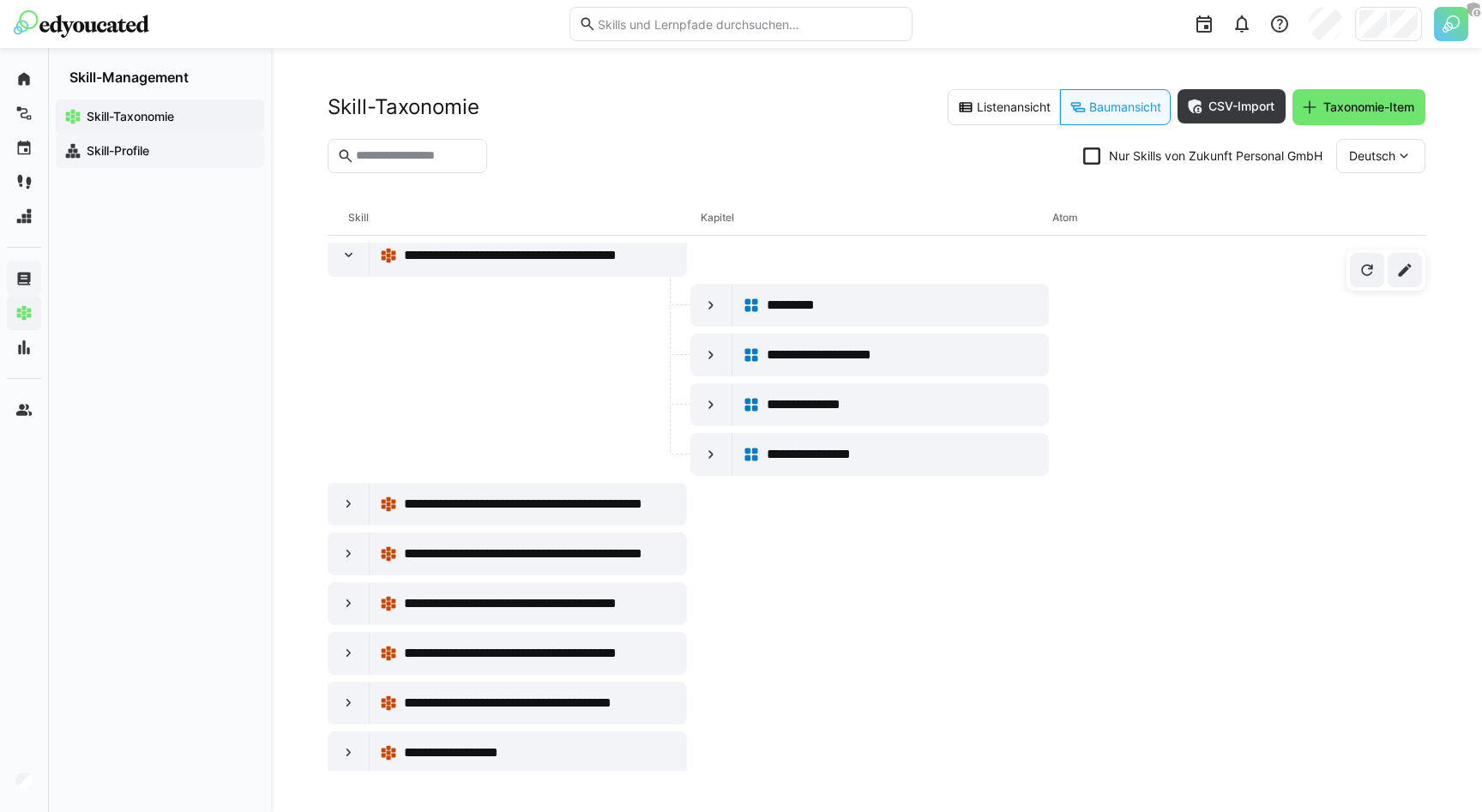
click at [0, 0] on app-navigation-label "Skill-Profile" at bounding box center [0, 0] width 0 height 0
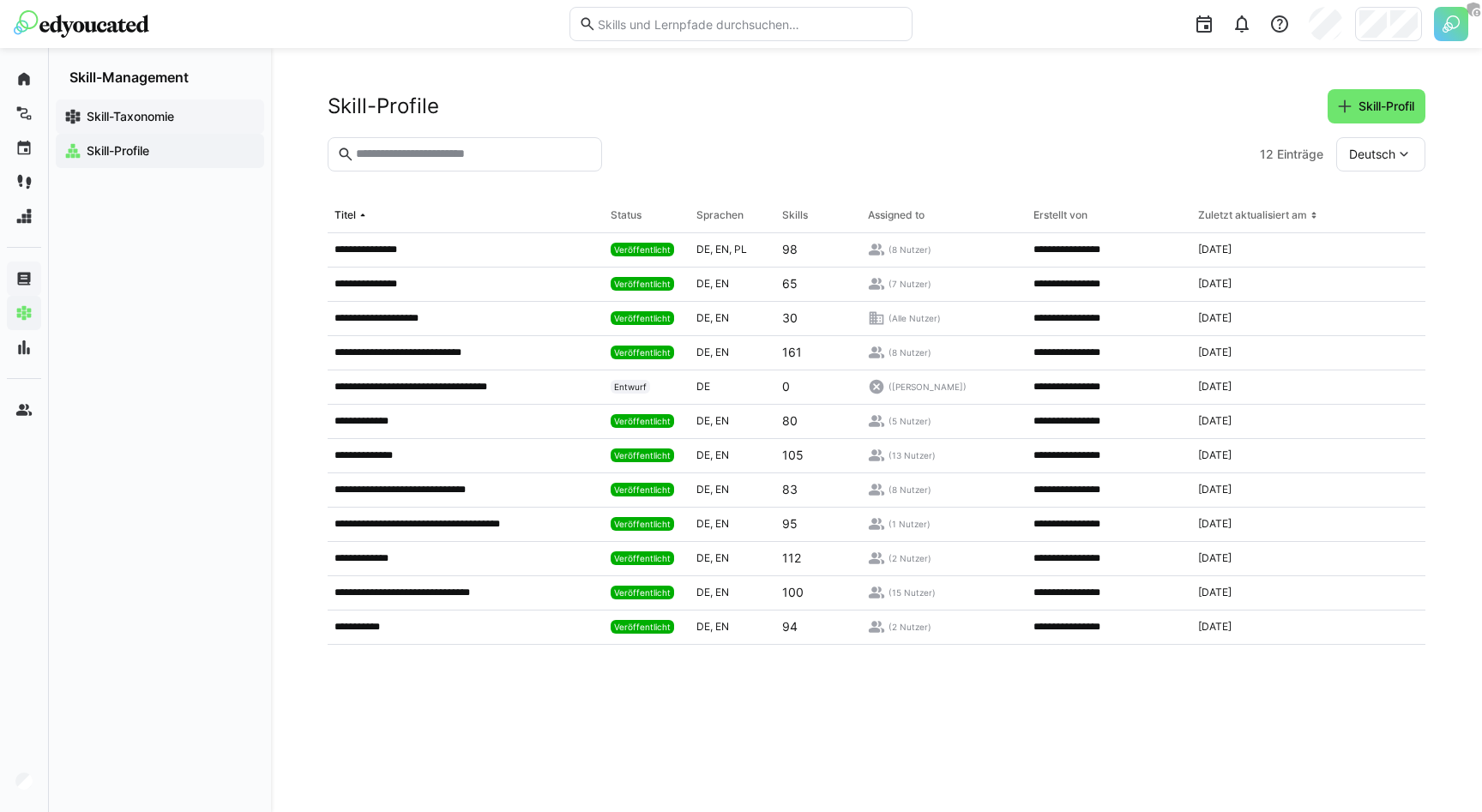
click at [0, 0] on app-navigation-label "Skill-Taxonomie" at bounding box center [0, 0] width 0 height 0
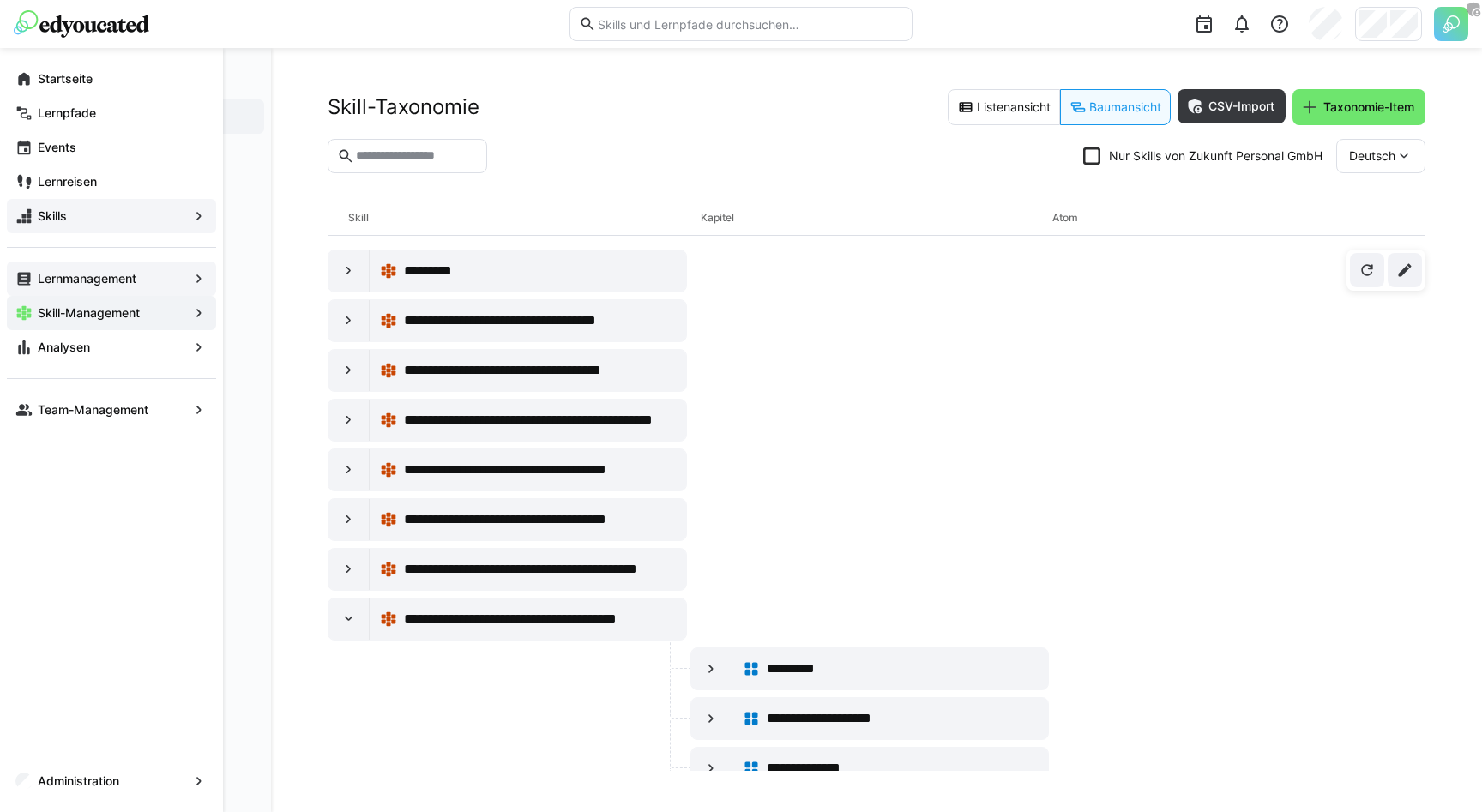
click at [29, 222] on eds-icon at bounding box center [24, 216] width 17 height 17
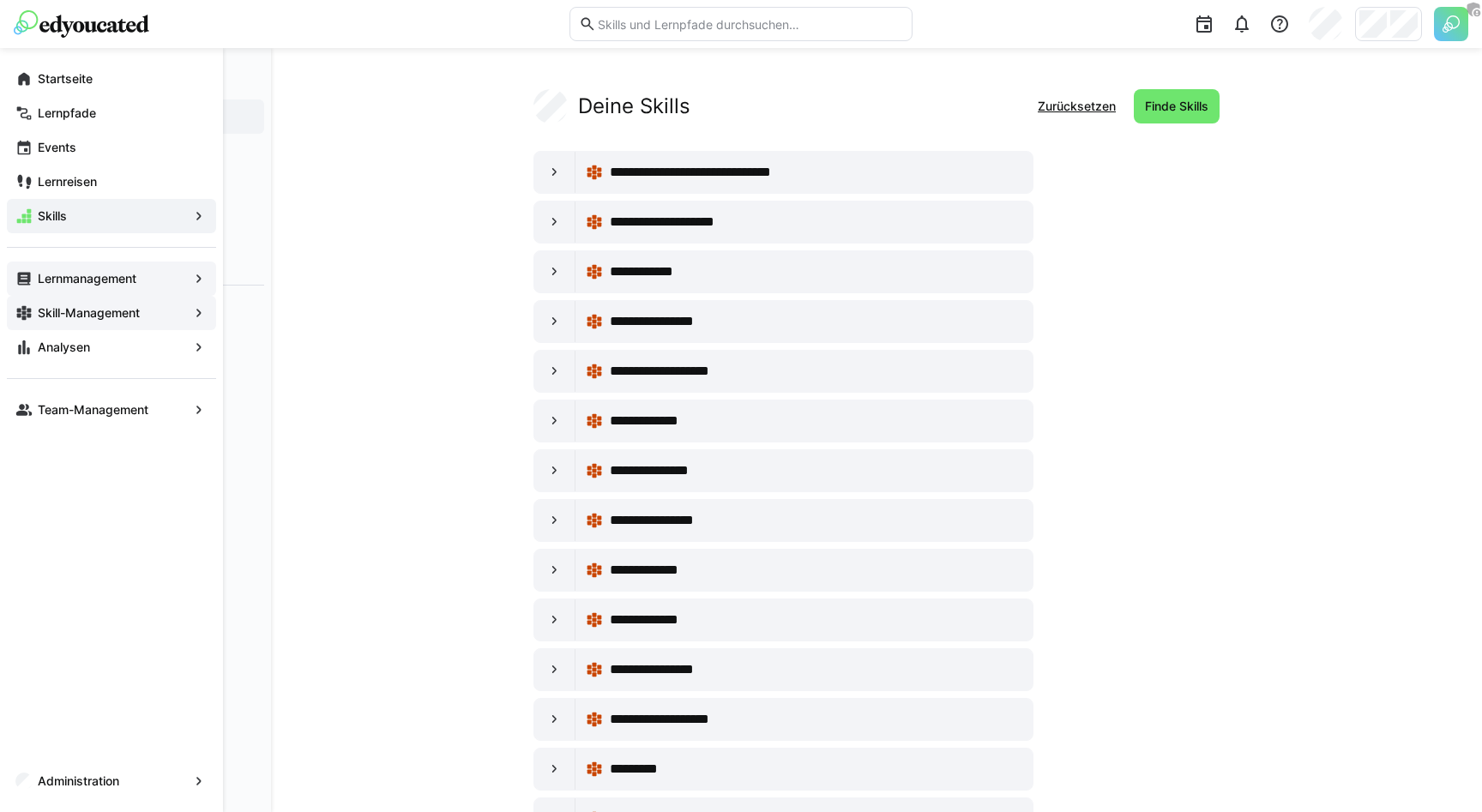
click at [27, 310] on eds-icon at bounding box center [24, 312] width 17 height 17
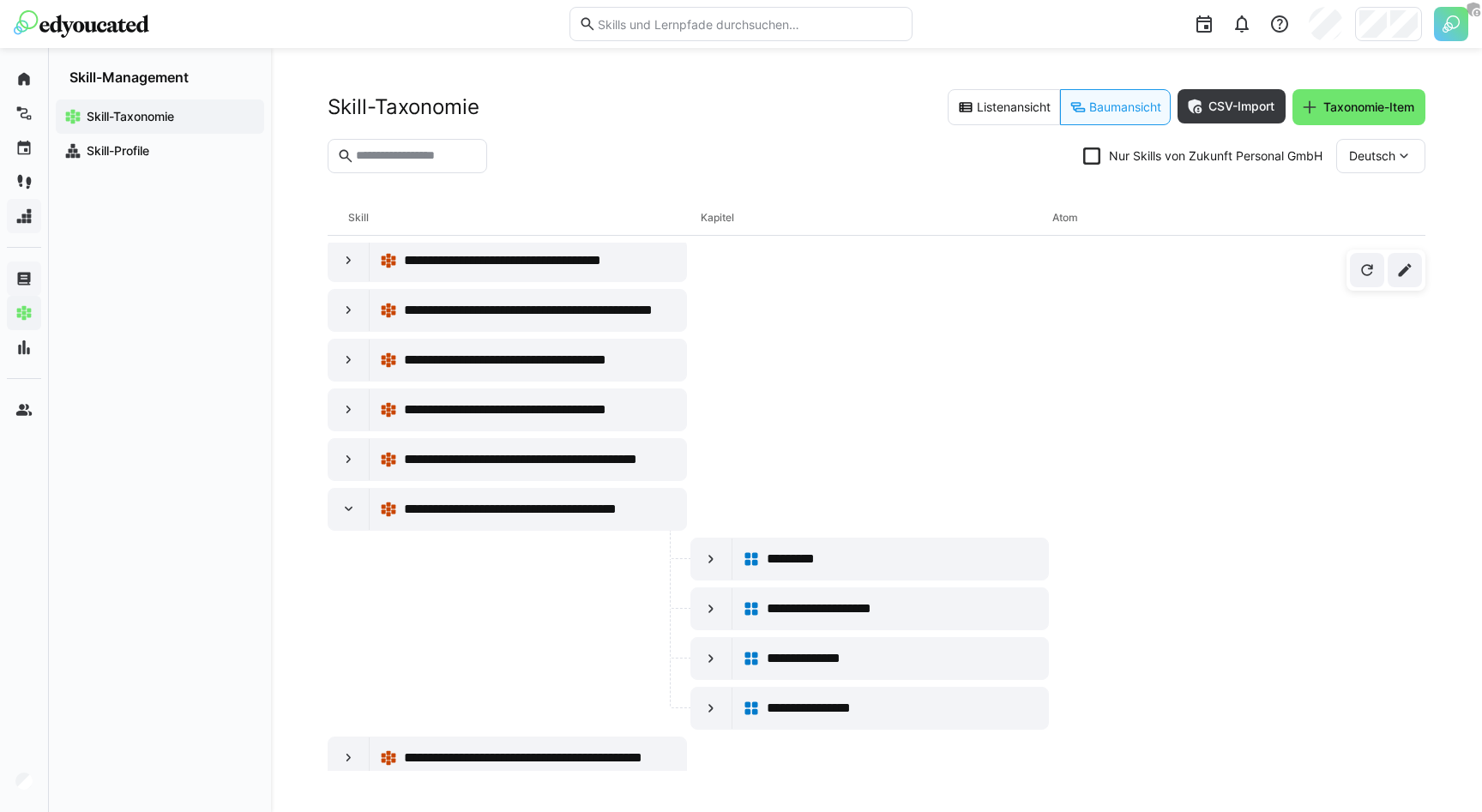
scroll to position [51, 0]
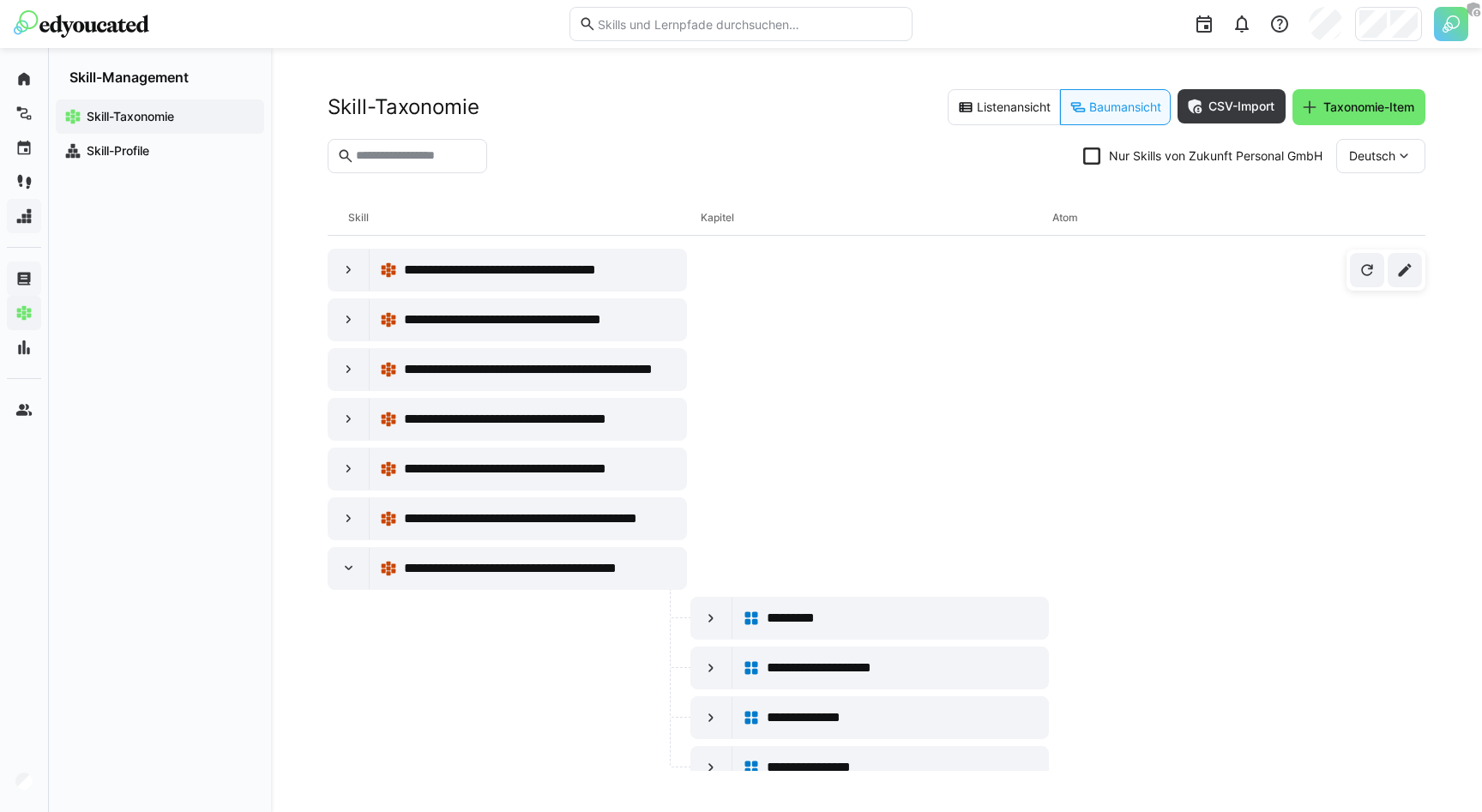
click at [598, 175] on section "Nur Skills von Zukunft Personal GmbH Deutsch" at bounding box center [877, 163] width 1098 height 48
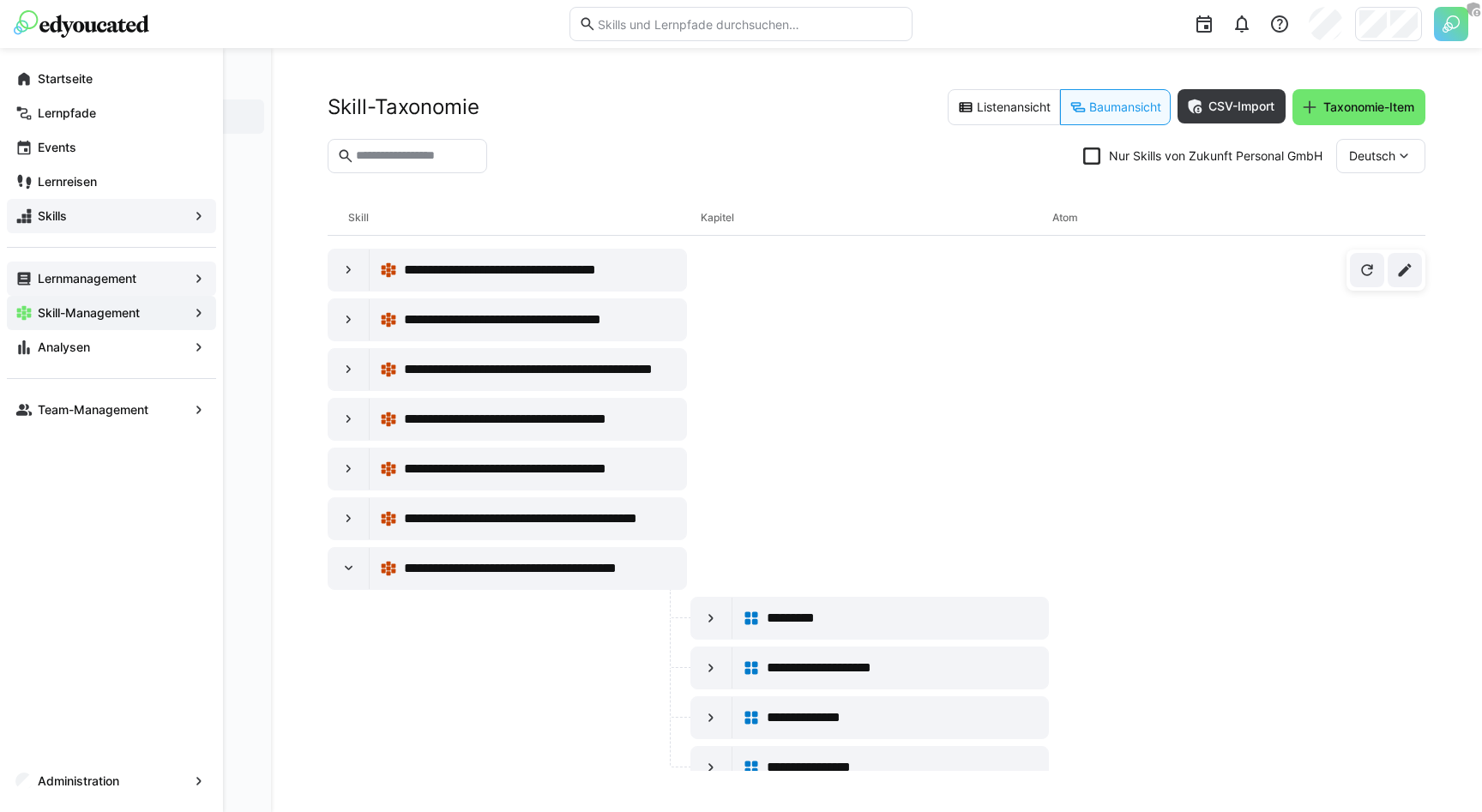
click at [34, 218] on div "Skills" at bounding box center [112, 217] width 209 height 35
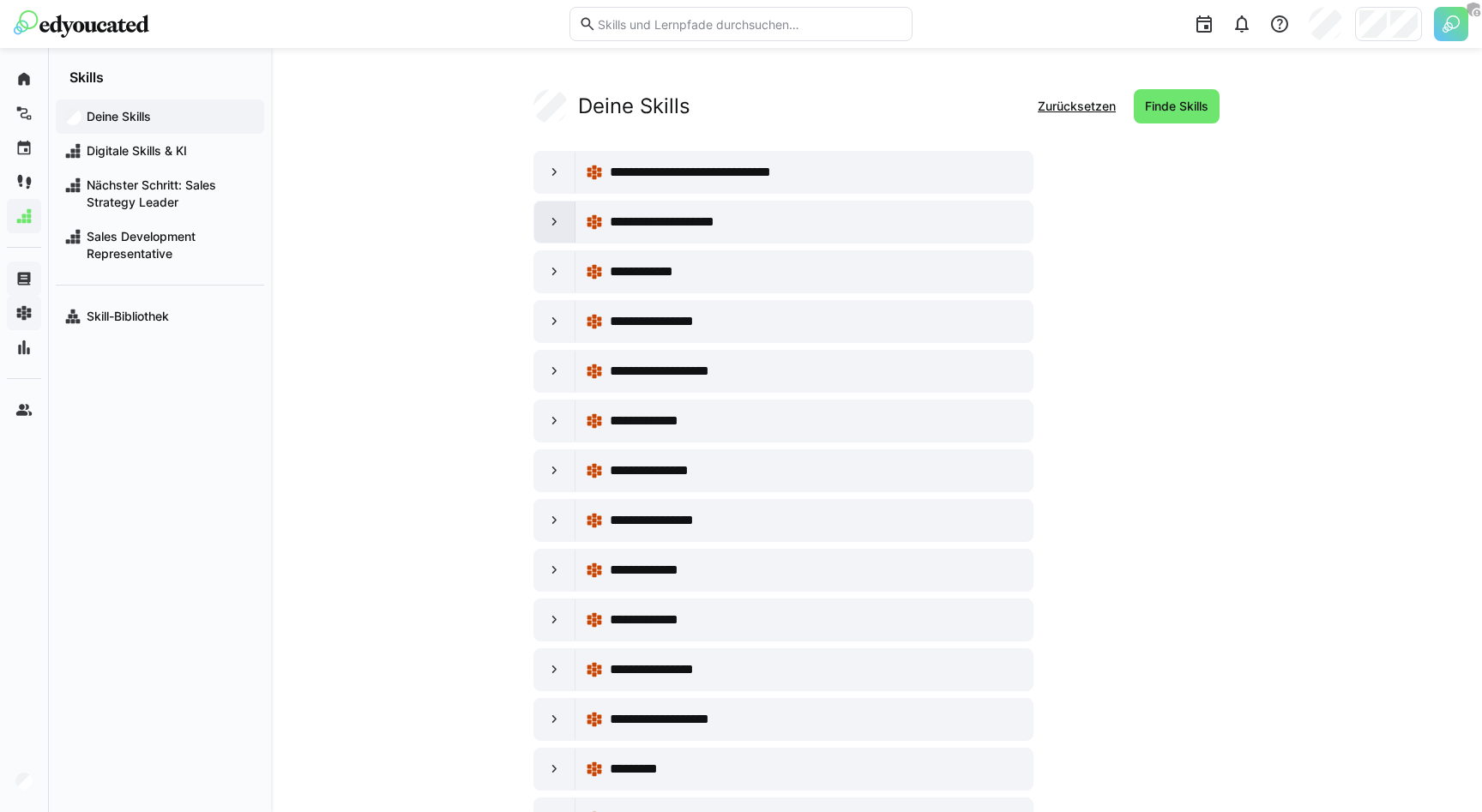
click at [561, 228] on eds-icon at bounding box center [554, 222] width 17 height 17
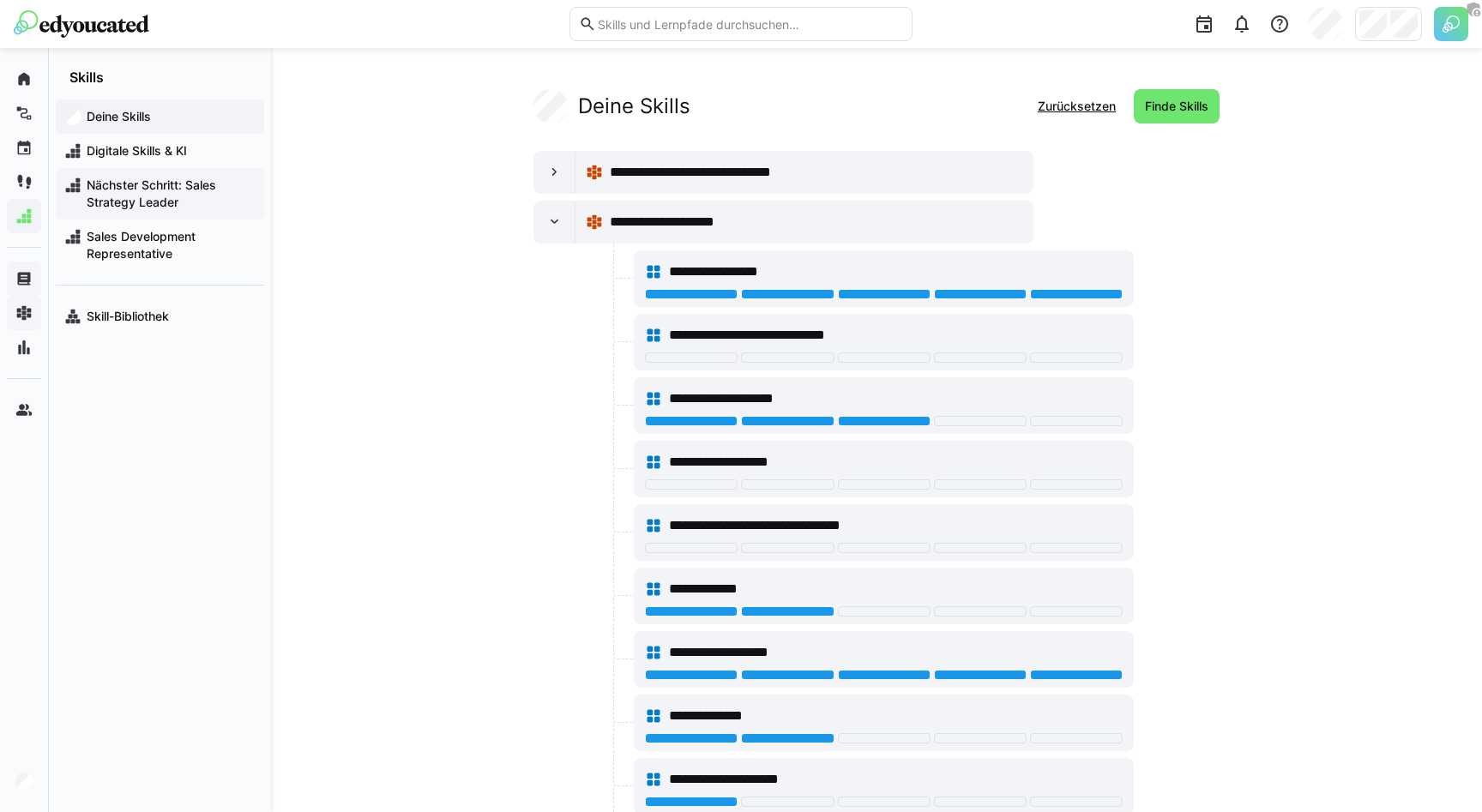
click at [103, 195] on span "Nächster Schritt: Sales Strategy Leader" at bounding box center [169, 194] width 171 height 35
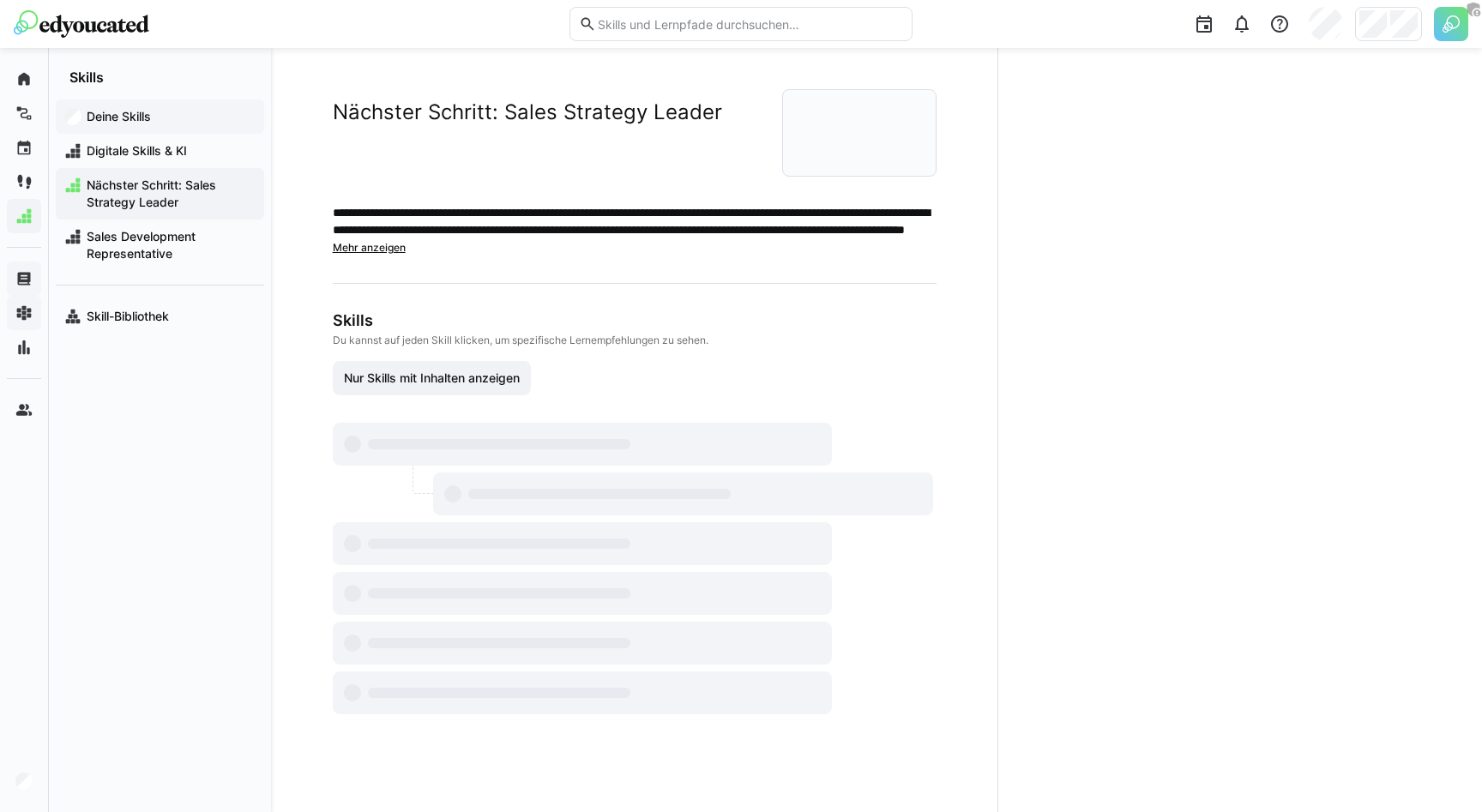
click at [0, 0] on app-navigation-label "Deine Skills" at bounding box center [0, 0] width 0 height 0
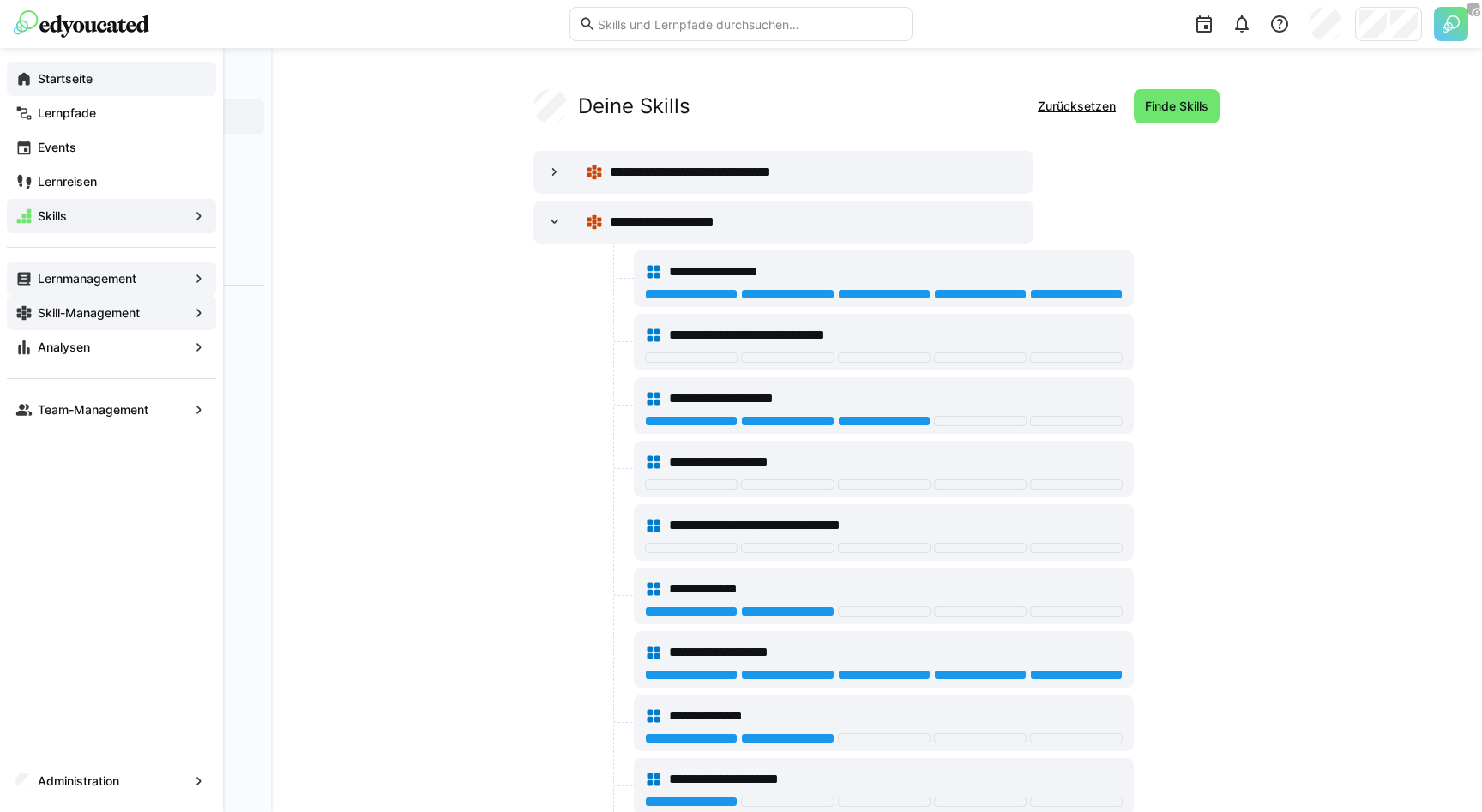
click at [0, 0] on app-navigation-label "Startseite" at bounding box center [0, 0] width 0 height 0
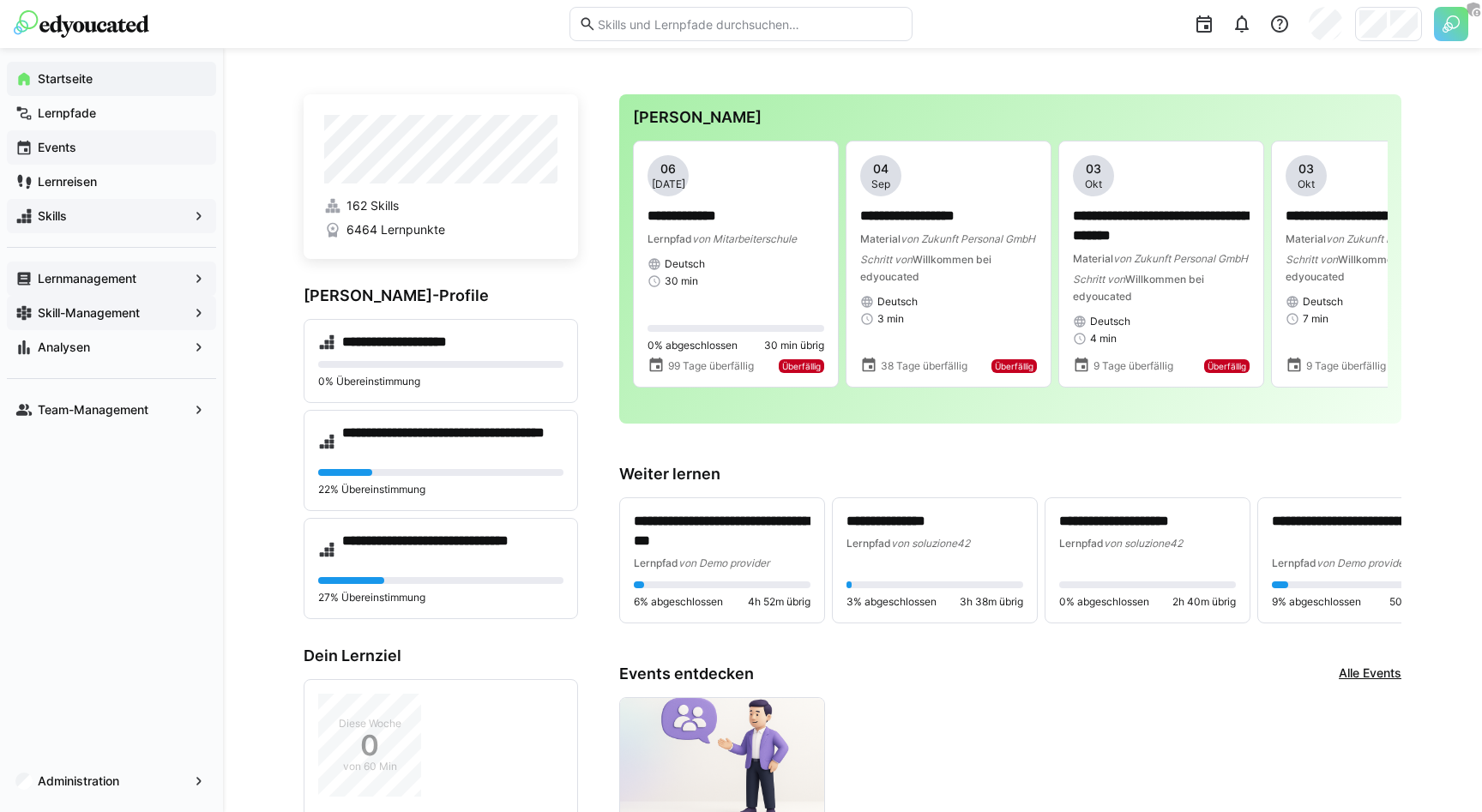
click at [79, 139] on span "Events" at bounding box center [121, 147] width 172 height 17
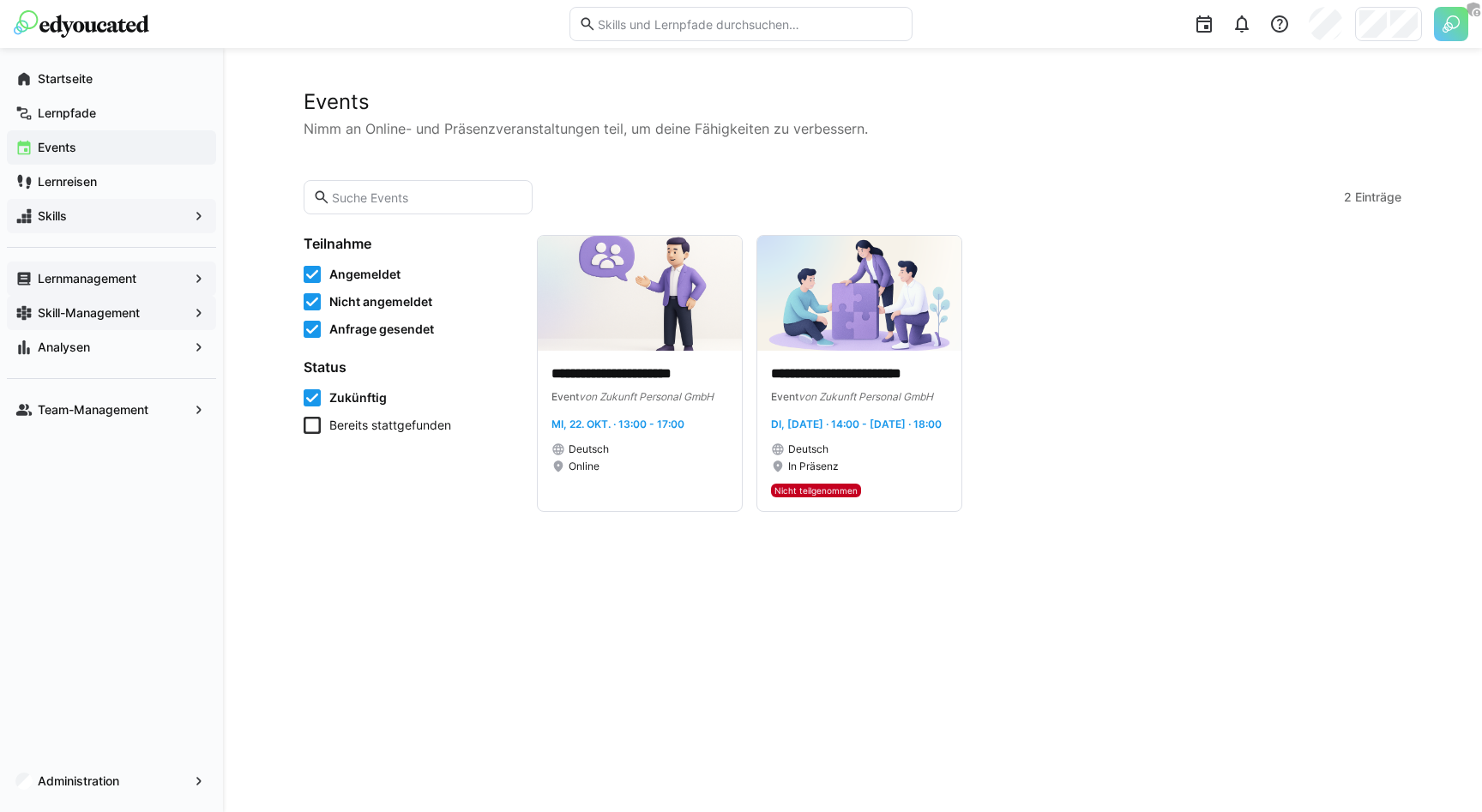
click at [420, 208] on eds-input at bounding box center [419, 198] width 229 height 35
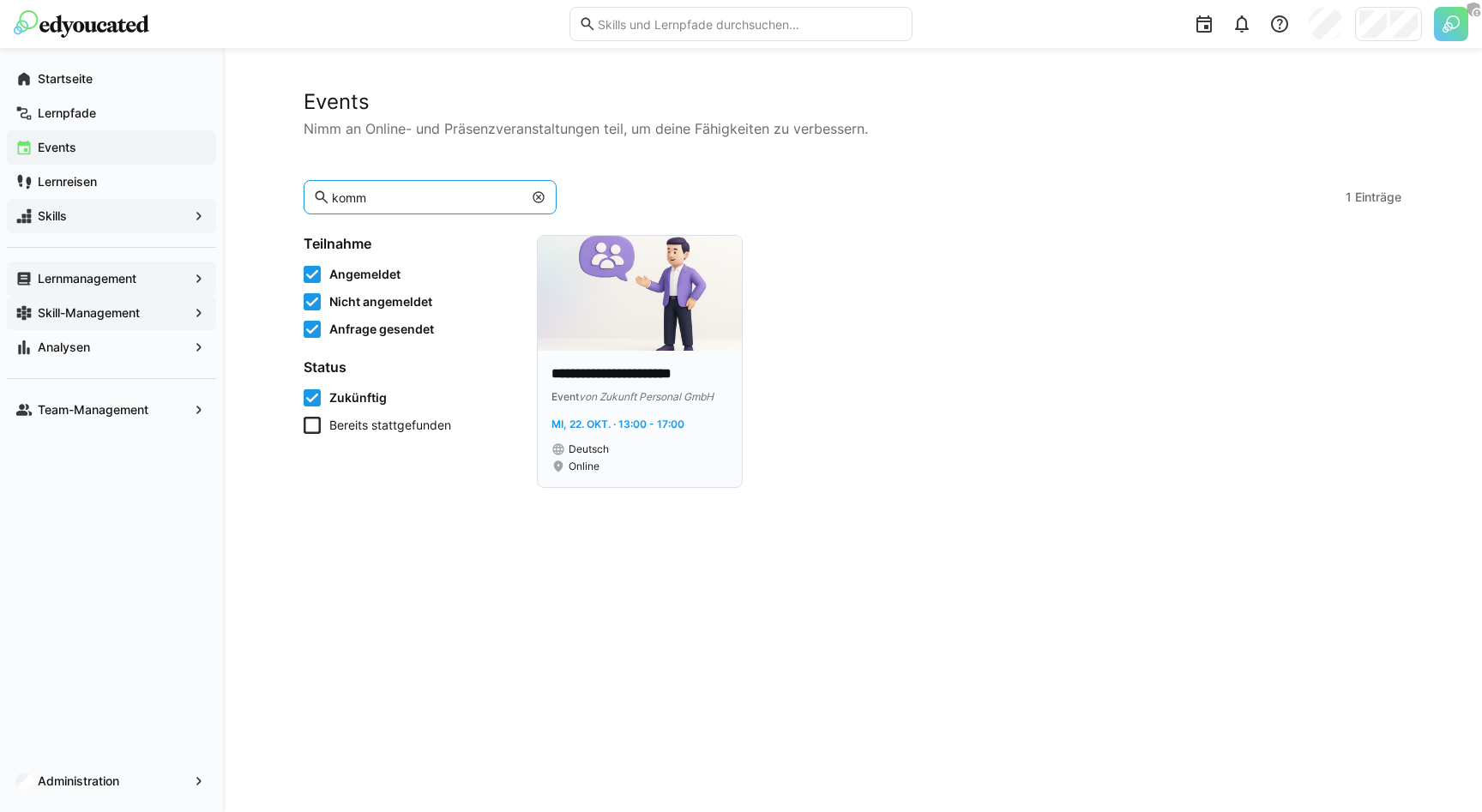
type input "komm"
click at [654, 345] on img at bounding box center [640, 293] width 204 height 115
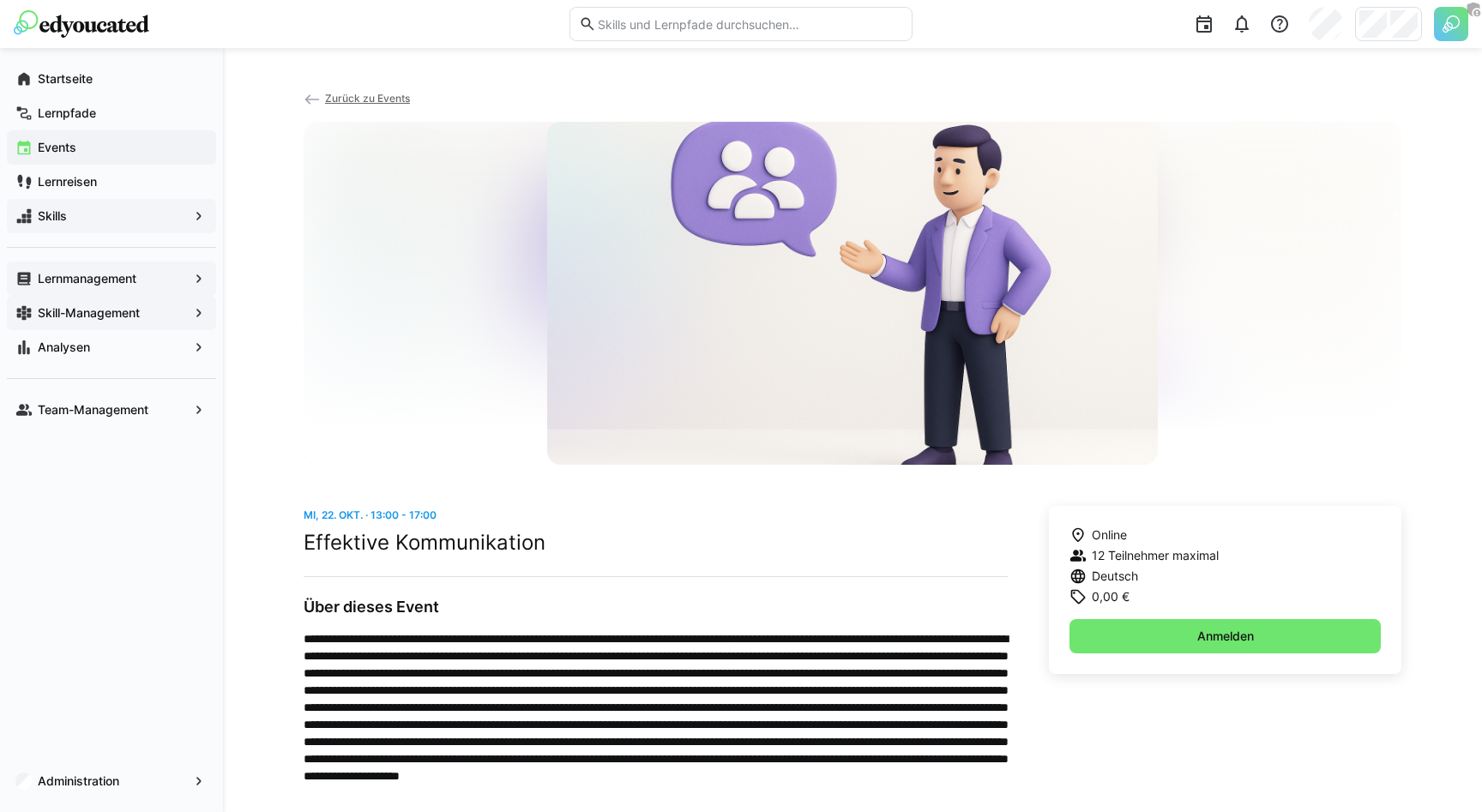
click at [340, 99] on span "Zurück zu Events" at bounding box center [367, 98] width 85 height 13
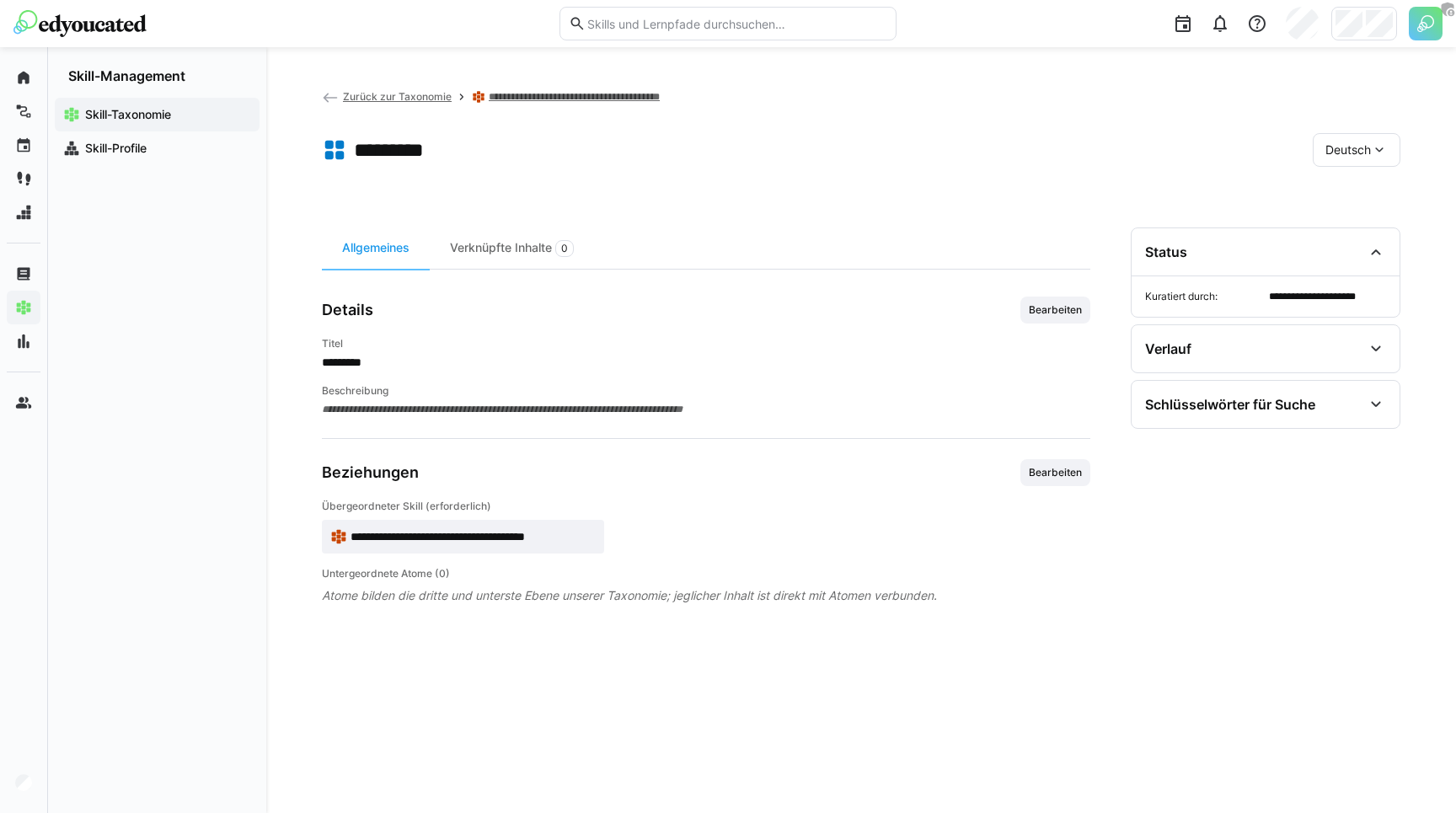
click at [253, 80] on div "Skill-Management" at bounding box center [157, 65] width 218 height 37
click at [344, 43] on div at bounding box center [728, 23] width 1429 height 47
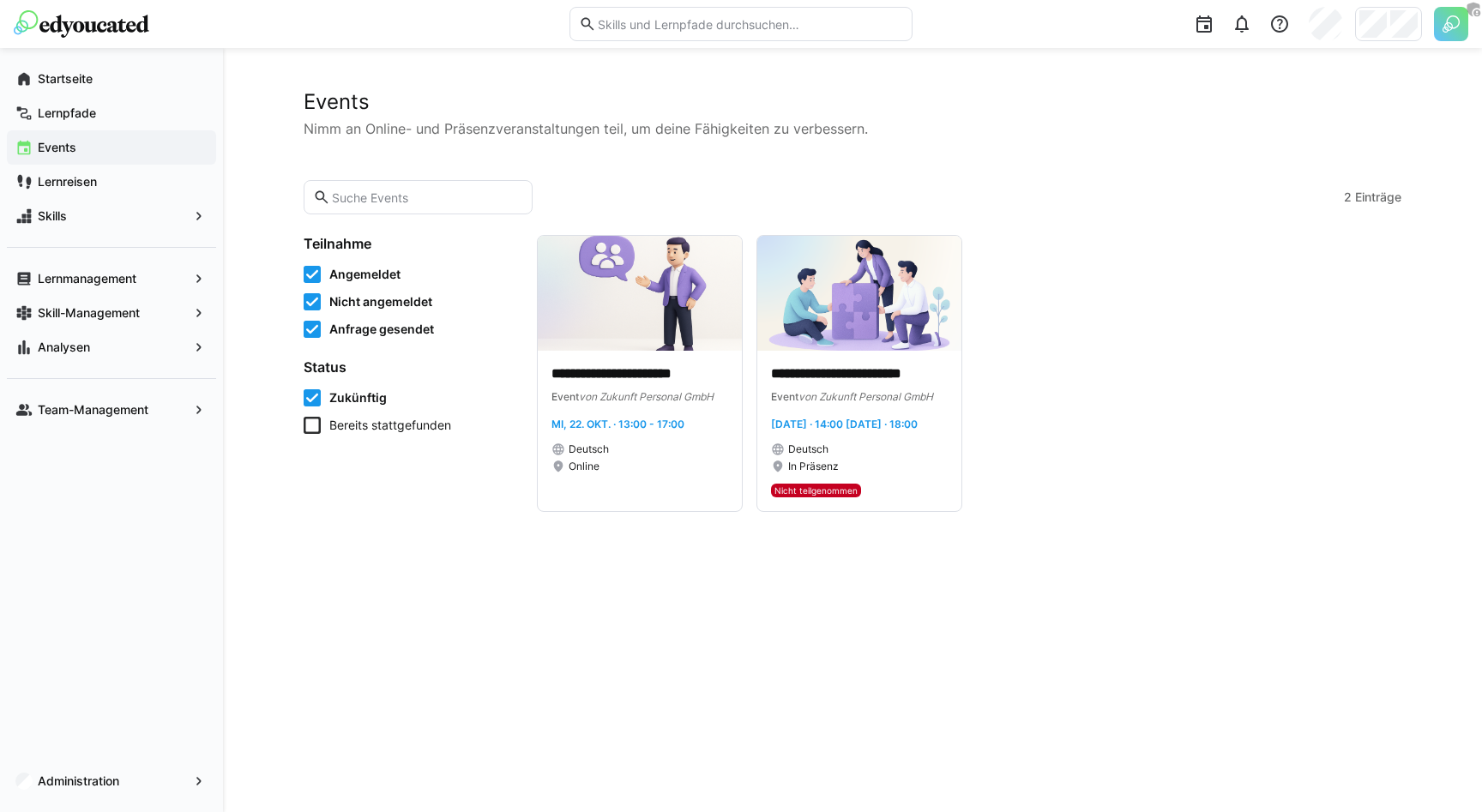
click at [415, 204] on input "text" at bounding box center [427, 197] width 193 height 15
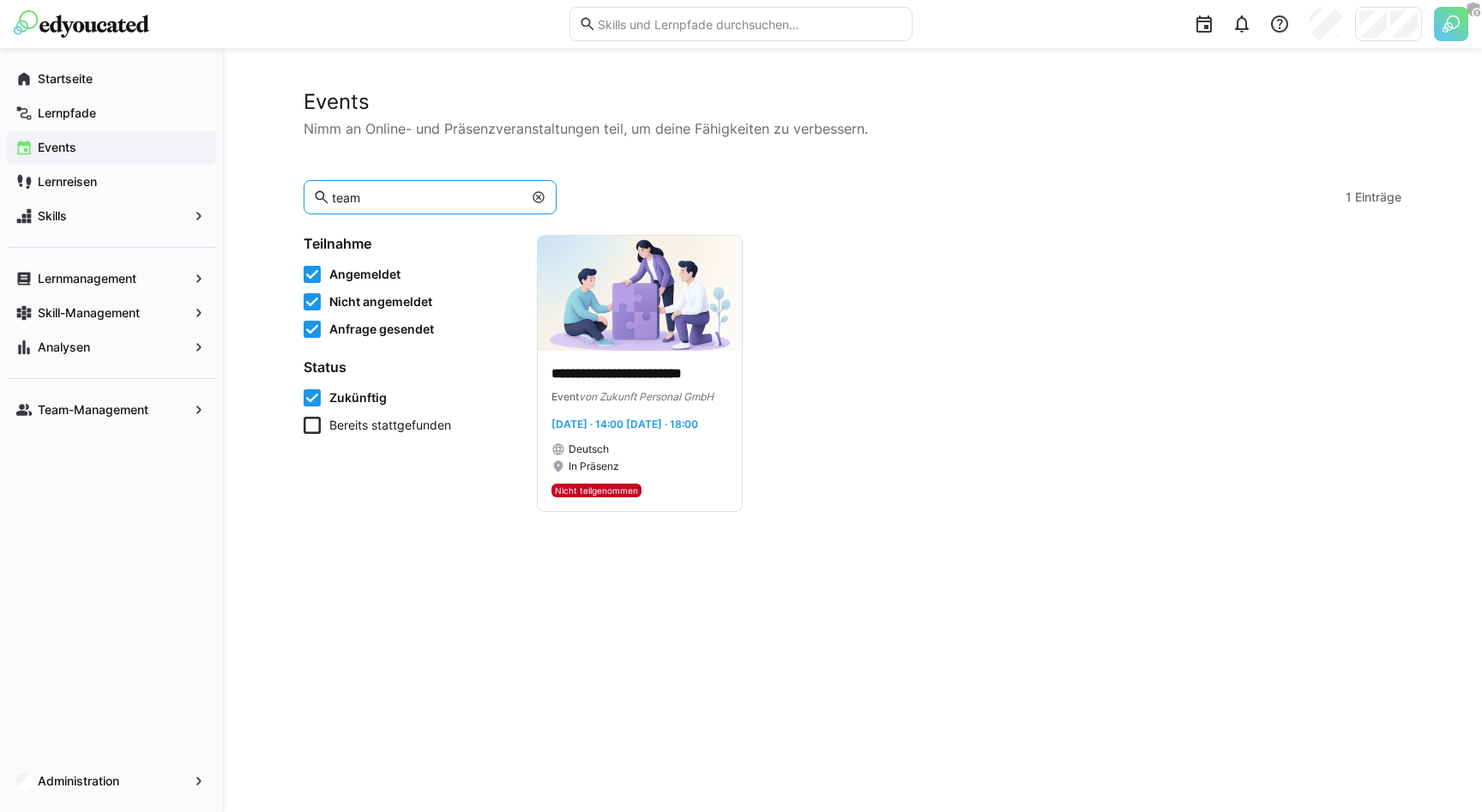
type input "team"
click at [717, 116] on div "Events Nimm an Online- und Präsenzveranstaltungen teil, um deine Fähigkeiten zu…" at bounding box center [853, 114] width 1098 height 50
click at [665, 391] on span "von Zukunft Personal GmbH" at bounding box center [646, 397] width 135 height 13
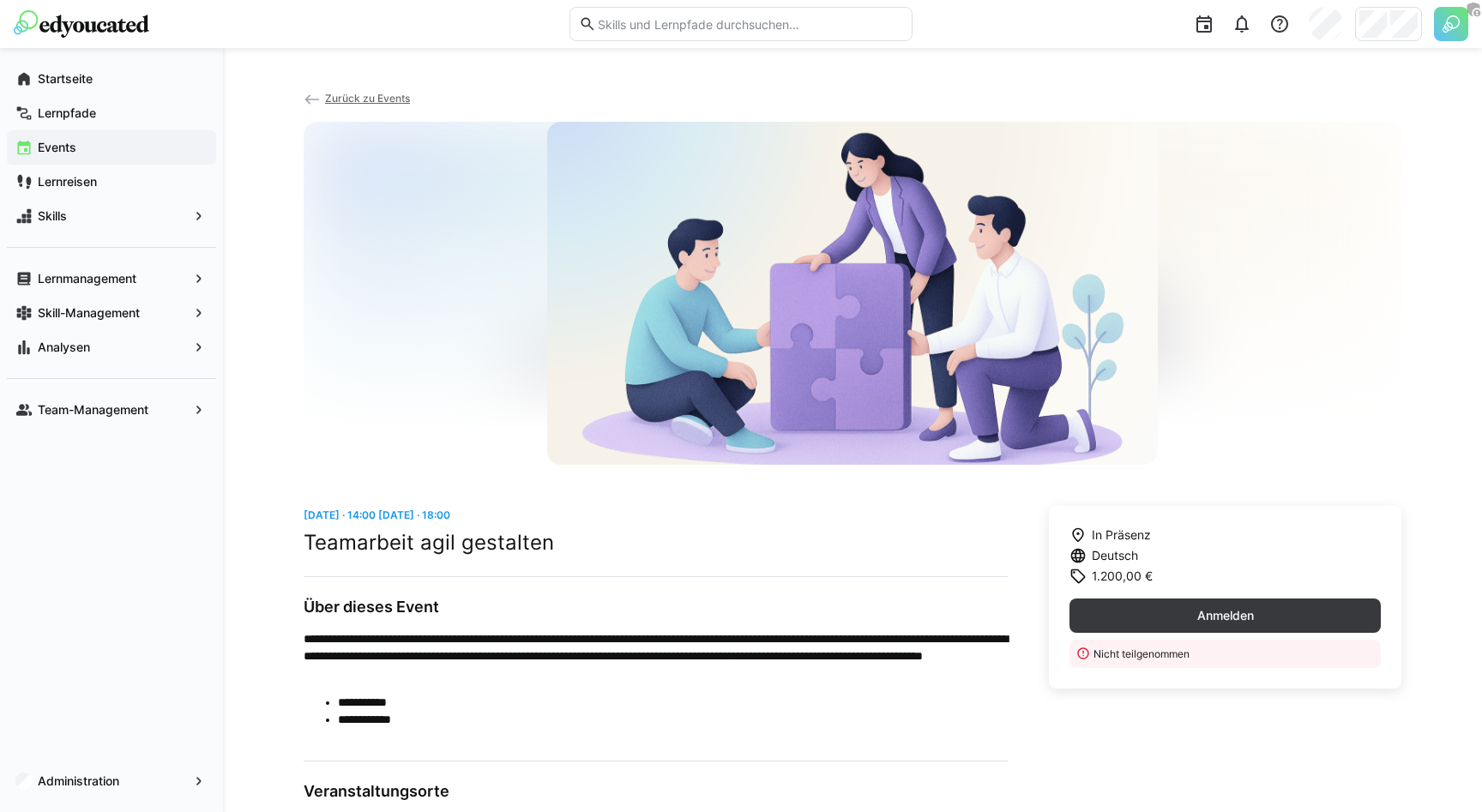
click at [334, 101] on span "Zurück zu Events" at bounding box center [367, 98] width 85 height 13
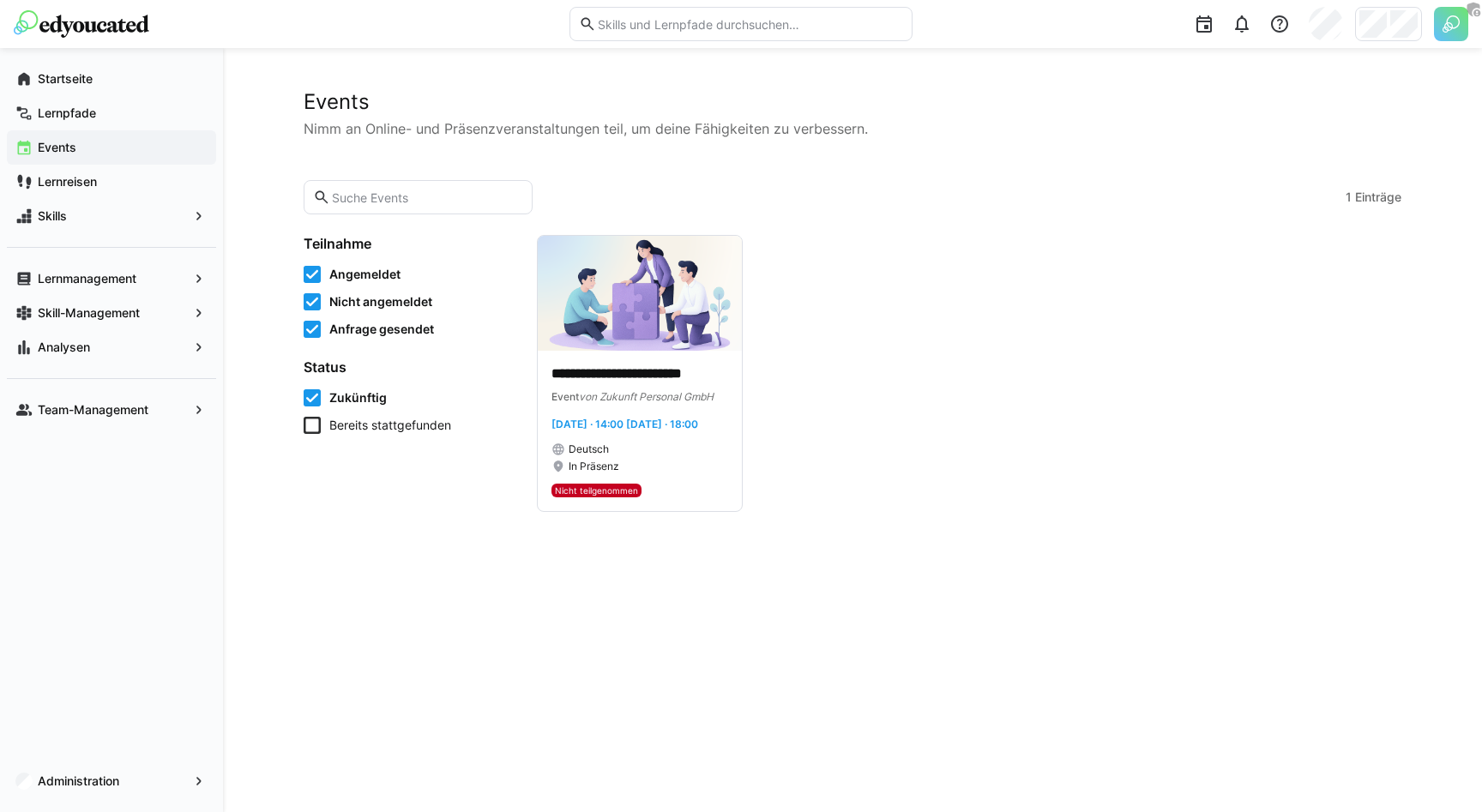
click at [355, 279] on span "Angemeldet" at bounding box center [365, 274] width 71 height 17
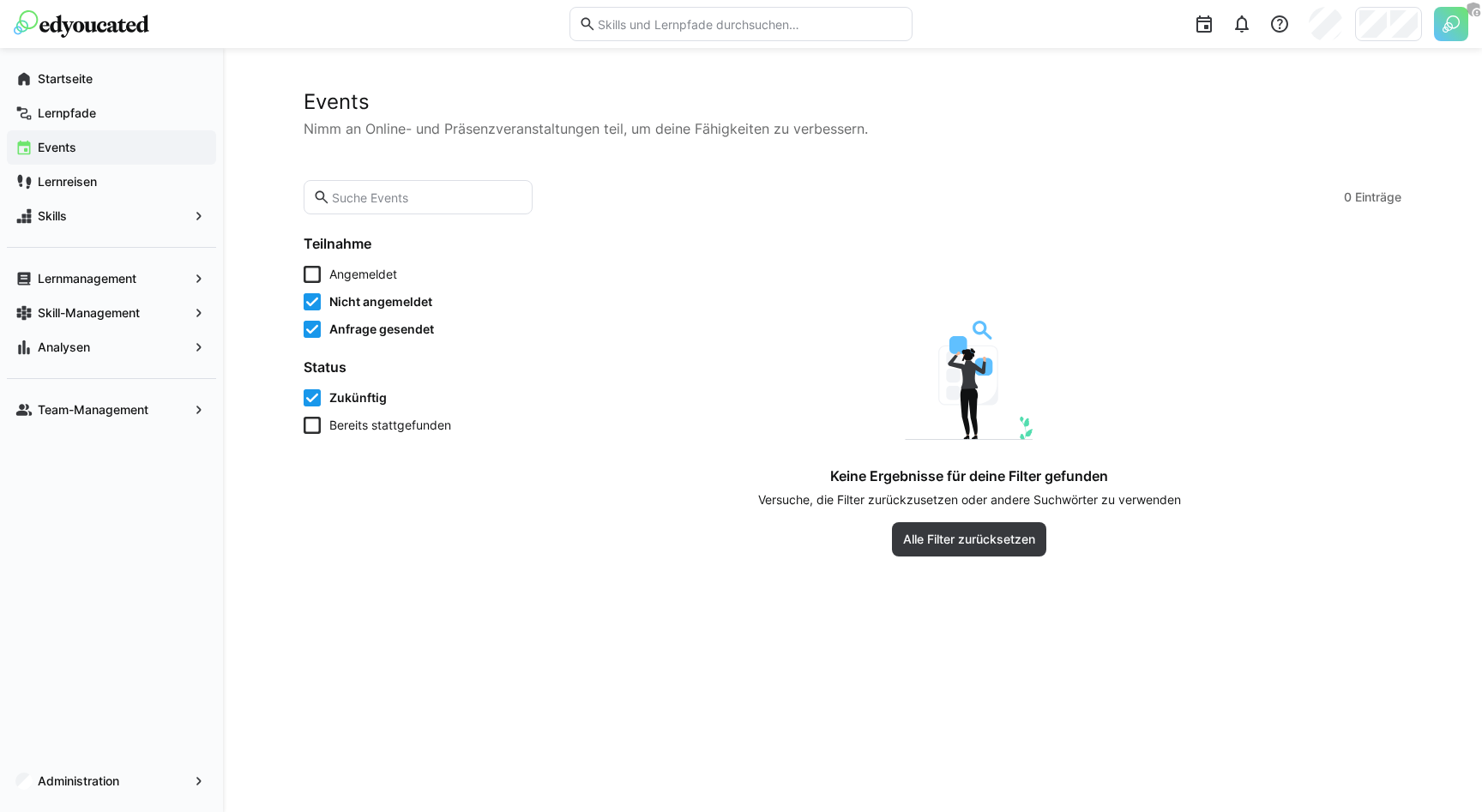
click at [355, 279] on span "Angemeldet" at bounding box center [363, 274] width 67 height 17
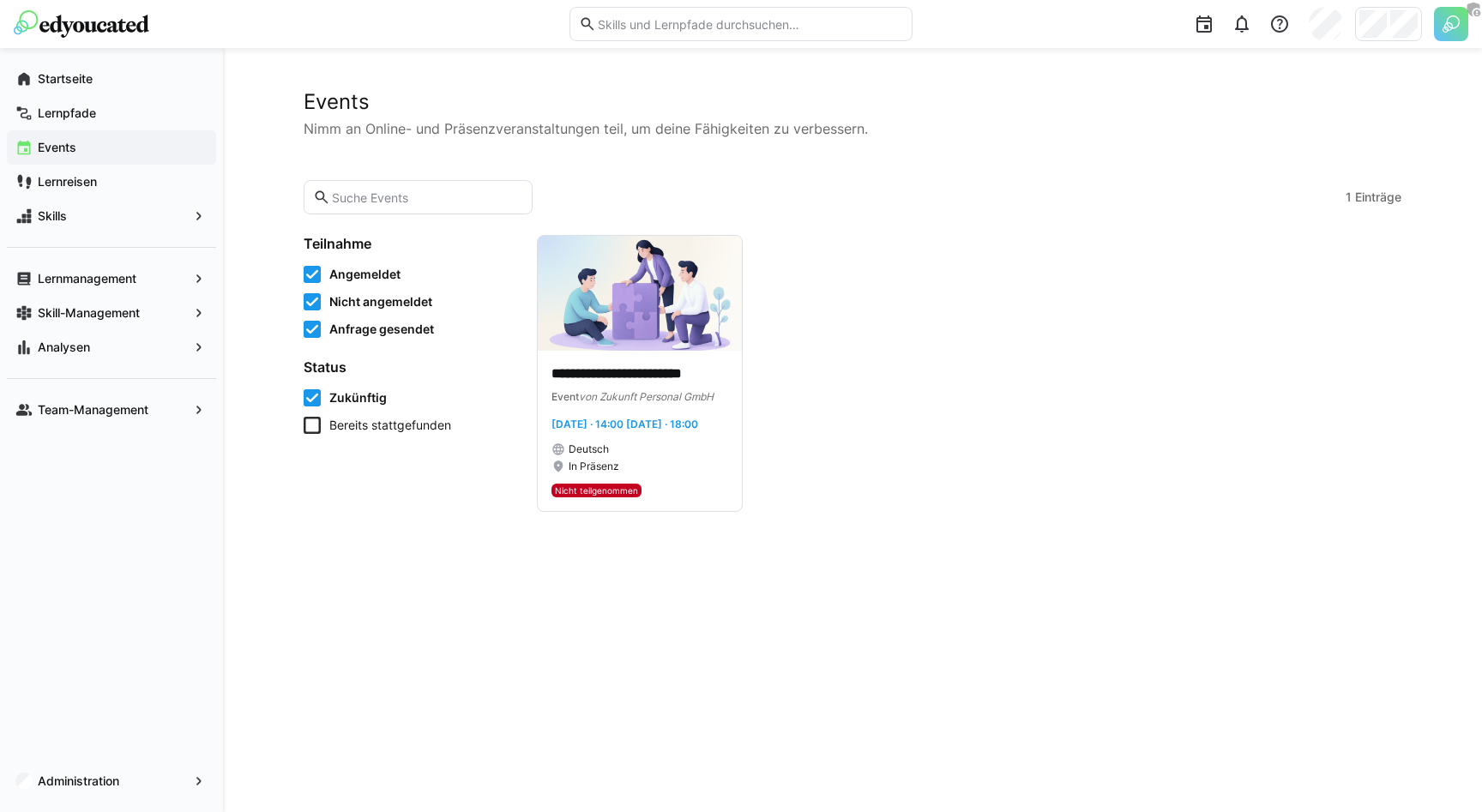
click at [322, 302] on eds-checkbox "Nicht angemeldet" at bounding box center [411, 301] width 213 height 17
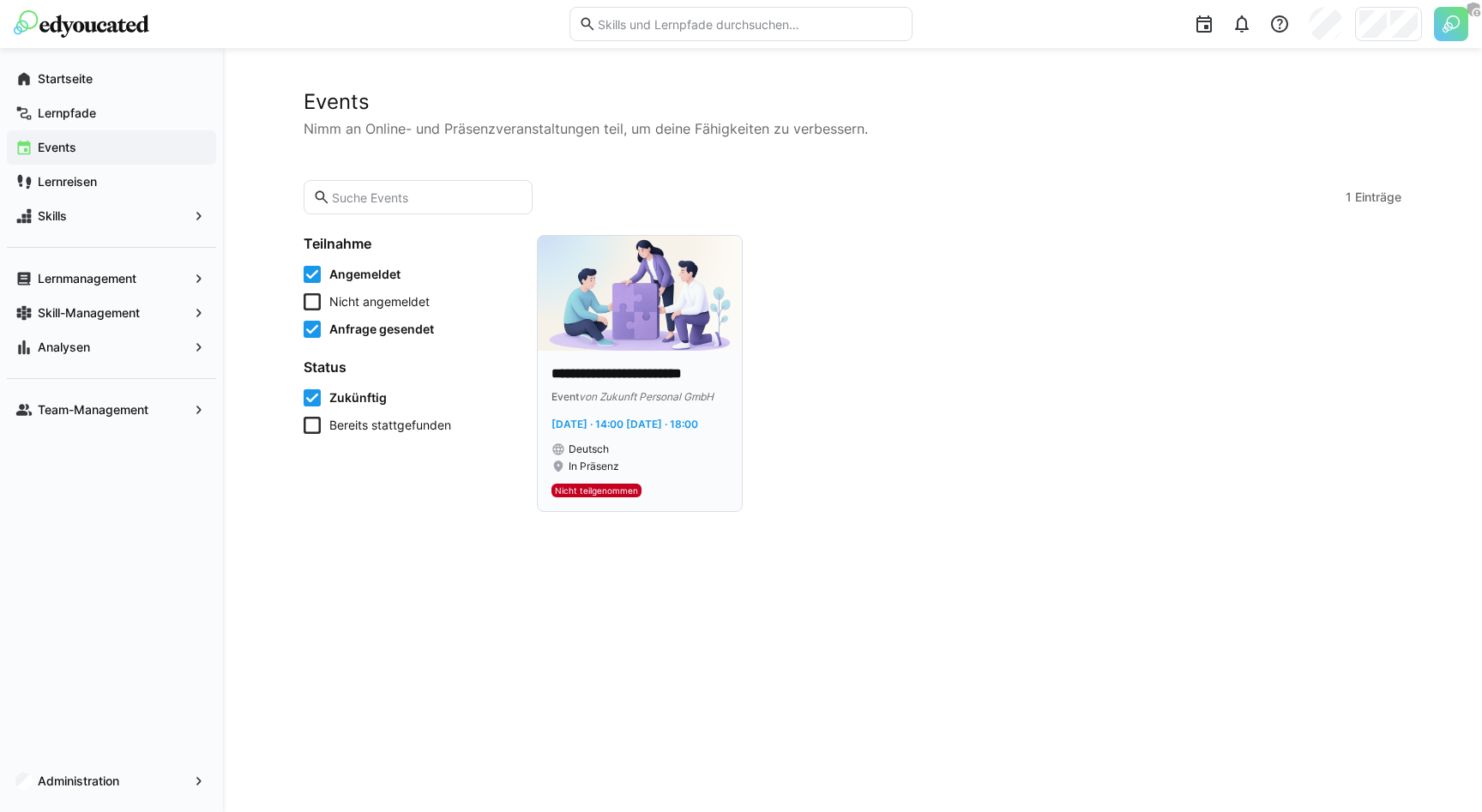
click at [586, 352] on div "**********" at bounding box center [640, 431] width 204 height 160
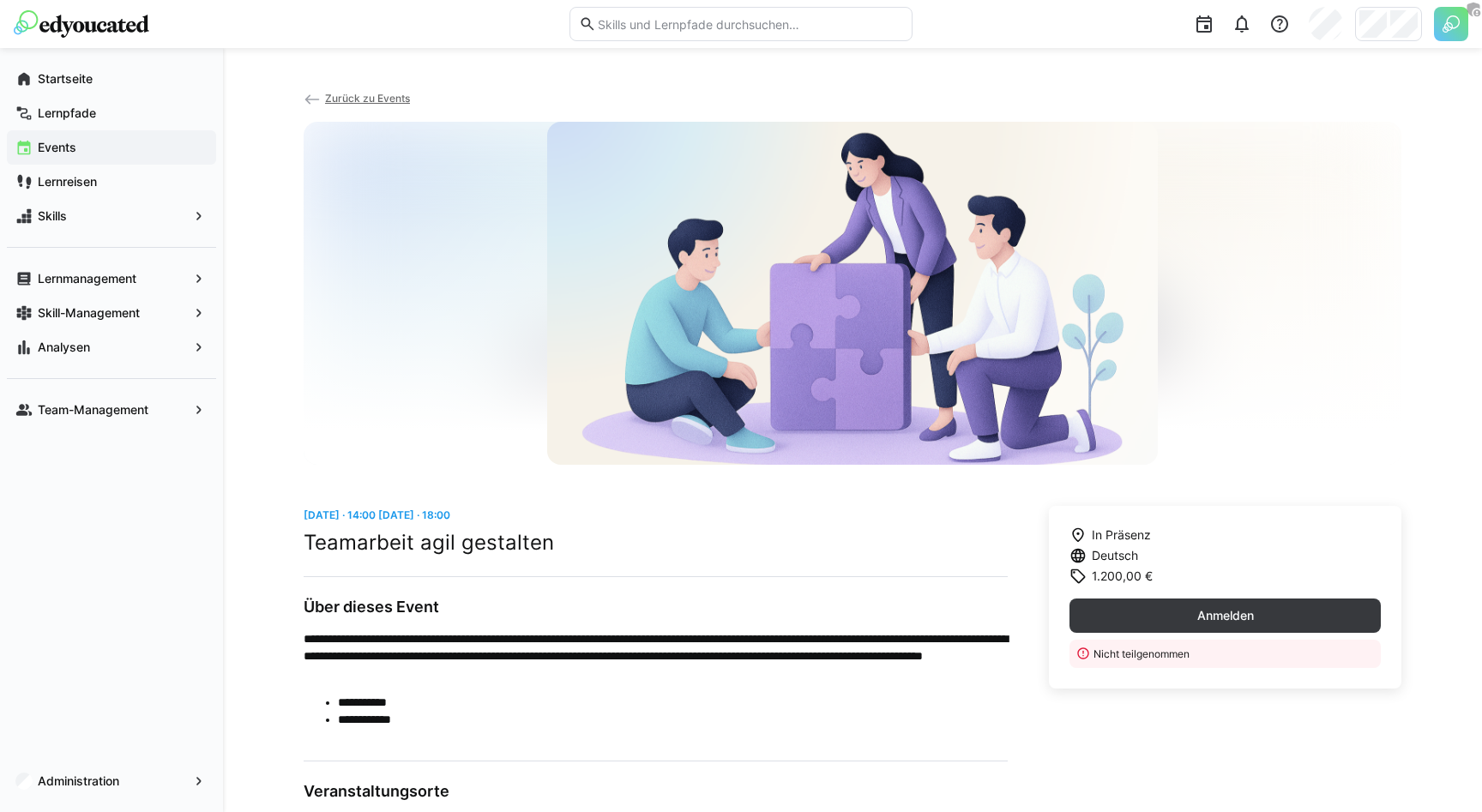
click at [358, 102] on span "Zurück zu Events" at bounding box center [367, 98] width 85 height 13
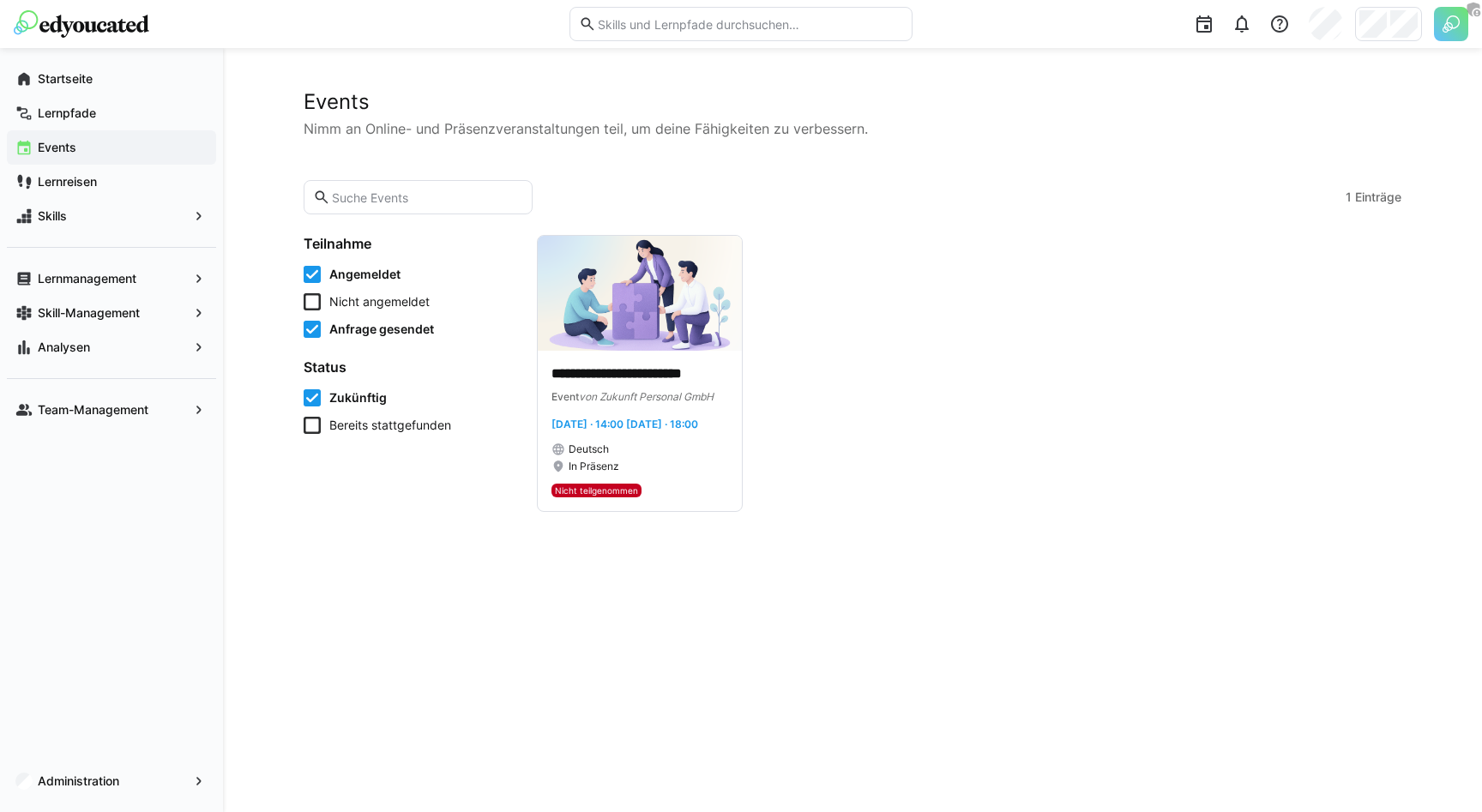
click at [345, 303] on span "Nicht angemeldet" at bounding box center [380, 301] width 100 height 17
click at [357, 434] on app-learning-events-list-filters "Teilnahme Angemeldet Nicht angemeldet Anfrage gesendet Status Zukünftig Bereits…" at bounding box center [411, 373] width 213 height 277
click at [357, 426] on span "Bereits stattgefunden" at bounding box center [391, 425] width 122 height 17
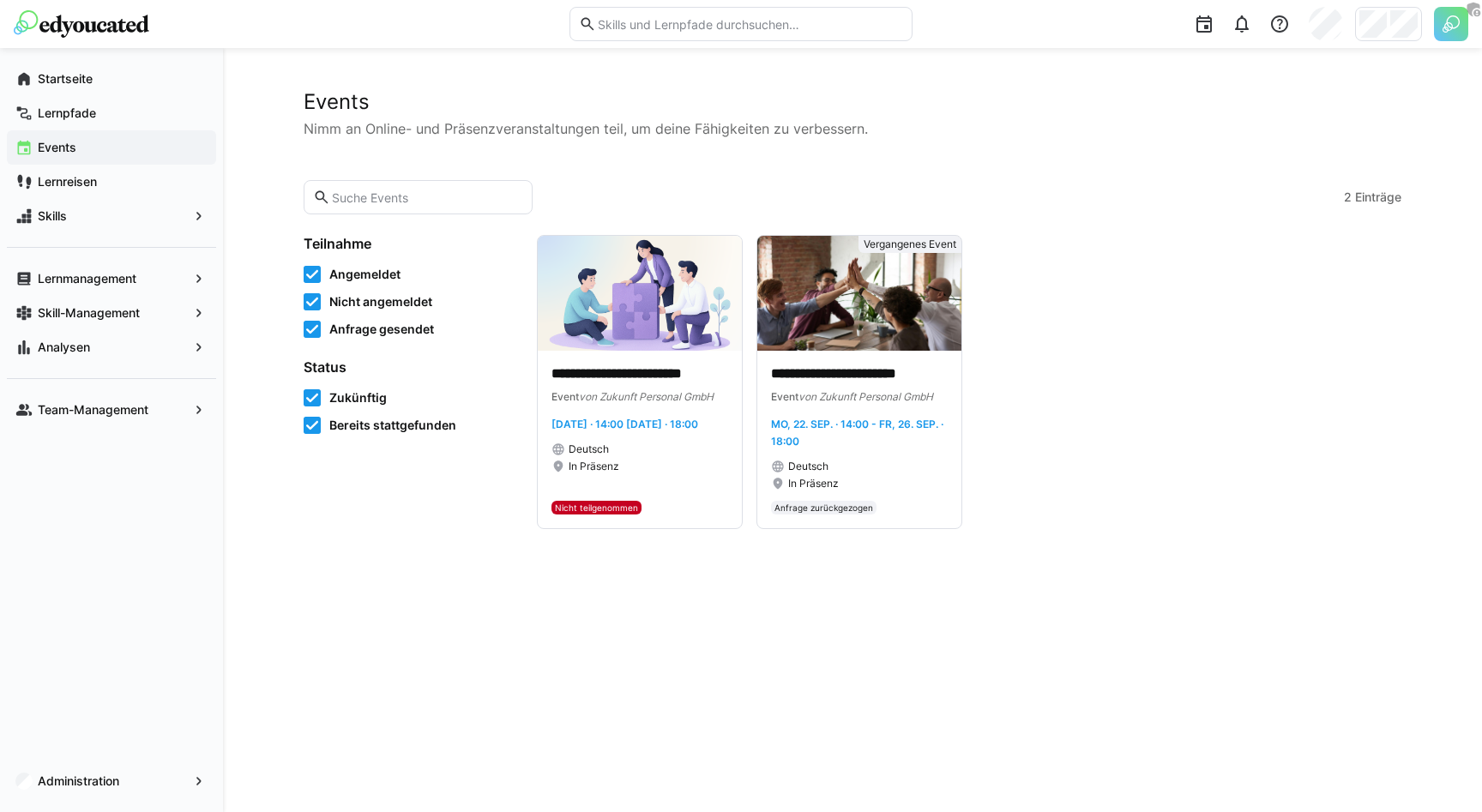
click at [357, 426] on span "Bereits stattgefunden" at bounding box center [392, 425] width 127 height 17
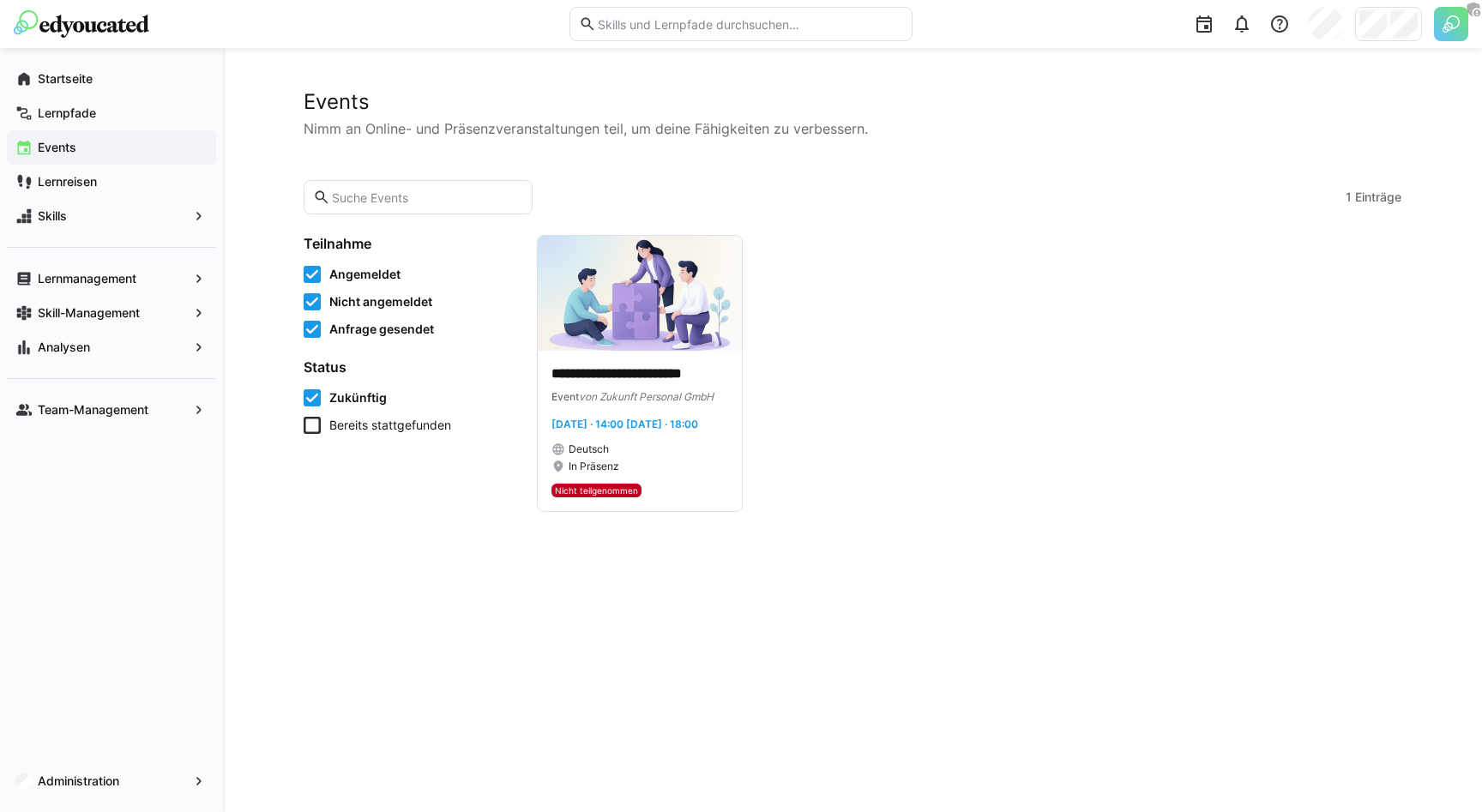
click at [525, 136] on p "Nimm an Online- und Präsenzveranstaltungen teil, um deine Fähigkeiten zu verbes…" at bounding box center [853, 128] width 1098 height 21
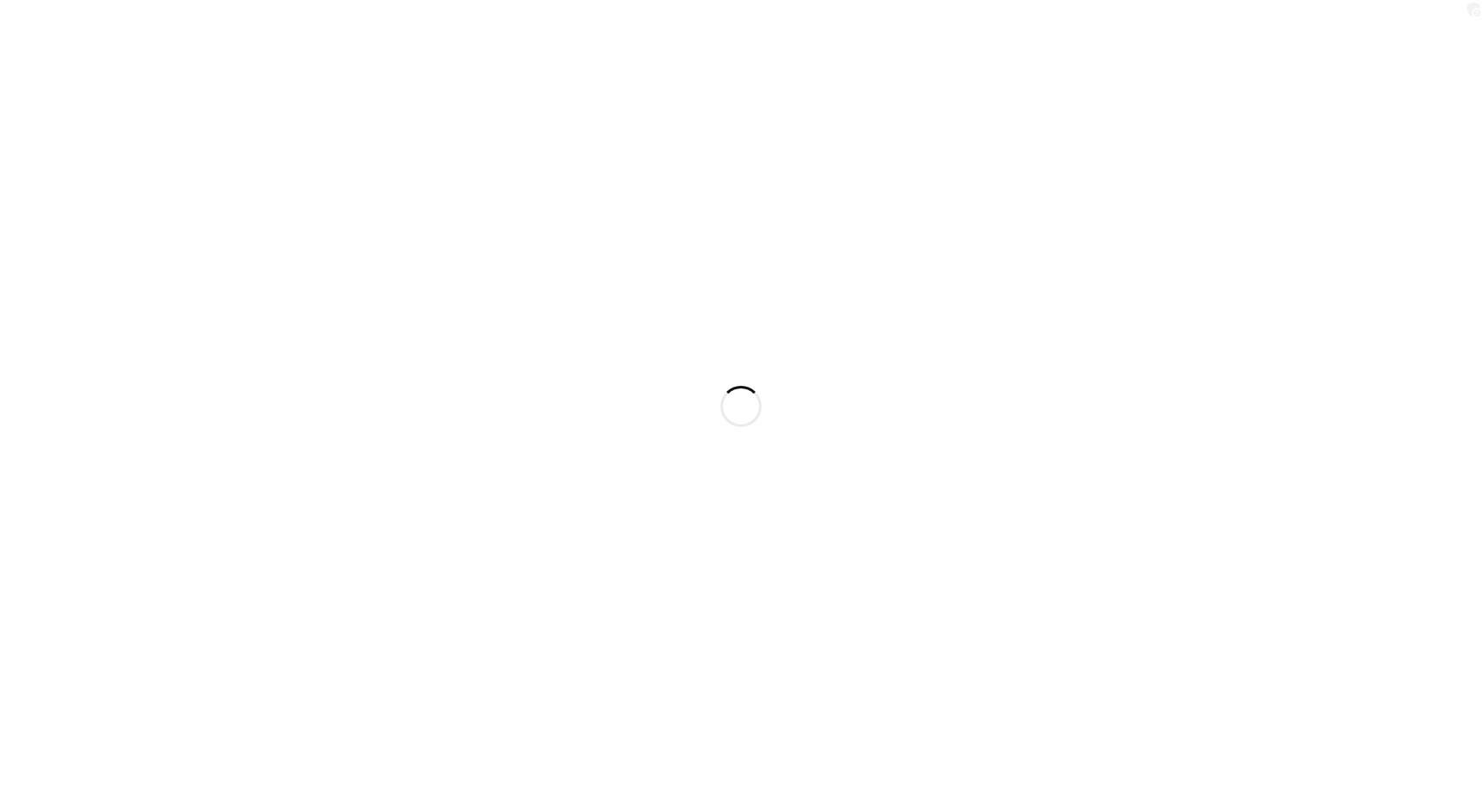
click at [525, 136] on div at bounding box center [741, 406] width 1482 height 812
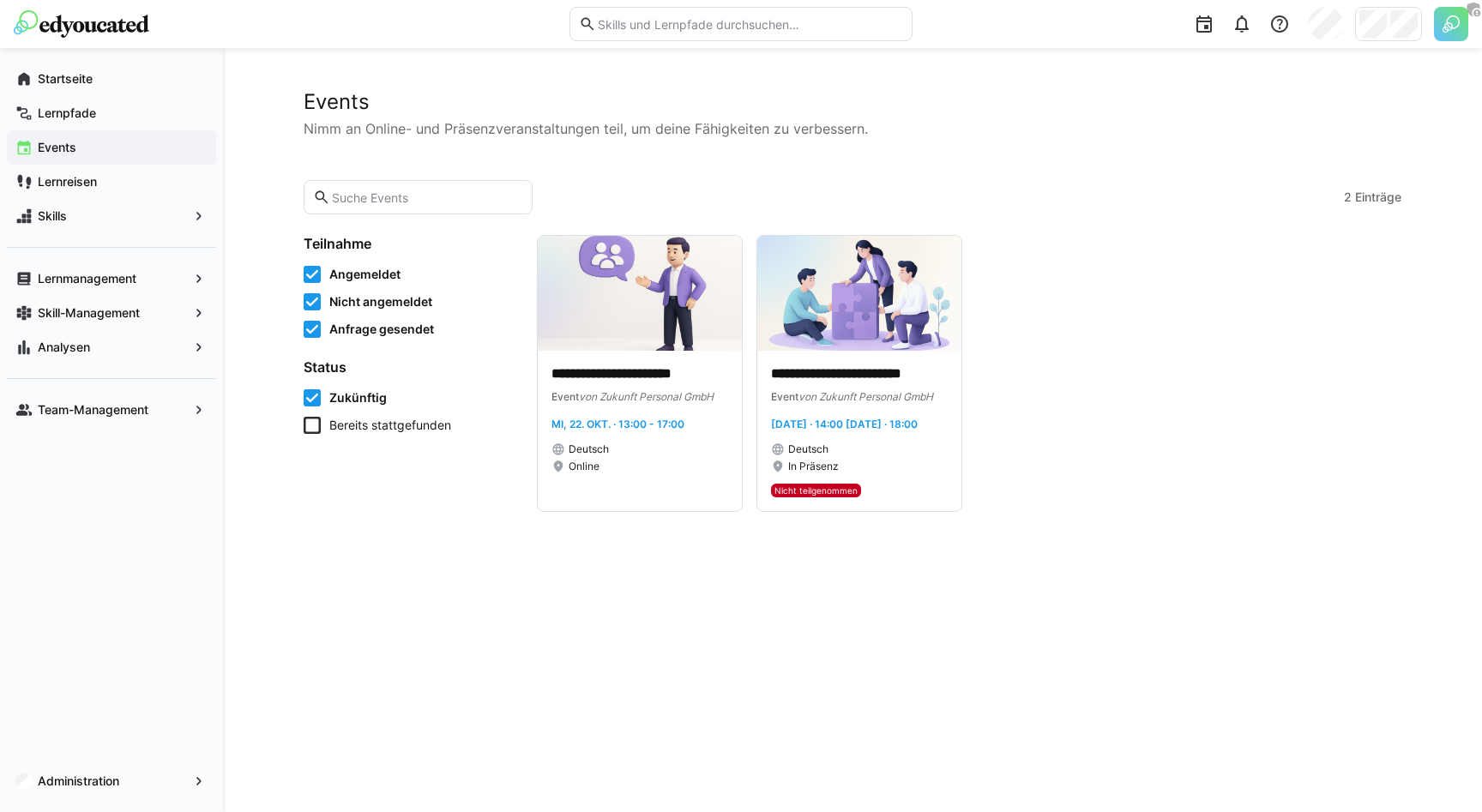
click at [685, 178] on div "**********" at bounding box center [853, 300] width 1098 height 422
click at [1236, 128] on p "Nimm an Online- und Präsenzveranstaltungen teil, um deine Fähigkeiten zu verbes…" at bounding box center [853, 128] width 1098 height 21
click at [1387, 32] on div at bounding box center [1388, 25] width 66 height 35
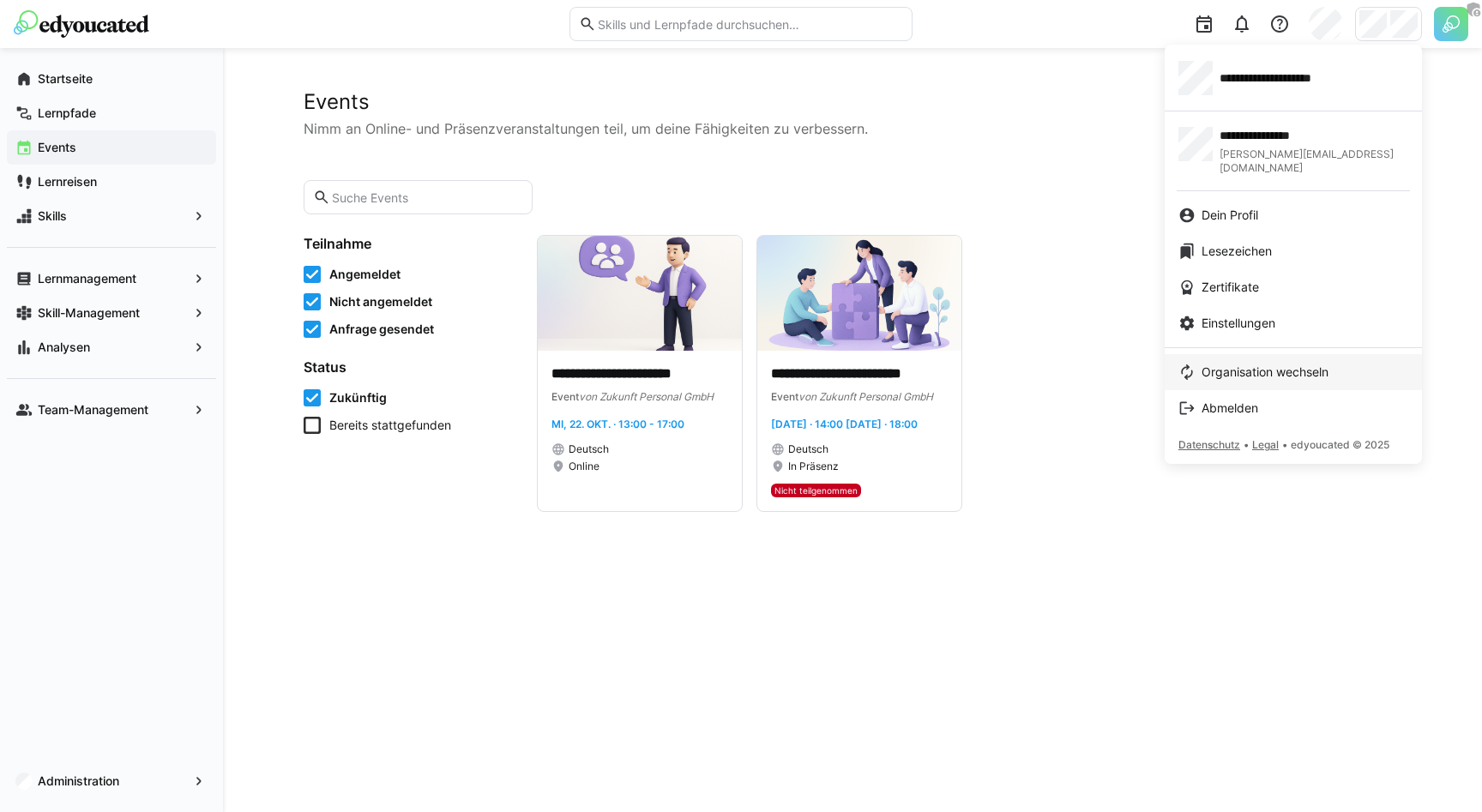
click at [1222, 363] on span "Organisation wechseln" at bounding box center [1264, 371] width 127 height 17
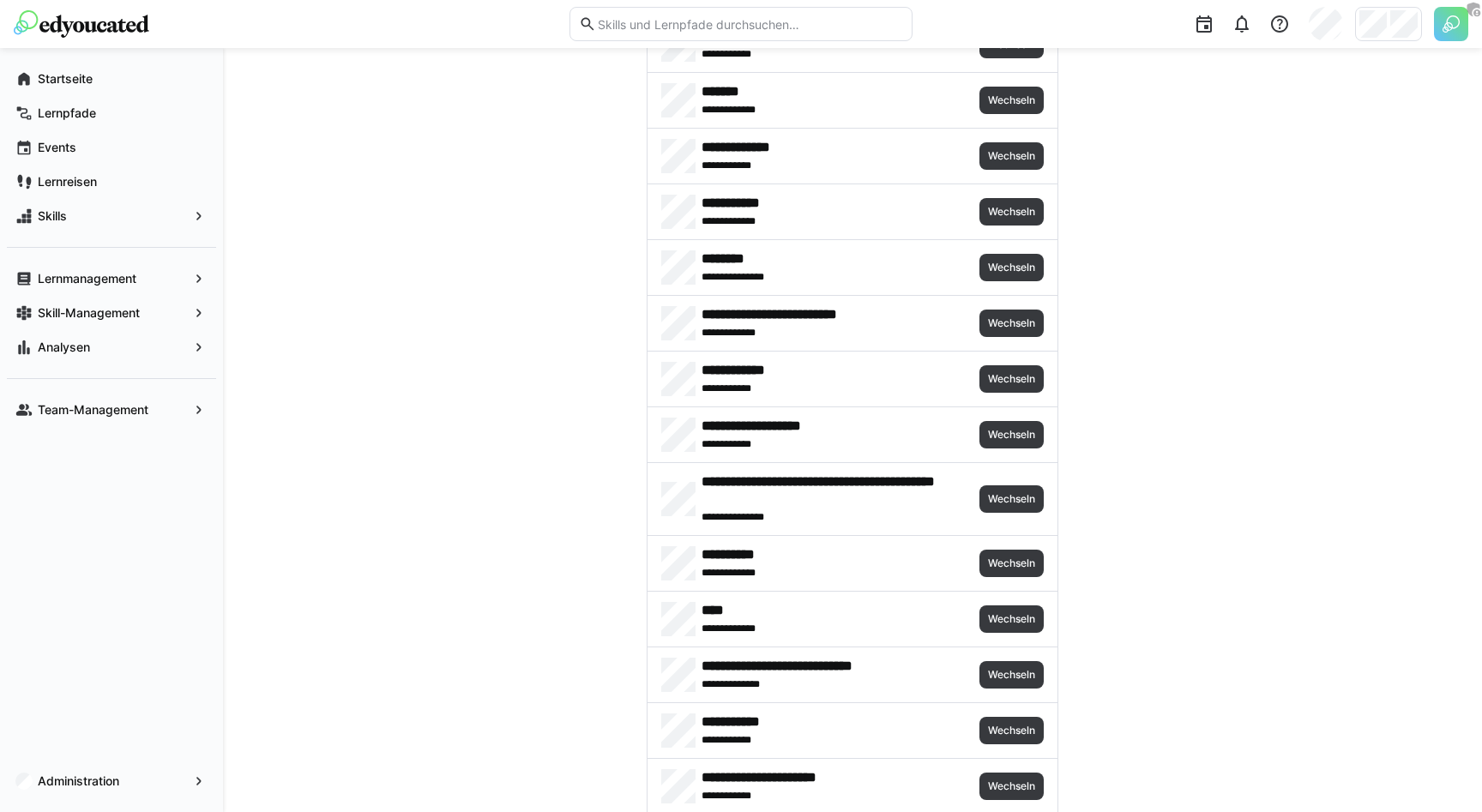
scroll to position [815, 0]
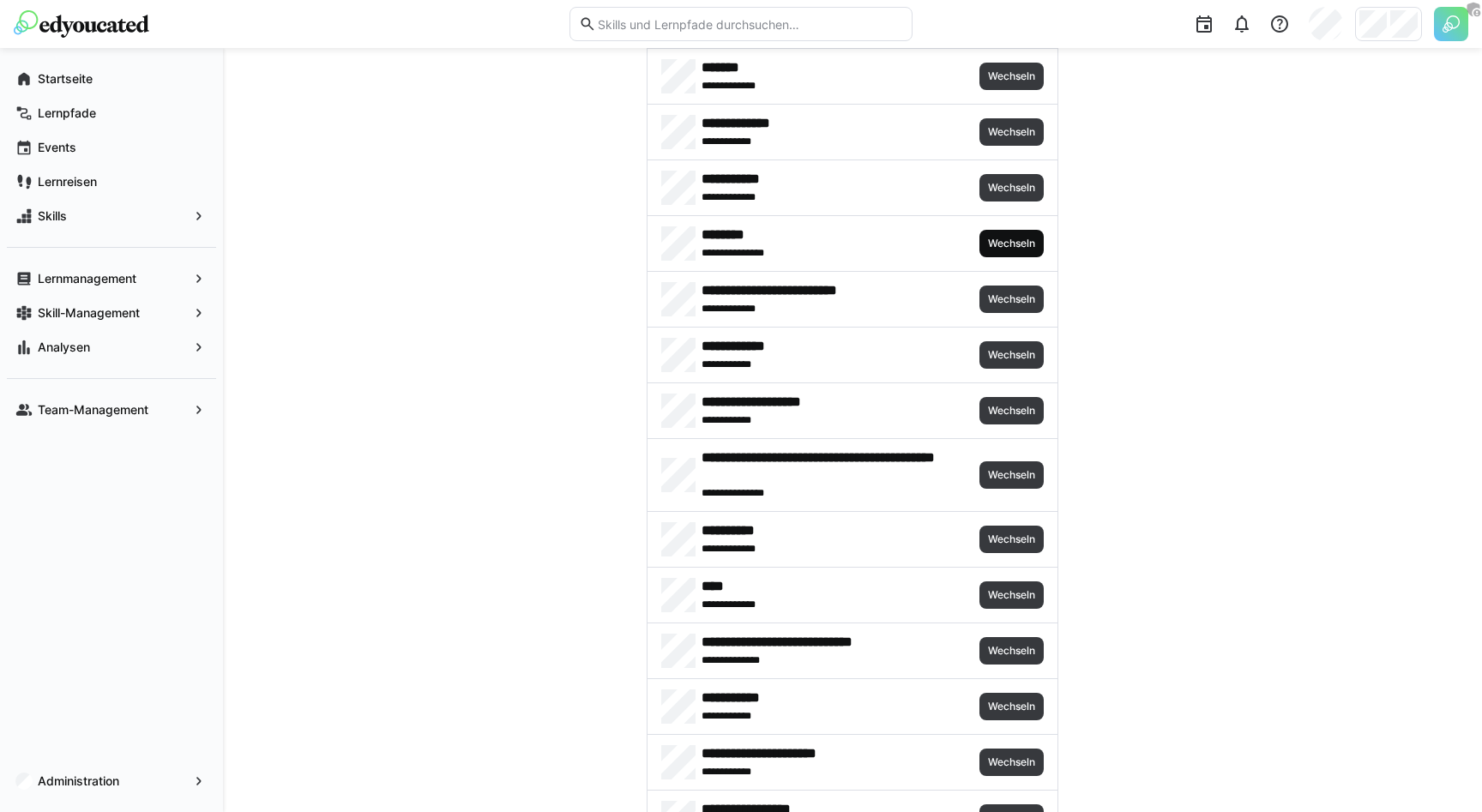
click at [1014, 248] on span "Wechseln" at bounding box center [1011, 243] width 51 height 14
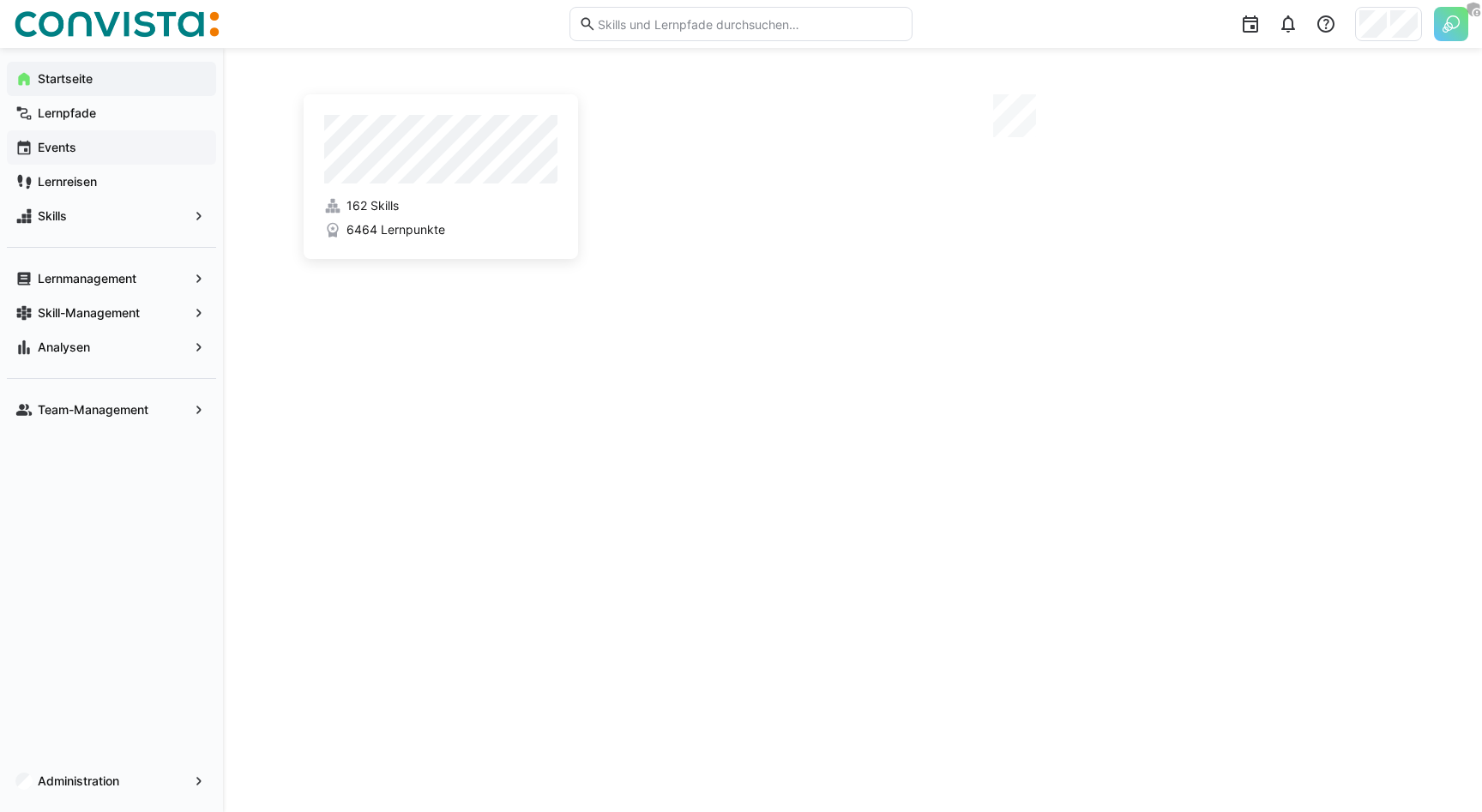
click at [0, 0] on app-navigation-label "Events" at bounding box center [0, 0] width 0 height 0
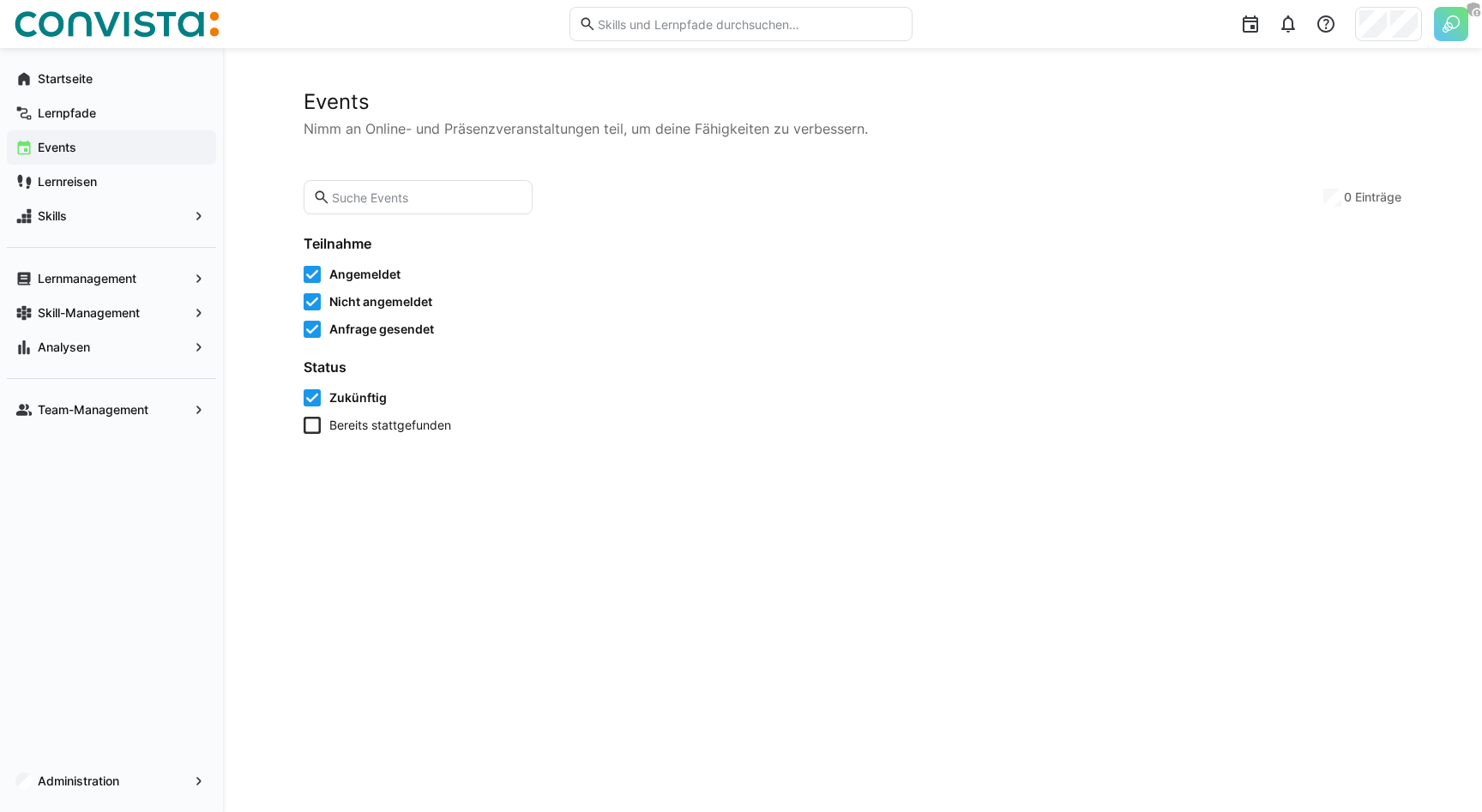
click at [408, 207] on eds-input at bounding box center [419, 198] width 229 height 35
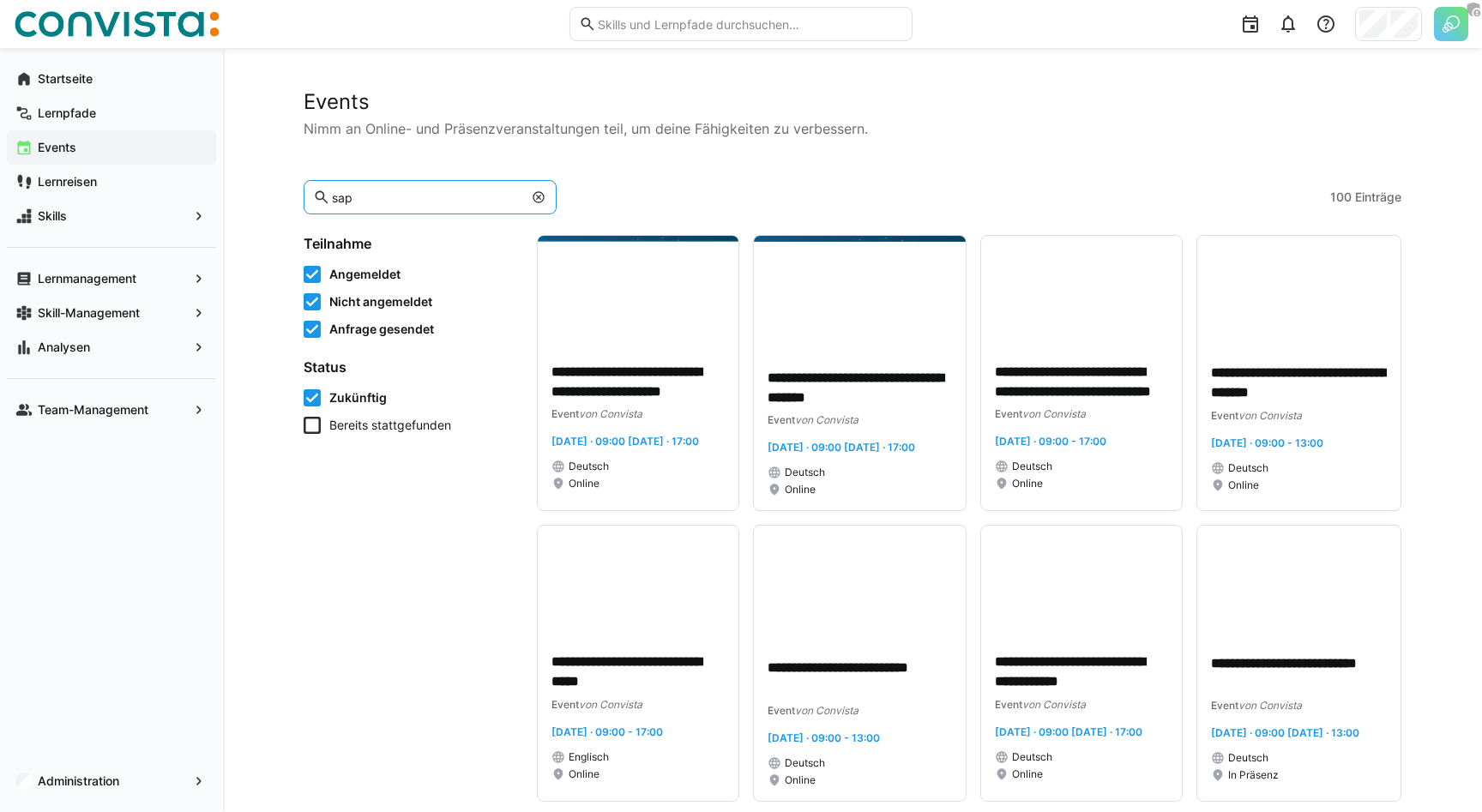
type input "sap"
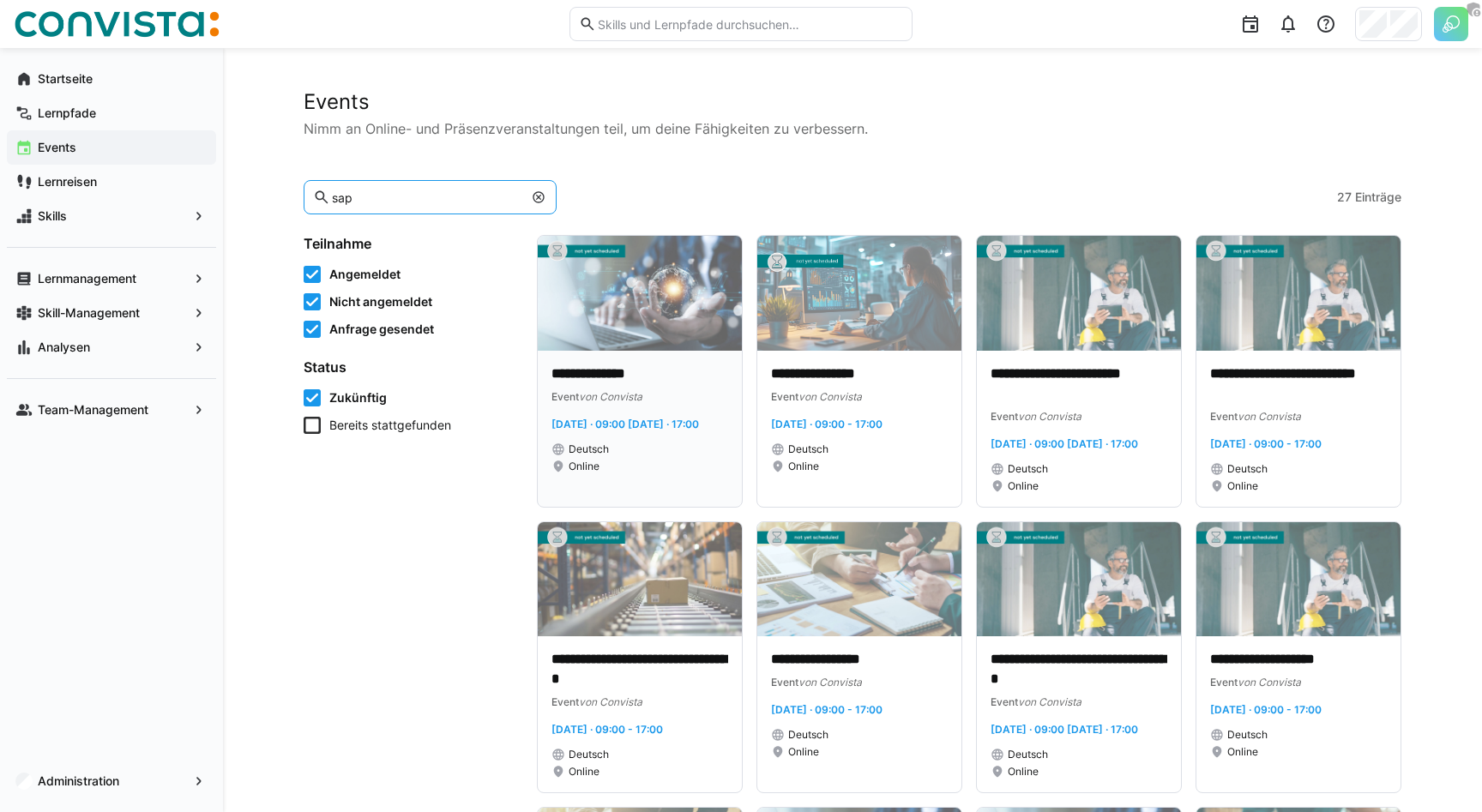
click at [642, 333] on img at bounding box center [640, 293] width 204 height 115
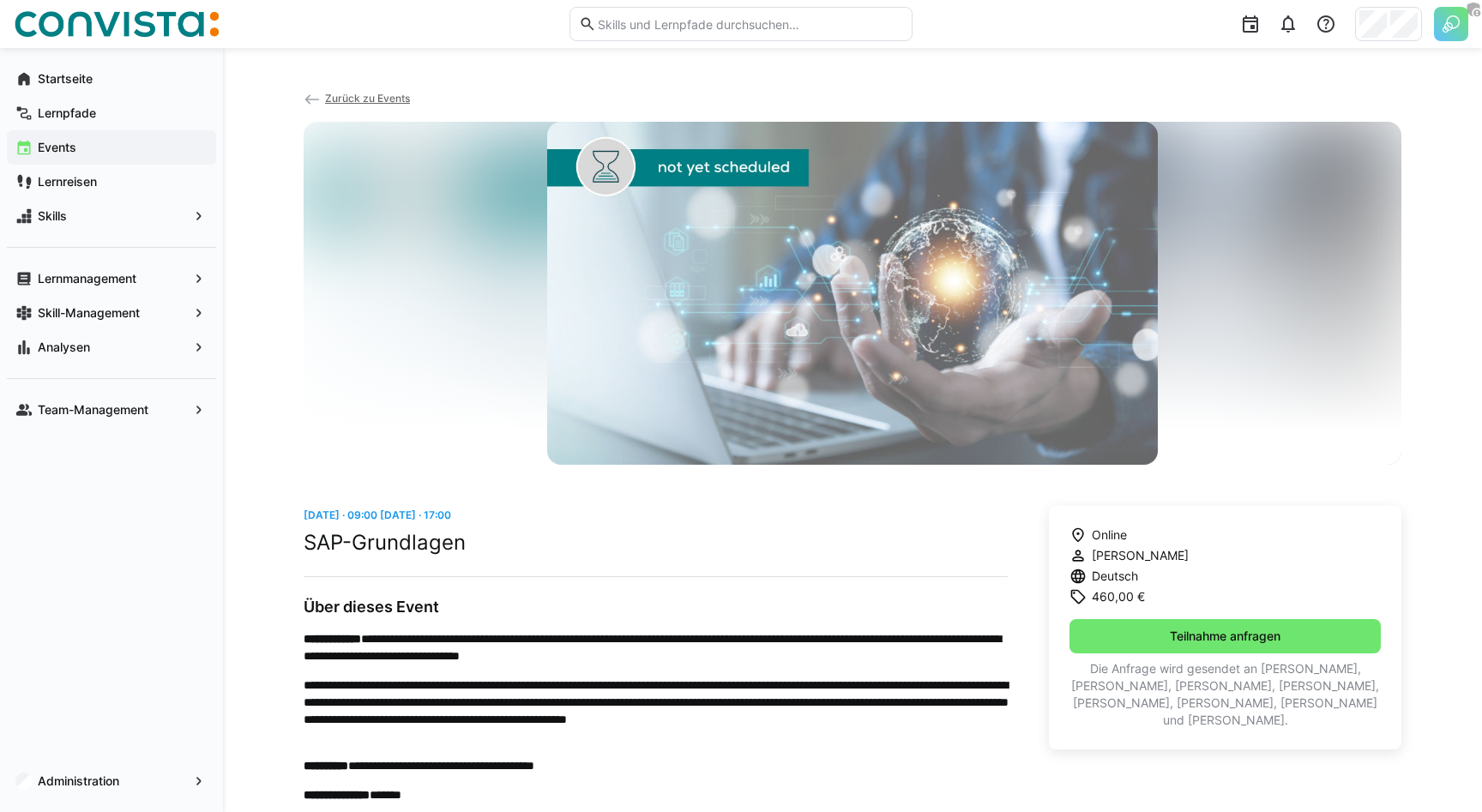
click at [358, 92] on span "Zurück zu Events" at bounding box center [367, 98] width 85 height 13
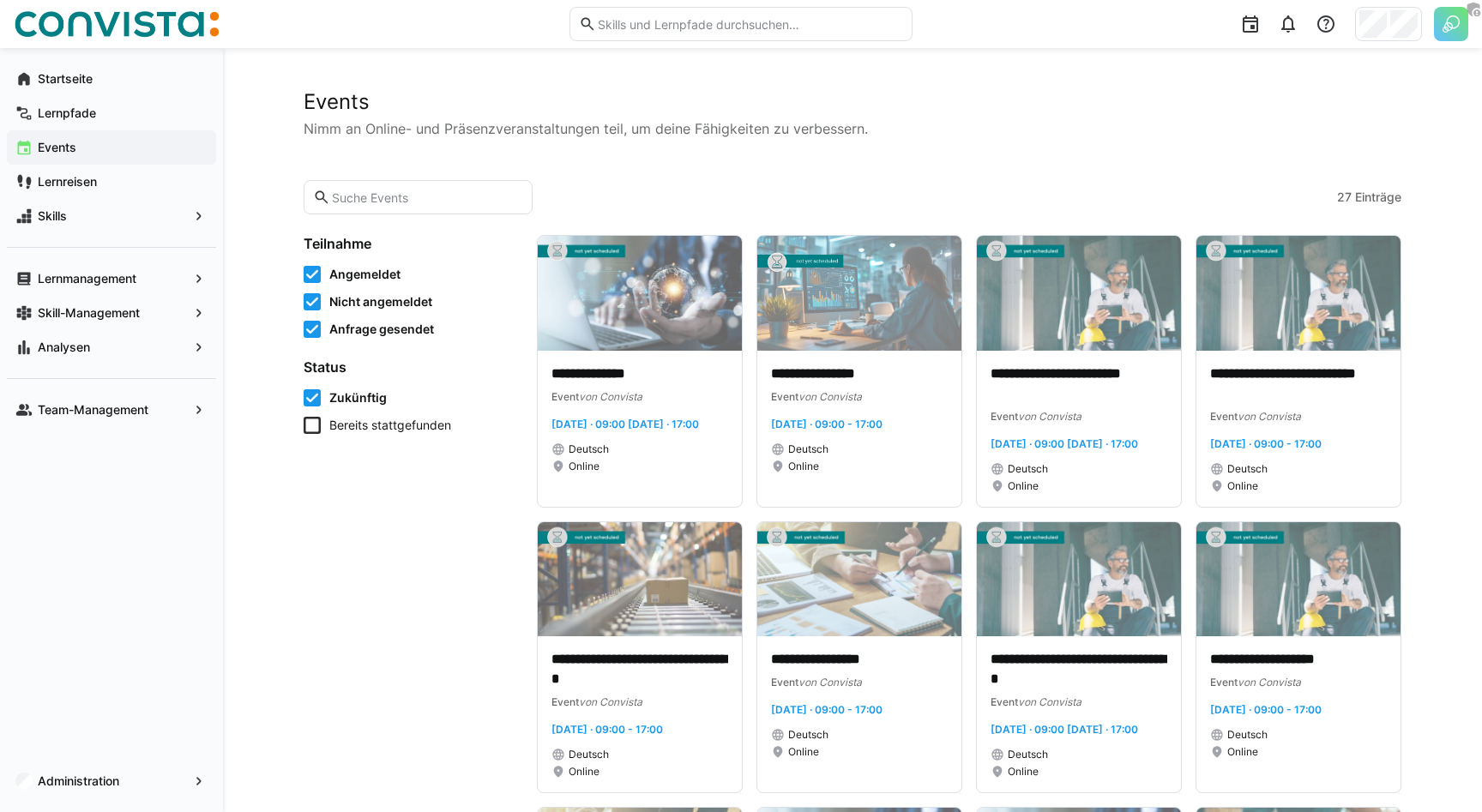
click at [422, 200] on input "text" at bounding box center [427, 197] width 193 height 15
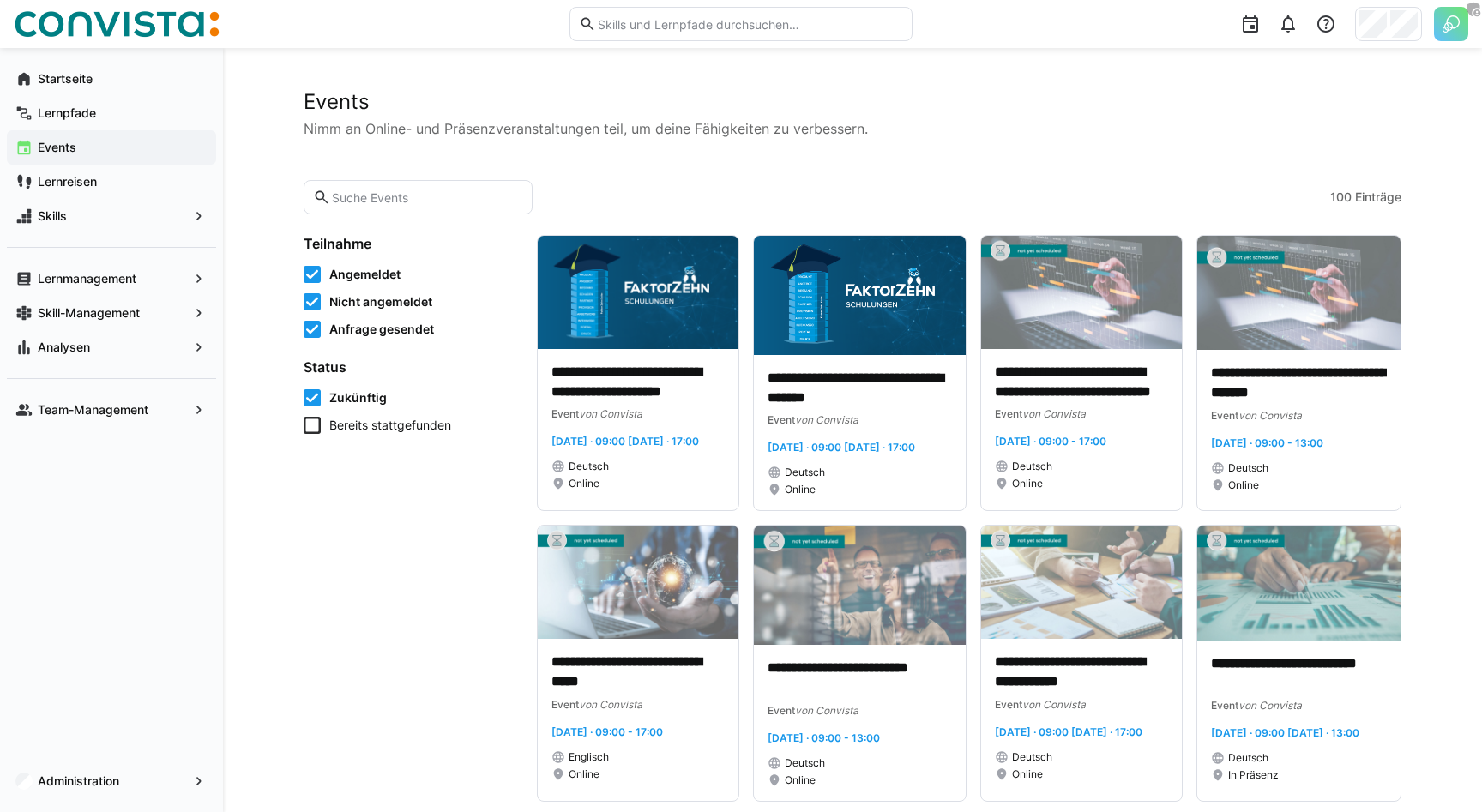
click at [627, 187] on app-learning-events-list-toolbar "100 Einträge" at bounding box center [853, 198] width 1098 height 35
click at [624, 191] on app-learning-events-list-toolbar "100 Einträge" at bounding box center [853, 198] width 1098 height 35
click at [624, 188] on app-learning-events-list-toolbar "100 Einträge" at bounding box center [853, 198] width 1098 height 35
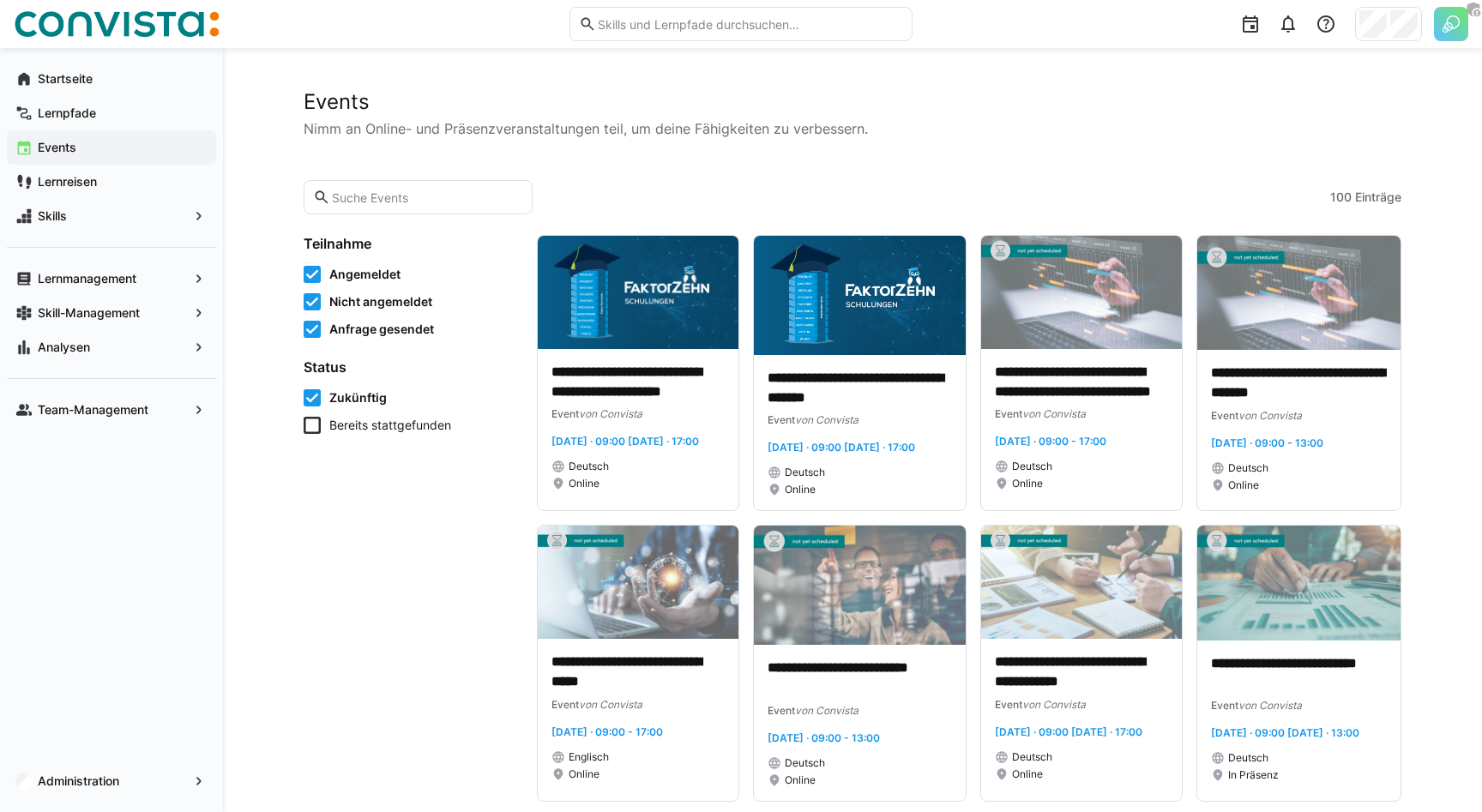
click at [401, 433] on span "Bereits stattgefunden" at bounding box center [391, 425] width 122 height 17
click at [589, 366] on p "**********" at bounding box center [638, 382] width 173 height 39
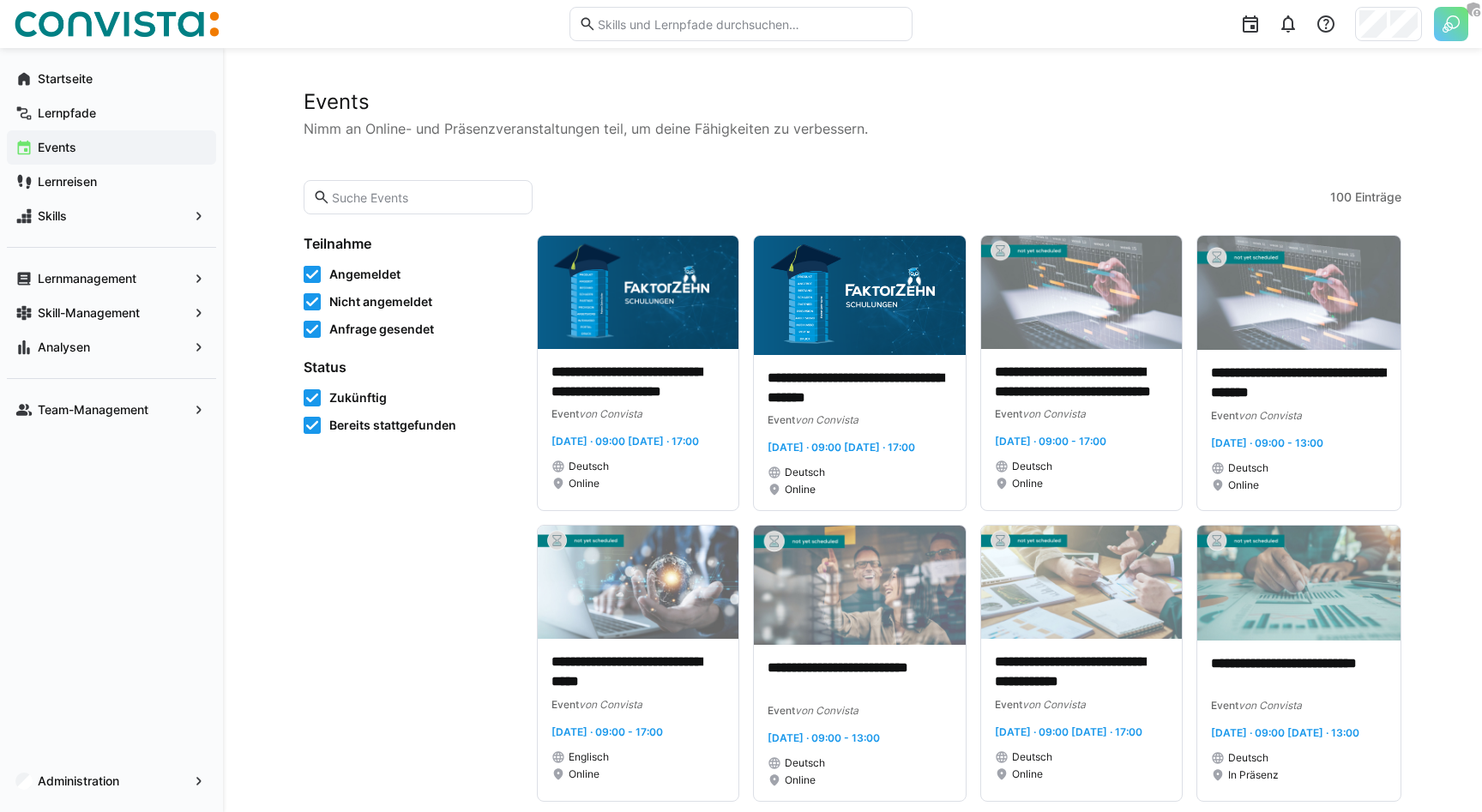
click at [719, 111] on h2 "Events" at bounding box center [853, 102] width 1098 height 25
click at [0, 0] on app-navigation-label "Lernpfade" at bounding box center [0, 0] width 0 height 0
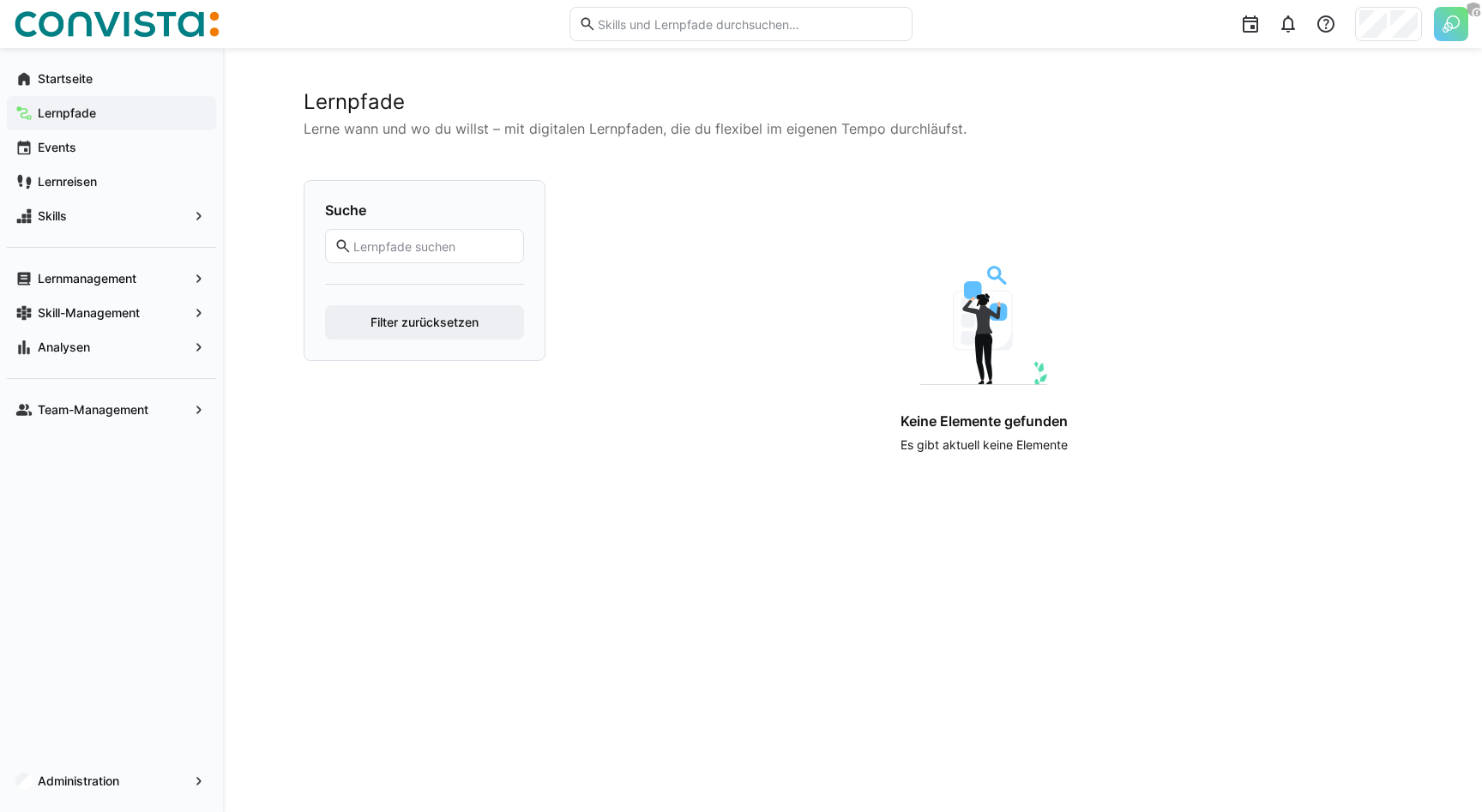
click at [463, 253] on input "text" at bounding box center [432, 246] width 163 height 15
click at [467, 132] on p "Lerne wann und wo du willst – mit digitalen Lernpfaden, die du flexibel im eige…" at bounding box center [853, 128] width 1098 height 21
click at [455, 131] on p "Lerne wann und wo du willst – mit digitalen Lernpfaden, die du flexibel im eige…" at bounding box center [853, 128] width 1098 height 21
click at [442, 150] on app-learning-paths-list "Lernpfade Lerne wann und wo du willst – mit digitalen Lernpfaden, die du flexib…" at bounding box center [853, 279] width 1098 height 379
click at [441, 117] on div "Lernpfade Lerne wann und wo du willst – mit digitalen Lernpfaden, die du flexib…" at bounding box center [853, 114] width 1098 height 50
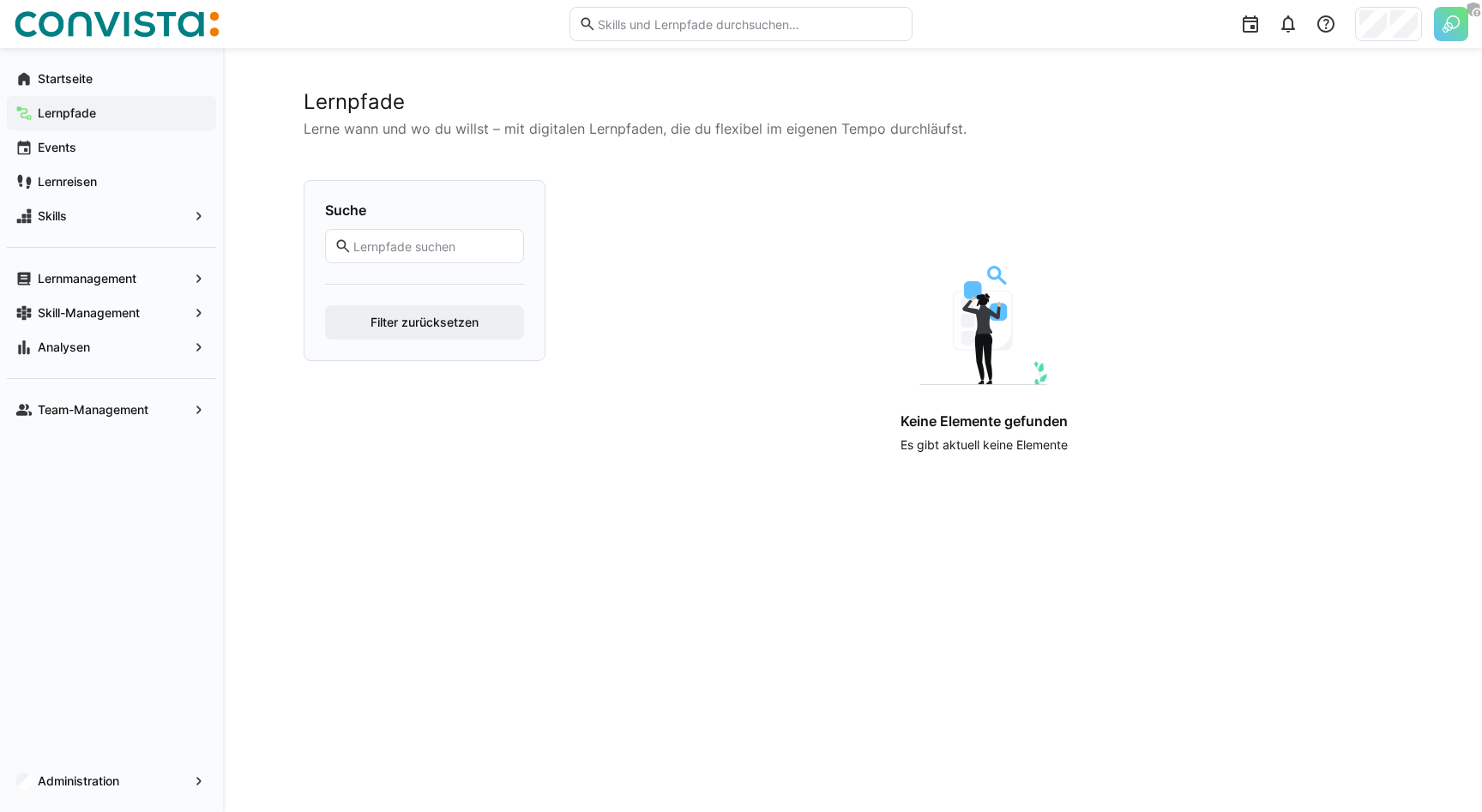
click at [396, 152] on app-learning-paths-list "Lernpfade Lerne wann und wo du willst – mit digitalen Lernpfaden, die du flexib…" at bounding box center [853, 279] width 1098 height 379
click at [143, 87] on div "Startseite" at bounding box center [112, 79] width 209 height 35
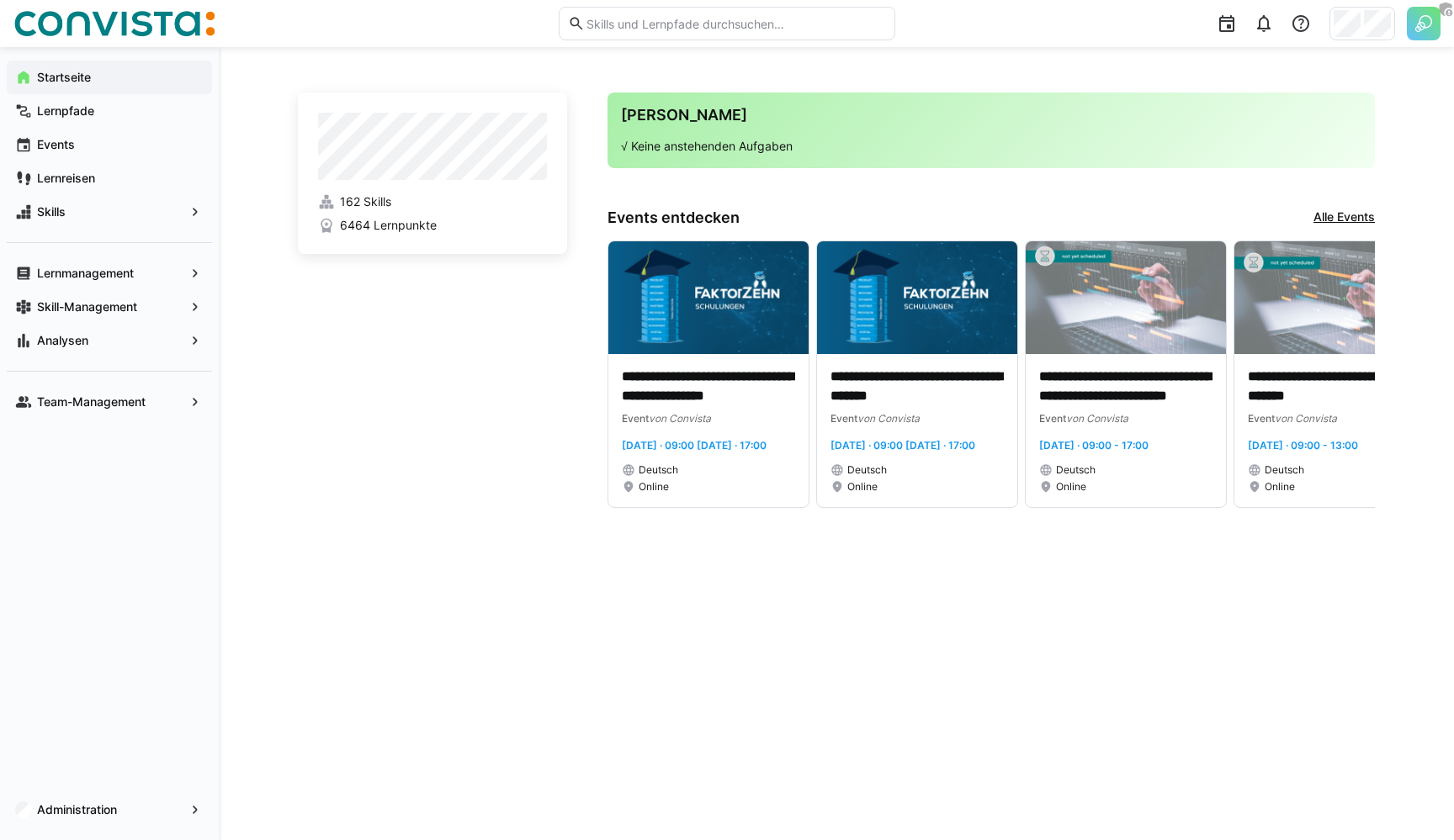
click at [533, 416] on app-home-left "162 Skills 6464 Lernpunkte" at bounding box center [432, 300] width 269 height 415
click at [847, 149] on p "√ Keine anstehenden Aufgaben" at bounding box center [990, 146] width 740 height 17
click at [821, 155] on div "Deine Agenda √ Keine anstehenden Aufgaben" at bounding box center [990, 130] width 767 height 76
click at [215, 401] on div "Startseite Lernpfade Events Lernreisen Skills Lernmanagement Skill-Management A…" at bounding box center [109, 239] width 219 height 385
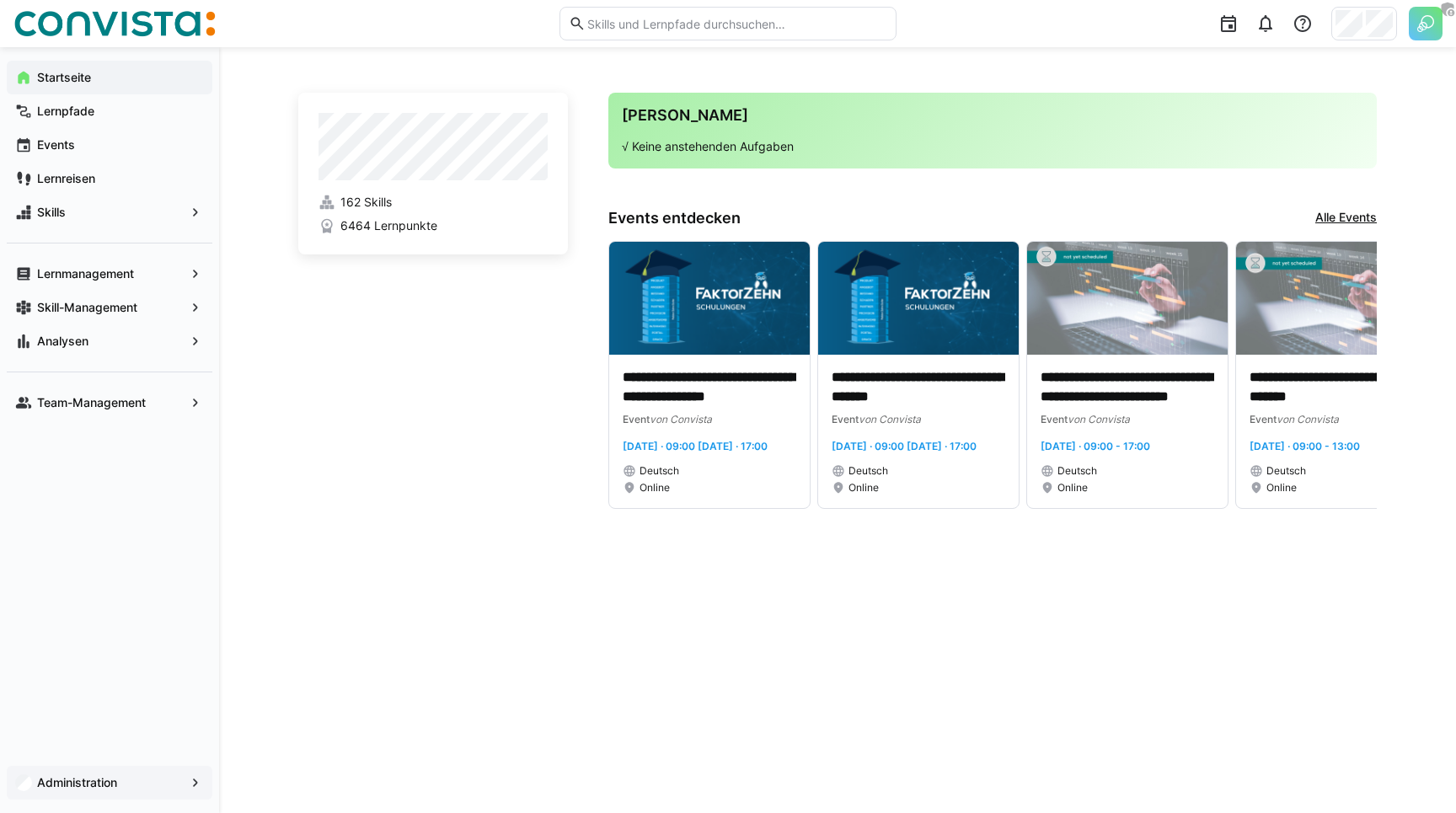
click at [100, 773] on div "Administration" at bounding box center [110, 783] width 206 height 34
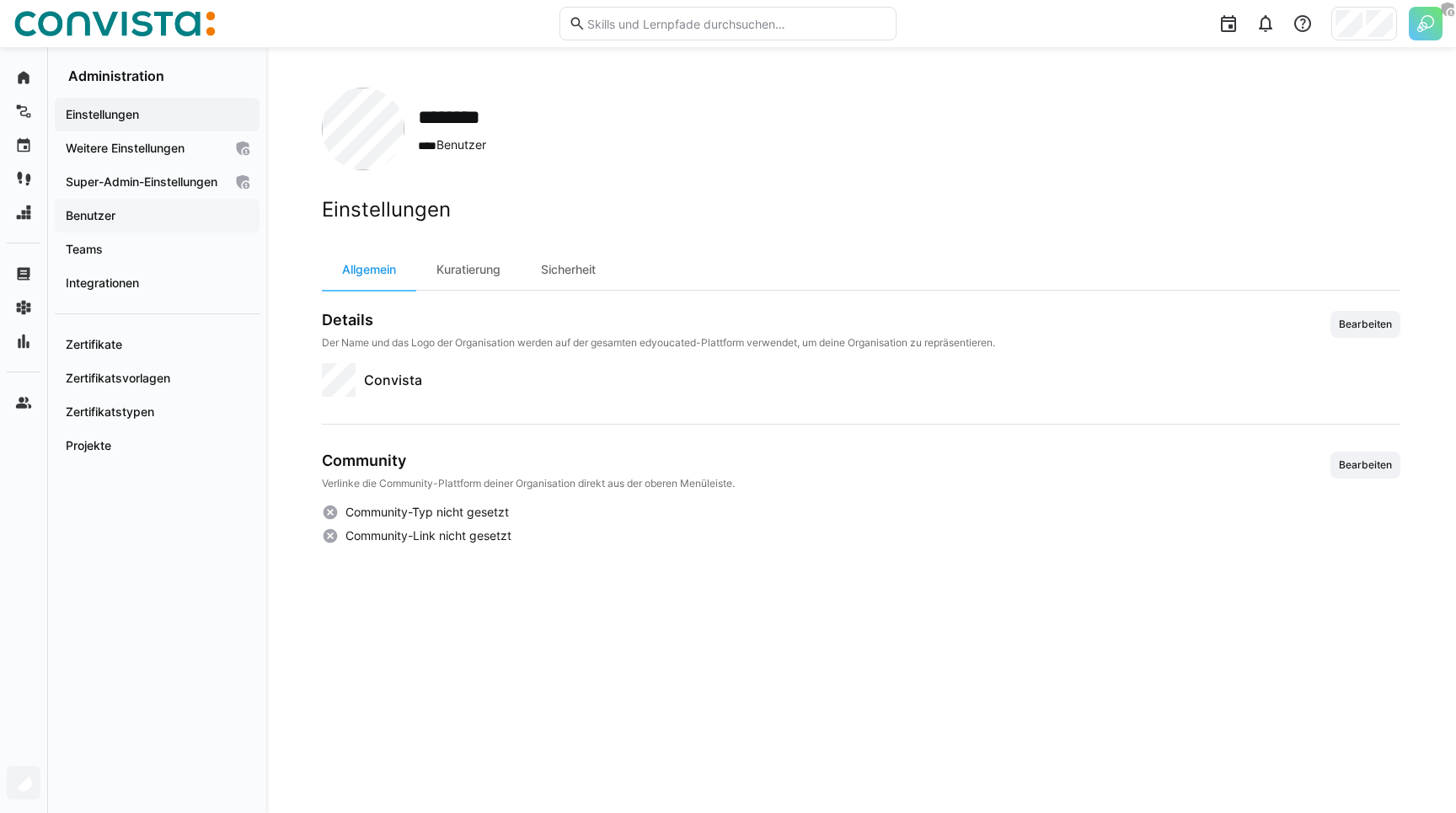
click at [143, 224] on span "Benutzer" at bounding box center [157, 216] width 188 height 17
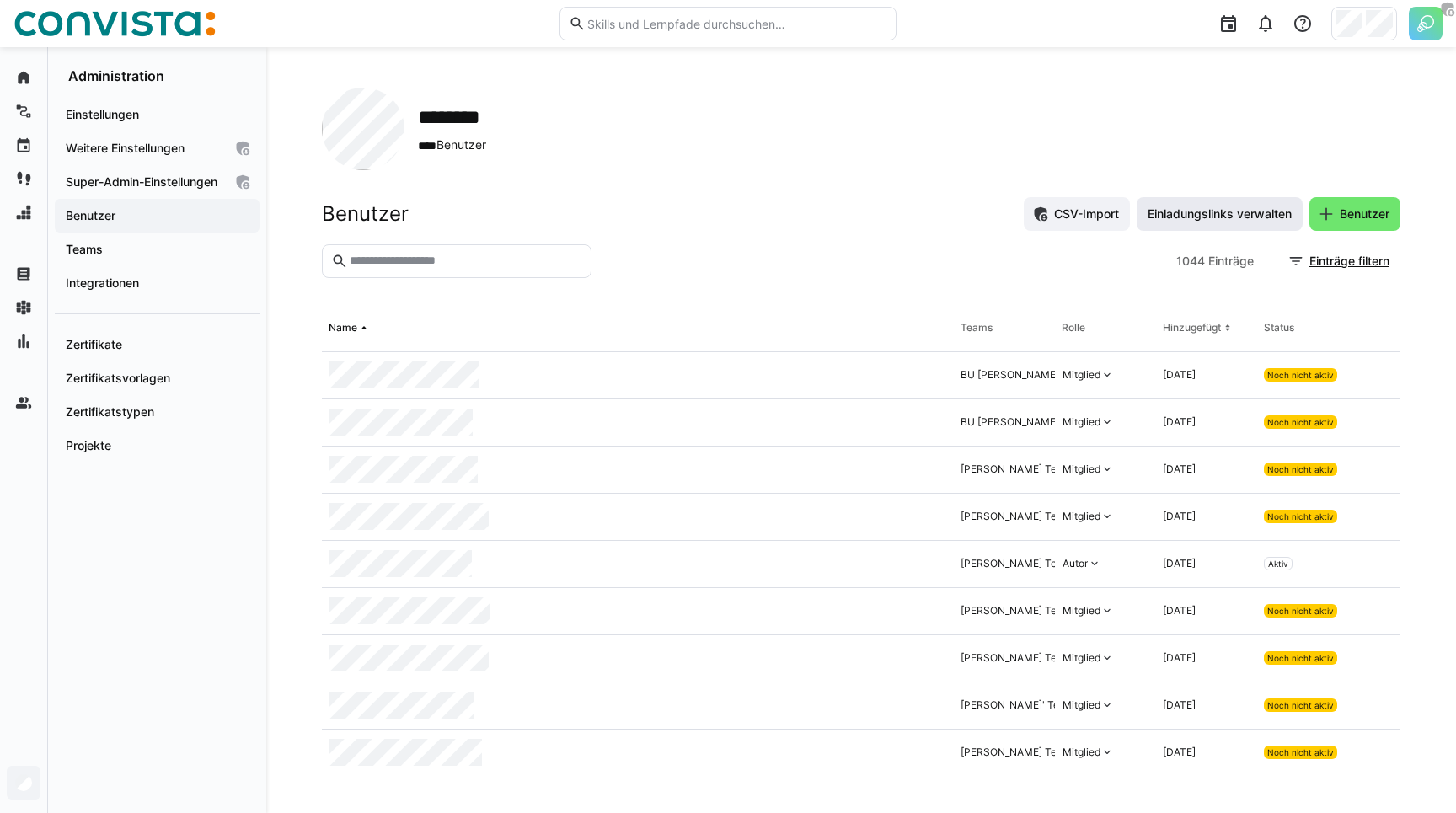
click at [1231, 217] on span "Einladungslinks verwalten" at bounding box center [1219, 214] width 149 height 17
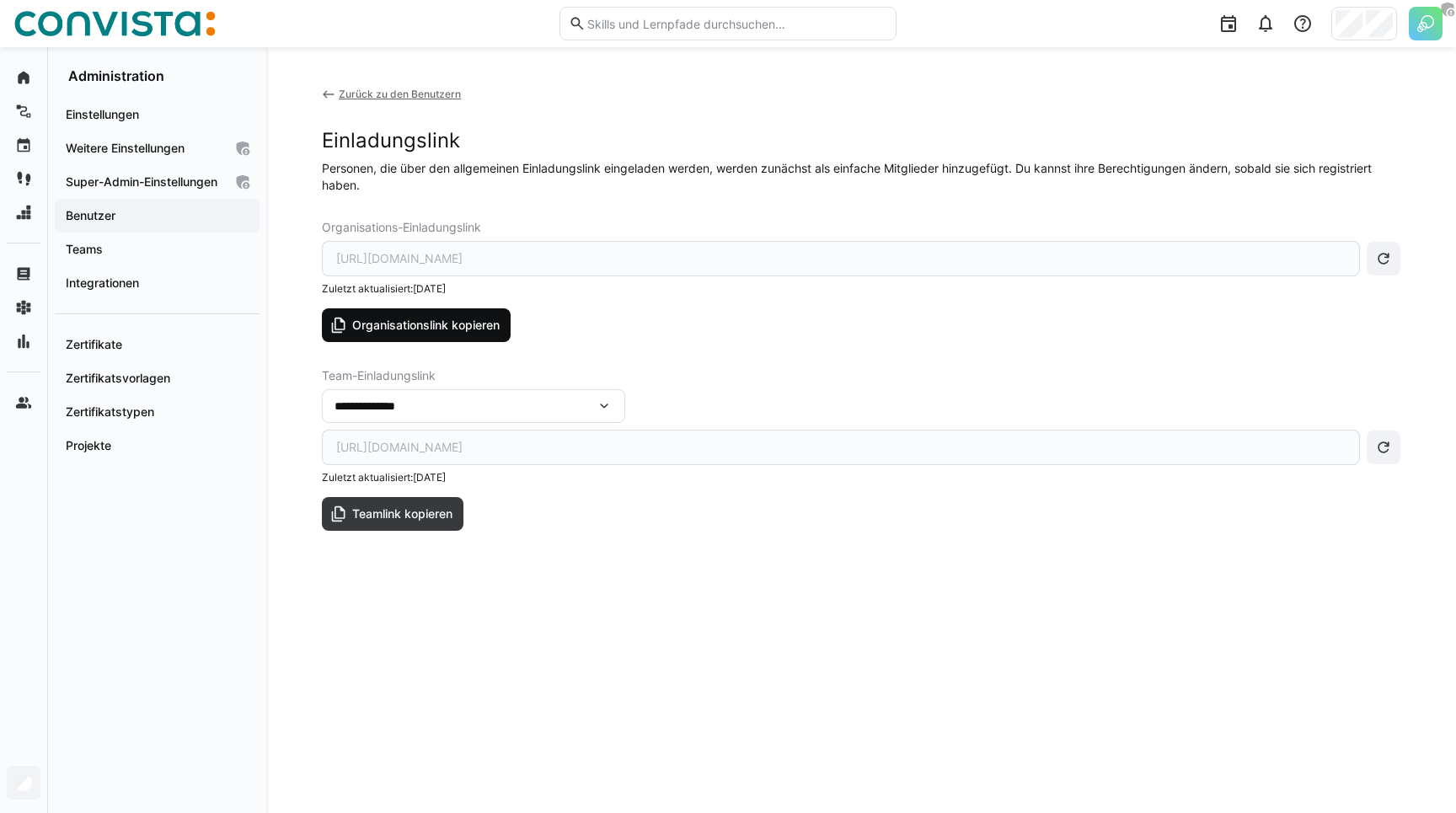
click at [456, 326] on span "Organisationslink kopieren" at bounding box center [426, 325] width 153 height 17
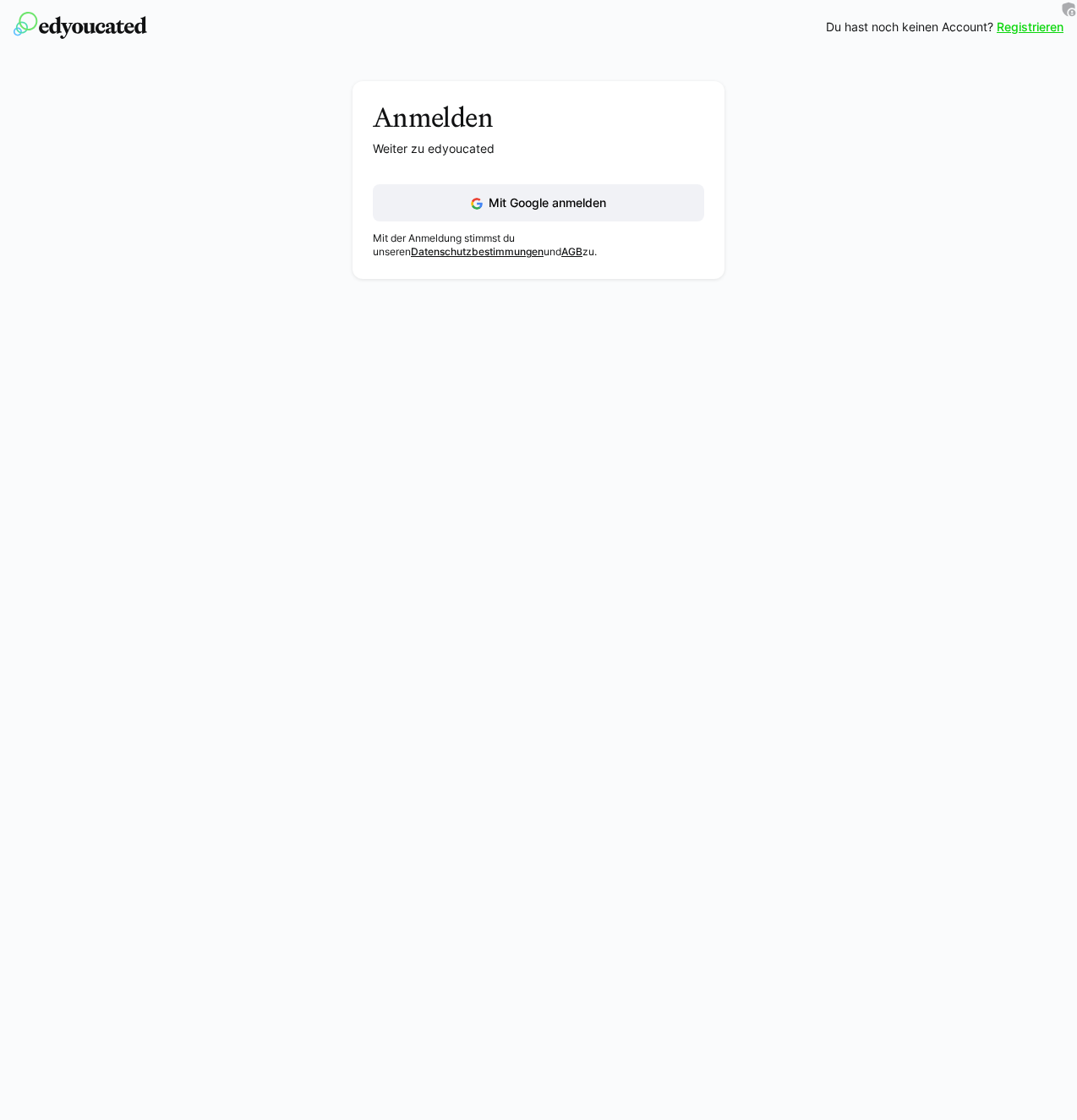
click at [472, 142] on p "Weiter zu edyoucated" at bounding box center [538, 148] width 331 height 17
click at [347, 113] on div "Anmelden Weiter zu edyoucated Mit Google anmelden Mit der Anmeldung stimmst du …" at bounding box center [539, 184] width 953 height 206
